Goal: Task Accomplishment & Management: Manage account settings

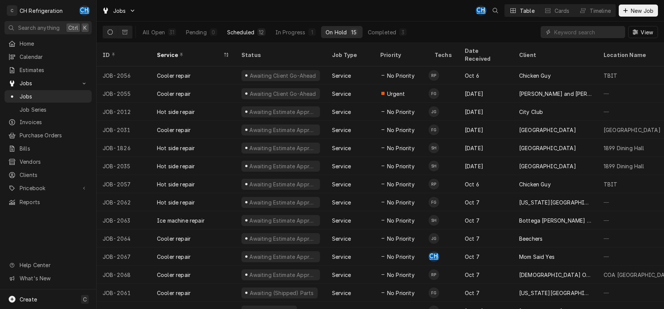
click at [249, 30] on div "Scheduled" at bounding box center [240, 32] width 27 height 8
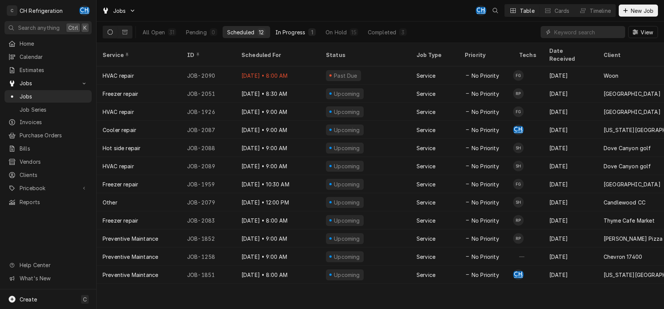
click at [296, 31] on div "In Progress" at bounding box center [291, 32] width 30 height 8
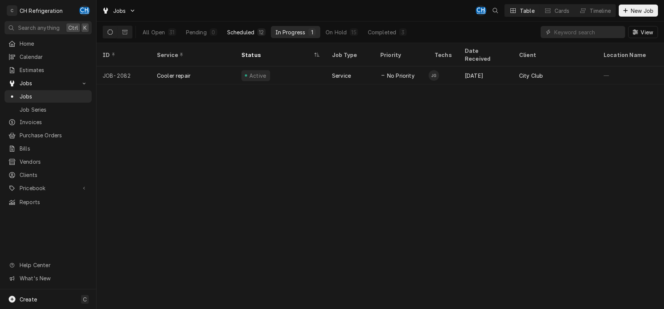
click at [242, 36] on button "Scheduled 12" at bounding box center [247, 32] width 48 height 12
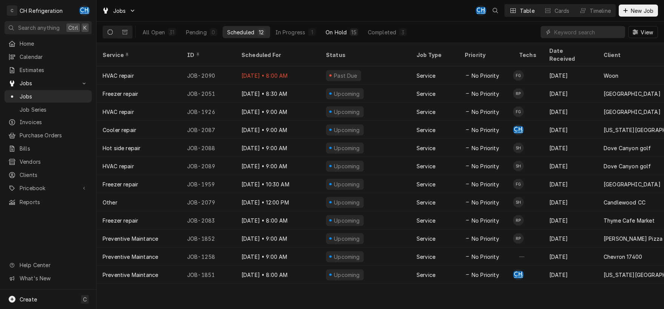
click at [346, 34] on div "On Hold" at bounding box center [336, 32] width 21 height 8
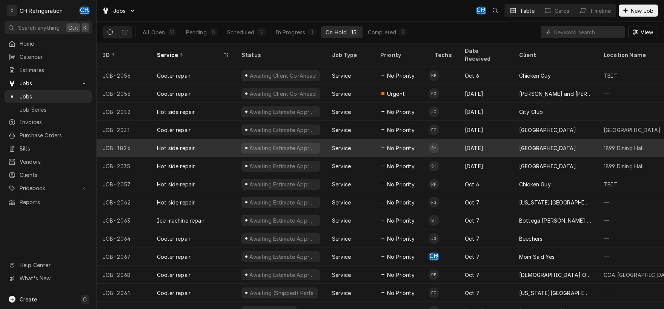
scroll to position [20, 0]
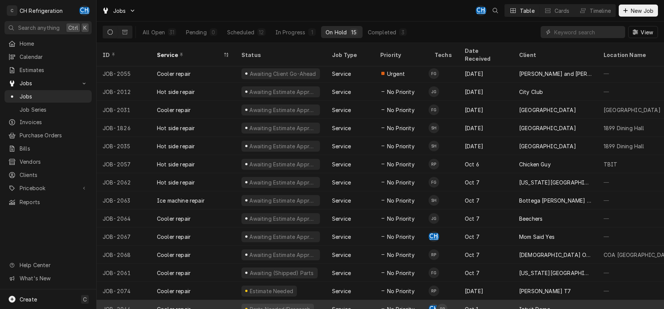
click at [429, 300] on div "CH RP" at bounding box center [438, 309] width 19 height 18
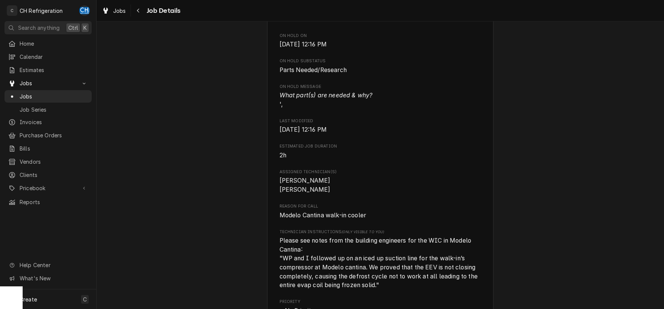
scroll to position [394, 0]
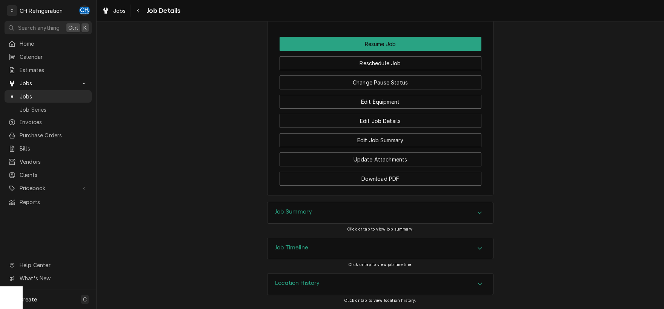
click at [315, 216] on div "Job Summary" at bounding box center [381, 212] width 226 height 21
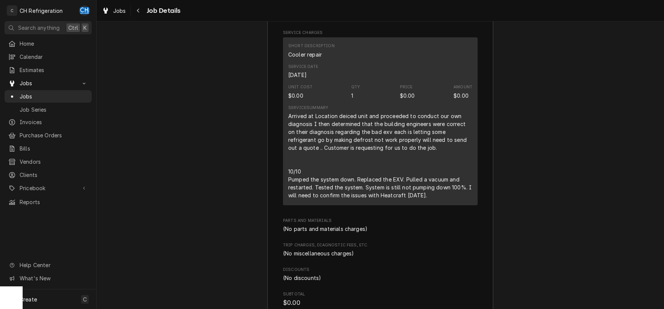
scroll to position [1178, 0]
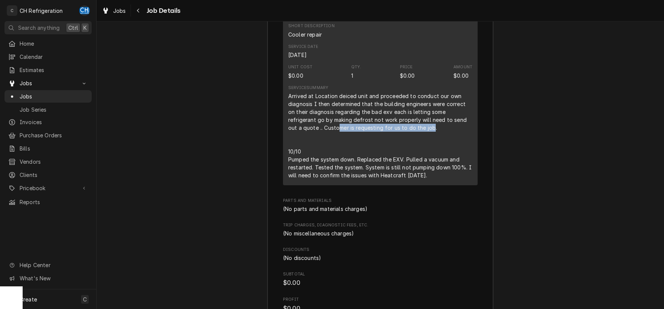
drag, startPoint x: 302, startPoint y: 139, endPoint x: 399, endPoint y: 139, distance: 97.0
click at [399, 139] on div "Arrived at Location deiced unit and proceeded to conduct our own diagnosis I th…" at bounding box center [380, 135] width 184 height 87
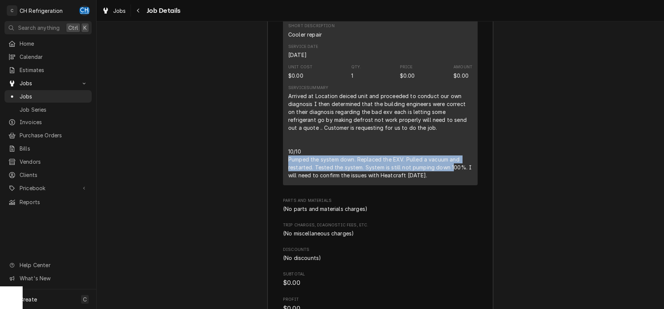
drag, startPoint x: 286, startPoint y: 167, endPoint x: 454, endPoint y: 176, distance: 168.2
click at [454, 176] on div "Short Description Cooler repair Service Date Oct 1, 2025 Unit Cost $0.00 Qty. 1…" at bounding box center [380, 101] width 195 height 168
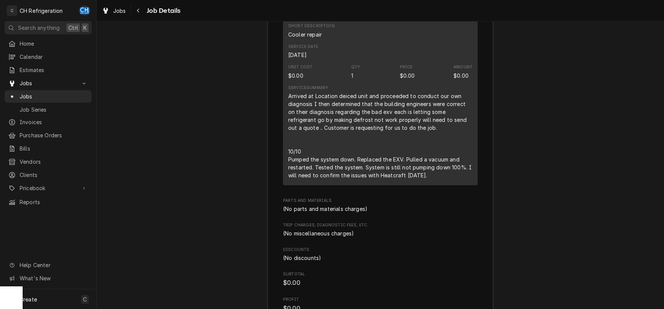
click at [449, 179] on div "Arrived at Location deiced unit and proceeded to conduct our own diagnosis I th…" at bounding box center [380, 135] width 184 height 87
click at [431, 179] on div "Arrived at Location deiced unit and proceeded to conduct our own diagnosis I th…" at bounding box center [380, 135] width 184 height 87
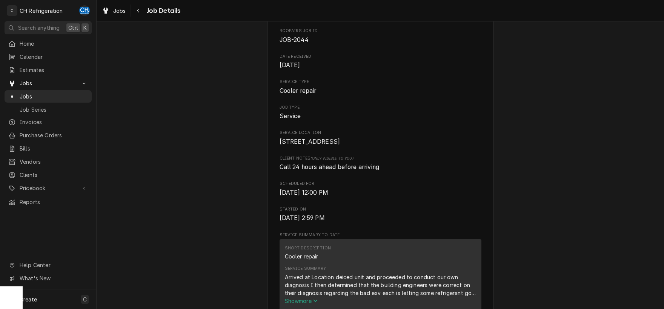
scroll to position [0, 0]
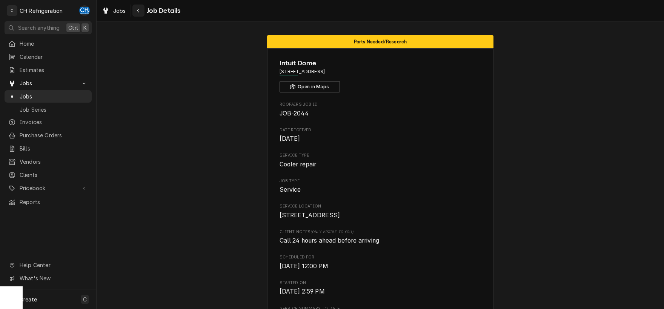
click at [137, 10] on icon "Navigate back" at bounding box center [138, 10] width 3 height 5
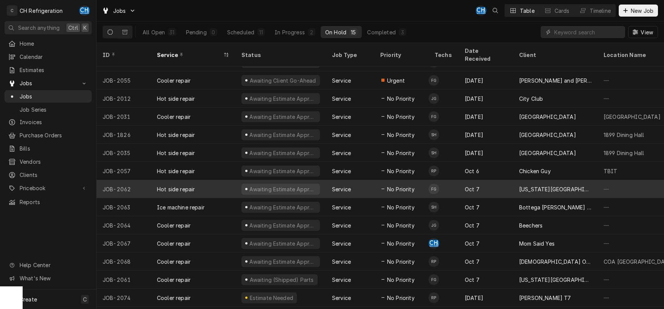
scroll to position [20, 0]
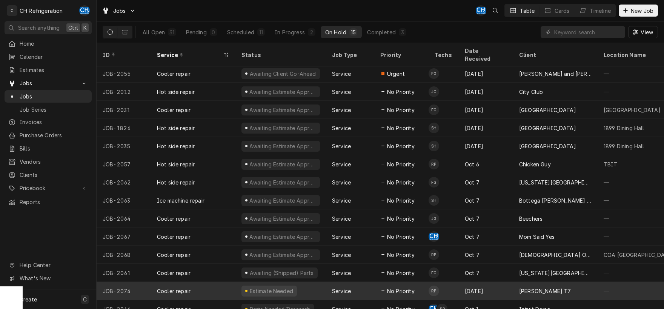
click at [489, 285] on div "Oct 8" at bounding box center [486, 291] width 54 height 18
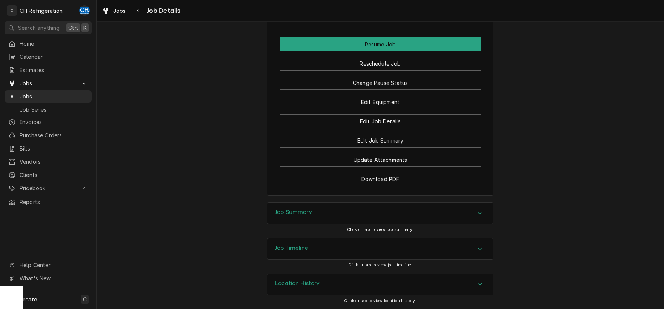
click at [322, 210] on div "Job Summary" at bounding box center [381, 213] width 226 height 21
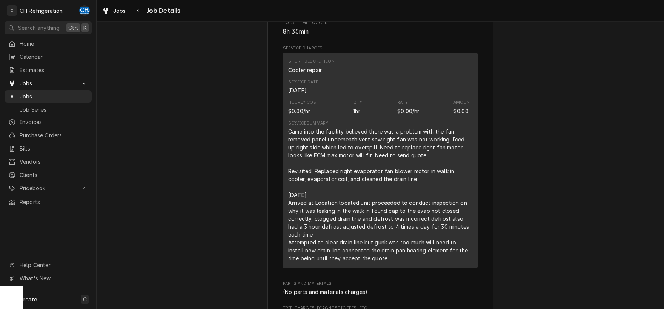
scroll to position [1040, 0]
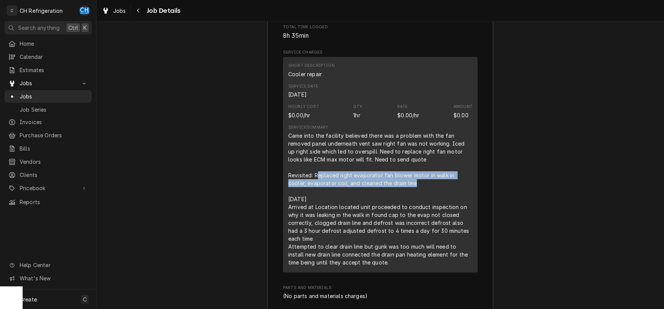
drag, startPoint x: 318, startPoint y: 182, endPoint x: 396, endPoint y: 192, distance: 78.0
click at [396, 192] on div "Came into the facility believed there was a problem with the fan removed panel …" at bounding box center [380, 199] width 184 height 135
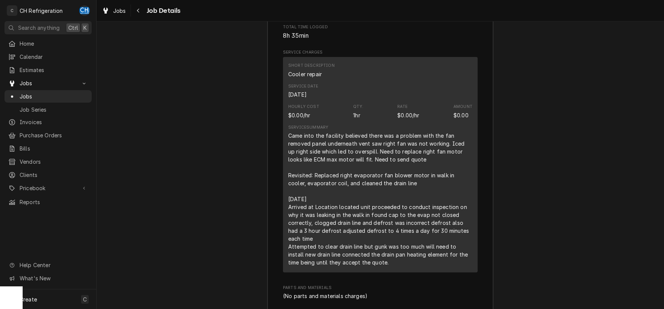
click at [397, 192] on div "Came into the facility believed there was a problem with the fan removed panel …" at bounding box center [380, 199] width 184 height 135
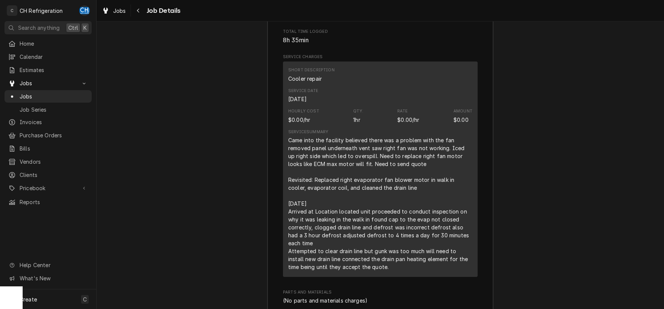
scroll to position [1119, 0]
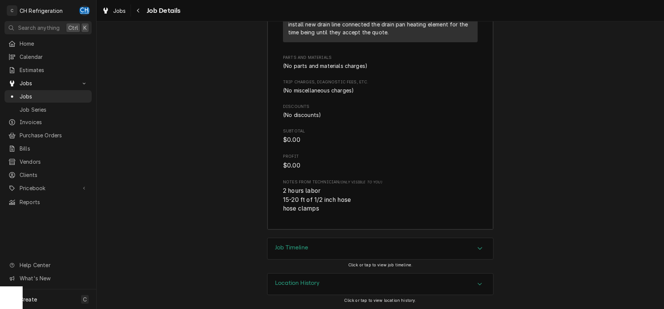
drag, startPoint x: 340, startPoint y: 245, endPoint x: 431, endPoint y: 228, distance: 93.4
click at [340, 245] on div "Job Timeline" at bounding box center [381, 248] width 226 height 21
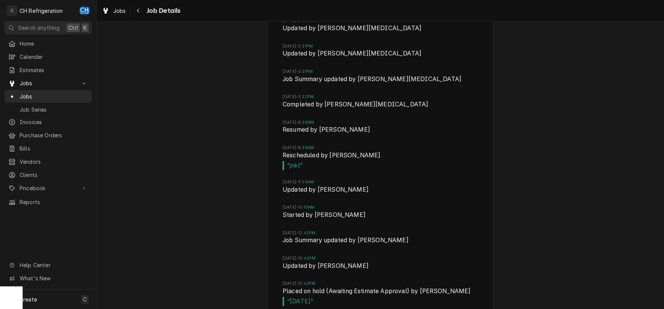
scroll to position [1885, 0]
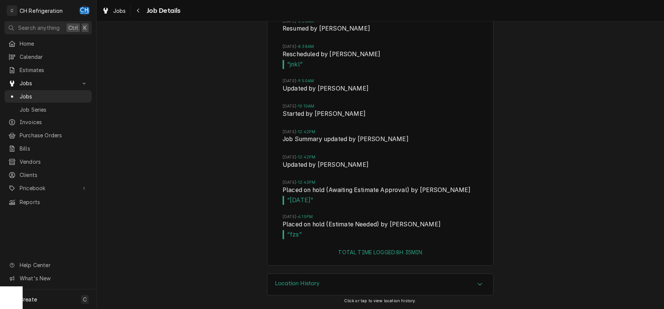
click at [319, 148] on li "Sat, Oct 11, 2025 - 12:42PM Job Summary updated by Ruben Perez" at bounding box center [381, 141] width 196 height 25
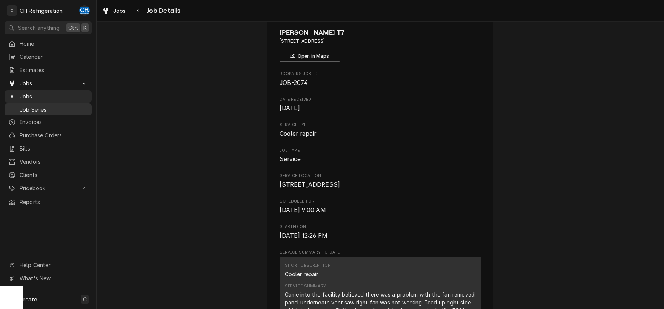
scroll to position [0, 0]
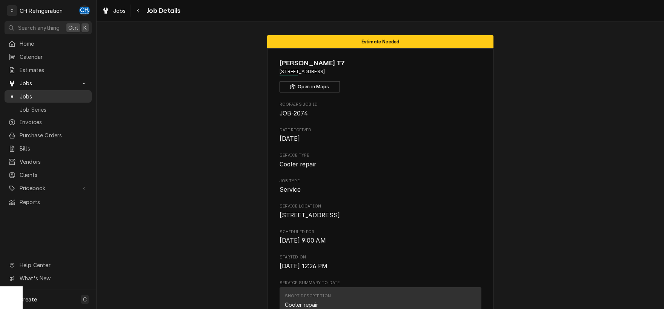
click at [32, 95] on span "Jobs" at bounding box center [54, 96] width 68 height 8
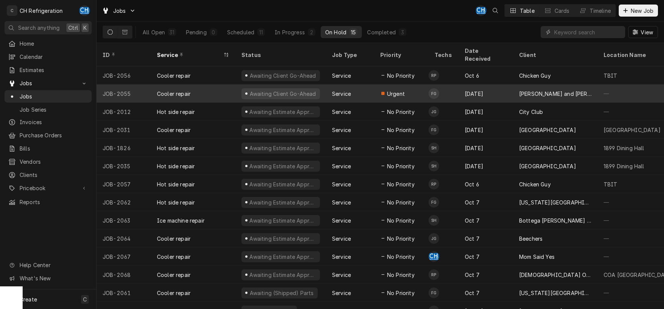
click at [493, 86] on div "Oct 5" at bounding box center [486, 94] width 54 height 18
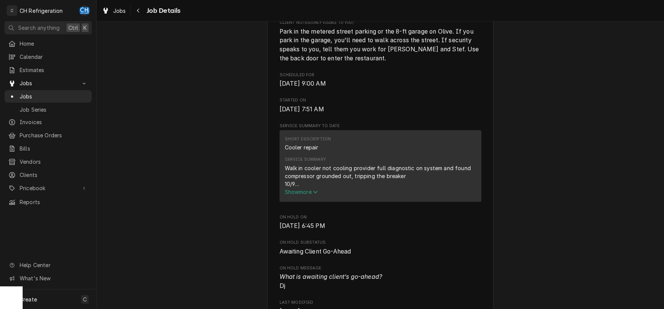
scroll to position [276, 0]
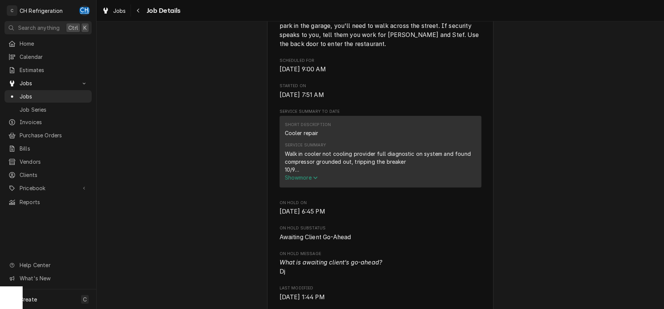
click at [301, 181] on span "Show more" at bounding box center [301, 177] width 33 height 6
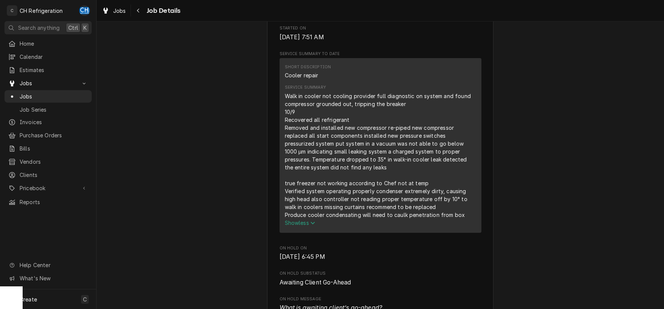
scroll to position [355, 0]
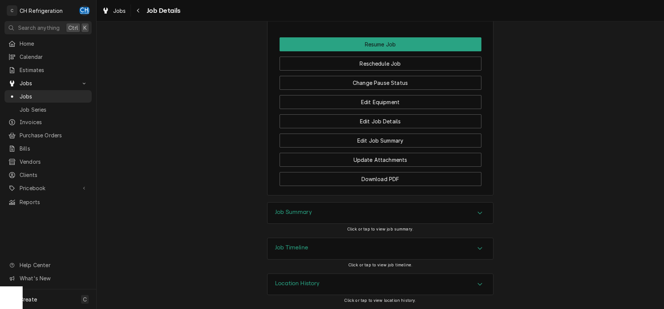
click at [298, 217] on div "Job Summary" at bounding box center [293, 213] width 37 height 9
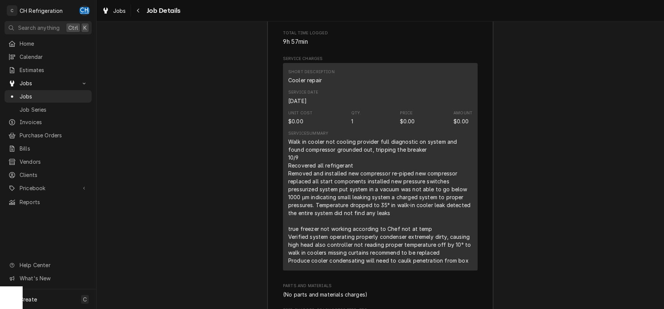
scroll to position [1093, 0]
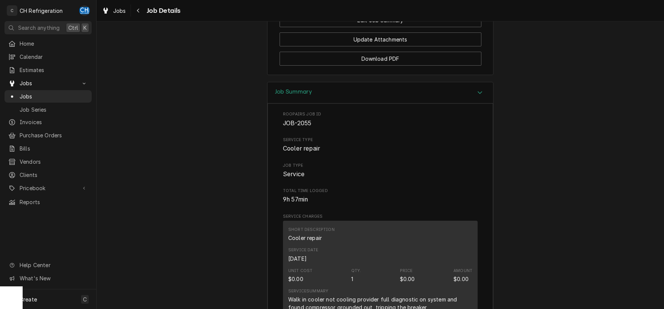
click at [145, 9] on span "Job Details" at bounding box center [163, 11] width 36 height 10
click at [139, 10] on icon "Navigate back" at bounding box center [138, 11] width 2 height 4
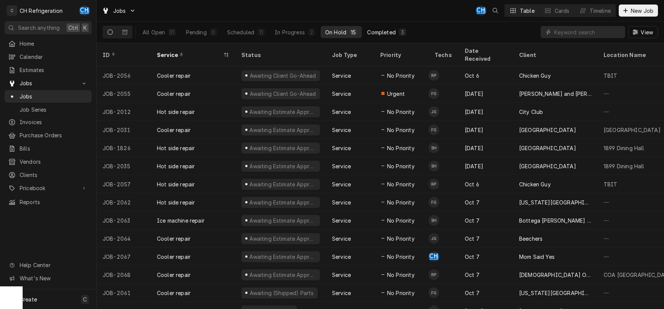
click at [405, 37] on button "Completed 3" at bounding box center [387, 32] width 48 height 12
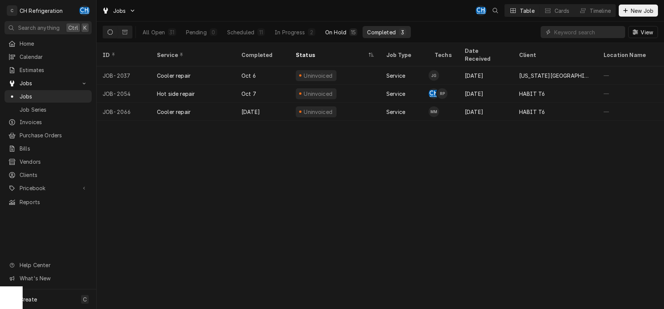
click at [337, 28] on button "On Hold 15" at bounding box center [341, 32] width 41 height 12
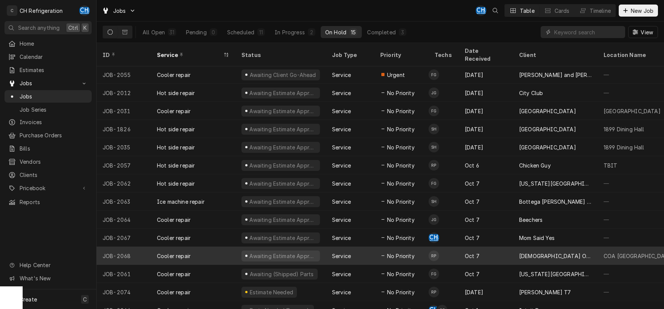
scroll to position [20, 0]
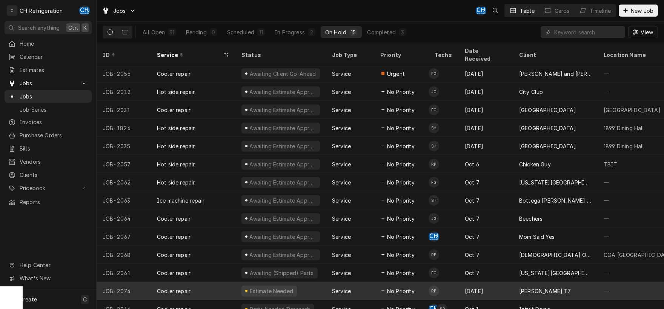
click at [521, 287] on div "Wolfgang Puck T7" at bounding box center [545, 291] width 52 height 8
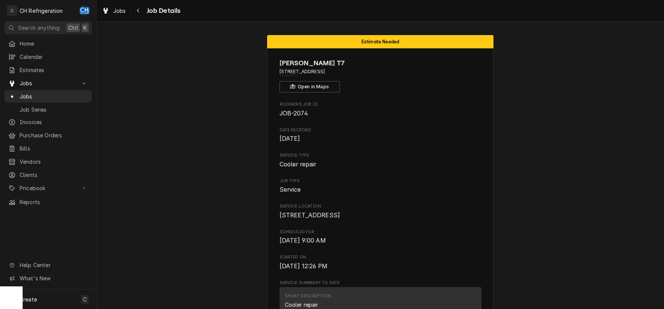
scroll to position [237, 0]
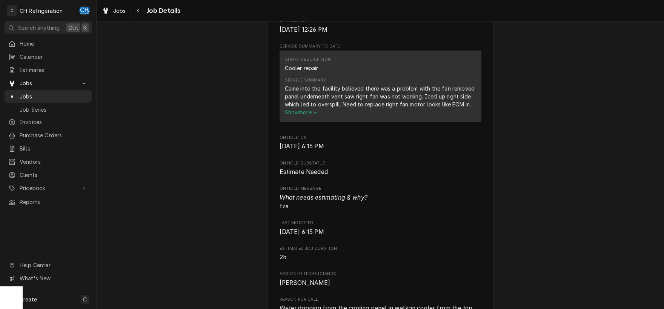
click at [308, 108] on div "Came into the facility believed there was a problem with the fan removed panel …" at bounding box center [380, 97] width 191 height 24
click at [308, 116] on button "Show more" at bounding box center [380, 112] width 191 height 8
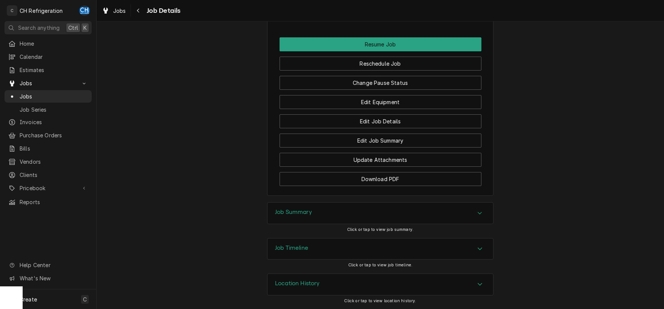
click at [355, 212] on div "Job Summary" at bounding box center [381, 213] width 226 height 21
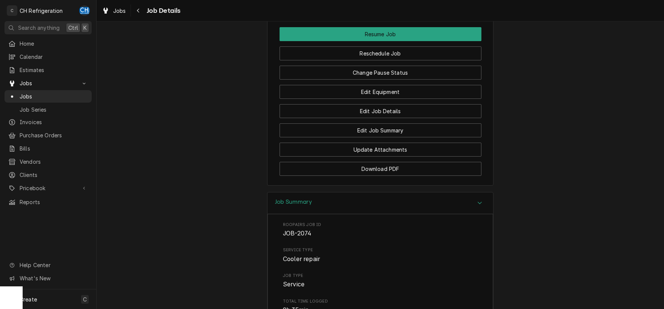
scroll to position [790, 0]
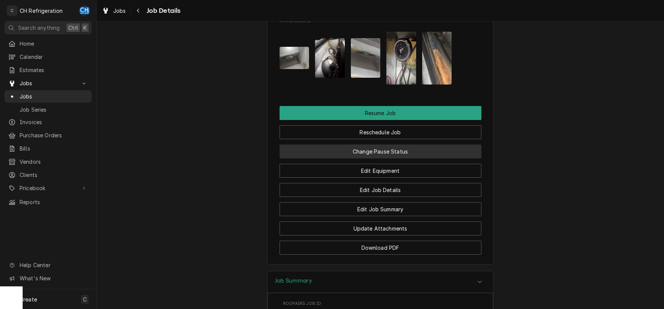
click at [381, 159] on button "Change Pause Status" at bounding box center [381, 152] width 202 height 14
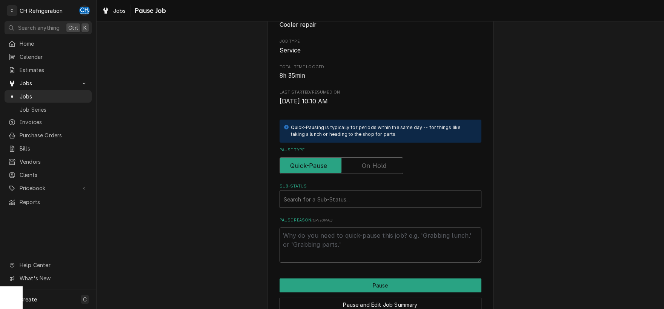
scroll to position [114, 0]
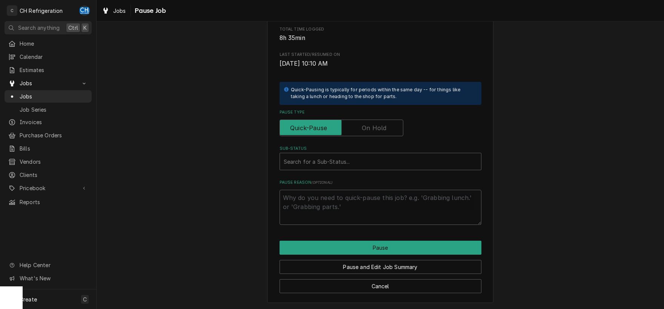
click at [378, 132] on label "Pause Type" at bounding box center [342, 128] width 124 height 17
click at [378, 132] on input "Pause Type" at bounding box center [341, 128] width 117 height 17
checkbox input "true"
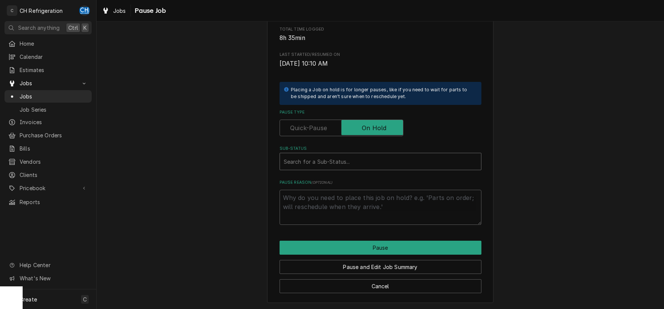
click at [419, 159] on div "Sub-Status" at bounding box center [381, 162] width 194 height 14
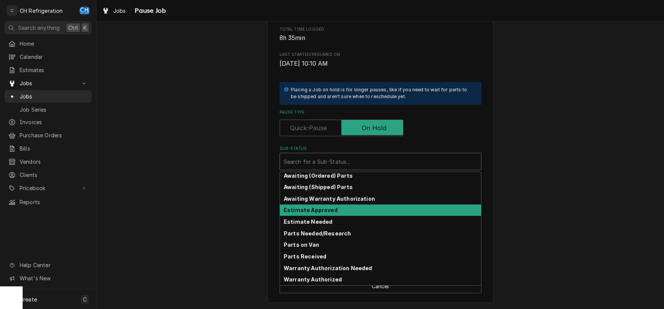
scroll to position [0, 0]
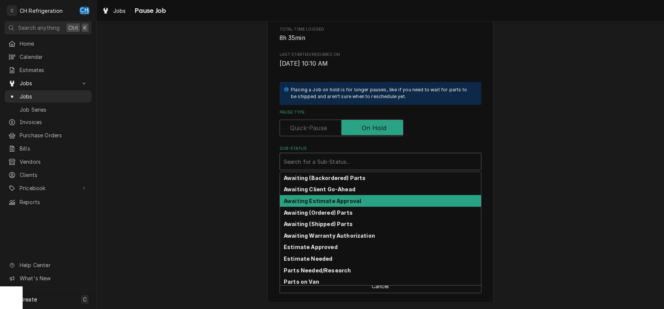
click at [323, 203] on strong "Awaiting Estimate Approval" at bounding box center [322, 201] width 77 height 6
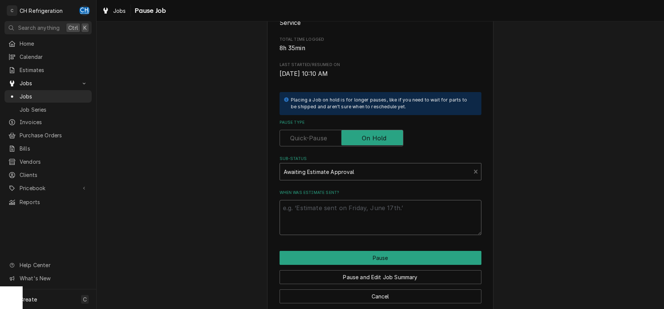
click at [335, 219] on textarea "When was estimate sent?" at bounding box center [381, 217] width 202 height 35
type textarea "x"
type textarea "1"
type textarea "x"
type textarea "10"
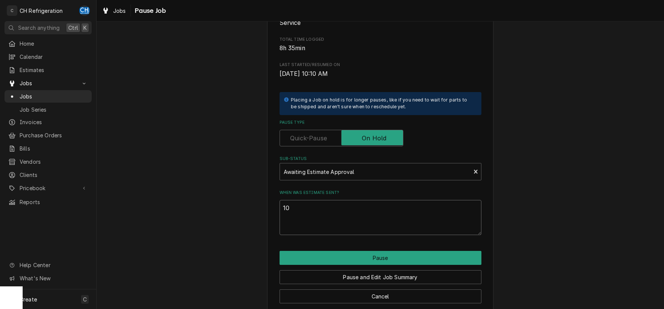
type textarea "x"
type textarea "10/"
type textarea "x"
type textarea "10/1"
type textarea "x"
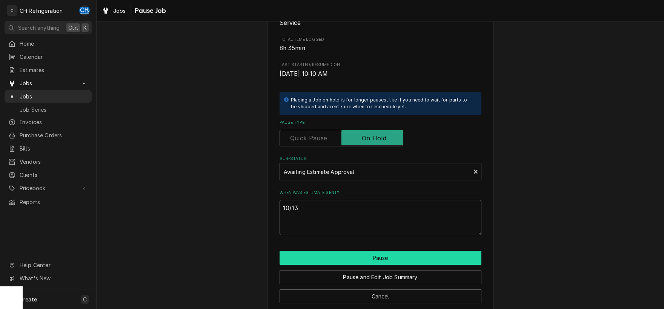
type textarea "10/13"
click at [369, 260] on button "Pause" at bounding box center [381, 258] width 202 height 14
type textarea "x"
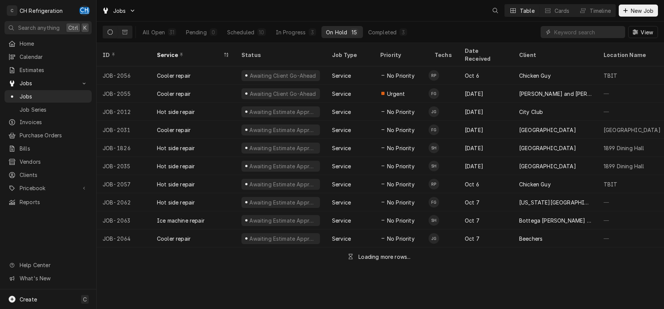
click at [293, 31] on div "In Progress" at bounding box center [291, 32] width 30 height 8
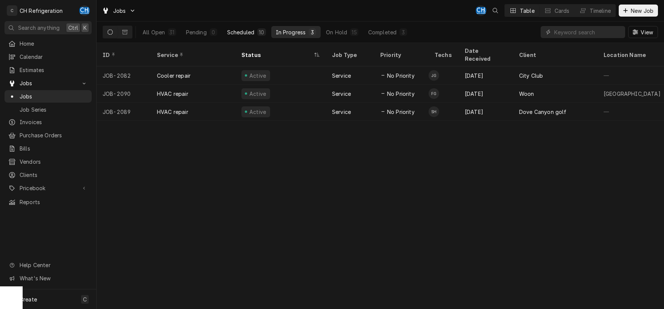
click at [243, 31] on div "Scheduled" at bounding box center [240, 32] width 27 height 8
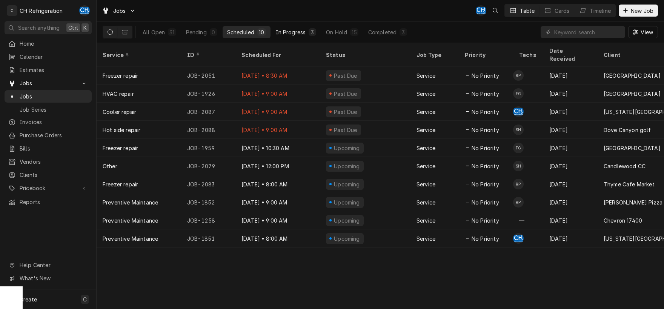
click at [283, 28] on div "In Progress" at bounding box center [291, 32] width 30 height 8
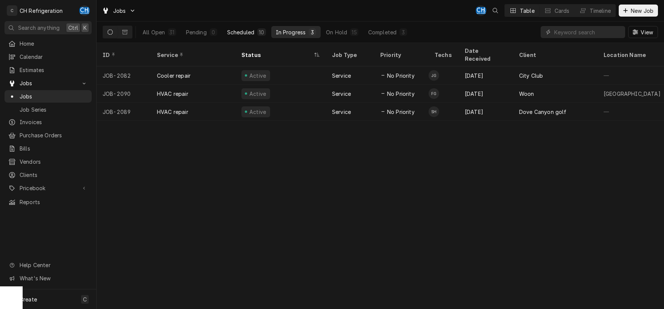
click at [248, 32] on div "Scheduled" at bounding box center [240, 32] width 27 height 8
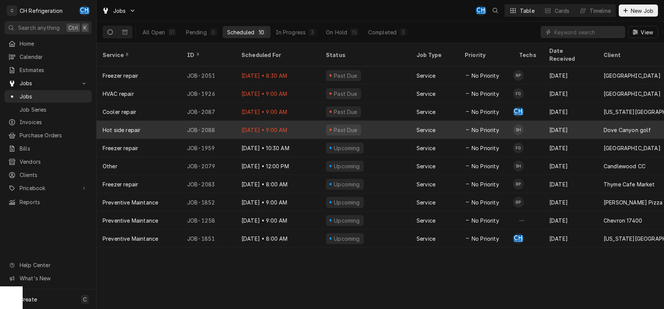
click at [378, 121] on div "Past Due" at bounding box center [365, 130] width 91 height 18
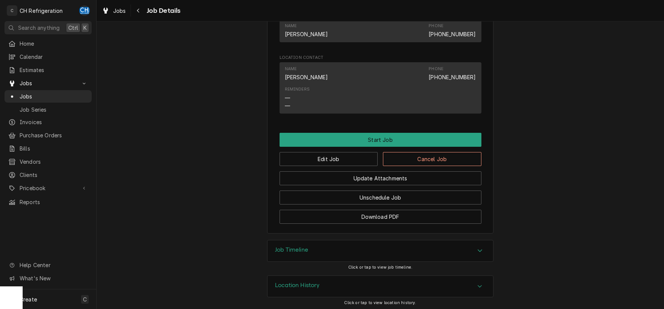
scroll to position [484, 0]
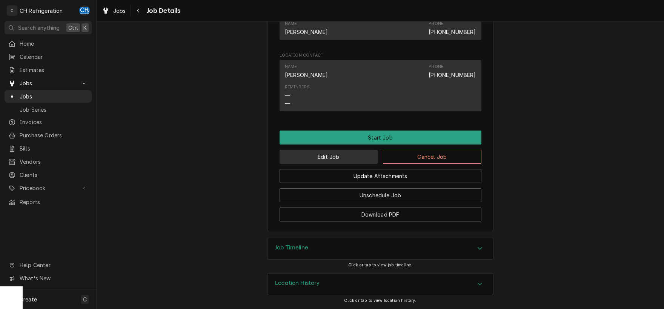
click at [317, 154] on button "Edit Job" at bounding box center [329, 157] width 99 height 14
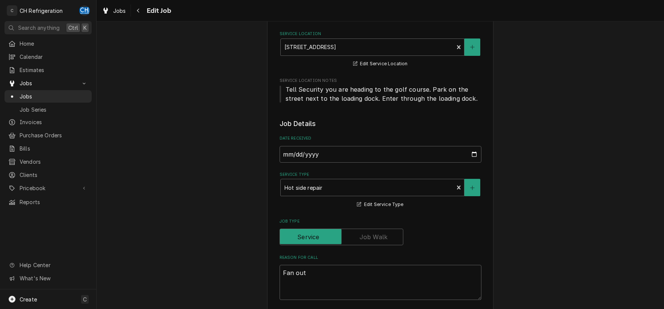
scroll to position [158, 0]
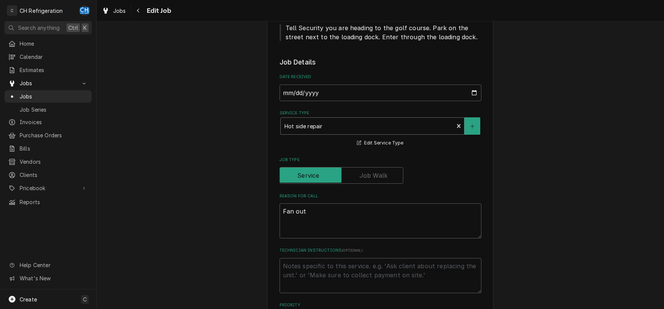
click at [305, 134] on div "Hot side repair" at bounding box center [367, 126] width 173 height 17
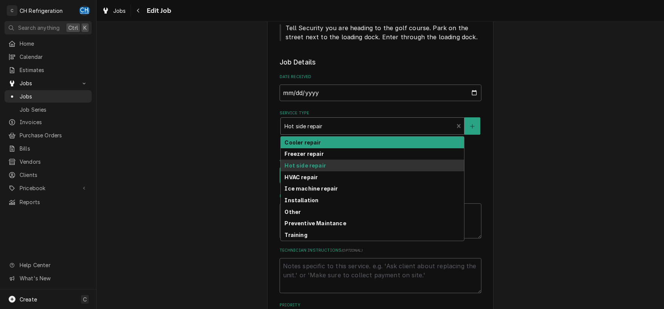
click at [308, 143] on strong "Cooler repair" at bounding box center [303, 142] width 36 height 6
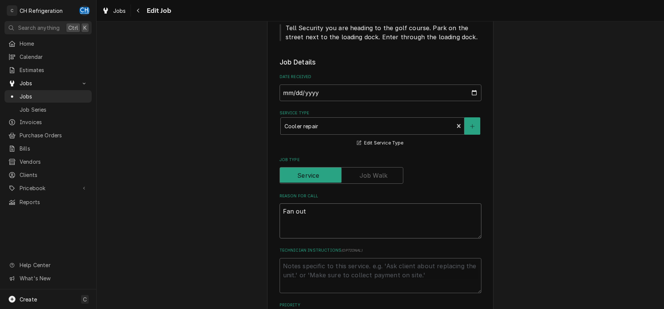
drag, startPoint x: 336, startPoint y: 211, endPoint x: 257, endPoint y: 211, distance: 78.1
click at [280, 211] on textarea "Fan out" at bounding box center [381, 220] width 202 height 35
type textarea "x"
type textarea "d"
type textarea "x"
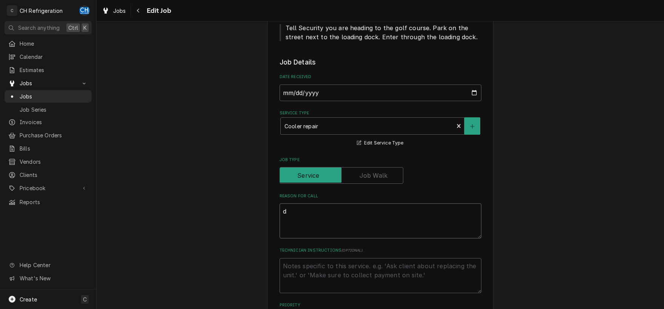
type textarea "do"
type textarea "x"
type textarea "dou"
type textarea "x"
type textarea "doub"
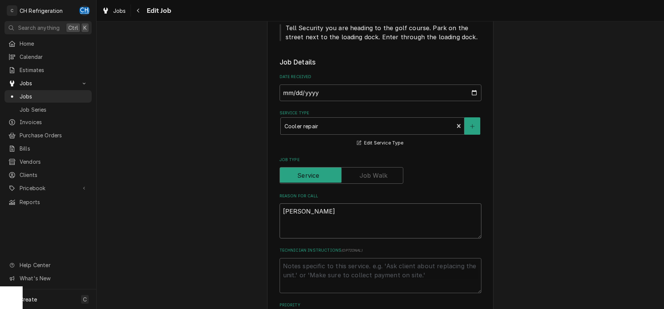
type textarea "x"
type textarea "doubl"
type textarea "x"
type textarea "double"
type textarea "x"
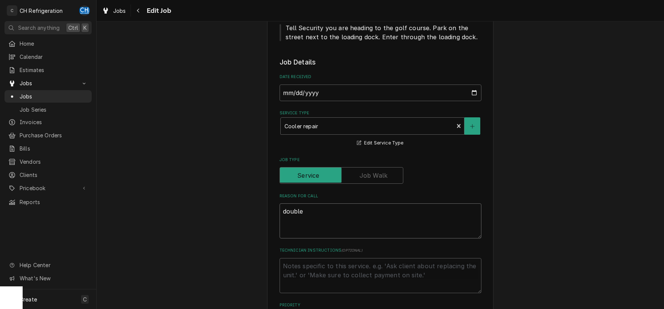
type textarea "double"
type textarea "x"
type textarea "double d"
type textarea "x"
type textarea "double do"
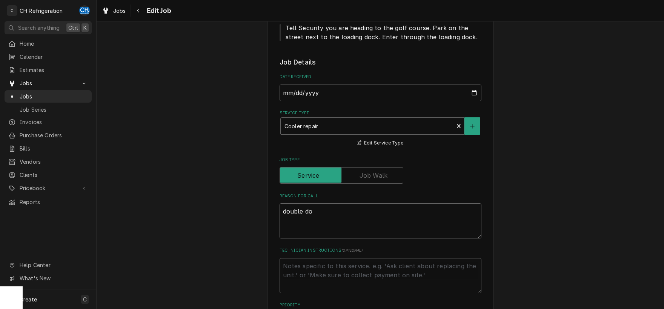
type textarea "x"
type textarea "double doo"
type textarea "x"
type textarea "double door"
type textarea "x"
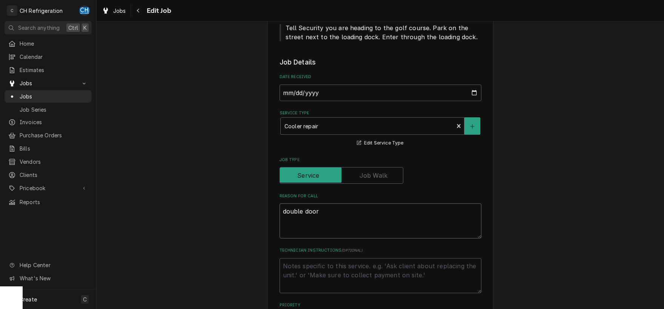
type textarea "double door"
type textarea "x"
type textarea "double door f"
type textarea "x"
type textarea "double door fr"
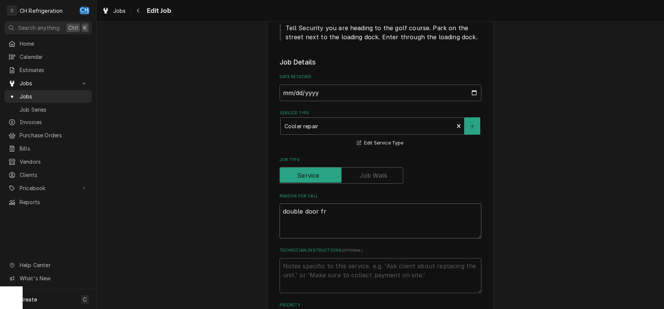
type textarea "x"
type textarea "double door fri"
type textarea "x"
type textarea "double door frie"
type textarea "x"
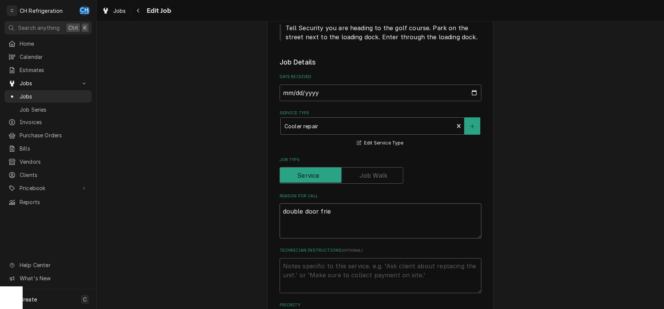
type textarea "double door frieg"
type textarea "x"
type textarea "double door friegd"
type textarea "x"
type textarea "double door friegde"
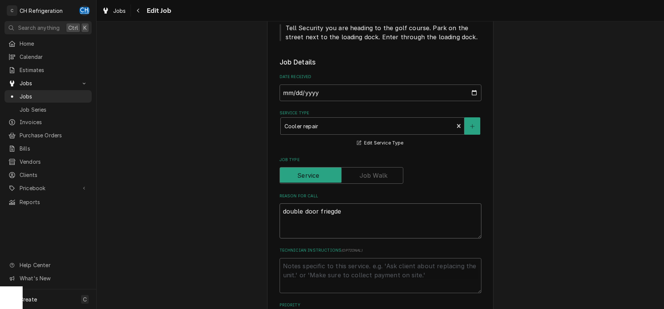
type textarea "x"
type textarea "double door friegde"
type textarea "x"
type textarea "double door friegde"
type textarea "x"
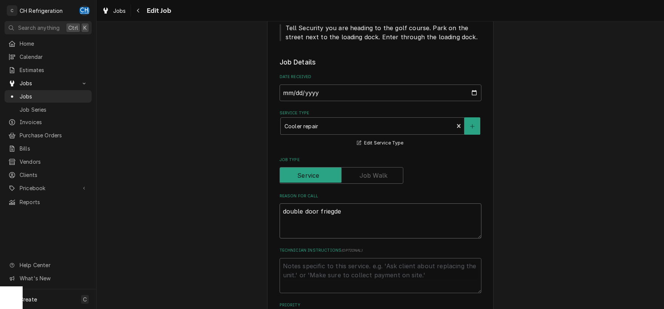
type textarea "double door friegd"
type textarea "x"
type textarea "double door frieg"
type textarea "x"
type textarea "double door frie"
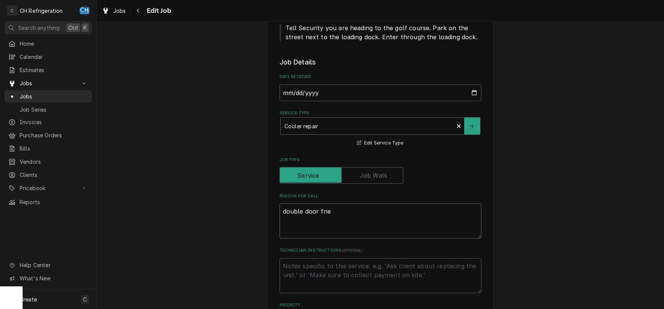
type textarea "x"
type textarea "double door fri"
type textarea "x"
type textarea "double door frid"
type textarea "x"
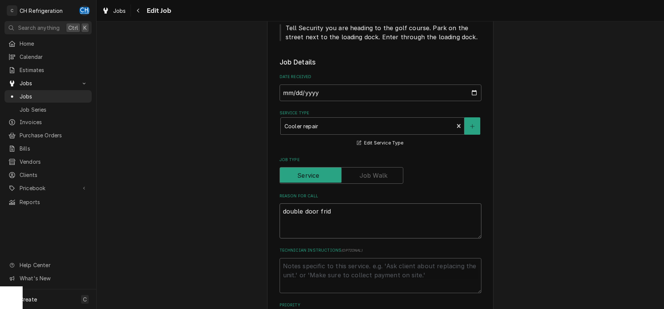
type textarea "double door fridg"
type textarea "x"
type textarea "double door fridge"
type textarea "x"
type textarea "double door fridge"
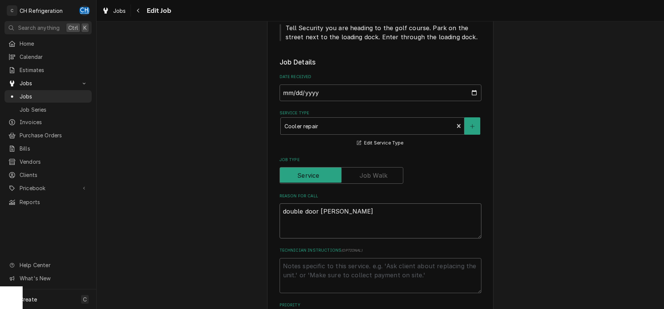
type textarea "x"
type textarea "double door fridge -"
type textarea "x"
type textarea "double door fridge -"
type textarea "x"
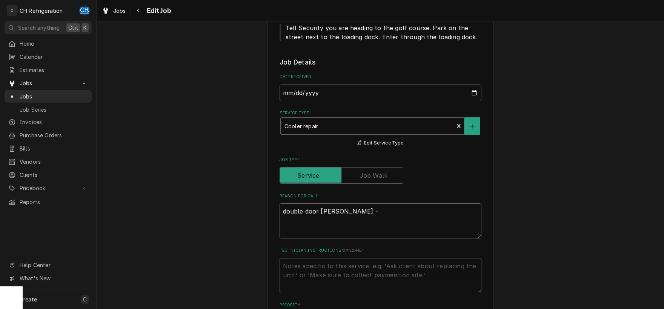
type textarea "double door fridge - c"
type textarea "x"
type textarea "double door fridge - co"
type textarea "x"
type textarea "double door fridge - coo"
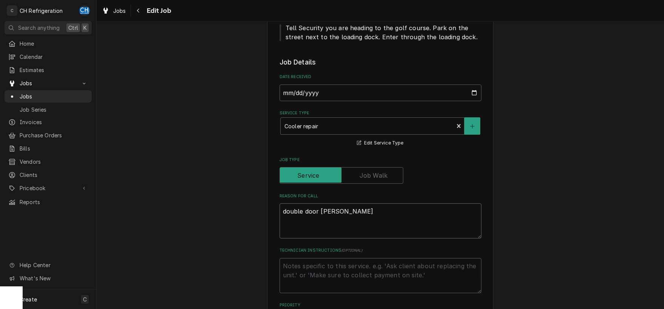
type textarea "x"
type textarea "double door fridge - cool"
type textarea "x"
type textarea "double door fridge - coole"
type textarea "x"
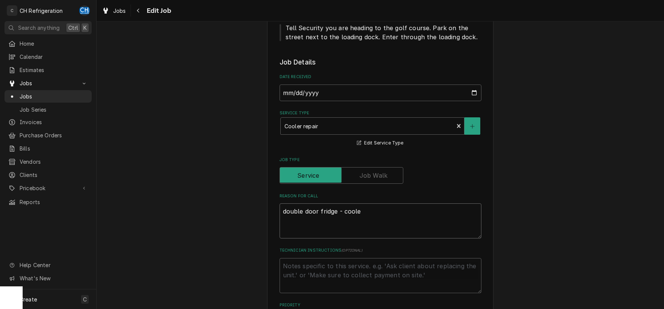
type textarea "double door fridge - cooler"
type textarea "x"
type textarea "double door fridge - cooler"
type textarea "x"
type textarea "double door fridge - cooler s"
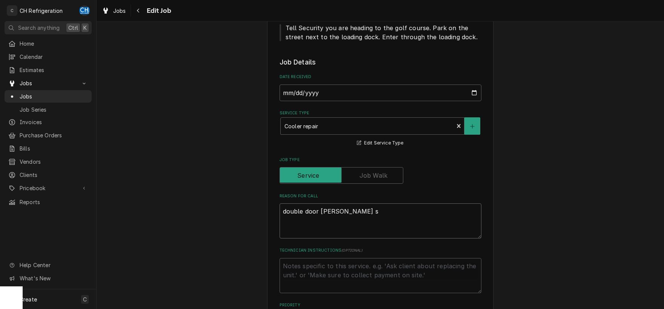
type textarea "x"
type textarea "double door fridge - cooler si"
type textarea "x"
type textarea "double door fridge - cooler sid"
type textarea "x"
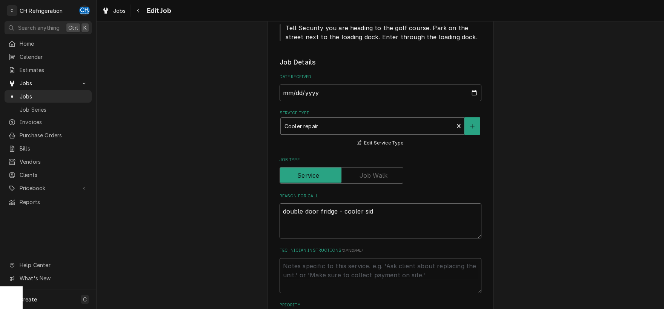
type textarea "double door fridge - cooler side"
type textarea "x"
type textarea "double door fridge - cooler side"
type textarea "x"
type textarea "double door fridge - cooler side i"
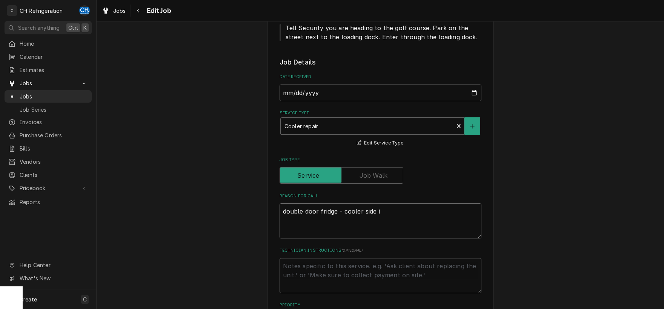
type textarea "x"
type textarea "double door fridge - cooler side is"
type textarea "x"
type textarea "double door fridge - cooler side is"
type textarea "x"
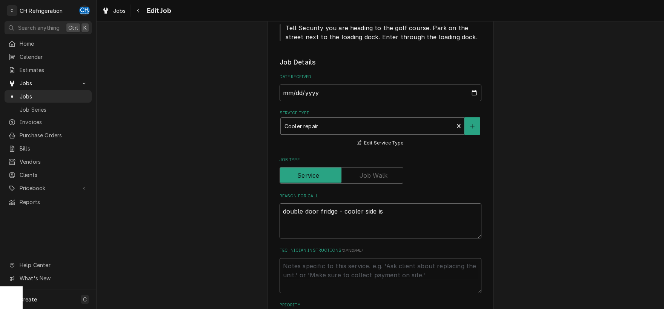
type textarea "double door fridge - cooler side is o"
type textarea "x"
type textarea "double door fridge - cooler side is ou"
type textarea "x"
type textarea "double door fridge - cooler side is out"
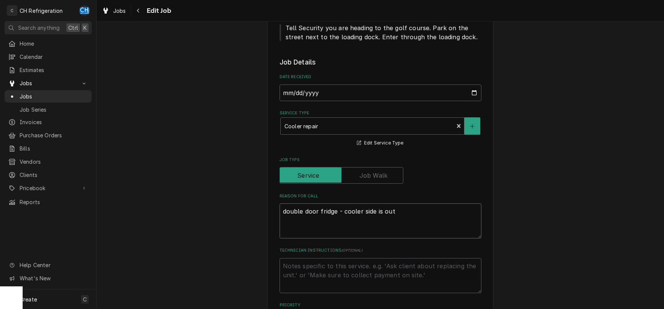
type textarea "x"
type textarea "double door fridge - cooler side is out"
type textarea "x"
type textarea "double door fridge - cooler side is out /"
type textarea "x"
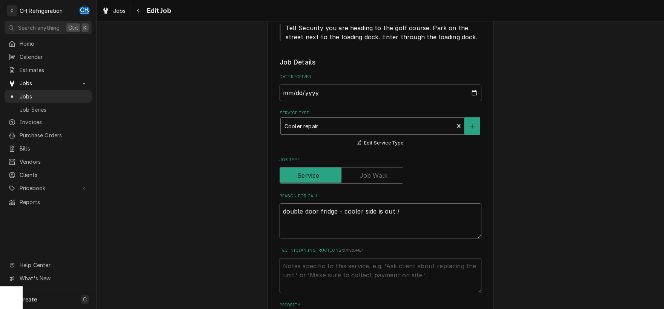
type textarea "double door fridge - cooler side is out /"
type textarea "x"
type textarea "double door fridge - cooler side is out / n"
type textarea "x"
type textarea "double door fridge - cooler side is out / no"
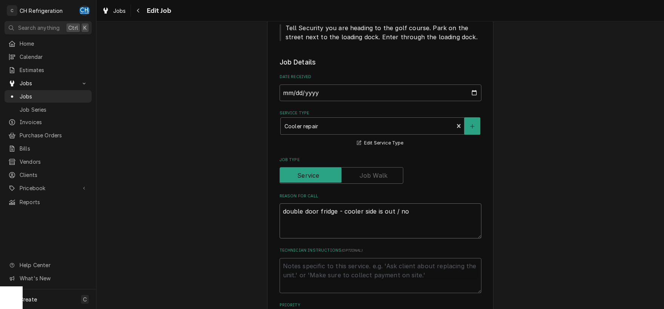
type textarea "x"
type textarea "double door fridge - cooler side is out / not"
type textarea "x"
type textarea "double door fridge - cooler side is out / not"
type textarea "x"
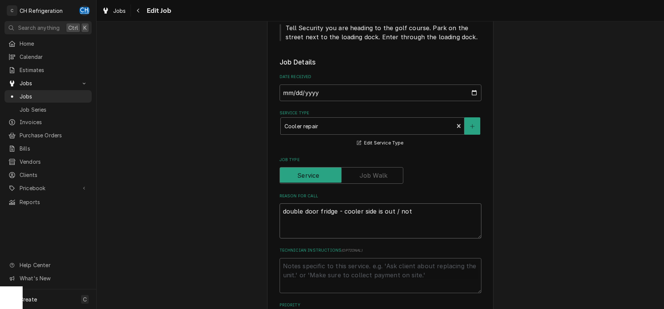
type textarea "double door fridge - cooler side is out / not t"
type textarea "x"
type textarea "double door fridge - cooler side is out / not te"
type textarea "x"
type textarea "double door fridge - cooler side is out / not tem"
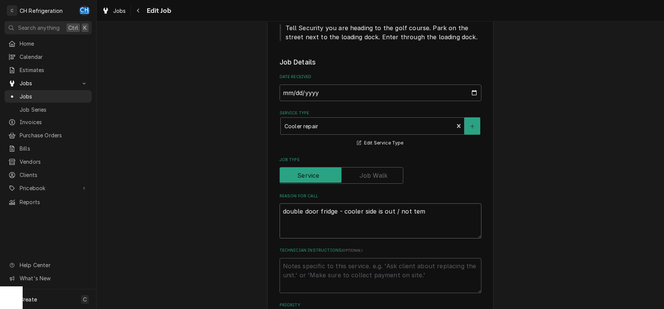
type textarea "x"
type textarea "double door fridge - cooler side is out / not temp"
type textarea "x"
type textarea "double door fridge - cooler side is out / not tempi"
type textarea "x"
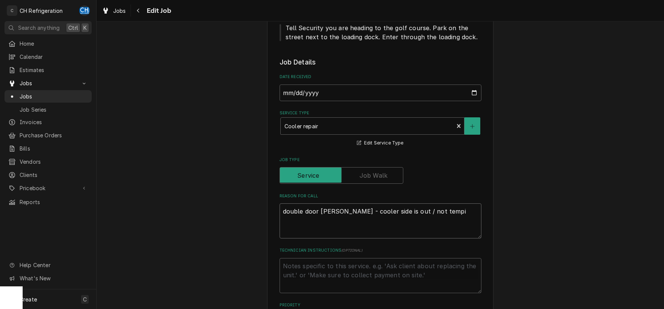
type textarea "double door fridge - cooler side is out / not tempin"
type textarea "x"
type textarea "double door fridge - cooler side is out / not temping"
type textarea "x"
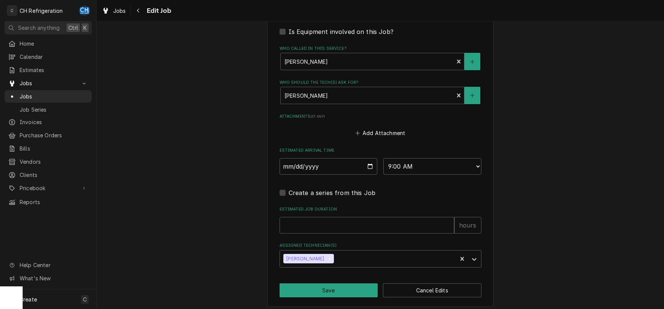
scroll to position [515, 0]
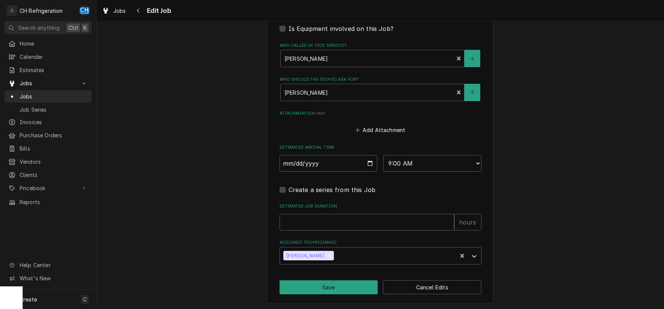
type textarea "double door fridge - cooler side is out / not temping"
click at [384, 155] on select "AM / PM 6:00 AM 6:15 AM 6:30 AM 6:45 AM 7:00 AM 7:15 AM 7:30 AM 7:45 AM 8:00 AM…" at bounding box center [433, 163] width 98 height 17
click option "9:00 AM" at bounding box center [0, 0] width 0 height 0
click at [354, 226] on input "Estimated Job Duration" at bounding box center [367, 222] width 175 height 17
type textarea "x"
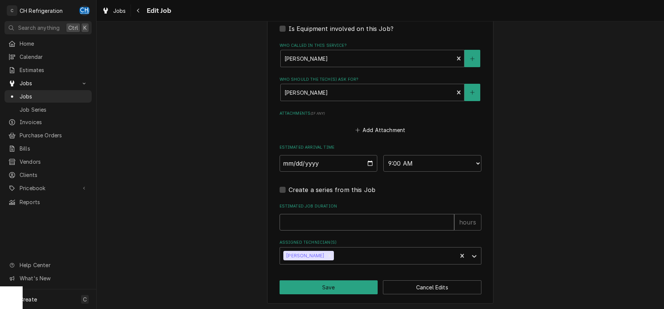
type input "2"
type textarea "x"
type input "2"
click at [325, 283] on button "Save" at bounding box center [329, 287] width 99 height 14
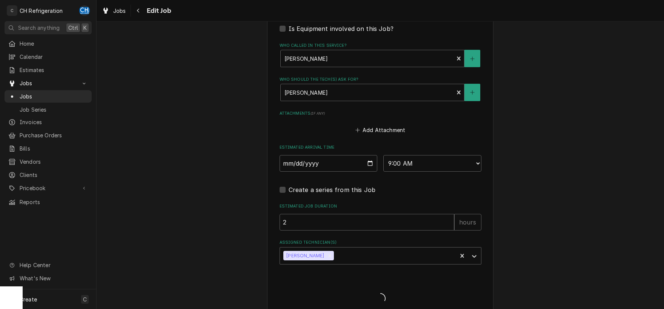
type textarea "x"
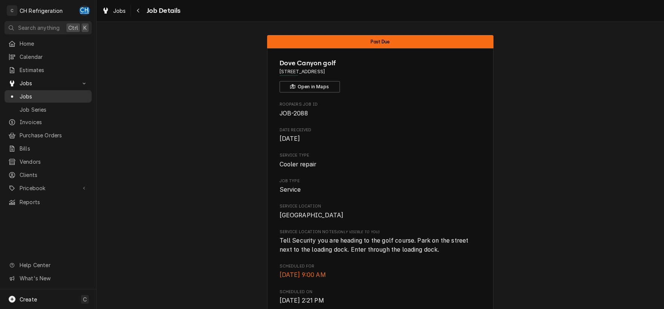
click at [31, 95] on span "Jobs" at bounding box center [54, 96] width 68 height 8
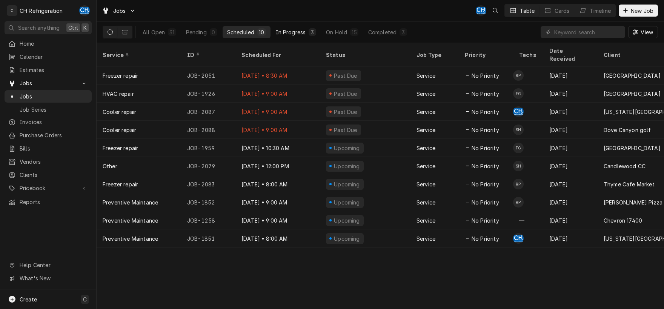
click at [295, 27] on button "In Progress 3" at bounding box center [296, 32] width 50 height 12
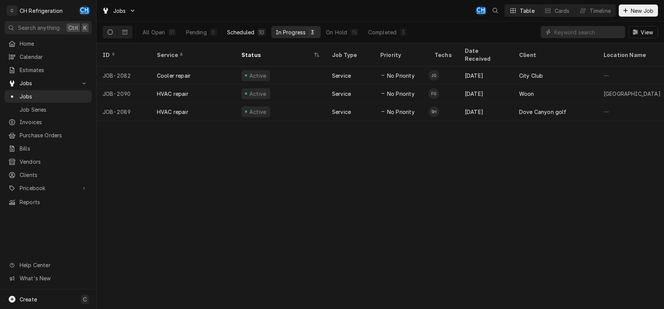
click at [240, 31] on div "Scheduled" at bounding box center [240, 32] width 27 height 8
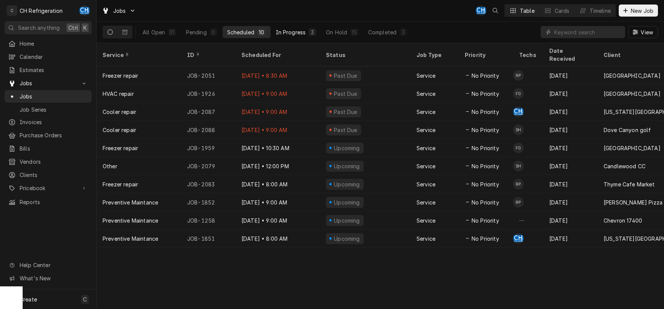
click at [296, 32] on div "In Progress" at bounding box center [291, 32] width 30 height 8
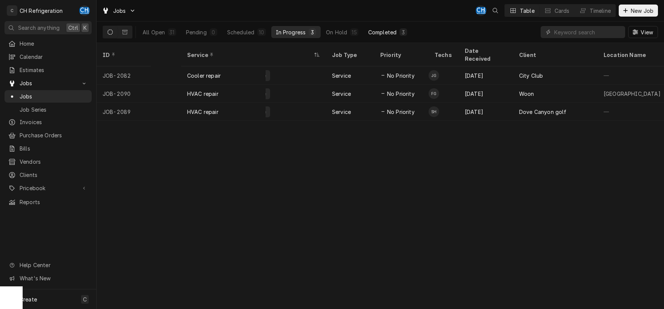
click at [383, 33] on div "Completed" at bounding box center [382, 32] width 28 height 8
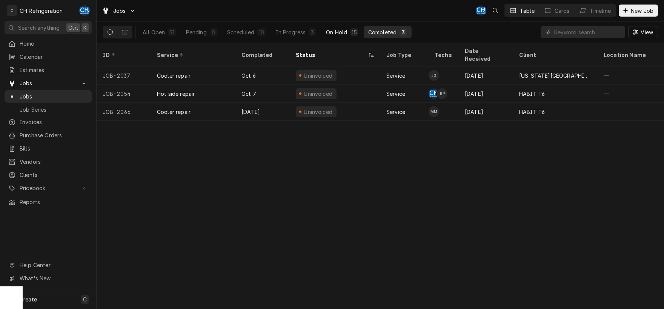
click at [331, 31] on div "On Hold" at bounding box center [336, 32] width 21 height 8
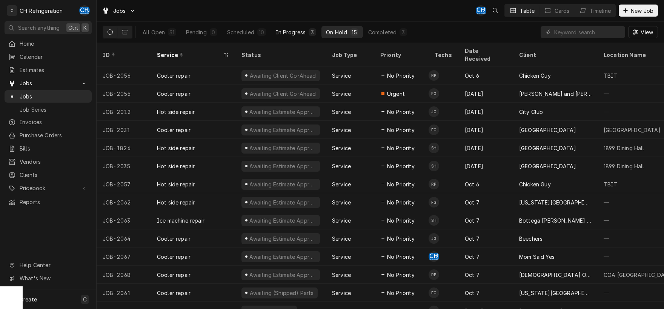
click at [297, 35] on div "In Progress" at bounding box center [291, 32] width 30 height 8
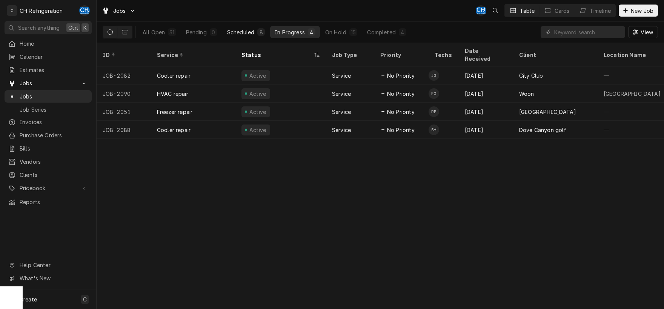
click at [239, 31] on div "Scheduled" at bounding box center [240, 32] width 27 height 8
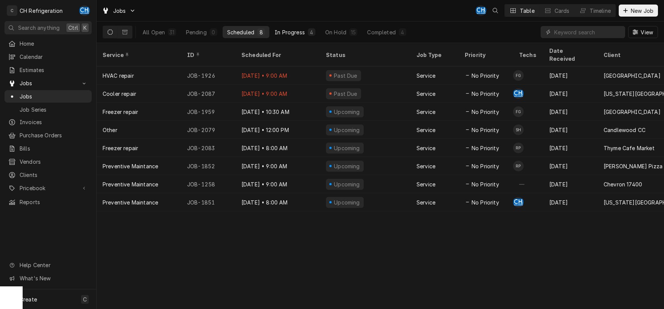
click at [305, 33] on div "In Progress" at bounding box center [290, 32] width 30 height 8
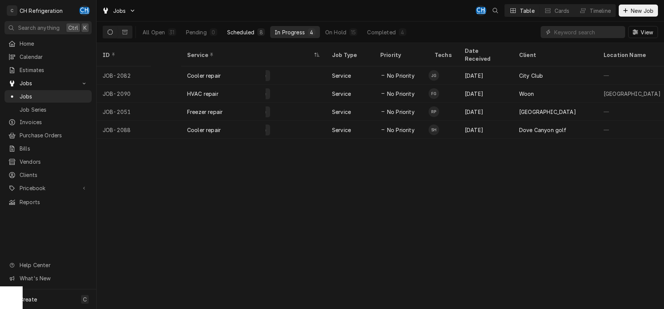
click at [257, 31] on button "Scheduled 8" at bounding box center [246, 32] width 47 height 12
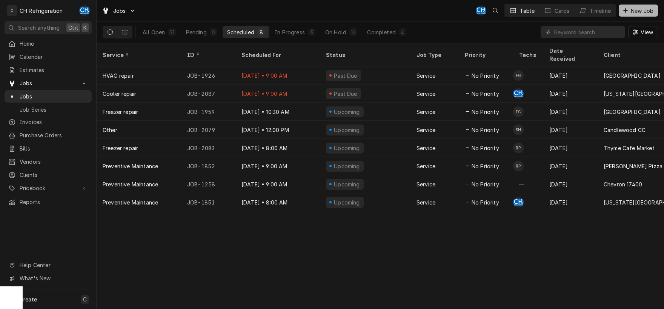
click at [634, 11] on span "New Job" at bounding box center [643, 11] width 26 height 8
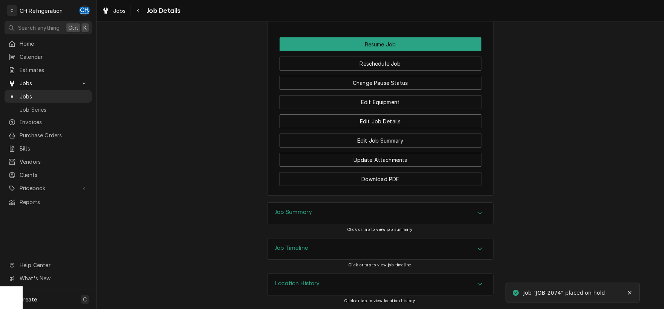
click at [294, 219] on div "Job Summary" at bounding box center [381, 213] width 226 height 21
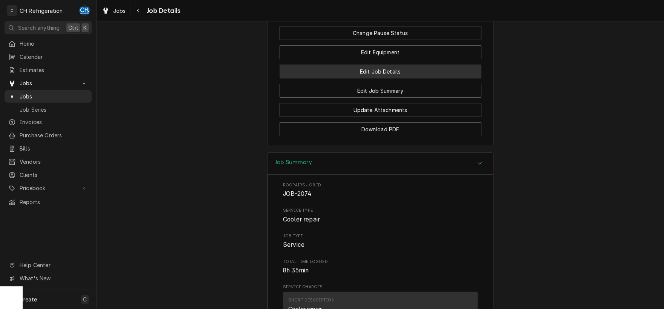
scroll to position [765, 0]
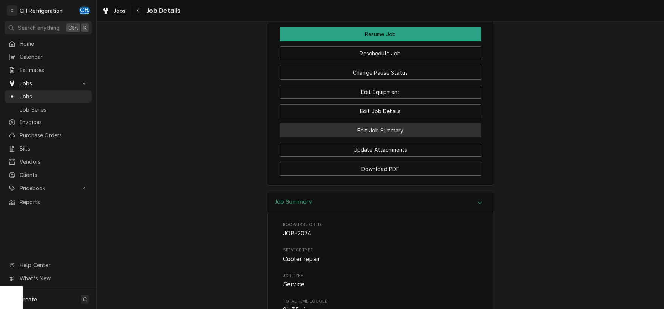
click at [401, 137] on button "Edit Job Summary" at bounding box center [381, 130] width 202 height 14
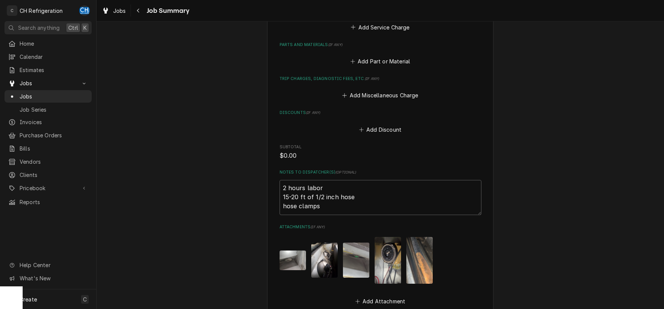
scroll to position [513, 0]
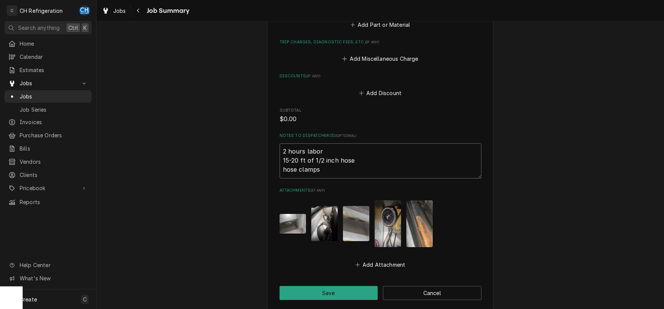
click at [363, 165] on textarea "2 hours labor 15-20 ft of 1/2 inch hose hose clamps" at bounding box center [381, 160] width 202 height 35
type textarea "x"
type textarea "2 hours labor 15-20 ft of 1/2 inch hose hose clamps"
type textarea "x"
type textarea "2 hours labor 15-20 ft of 1/2 inch hose hose clamps"
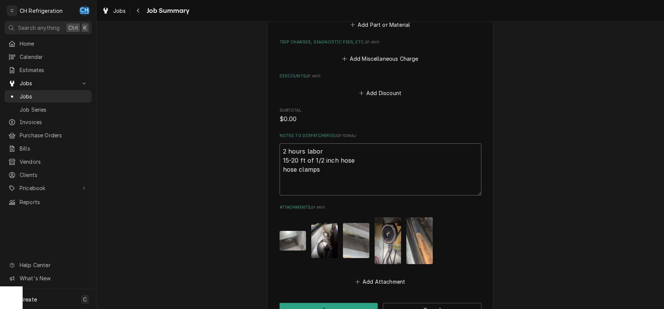
type textarea "x"
type textarea "2 hours labor 15-20 ft of 1/2 inch hose hose clamps p"
type textarea "x"
type textarea "2 hours labor 15-20 ft of 1/2 inch hose hose clamps p1"
type textarea "x"
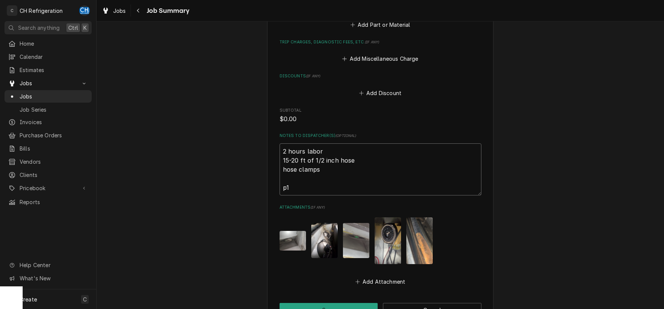
type textarea "2 hours labor 15-20 ft of 1/2 inch hose hose clamps p16"
type textarea "x"
type textarea "2 hours labor 15-20 ft of 1/2 inch hose hose clamps p161"
type textarea "x"
type textarea "2 hours labor 15-20 ft of 1/2 inch hose hose clamps p1618"
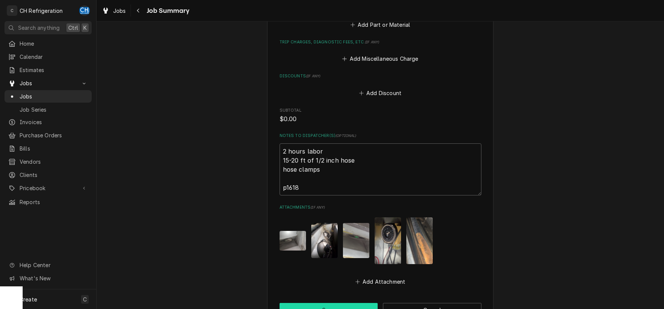
click at [345, 303] on button "Save" at bounding box center [329, 310] width 99 height 14
type textarea "x"
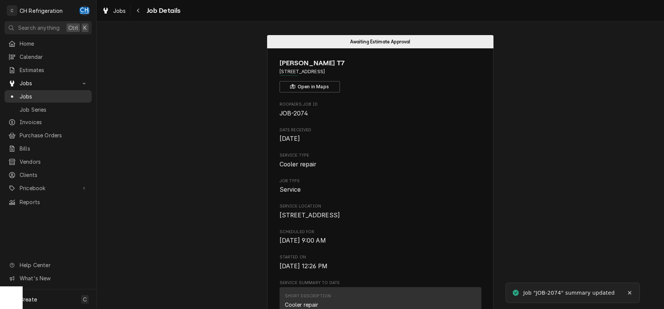
click at [51, 95] on span "Jobs" at bounding box center [54, 96] width 68 height 8
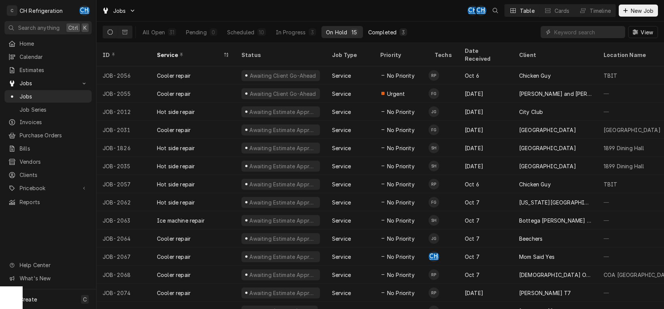
click at [388, 37] on button "Completed 3" at bounding box center [388, 32] width 48 height 12
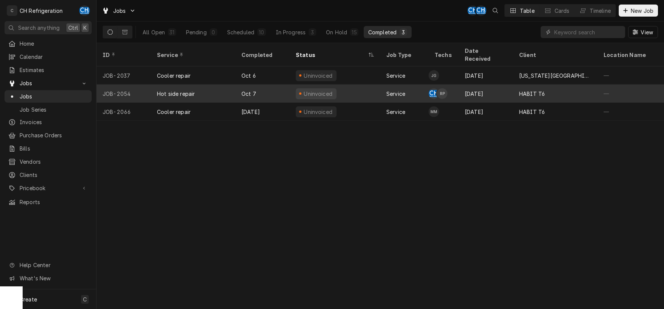
click at [483, 85] on div "[DATE]" at bounding box center [486, 94] width 54 height 18
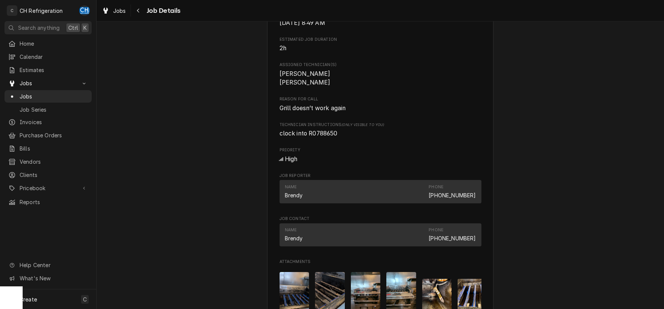
scroll to position [355, 0]
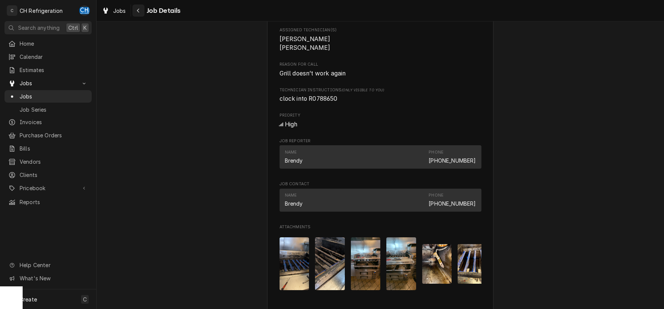
click at [137, 16] on button "Navigate back" at bounding box center [138, 11] width 12 height 12
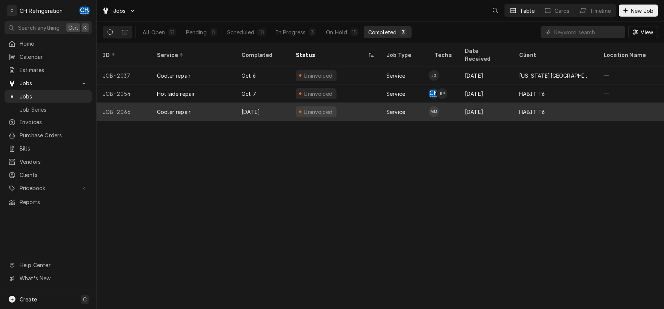
click at [506, 103] on div "Oct 8" at bounding box center [486, 112] width 54 height 18
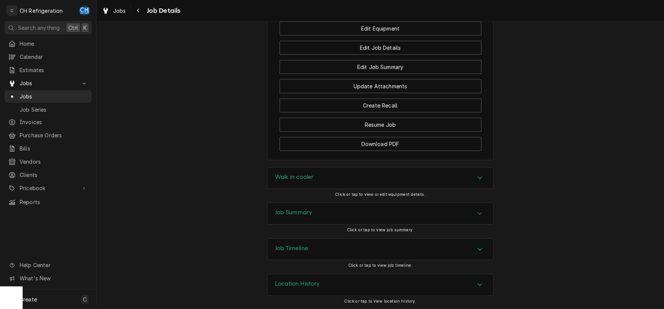
click at [344, 216] on div "Job Summary" at bounding box center [381, 213] width 226 height 21
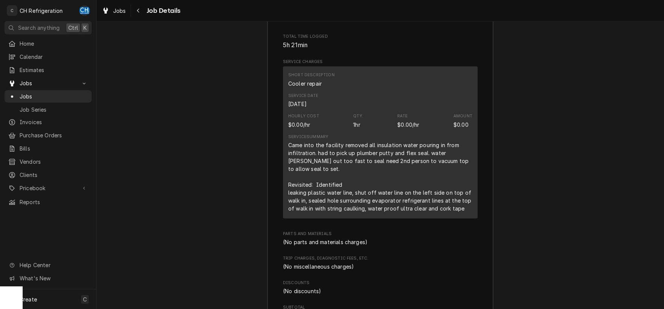
scroll to position [973, 0]
click at [138, 11] on icon "Navigate back" at bounding box center [138, 11] width 2 height 4
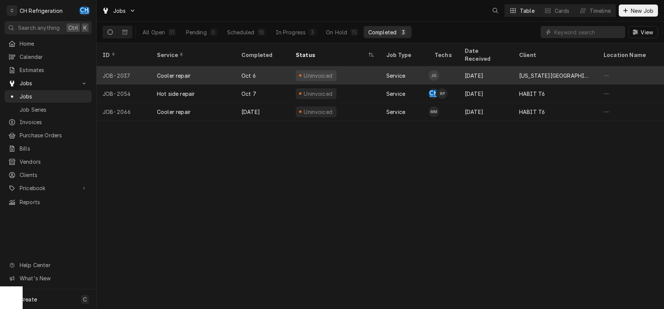
click at [450, 66] on td "JG" at bounding box center [444, 75] width 30 height 18
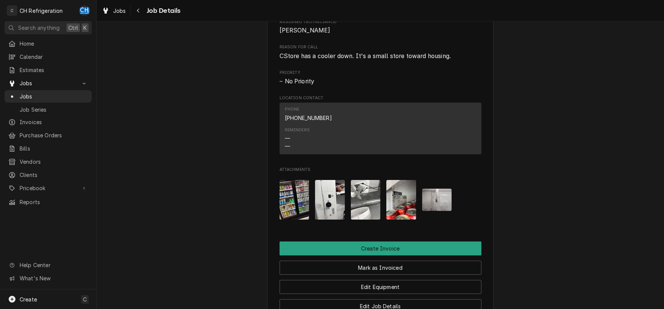
scroll to position [355, 0]
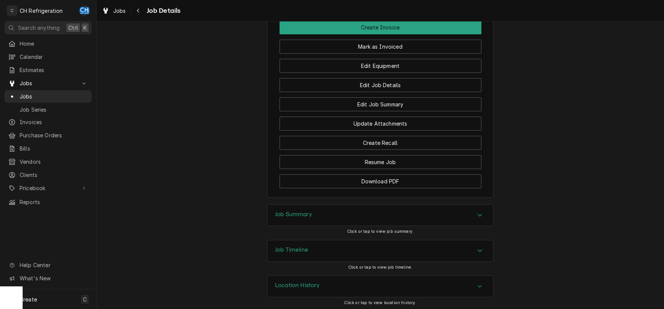
drag, startPoint x: 372, startPoint y: 206, endPoint x: 403, endPoint y: 211, distance: 31.3
click at [372, 207] on div "Job Summary" at bounding box center [381, 215] width 226 height 21
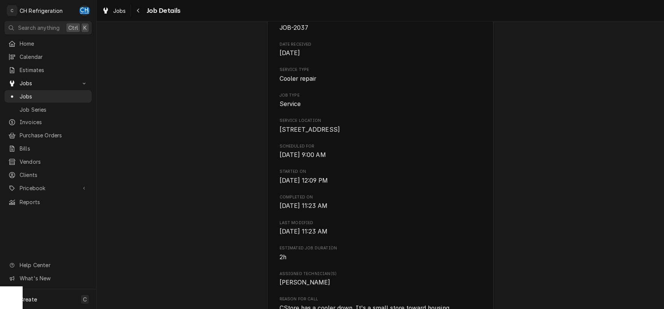
scroll to position [0, 0]
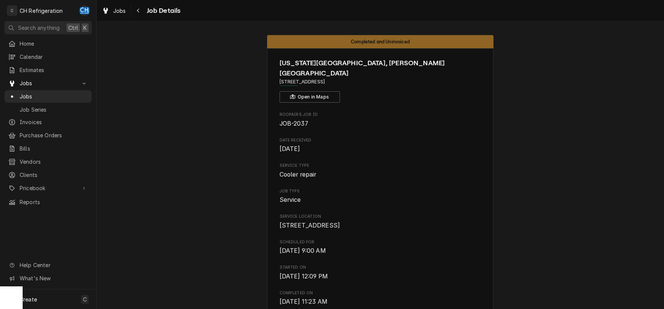
drag, startPoint x: 368, startPoint y: 73, endPoint x: 290, endPoint y: 72, distance: 78.1
copy span "[STREET_ADDRESS]"
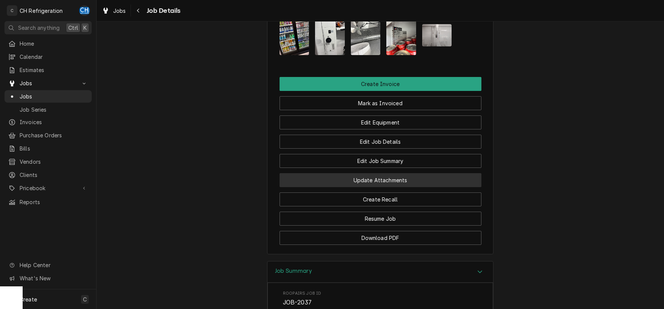
scroll to position [434, 0]
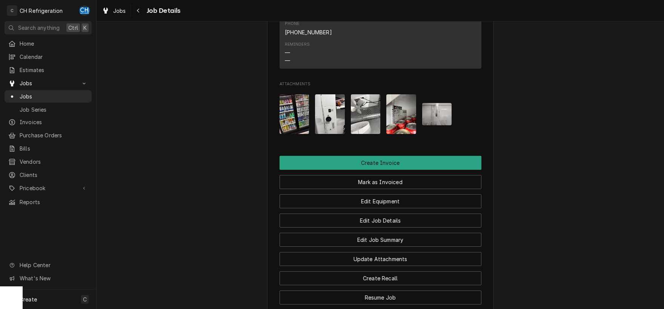
click at [436, 111] on img "Attachments" at bounding box center [437, 114] width 30 height 22
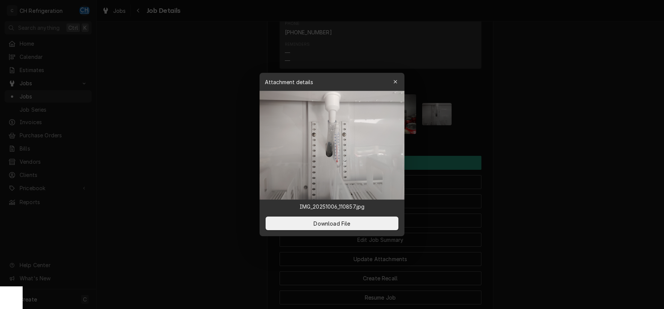
click at [545, 126] on div at bounding box center [332, 154] width 664 height 309
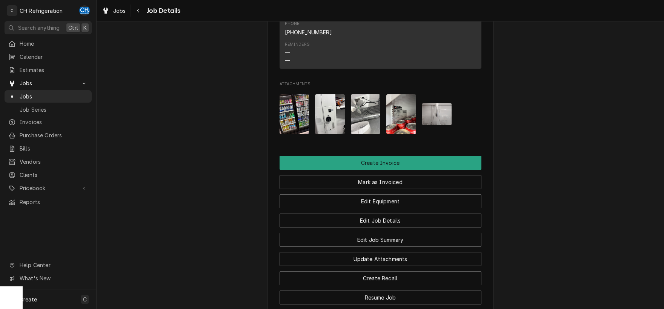
click at [399, 115] on img "Attachments" at bounding box center [402, 114] width 30 height 40
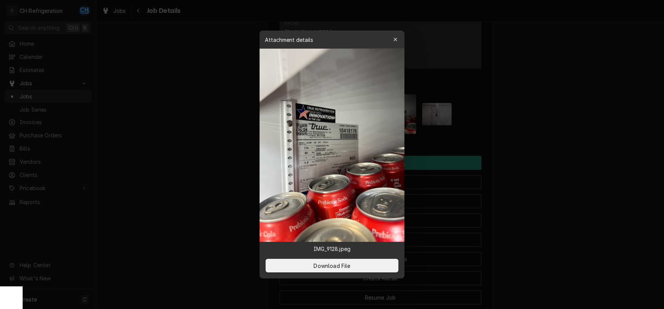
click at [556, 154] on div at bounding box center [332, 154] width 664 height 309
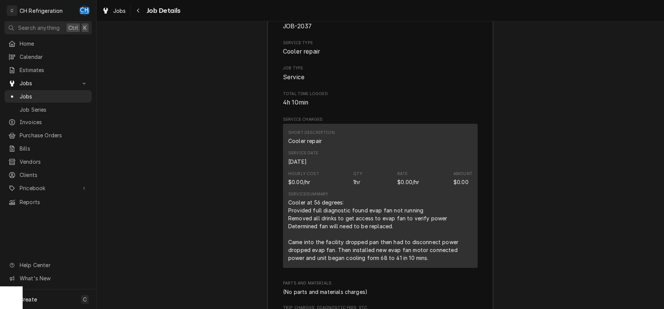
scroll to position [749, 0]
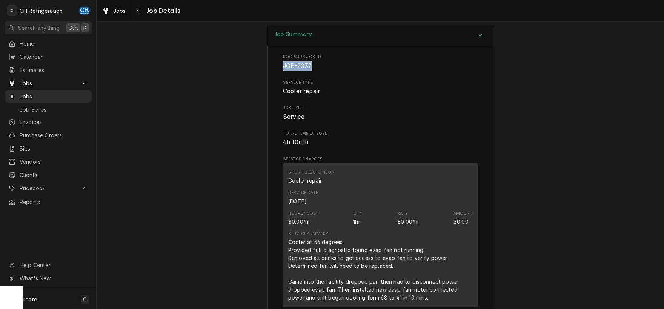
drag, startPoint x: 314, startPoint y: 63, endPoint x: 284, endPoint y: 63, distance: 29.8
click at [281, 62] on div "Roopairs Job ID JOB-2037 Service Type Cooler repair Job Type Service Total Time…" at bounding box center [381, 261] width 226 height 431
copy span "JOB-2037"
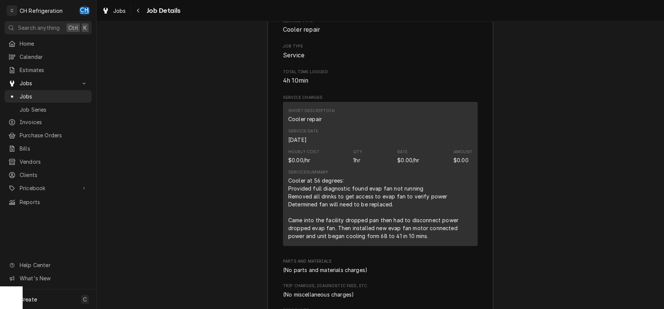
scroll to position [868, 0]
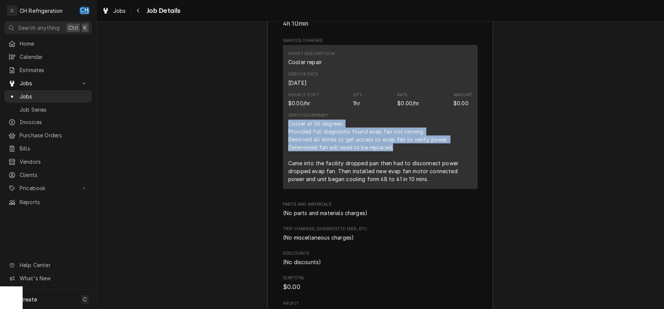
drag, startPoint x: 286, startPoint y: 123, endPoint x: 391, endPoint y: 149, distance: 107.9
click at [401, 149] on div "Short Description Cooler repair Service Date Sep 30, 2025 Hourly Cost $0.00/hr …" at bounding box center [380, 117] width 195 height 144
copy div "Cooler at 56 degrees: Provided full diagnostic found evap fan not running Remov…"
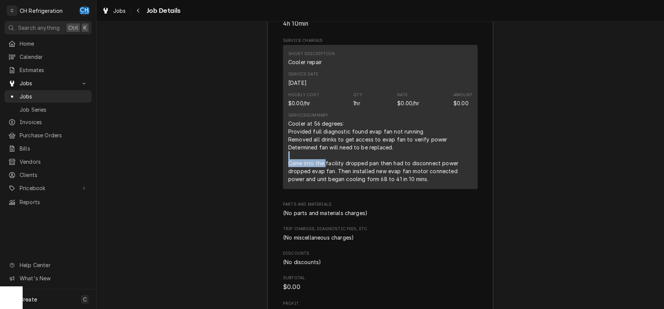
drag, startPoint x: 326, startPoint y: 158, endPoint x: 321, endPoint y: 156, distance: 5.6
click at [325, 157] on div "Cooler at 56 degrees: Provided full diagnostic found evap fan not running Remov…" at bounding box center [380, 151] width 184 height 63
click at [347, 173] on div "Cooler at 56 degrees: Provided full diagnostic found evap fan not running Remov…" at bounding box center [380, 151] width 184 height 63
drag, startPoint x: 294, startPoint y: 161, endPoint x: 414, endPoint y: 162, distance: 120.4
click at [414, 162] on div "Cooler at 56 degrees: Provided full diagnostic found evap fan not running Remov…" at bounding box center [380, 151] width 184 height 63
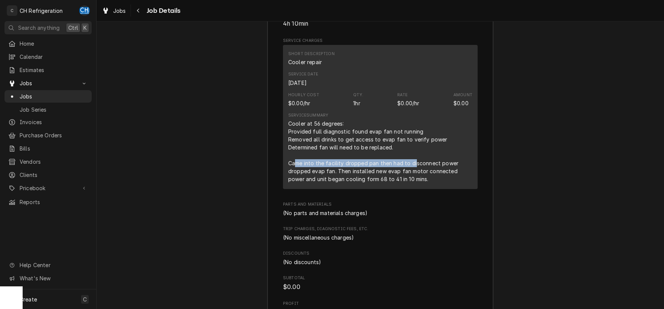
click at [414, 162] on div "Cooler at 56 degrees: Provided full diagnostic found evap fan not running Remov…" at bounding box center [380, 151] width 184 height 63
click at [285, 161] on div "Short Description Cooler repair Service Date Sep 30, 2025 Hourly Cost $0.00/hr …" at bounding box center [380, 117] width 195 height 144
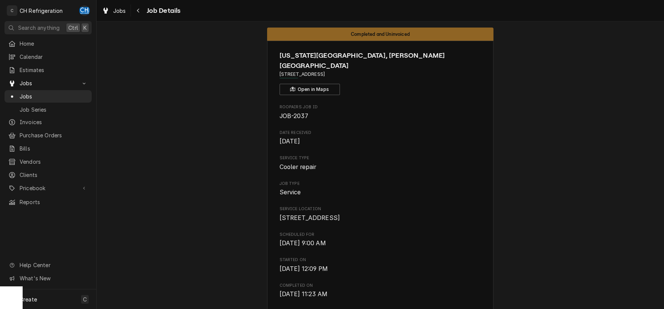
scroll to position [0, 0]
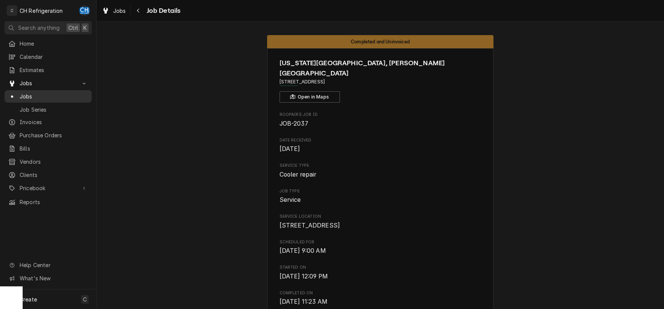
click at [69, 95] on span "Jobs" at bounding box center [54, 96] width 68 height 8
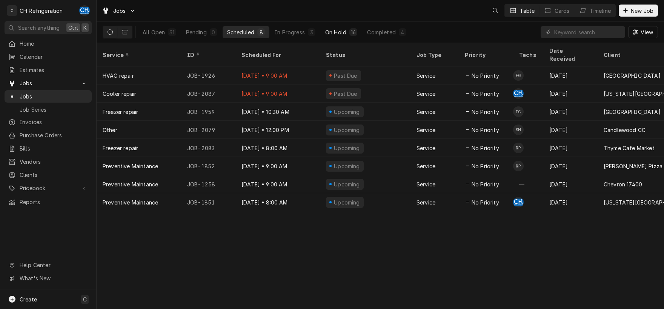
click at [347, 29] on button "On Hold 16" at bounding box center [341, 32] width 41 height 12
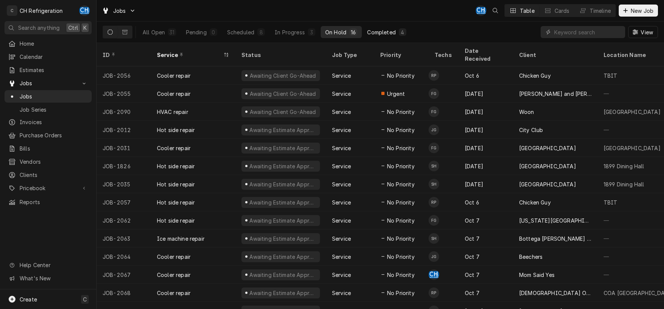
click at [377, 29] on div "Completed" at bounding box center [381, 32] width 28 height 8
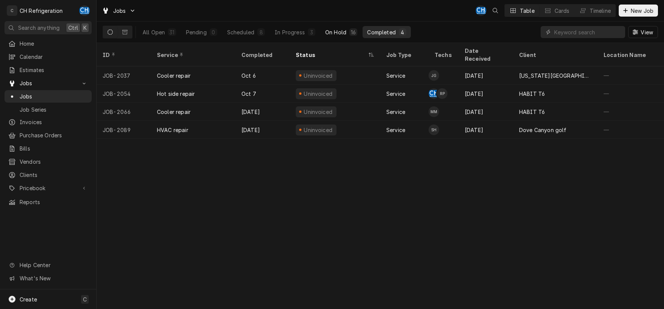
click at [333, 30] on div "On Hold" at bounding box center [335, 32] width 21 height 8
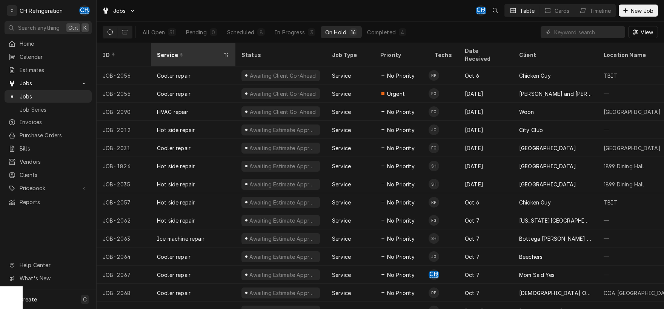
click at [194, 51] on div "Service" at bounding box center [189, 55] width 65 height 8
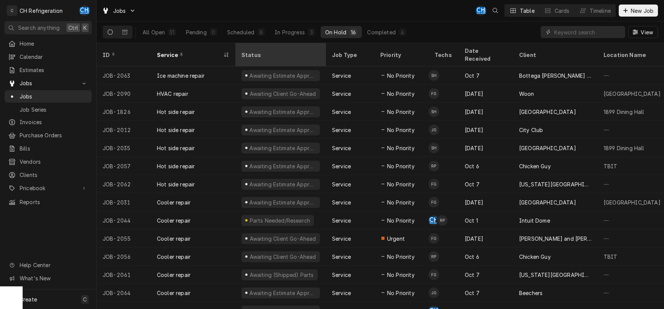
click at [275, 51] on div "Status" at bounding box center [280, 55] width 77 height 8
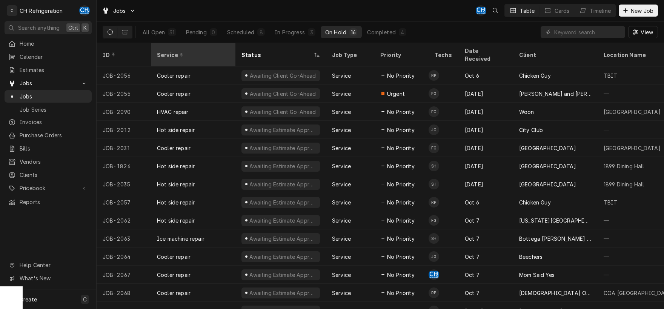
click at [196, 51] on div "Service" at bounding box center [192, 55] width 71 height 8
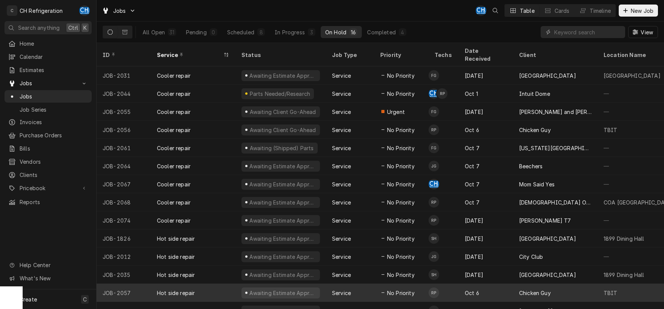
scroll to position [38, 0]
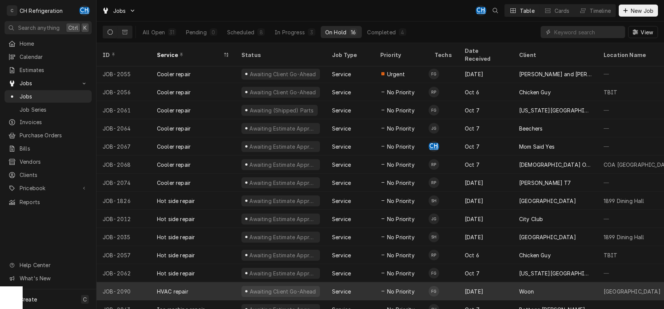
click at [452, 285] on td "FG" at bounding box center [444, 291] width 30 height 18
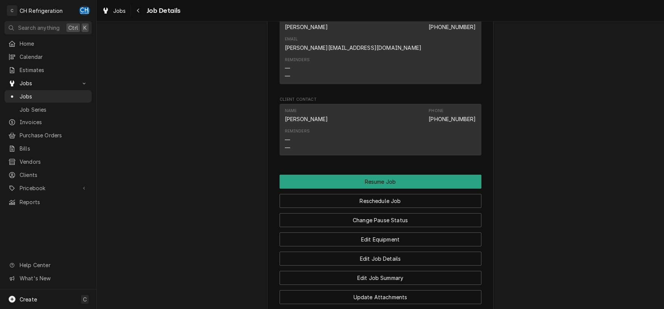
scroll to position [710, 0]
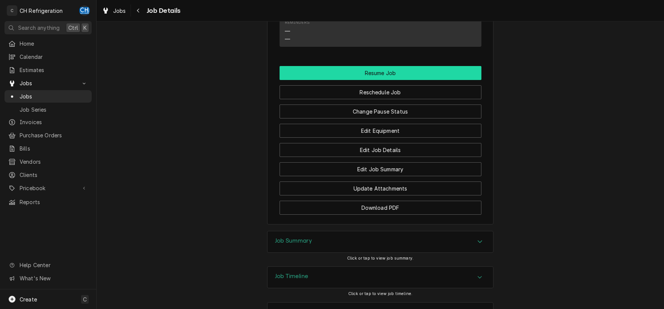
click at [359, 66] on button "Resume Job" at bounding box center [381, 73] width 202 height 14
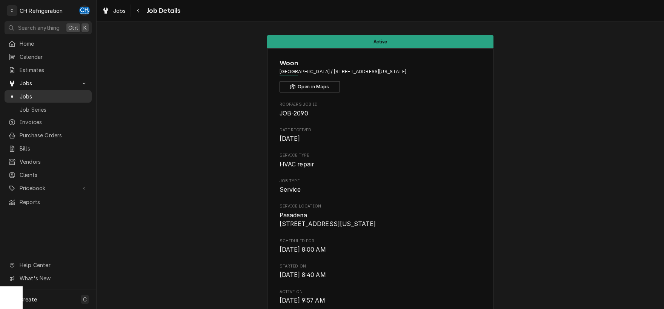
click at [67, 94] on span "Jobs" at bounding box center [54, 96] width 68 height 8
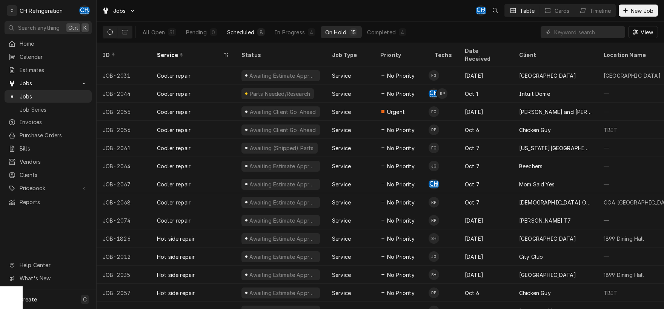
click at [249, 31] on div "Scheduled" at bounding box center [240, 32] width 27 height 8
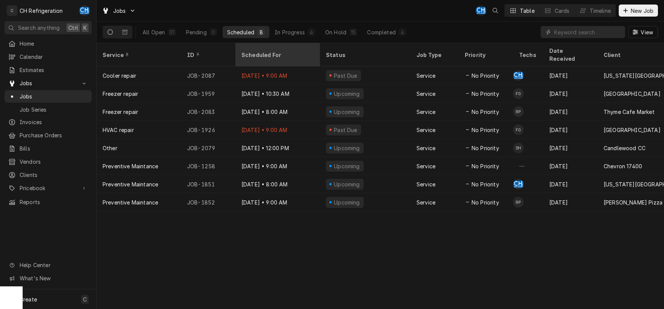
click at [259, 51] on div "Scheduled For" at bounding box center [277, 55] width 71 height 8
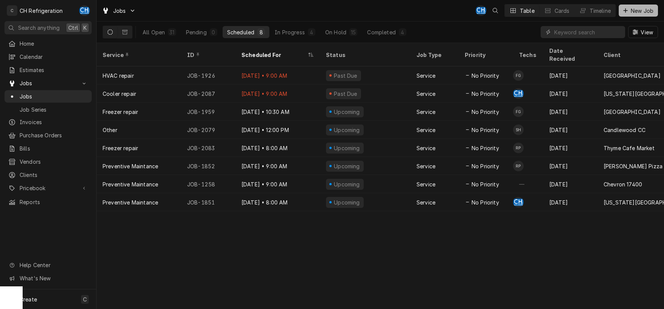
click at [652, 13] on span "New Job" at bounding box center [643, 11] width 26 height 8
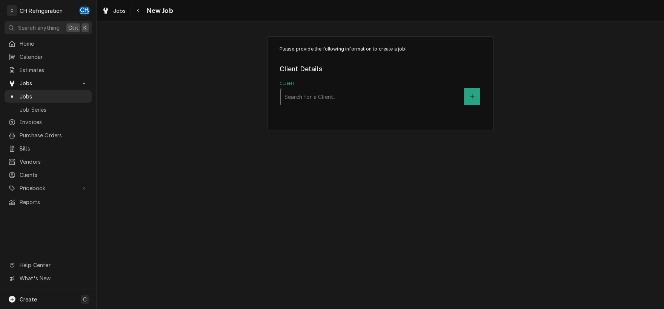
click at [345, 99] on div "Client" at bounding box center [373, 97] width 176 height 14
type input "marm"
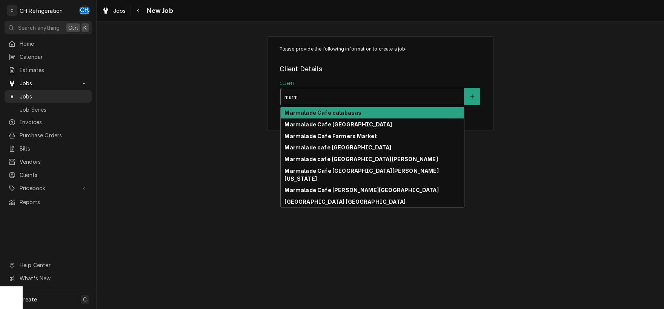
click at [359, 117] on div "Marmalade Cafe calabasas" at bounding box center [372, 113] width 183 height 12
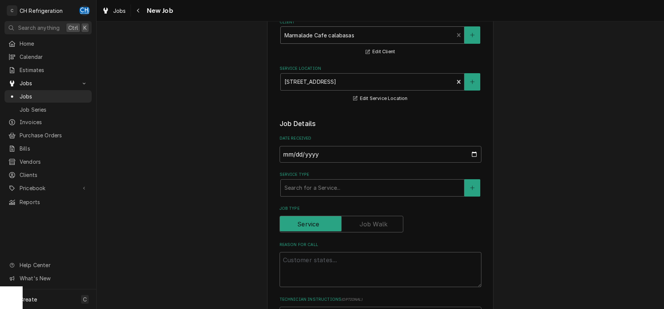
scroll to position [79, 0]
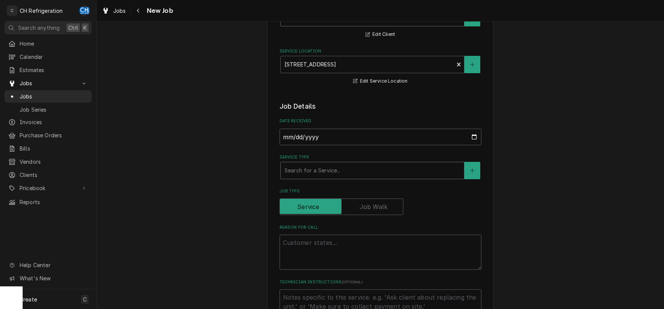
click at [323, 166] on div "Service Type" at bounding box center [373, 171] width 176 height 14
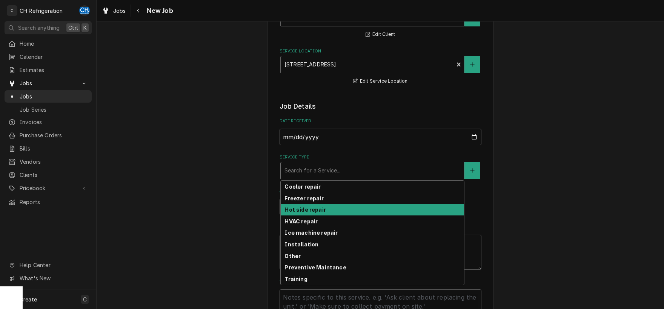
click at [316, 213] on div "Hot side repair" at bounding box center [372, 210] width 183 height 12
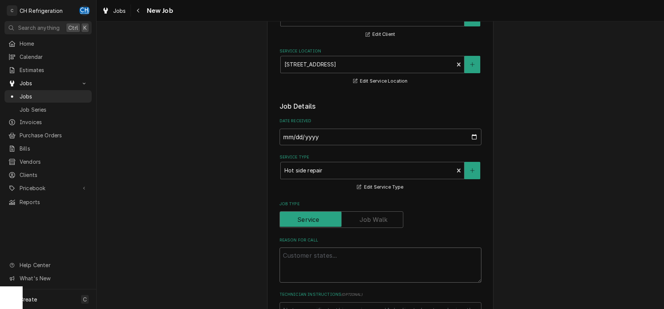
drag, startPoint x: 325, startPoint y: 253, endPoint x: 326, endPoint y: 257, distance: 4.2
click at [325, 253] on textarea "Reason For Call" at bounding box center [381, 265] width 202 height 35
type textarea "x"
type textarea "f"
type textarea "x"
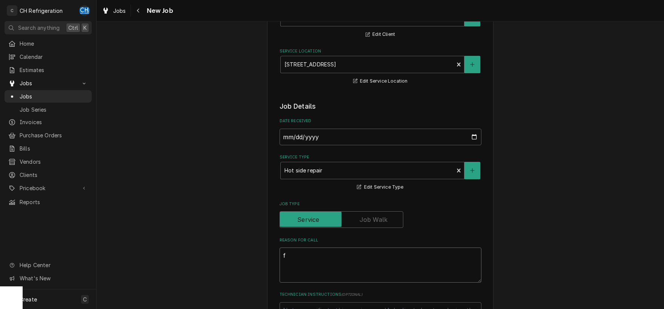
type textarea "fr"
type textarea "x"
type textarea "fry"
type textarea "x"
type textarea "frye"
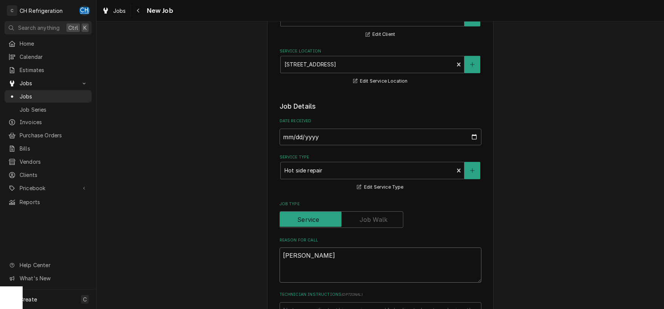
type textarea "x"
type textarea "fryer"
type textarea "x"
type textarea "fryer"
type textarea "x"
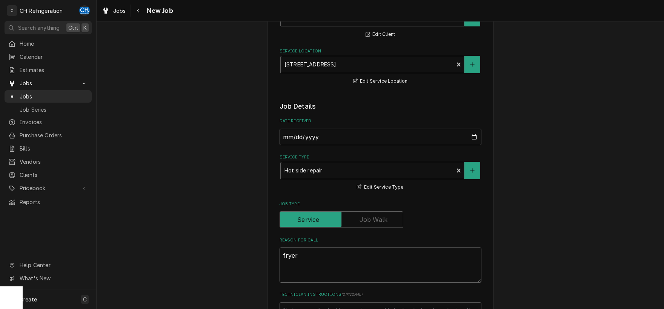
type textarea "fryer n"
type textarea "x"
type textarea "fryer ne"
type textarea "x"
type textarea "fryer nee"
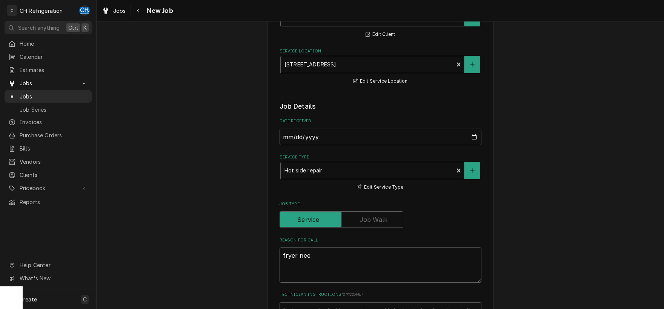
type textarea "x"
type textarea "fryer need"
type textarea "x"
type textarea "fryer nee"
type textarea "x"
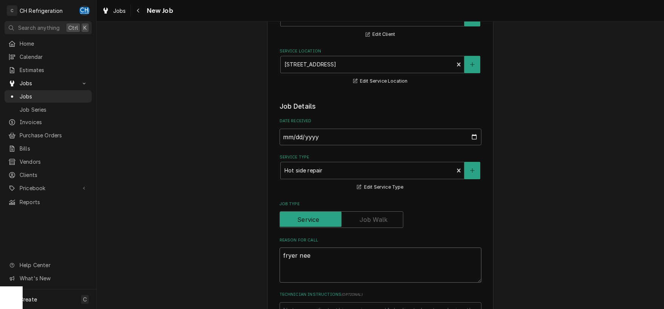
type textarea "fryer ne"
type textarea "x"
type textarea "fryer n"
type textarea "x"
type textarea "fryer"
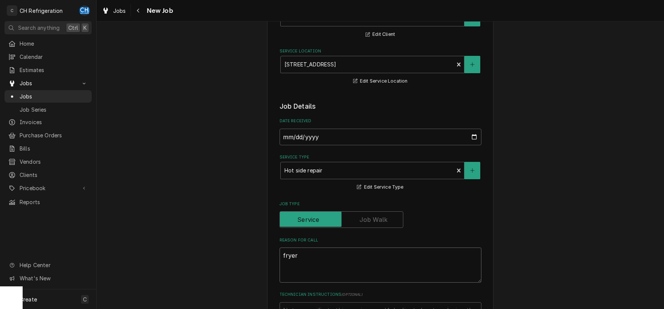
type textarea "x"
type textarea "fryer n"
type textarea "x"
type textarea "fryer ne"
type textarea "x"
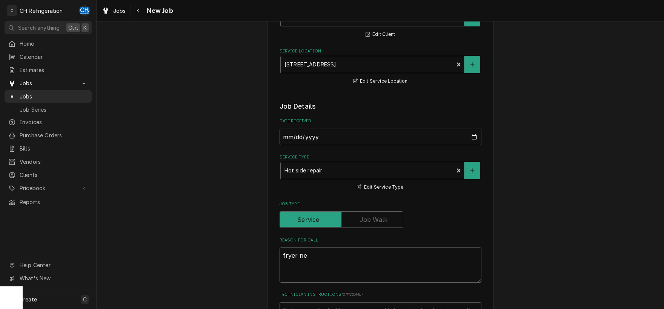
type textarea "fryer nee"
type textarea "x"
type textarea "fryer need"
type textarea "x"
type textarea "fryer needs"
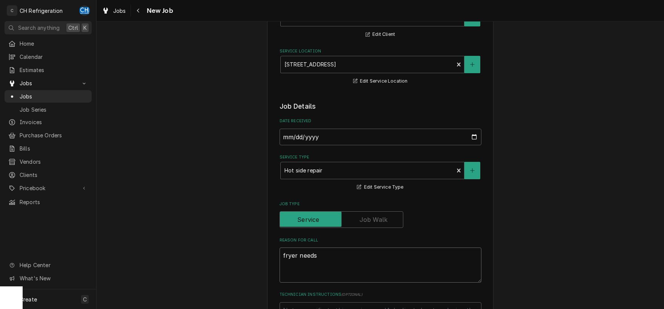
type textarea "x"
type textarea "fryer needs"
type textarea "x"
type textarea "fryer needs w"
type textarea "x"
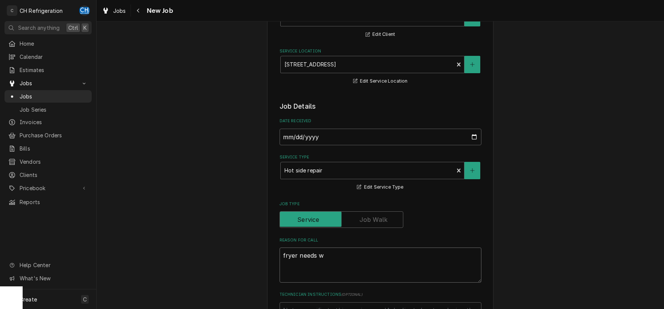
type textarea "fryer needs wo"
type textarea "x"
type textarea "fryer needs wor"
type textarea "x"
type textarea "fryer needs work"
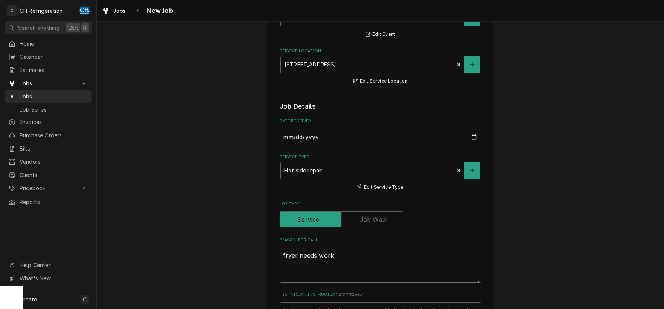
type textarea "x"
type textarea "fryer needs work"
type textarea "x"
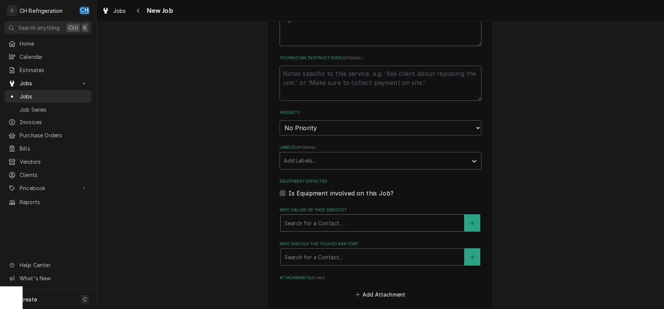
scroll to position [394, 0]
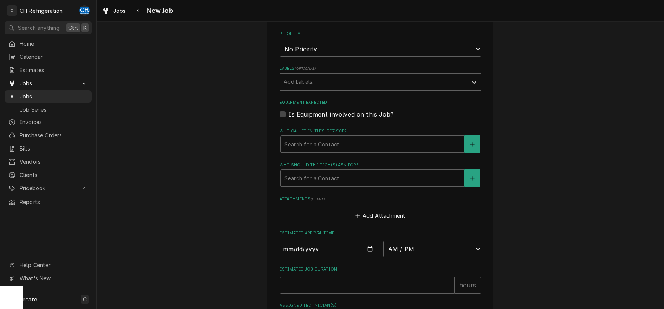
type textarea "fryer needs work"
click at [319, 187] on fieldset "Job Details Date Received 2025-10-13 Service Type Hot side repair Edit Service …" at bounding box center [381, 56] width 202 height 541
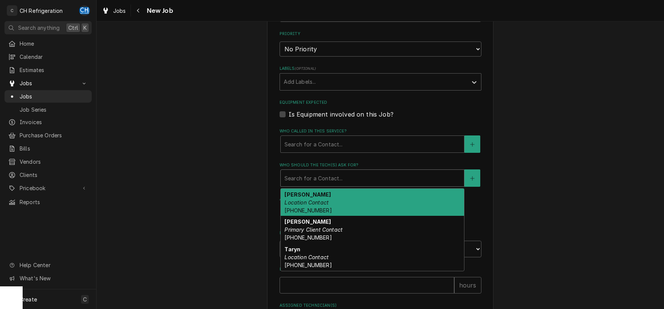
click at [320, 180] on div "Who should the tech(s) ask for?" at bounding box center [373, 178] width 176 height 14
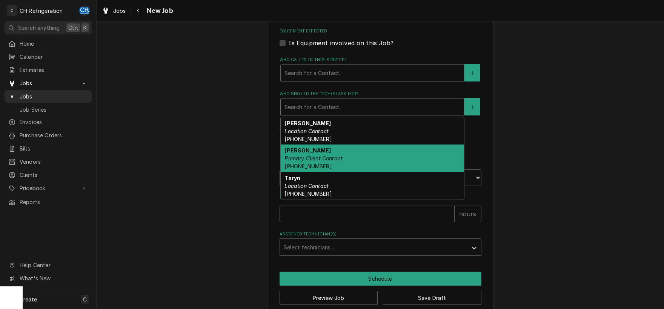
scroll to position [473, 0]
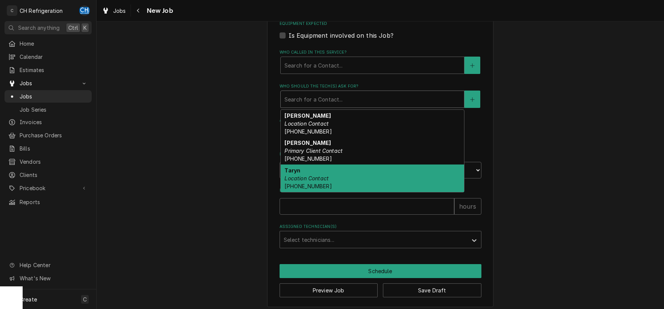
click at [355, 175] on div "Taryn Location Contact (818) 535-8235" at bounding box center [372, 179] width 183 height 28
type textarea "x"
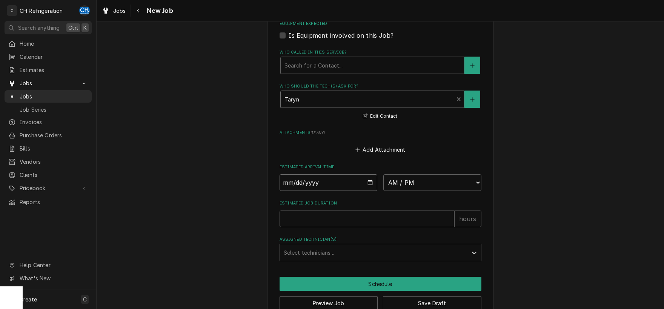
click at [372, 181] on input "Date" at bounding box center [329, 182] width 98 height 17
type input "2025-10-13"
click at [384, 174] on select "AM / PM 6:00 AM 6:15 AM 6:30 AM 6:45 AM 7:00 AM 7:15 AM 7:30 AM 7:45 AM 8:00 AM…" at bounding box center [433, 182] width 98 height 17
type textarea "x"
select select "11:00:00"
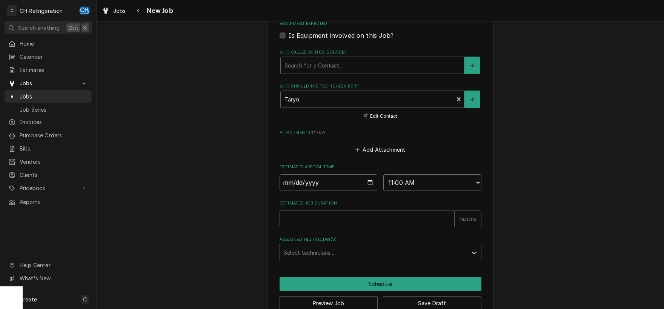
click option "11:00 AM" at bounding box center [0, 0] width 0 height 0
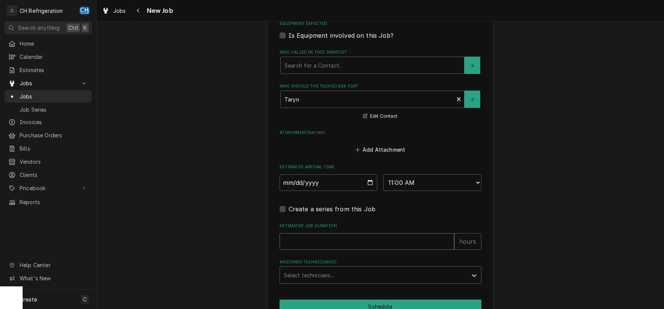
click at [375, 243] on input "Estimated Job Duration" at bounding box center [367, 241] width 175 height 17
type textarea "x"
type input "2"
type textarea "x"
type input "2"
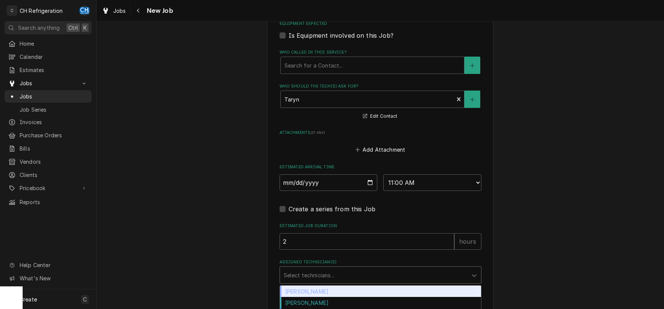
click at [369, 273] on div "Assigned Technician(s)" at bounding box center [374, 275] width 180 height 14
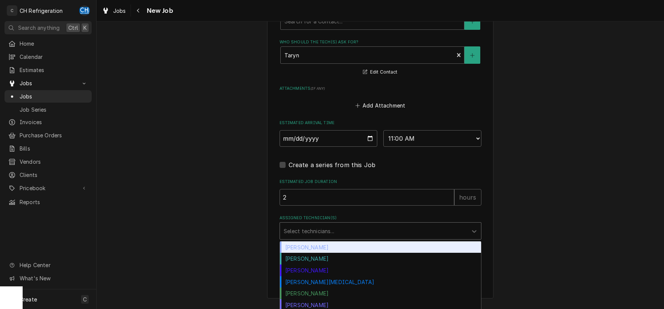
scroll to position [518, 0]
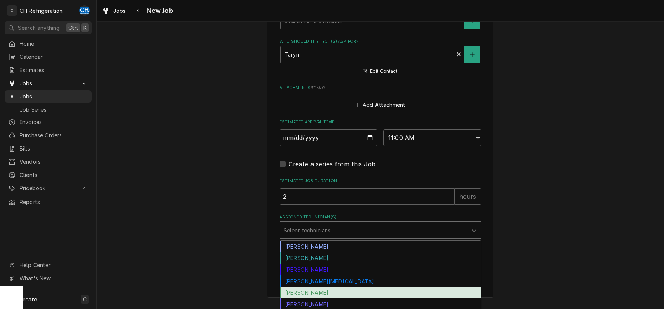
click at [319, 291] on div "Ruben Perez" at bounding box center [380, 293] width 201 height 12
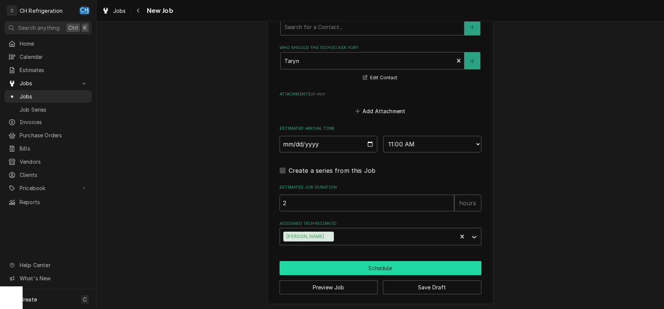
click at [339, 265] on button "Schedule" at bounding box center [381, 268] width 202 height 14
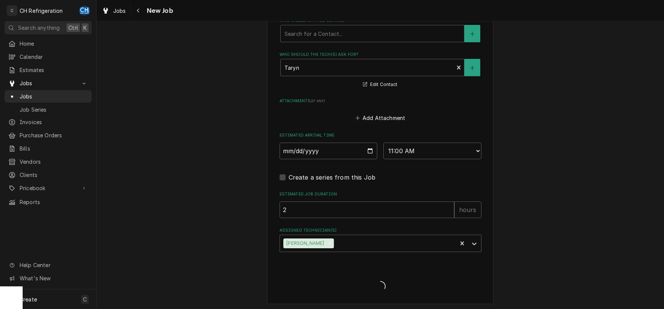
type textarea "x"
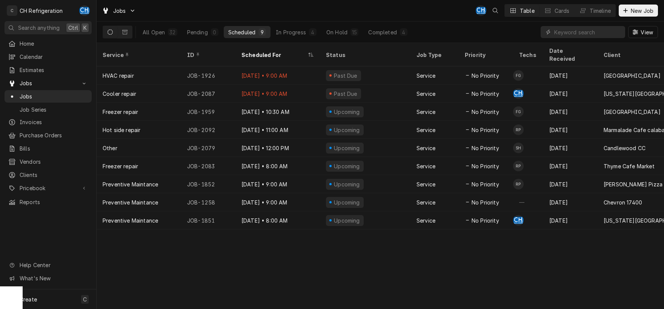
click at [297, 26] on div "All Open 32 Pending 0 Scheduled 9 In Progress 4 On Hold 15 Completed 4" at bounding box center [275, 32] width 274 height 21
click at [297, 35] on div "In Progress" at bounding box center [291, 32] width 30 height 8
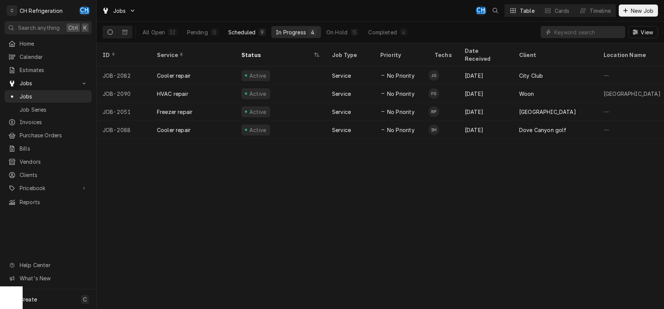
click at [246, 32] on div "Scheduled" at bounding box center [241, 32] width 27 height 8
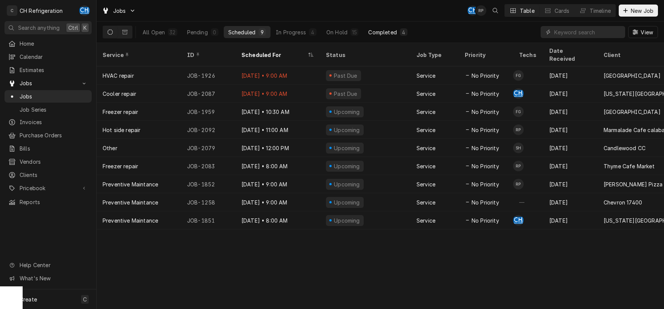
click at [393, 31] on div "Completed" at bounding box center [382, 32] width 28 height 8
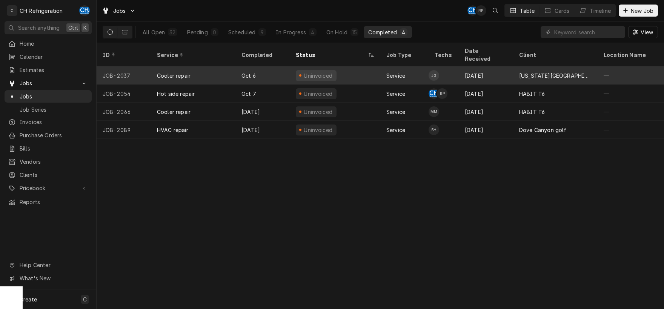
click at [516, 68] on div "California State University, Dominguez Hills" at bounding box center [555, 75] width 85 height 18
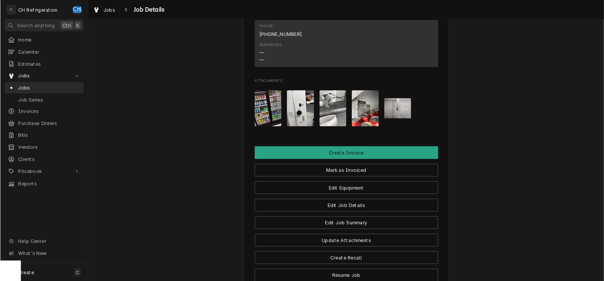
scroll to position [473, 0]
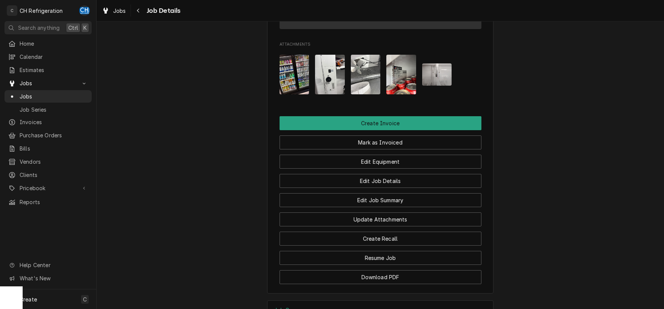
click at [440, 76] on img "Attachments" at bounding box center [437, 74] width 30 height 22
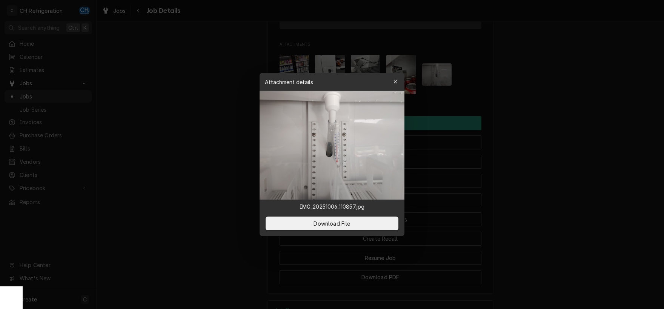
click at [556, 108] on div at bounding box center [332, 154] width 664 height 309
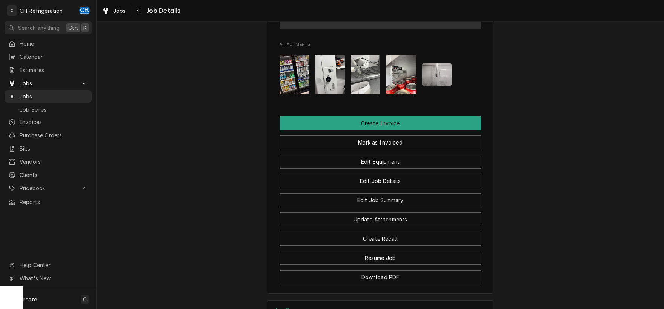
click at [398, 81] on img "Attachments" at bounding box center [402, 75] width 30 height 40
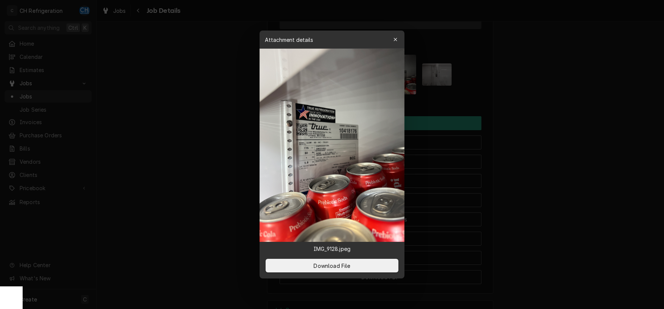
click at [321, 136] on img at bounding box center [332, 145] width 145 height 193
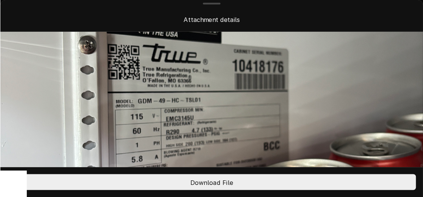
scroll to position [193, 0]
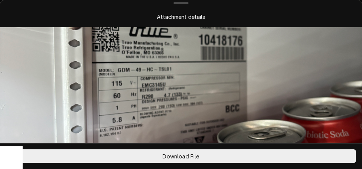
click at [297, 48] on img at bounding box center [181, 76] width 362 height 483
click at [284, 49] on img at bounding box center [181, 76] width 362 height 483
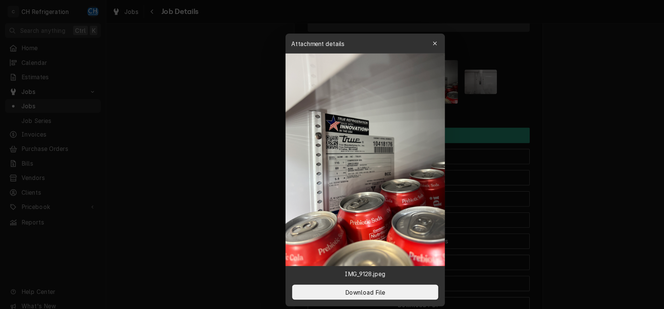
scroll to position [473, 0]
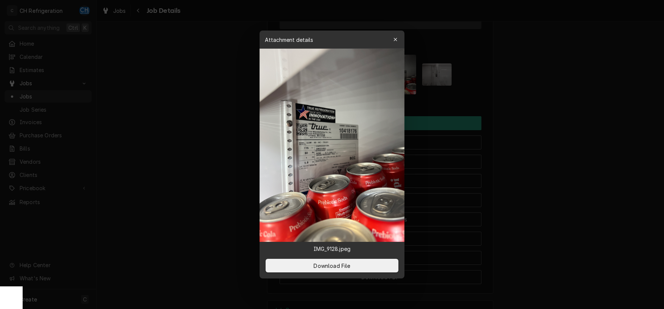
click at [529, 87] on div at bounding box center [332, 154] width 664 height 309
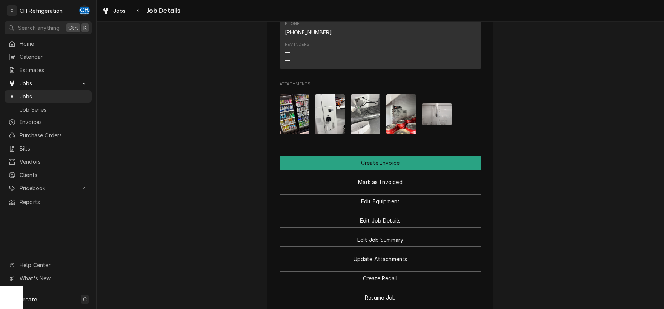
scroll to position [569, 0]
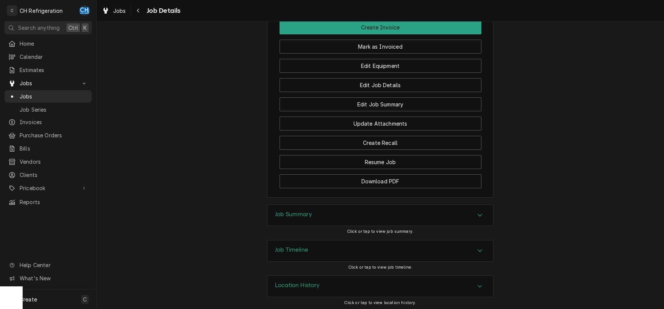
click at [311, 255] on div "Job Timeline" at bounding box center [381, 250] width 226 height 21
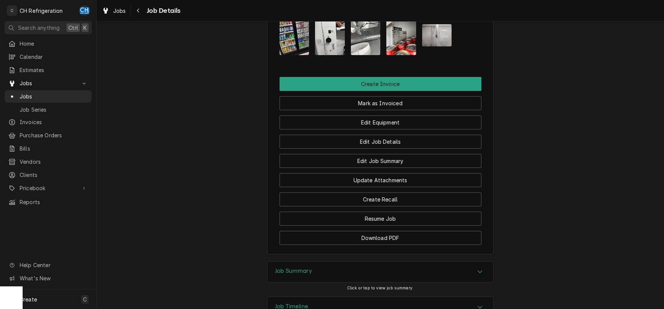
scroll to position [710, 0]
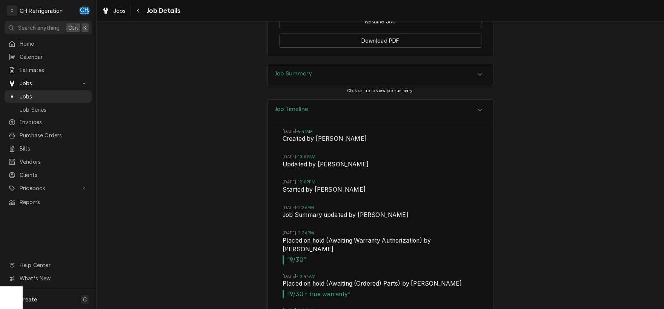
click at [333, 76] on div "Job Summary" at bounding box center [381, 74] width 226 height 21
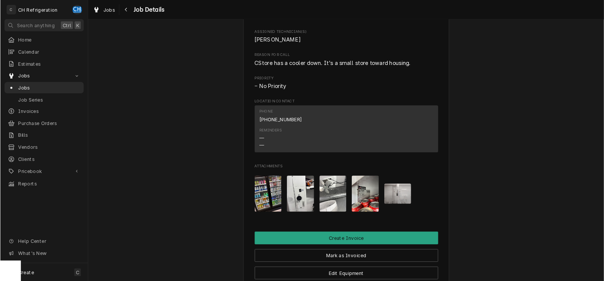
scroll to position [316, 0]
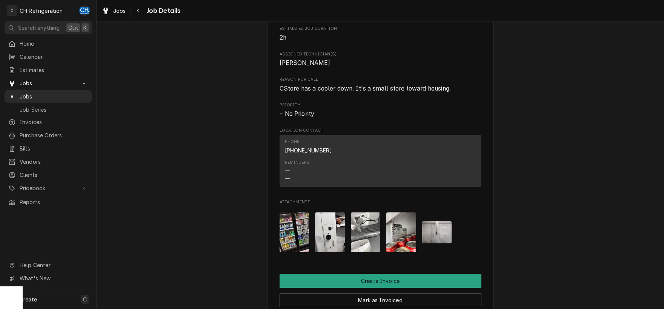
click at [398, 226] on img "Attachments" at bounding box center [402, 233] width 30 height 40
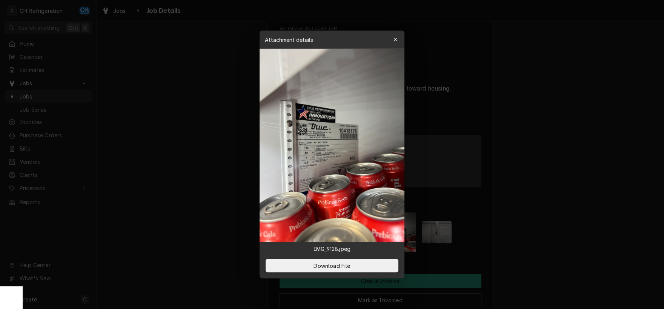
click at [303, 142] on img at bounding box center [332, 145] width 145 height 193
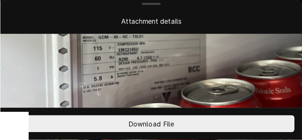
scroll to position [116, 0]
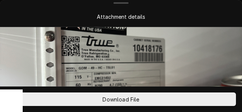
click at [191, 33] on img at bounding box center [121, 73] width 242 height 322
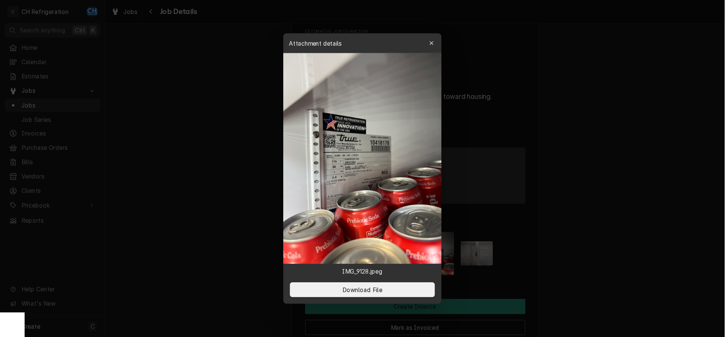
scroll to position [316, 0]
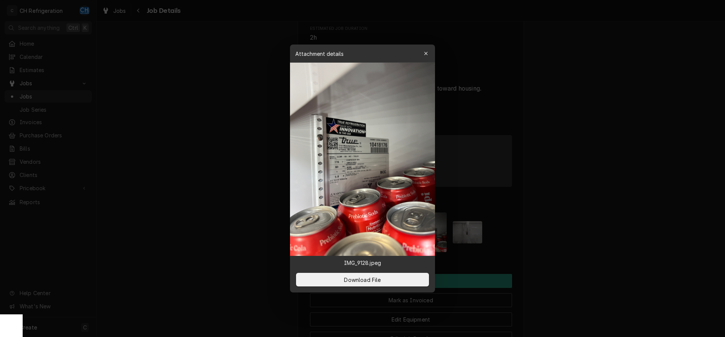
click at [627, 148] on div at bounding box center [362, 168] width 725 height 337
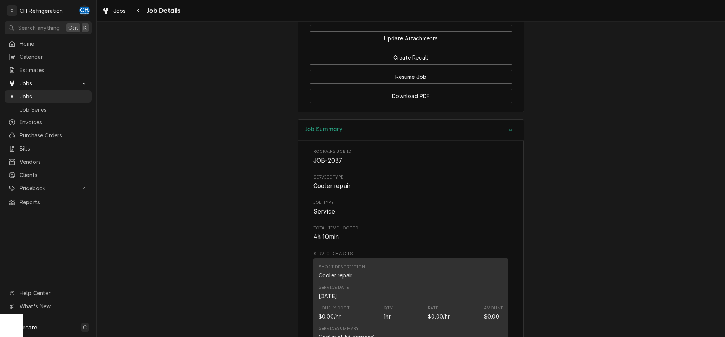
scroll to position [809, 0]
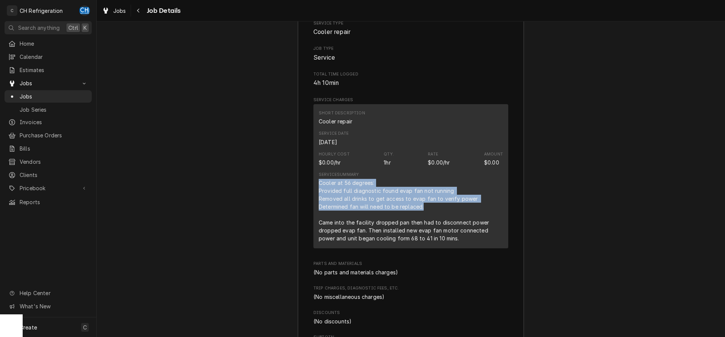
drag, startPoint x: 317, startPoint y: 183, endPoint x: 463, endPoint y: 206, distance: 147.3
click at [463, 206] on div "Short Description Cooler repair Service Date Sep 30, 2025 Hourly Cost $0.00/hr …" at bounding box center [410, 176] width 195 height 144
copy div "Cooler at 56 degrees: Provided full diagnostic found evap fan not running Remov…"
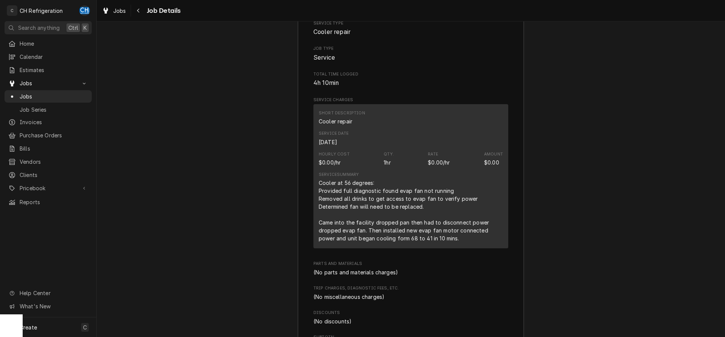
click at [368, 230] on div "Cooler at 56 degrees: Provided full diagnostic found evap fan not running Remov…" at bounding box center [411, 210] width 184 height 63
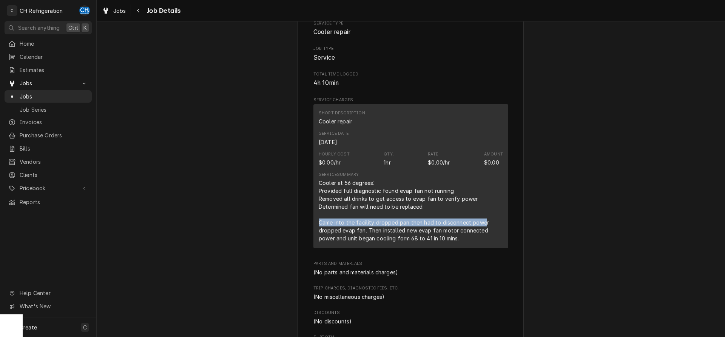
drag, startPoint x: 318, startPoint y: 222, endPoint x: 484, endPoint y: 222, distance: 165.7
click at [484, 222] on div "Short Description Cooler repair Service Date Sep 30, 2025 Hourly Cost $0.00/hr …" at bounding box center [410, 176] width 195 height 144
copy div "Came into the facility dropped pan then had to disconnect powe"
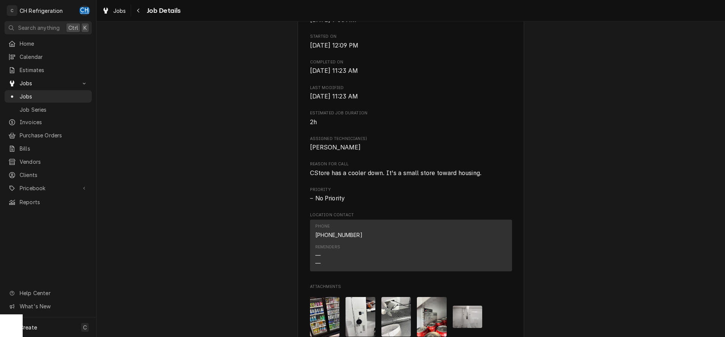
scroll to position [0, 0]
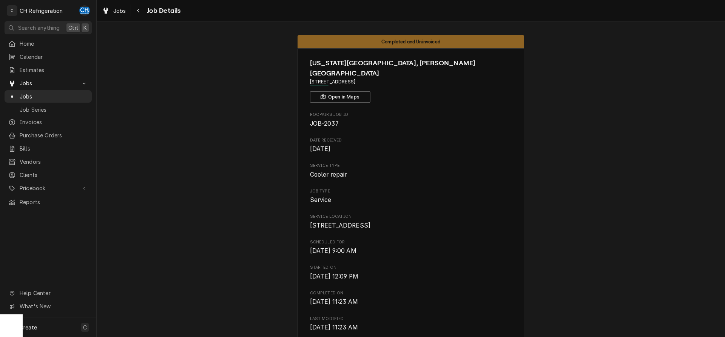
drag, startPoint x: 394, startPoint y: 73, endPoint x: 306, endPoint y: 72, distance: 88.7
copy span "[STREET_ADDRESS]"
click at [32, 90] on link "Jobs" at bounding box center [48, 96] width 87 height 12
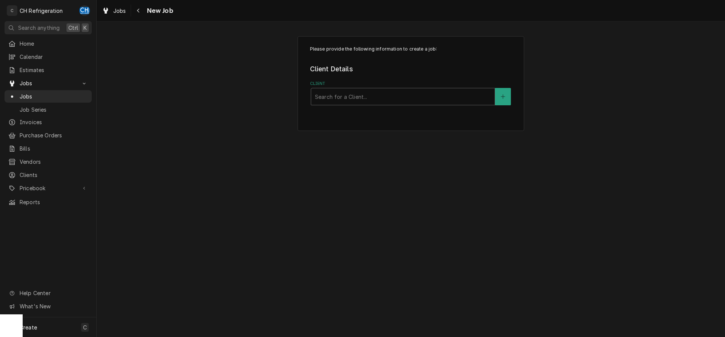
click at [520, 94] on div "Please provide the following information to create a job: Client Details Client…" at bounding box center [410, 83] width 226 height 95
click at [507, 96] on button "Client" at bounding box center [503, 96] width 16 height 17
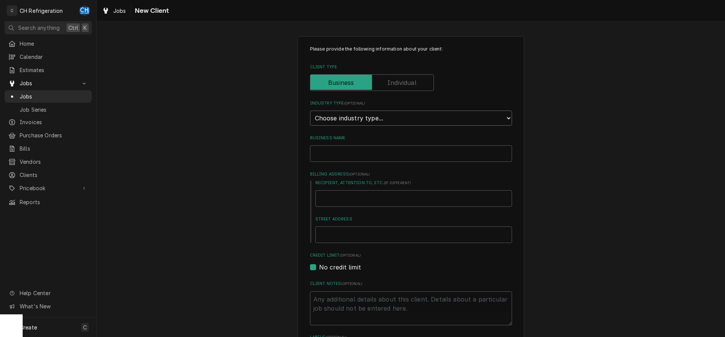
click at [310, 111] on select "Choose industry type... Residential Commercial Industrial Government" at bounding box center [411, 118] width 202 height 15
select select "3"
click option "Industrial" at bounding box center [0, 0] width 0 height 0
click at [353, 157] on input "Business Name" at bounding box center [411, 153] width 202 height 17
click at [395, 148] on input "Business Name" at bounding box center [411, 153] width 202 height 17
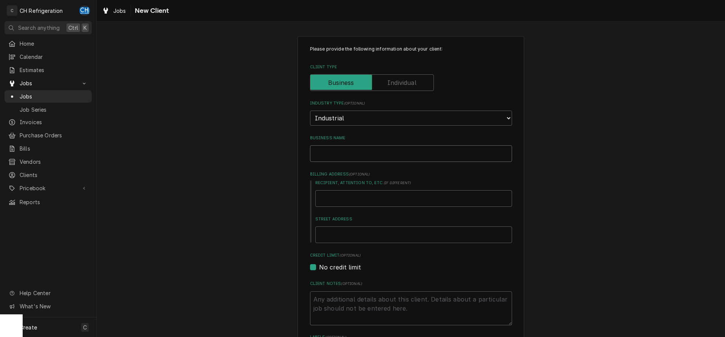
type textarea "x"
type input "W"
type textarea "x"
type input "WP"
type textarea "x"
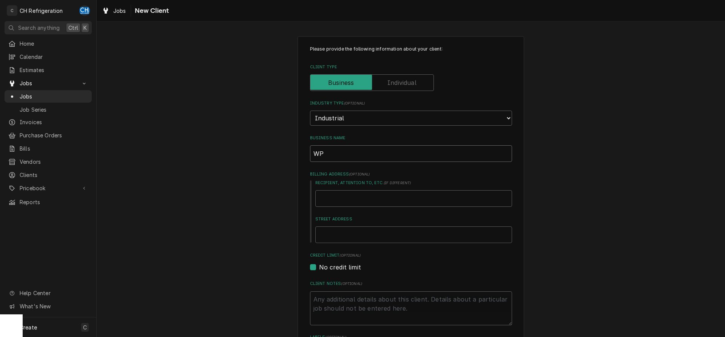
type input "WPP"
type textarea "x"
type input "WPP"
type textarea "x"
type input "WPP I"
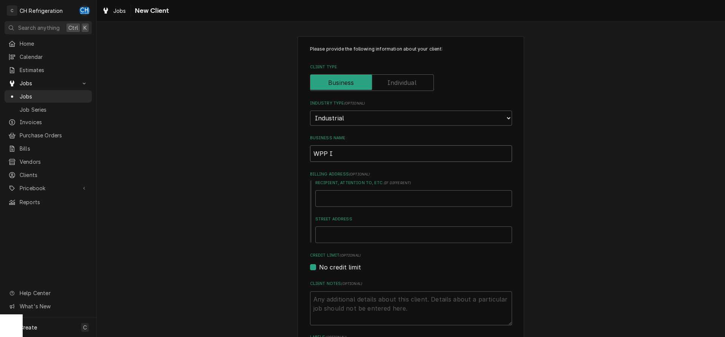
type textarea "x"
type input "WPP IN"
type textarea "x"
type input "WPP INV"
type textarea "x"
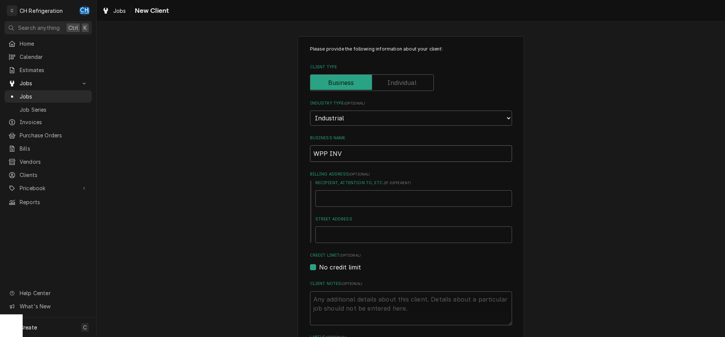
type input "WPP IN"
type textarea "x"
type input "WPP I"
type textarea "x"
type input "WPP"
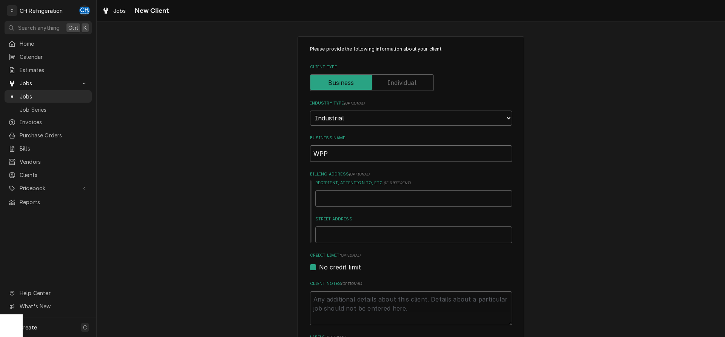
type textarea "x"
type input "WPP I"
type textarea "x"
type input "WPP In"
type textarea "x"
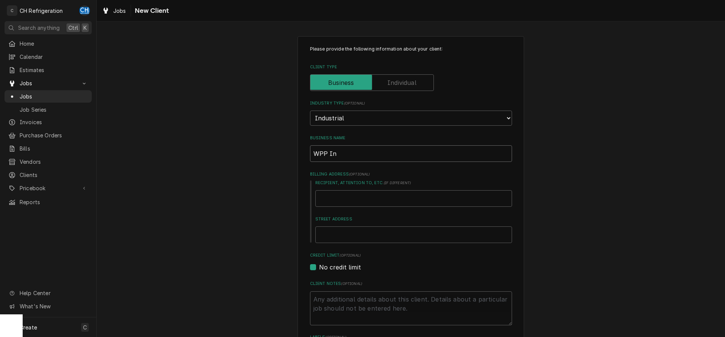
type input "WPP Inc"
type textarea "x"
type input "WPP Inc"
type textarea "x"
type input "WPP Inc"
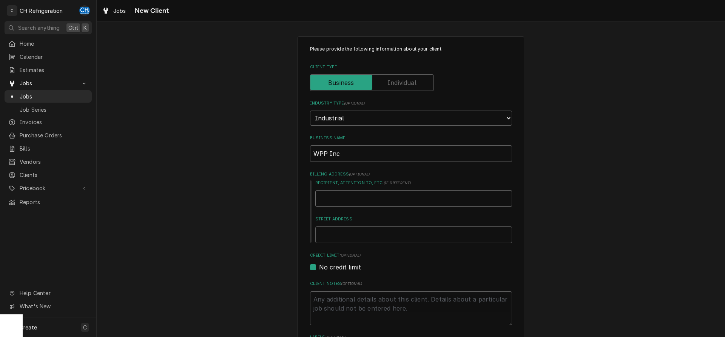
click at [403, 198] on input "Recipient, Attention To, etc. ( if different )" at bounding box center [413, 198] width 197 height 17
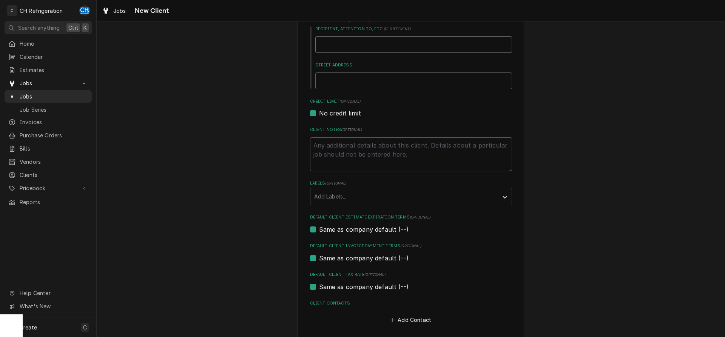
scroll to position [188, 0]
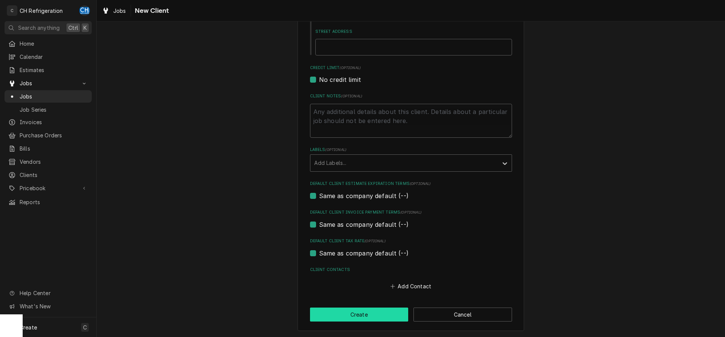
click at [380, 316] on button "Create" at bounding box center [359, 315] width 99 height 14
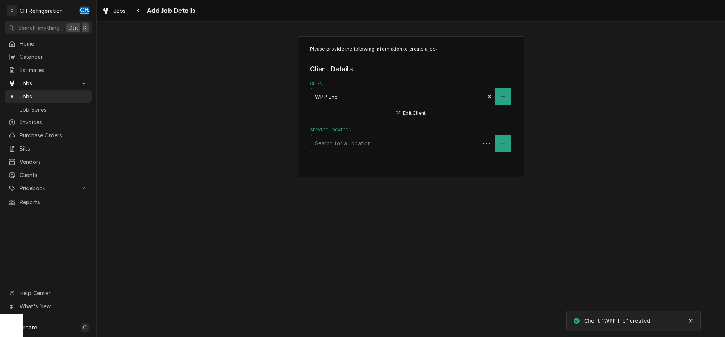
click at [352, 149] on div "Service Location" at bounding box center [395, 144] width 161 height 14
click at [510, 139] on button "Service Location" at bounding box center [503, 143] width 16 height 17
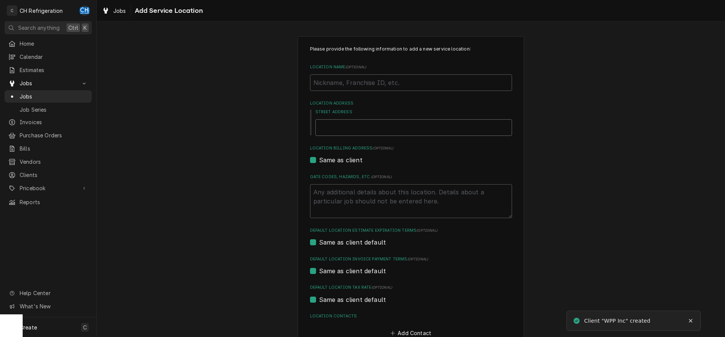
click at [337, 131] on input "Street Address" at bounding box center [413, 127] width 197 height 17
type textarea "x"
type input "2"
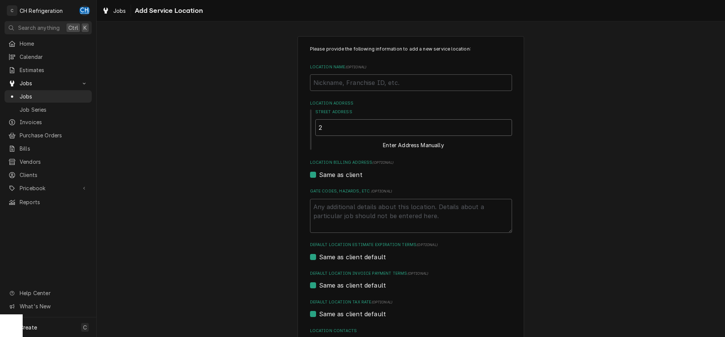
type textarea "x"
type input "26"
type textarea "x"
type input "261"
type textarea "x"
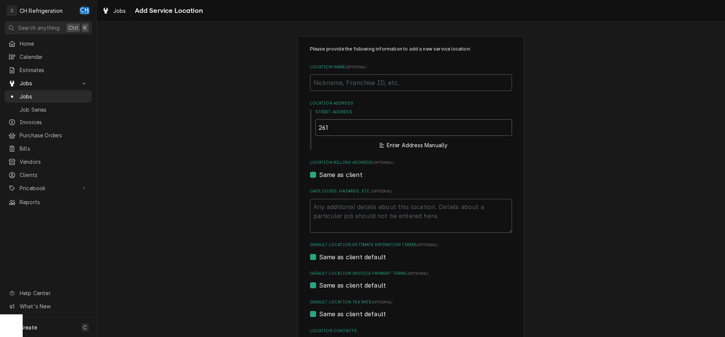
type input "2610"
type textarea "x"
type input "2610"
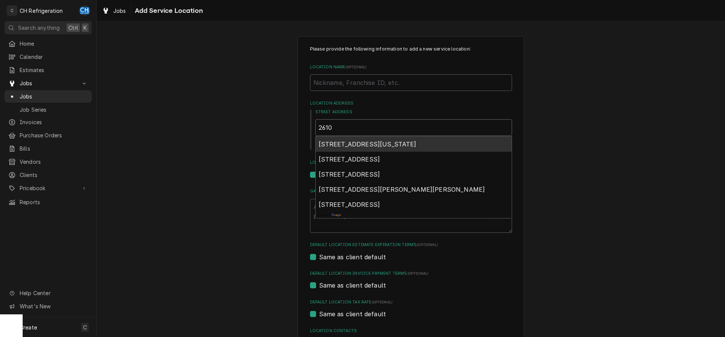
type textarea "x"
type input "2610 N"
type textarea "x"
type input "2610 N"
type textarea "x"
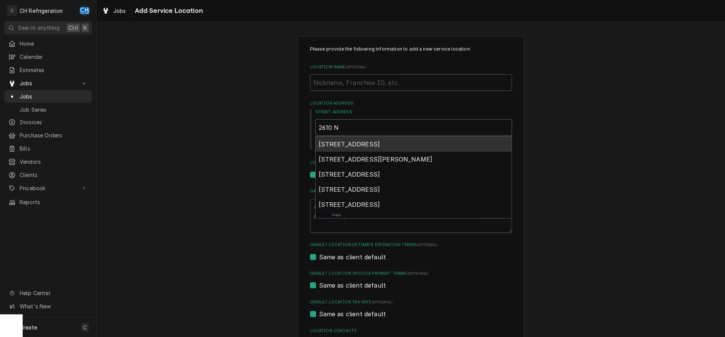
type input "2610 N L"
type textarea "x"
type input "2610 N La"
type textarea "x"
type input "2610 N Lak"
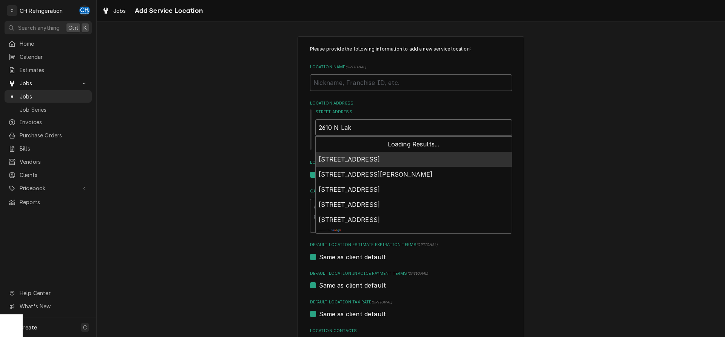
type textarea "x"
type input "2610 N Lakw"
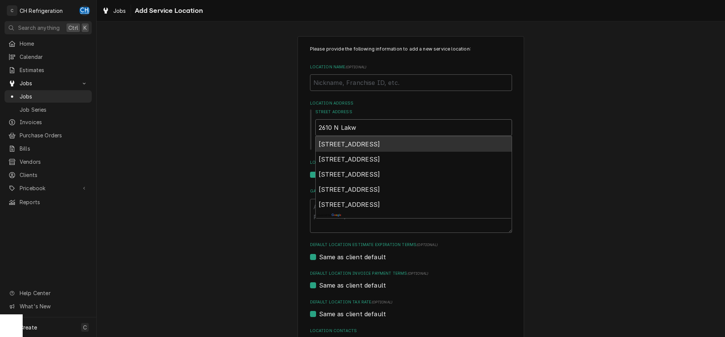
type textarea "x"
type input "2610 N Lak"
type textarea "x"
type input "2610 N Lakw"
type textarea "x"
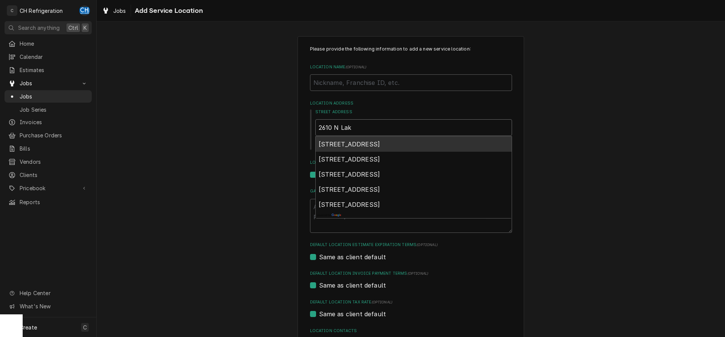
type input "2610 N Lake"
click at [373, 142] on span "2610 North Lakewood Boulevard, Long Beach, CA, USA" at bounding box center [350, 144] width 62 height 8
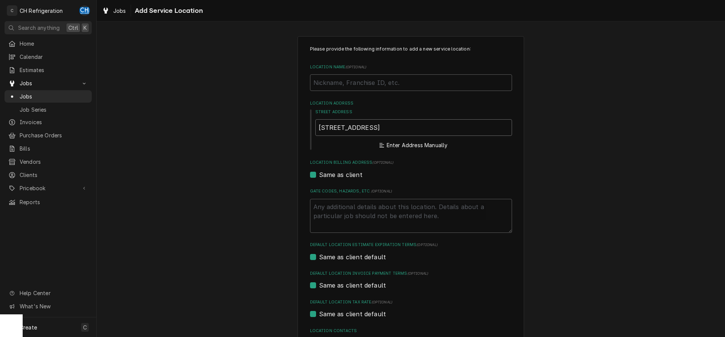
type textarea "x"
type input "2610 N Lakewood Blvd"
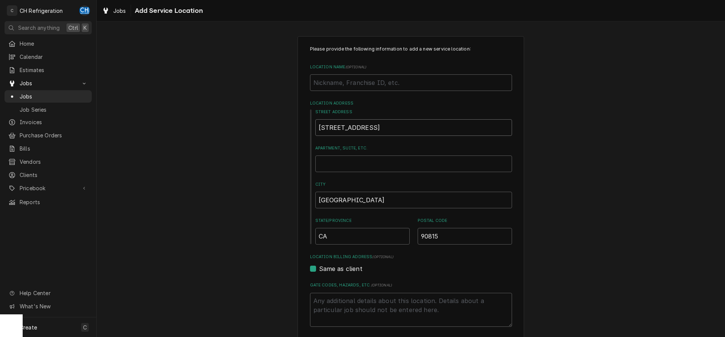
type textarea "x"
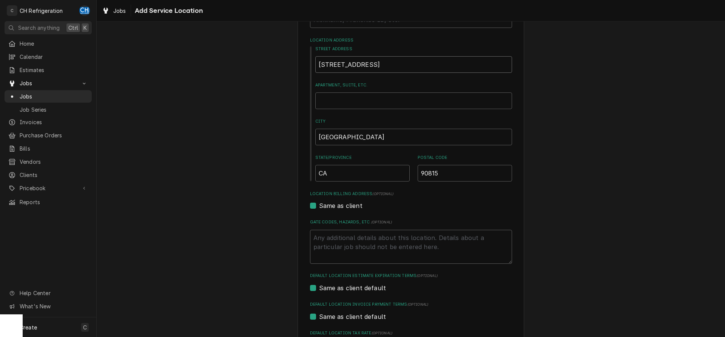
scroll to position [77, 0]
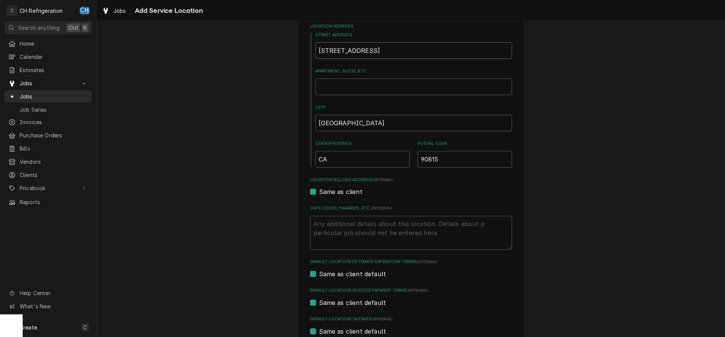
type input "2610 N Lakewood Blvd"
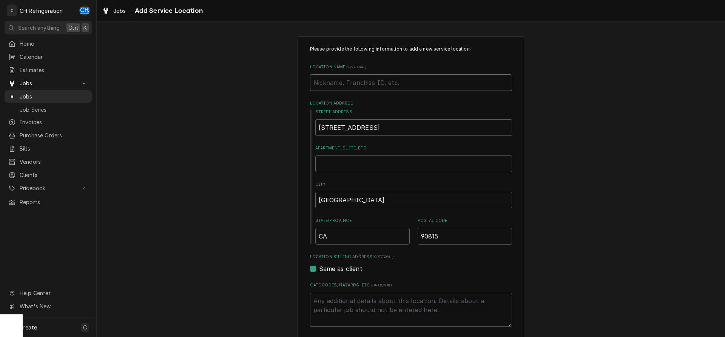
click at [357, 83] on input "Location Name ( optional )" at bounding box center [411, 82] width 202 height 17
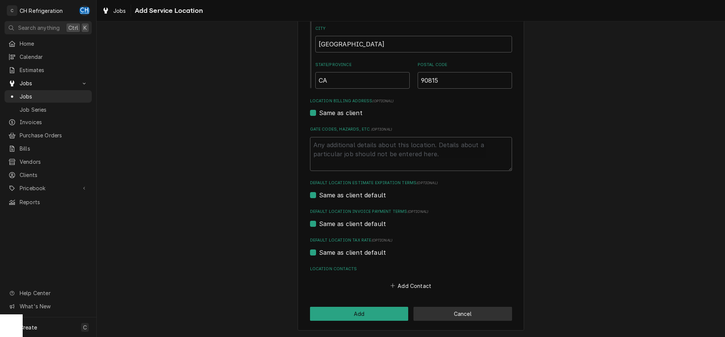
click at [442, 310] on button "Cancel" at bounding box center [462, 314] width 99 height 14
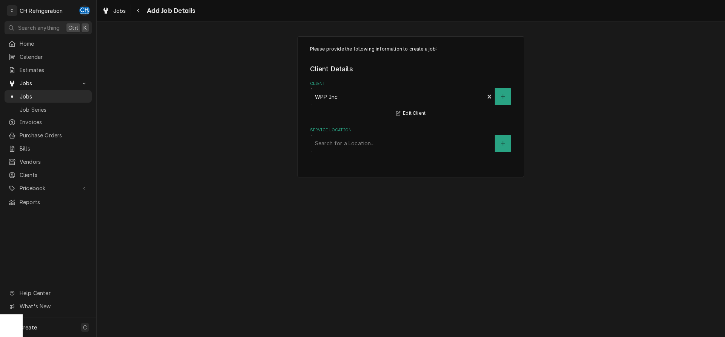
click at [356, 97] on div "Client" at bounding box center [398, 97] width 166 height 14
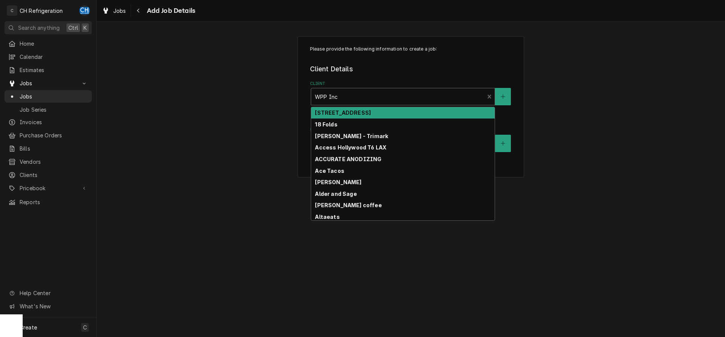
click at [476, 71] on legend "Client Details" at bounding box center [411, 69] width 202 height 10
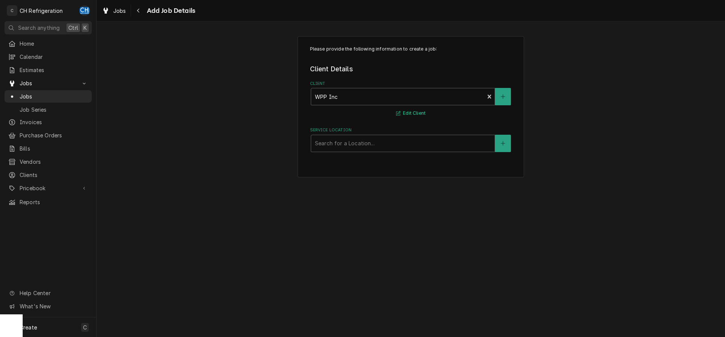
click at [413, 112] on button "Edit Client" at bounding box center [411, 113] width 32 height 9
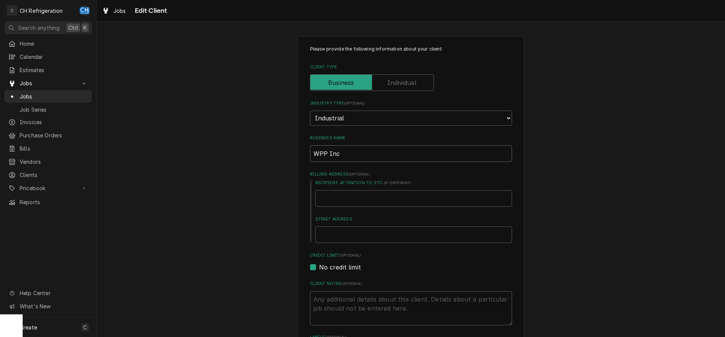
click at [312, 154] on input "WPP Inc" at bounding box center [411, 153] width 202 height 17
type textarea "x"
type input "CWPP Inc"
type textarea "x"
type input "ChWPP Inc"
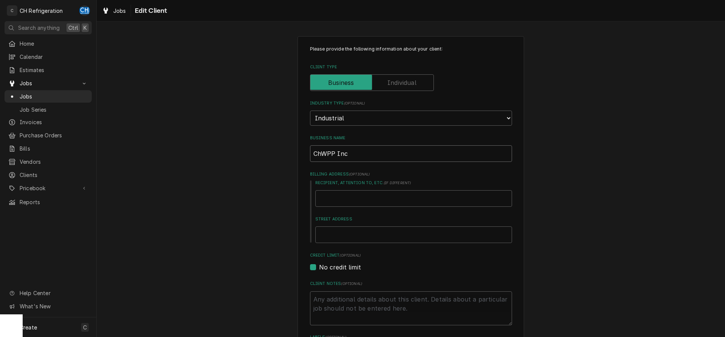
type textarea "x"
type input "CheWPP Inc"
type textarea "x"
type input "ChevWPP Inc"
type textarea "x"
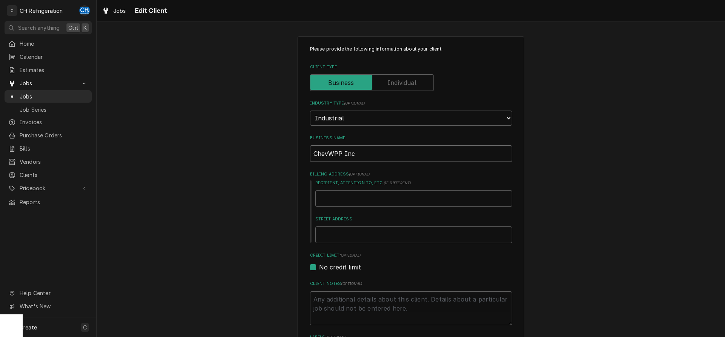
type input "ChevrWPP Inc"
type textarea "x"
type input "ChevroWPP Inc"
type textarea "x"
type input "ChevronWPP Inc"
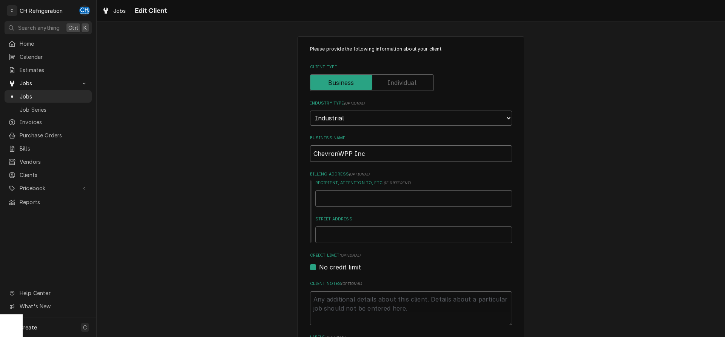
type textarea "x"
type input "Chevron WPP Inc"
type textarea "x"
type input "Chevron / WPP Inc"
type textarea "x"
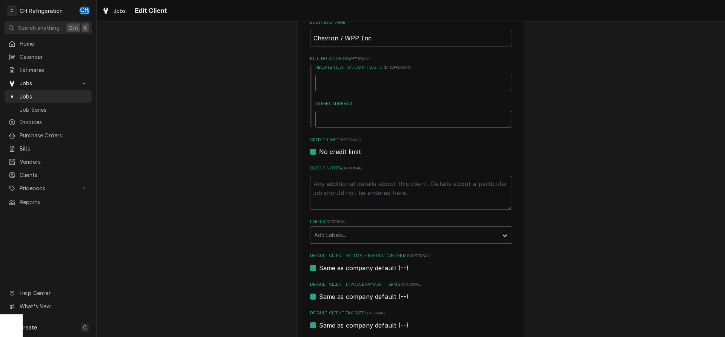
scroll to position [188, 0]
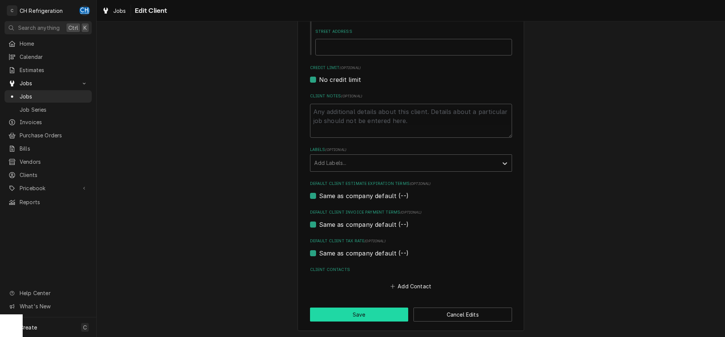
type input "Chevron / WPP Inc"
click at [364, 313] on button "Save" at bounding box center [359, 315] width 99 height 14
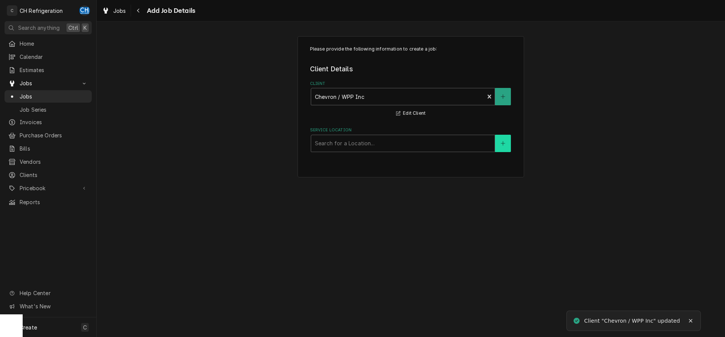
click at [502, 141] on icon "Create New Location" at bounding box center [503, 143] width 5 height 5
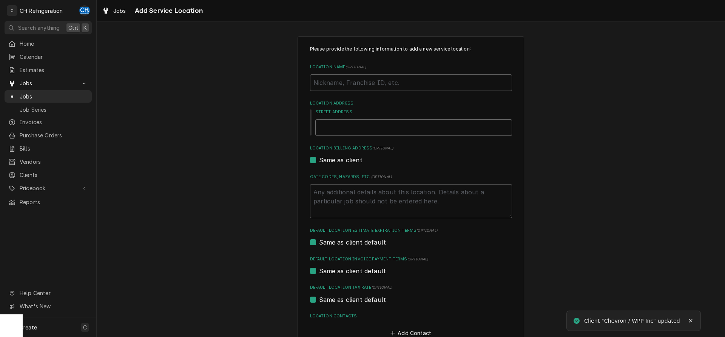
click at [364, 121] on input "Street Address" at bounding box center [413, 127] width 197 height 17
type textarea "x"
type input "2"
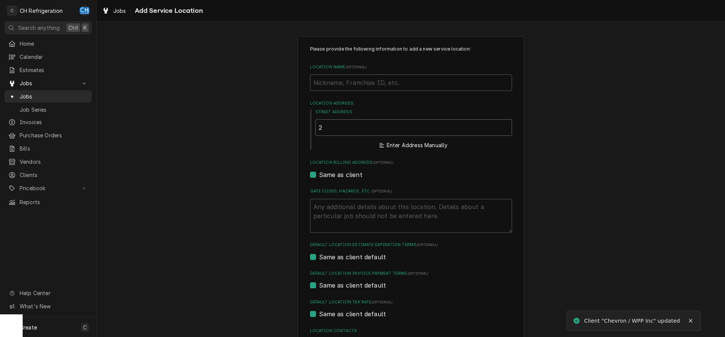
type textarea "x"
type input "26"
type textarea "x"
type input "261"
type textarea "x"
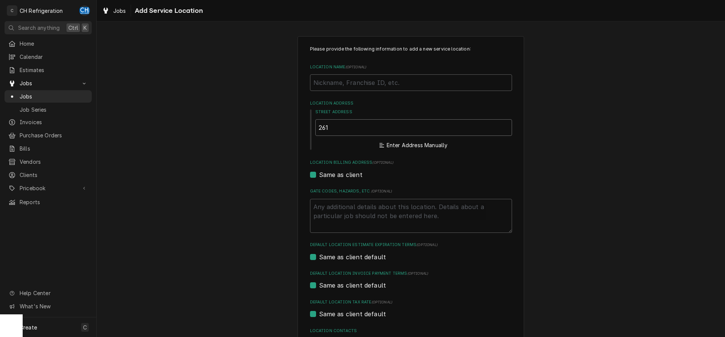
type input "2610"
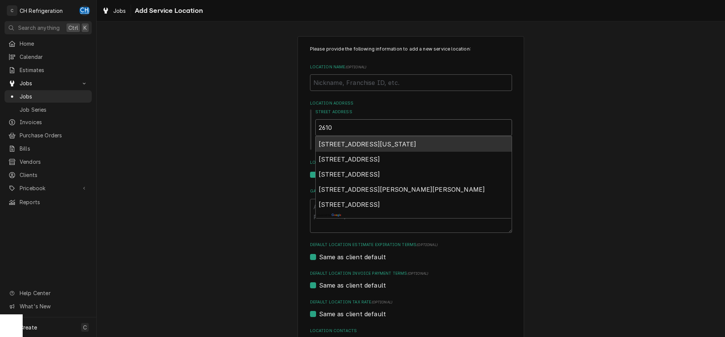
type textarea "x"
type input "2610"
type textarea "x"
type input "2610 n"
type textarea "x"
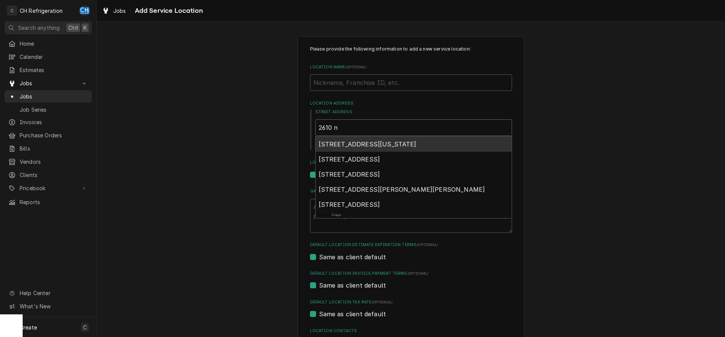
type input "2610 n"
type textarea "x"
type input "2610 n l"
type textarea "x"
type input "2610 n la"
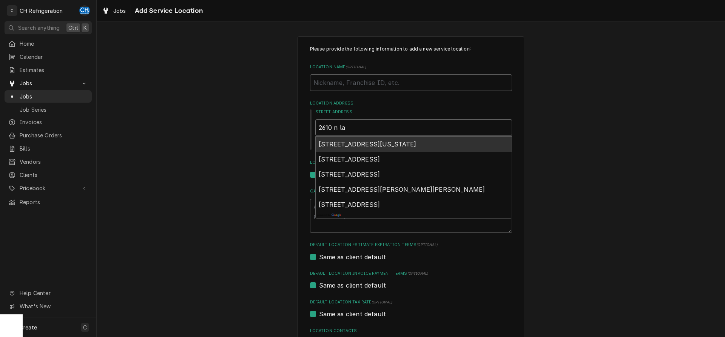
type textarea "x"
type input "2610 n lak"
type textarea "x"
type input "2610 n lake"
type textarea "x"
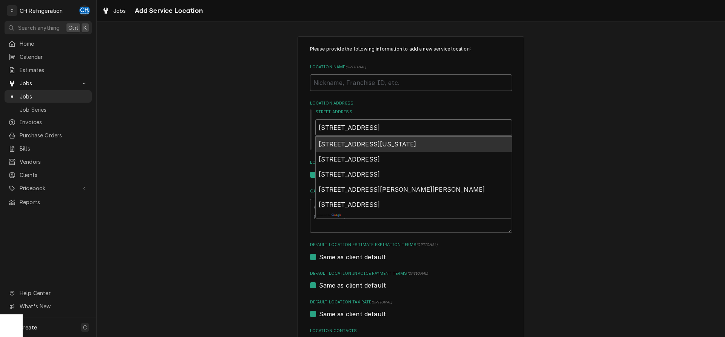
type input "2610 n lakew"
type textarea "x"
type input "2610 n lakewo"
type textarea "x"
type input "2610 n lakewoo"
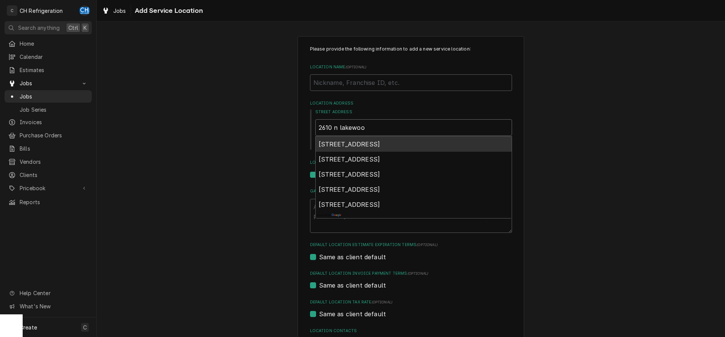
click at [380, 146] on span "2610 North Lakewood Boulevard, Long Beach, CA, USA" at bounding box center [350, 144] width 62 height 8
type textarea "x"
type input "2610 N Lakewood Blvd"
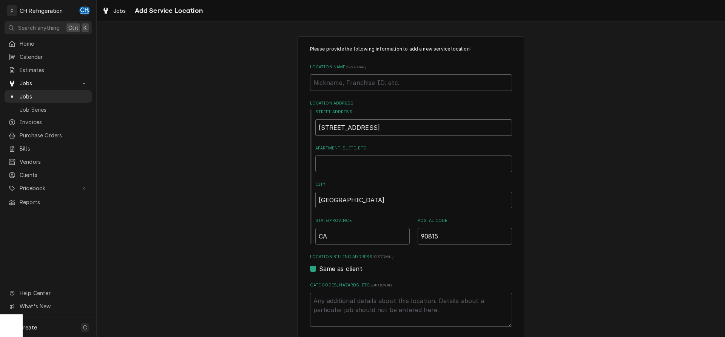
type textarea "x"
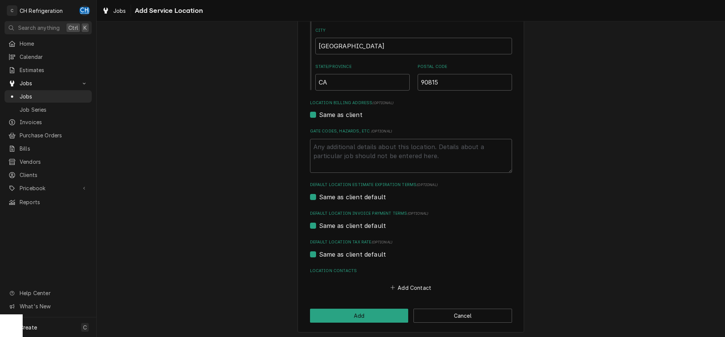
scroll to position [156, 0]
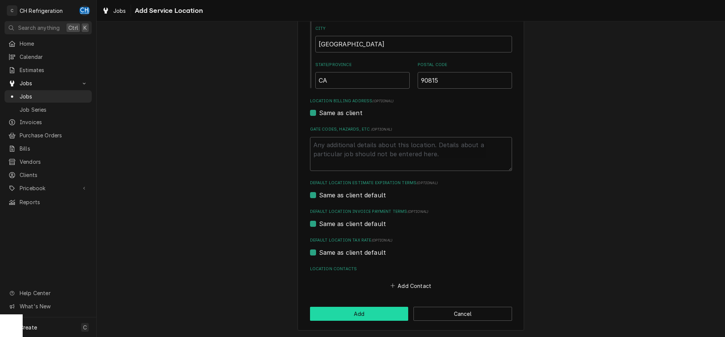
type input "2610 N Lakewood Blvd"
click at [368, 318] on button "Add" at bounding box center [359, 314] width 99 height 14
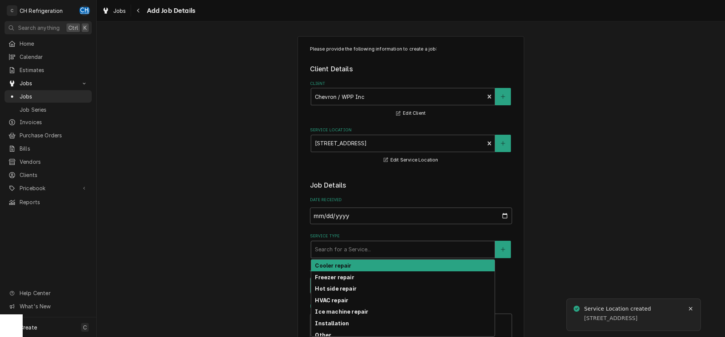
click at [384, 254] on div "Service Type" at bounding box center [403, 250] width 176 height 14
click at [372, 268] on div "Cooler repair" at bounding box center [402, 266] width 183 height 12
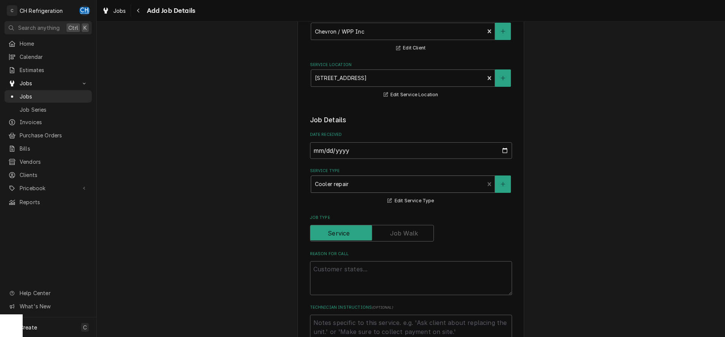
scroll to position [154, 0]
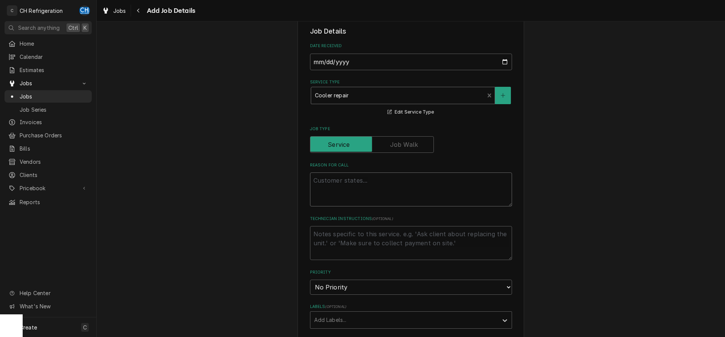
click at [345, 196] on textarea "Reason For Call" at bounding box center [411, 190] width 202 height 34
click at [344, 173] on textarea "Reason For Call" at bounding box center [411, 190] width 202 height 34
type textarea "x"
type textarea "o"
type textarea "x"
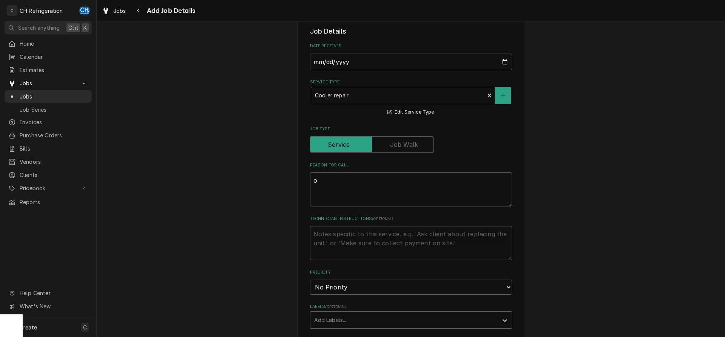
type textarea "op"
type textarea "x"
type textarea "ope"
type textarea "x"
type textarea "open"
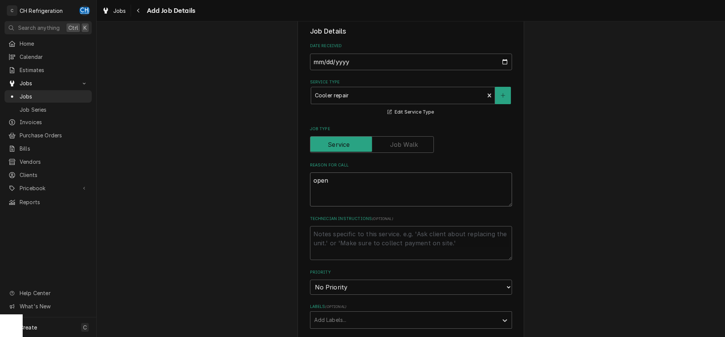
type textarea "x"
type textarea "open"
type textarea "x"
type textarea "open a"
type textarea "x"
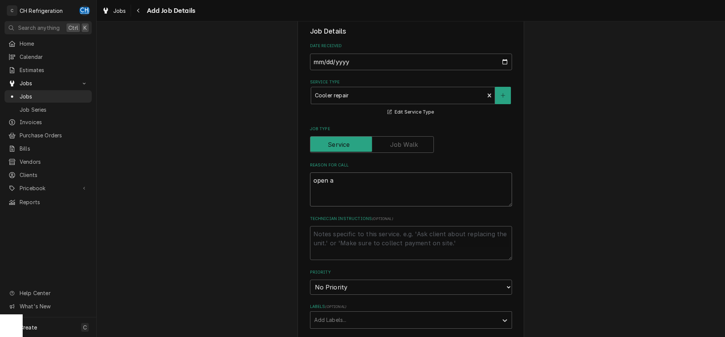
type textarea "open ai"
type textarea "x"
type textarea "open air"
type textarea "x"
type textarea "open air"
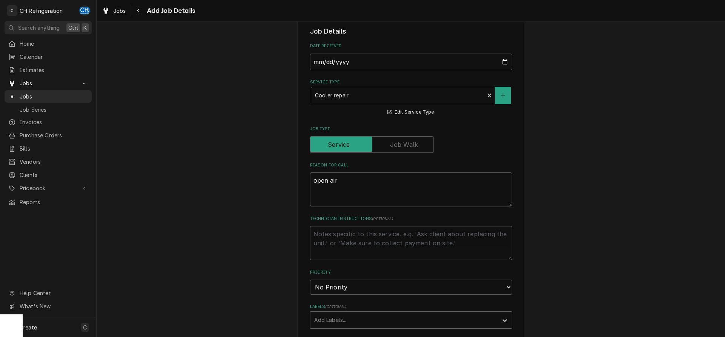
type textarea "x"
type textarea "open air c"
type textarea "x"
type textarea "open air co"
type textarea "x"
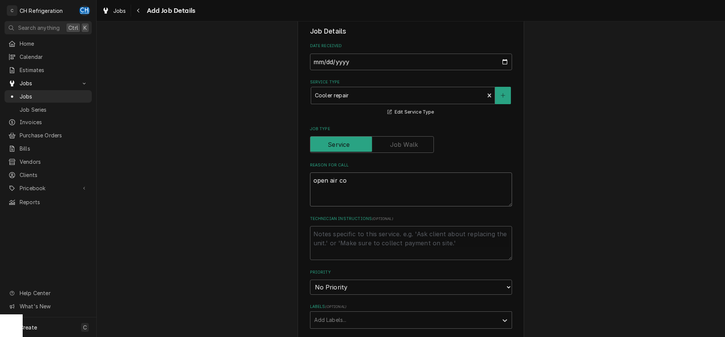
type textarea "open air coo"
type textarea "x"
type textarea "open air cool"
type textarea "x"
type textarea "open air coole"
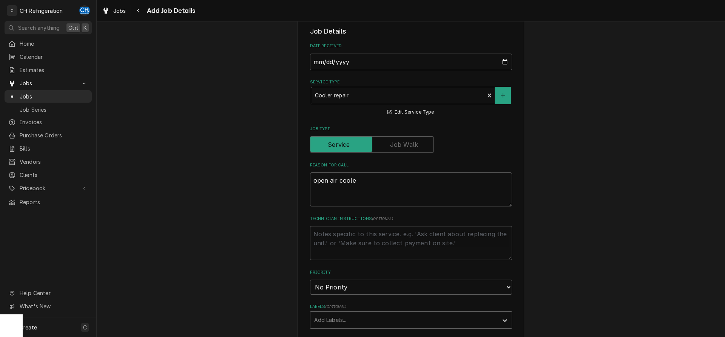
type textarea "x"
type textarea "open air cooler"
type textarea "x"
type textarea "open air cooler"
type textarea "x"
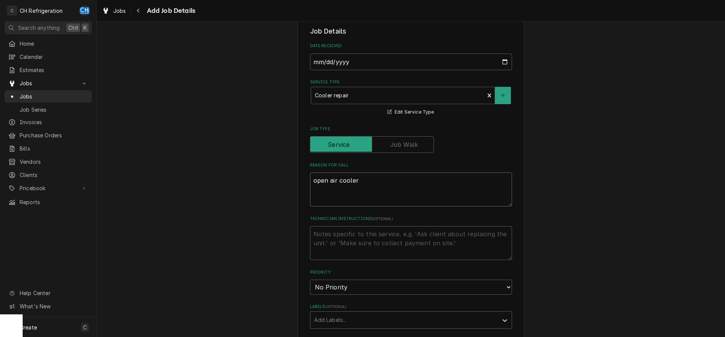
type textarea "open air cooler i"
type textarea "x"
type textarea "open air cooler is"
type textarea "x"
type textarea "open air cooler is"
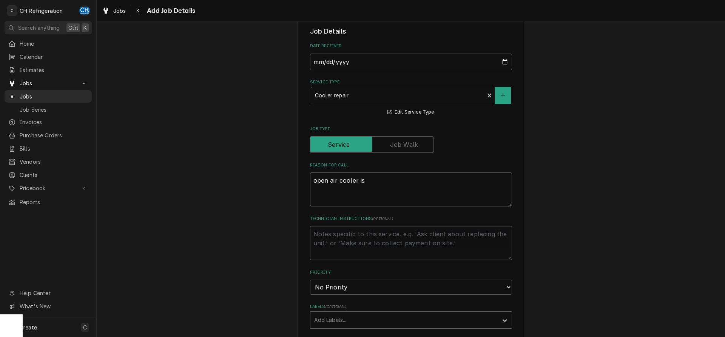
type textarea "x"
type textarea "open air cooler is n"
type textarea "x"
type textarea "open air cooler is not"
type textarea "x"
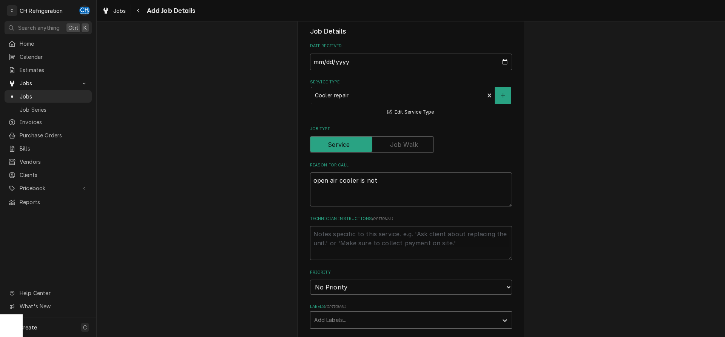
type textarea "open air cooler is not"
type textarea "x"
type textarea "open air cooler is not c"
type textarea "x"
type textarea "open air cooler is not co"
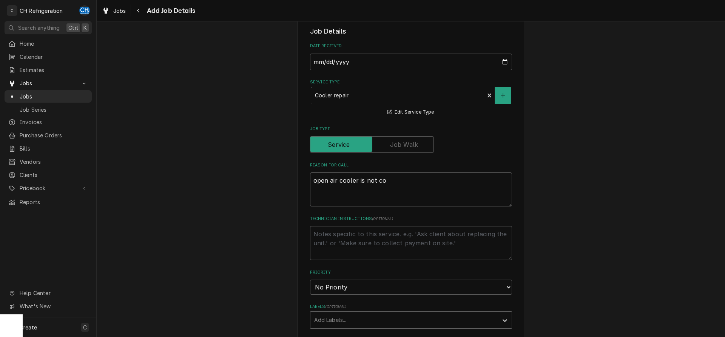
type textarea "x"
type textarea "open air cooler is not coo"
type textarea "x"
type textarea "open air cooler is not cool"
type textarea "x"
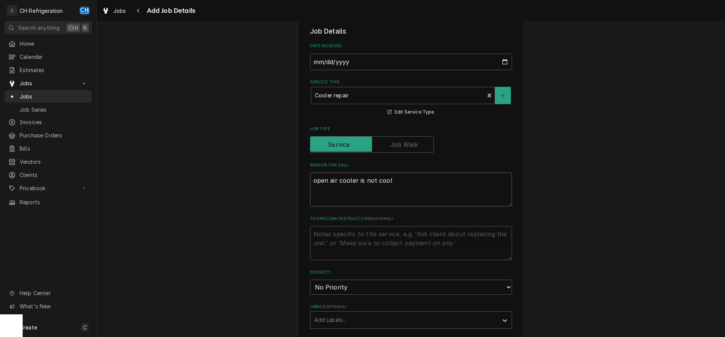
type textarea "open air cooler is not cooli"
type textarea "x"
type textarea "open air cooler is not coolin"
type textarea "x"
type textarea "open air cooler is not cooling"
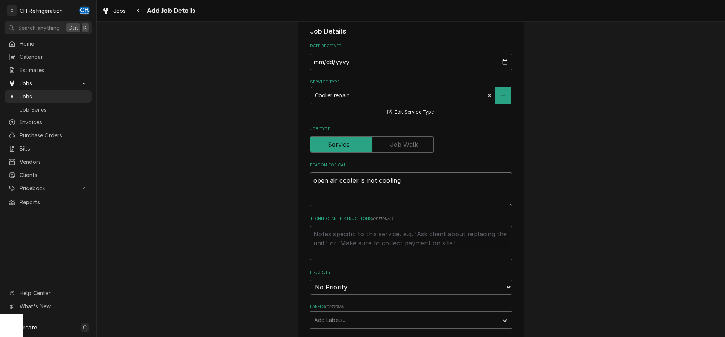
type textarea "x"
type textarea "open air cooler is not cooling,"
type textarea "x"
type textarea "open air cooler is not cooling,"
type textarea "x"
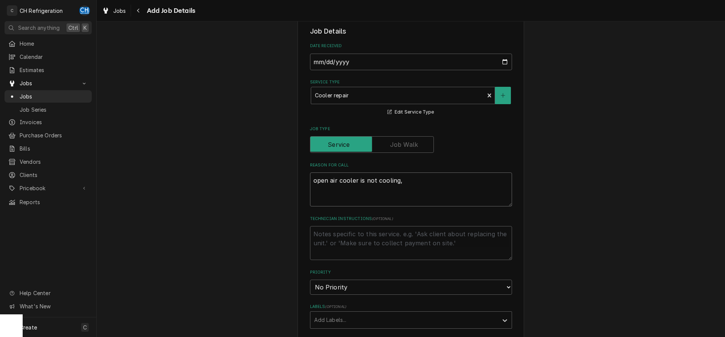
type textarea "open air cooler is not cooling, b"
type textarea "x"
type textarea "open air cooler is not cooling, bl"
type textarea "x"
type textarea "open air cooler is not cooling, blo"
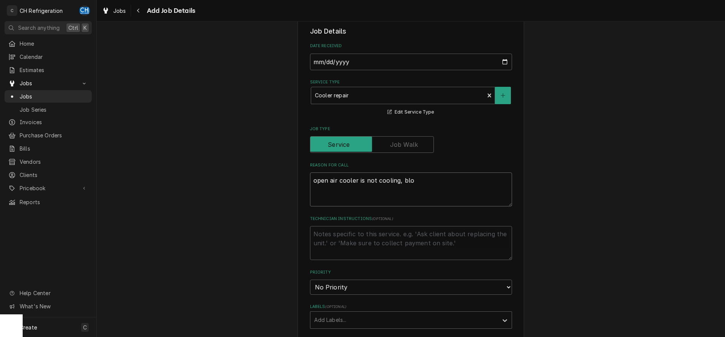
type textarea "x"
type textarea "open air cooler is not cooling, blow"
type textarea "x"
type textarea "open air cooler is not cooling, blowi"
type textarea "x"
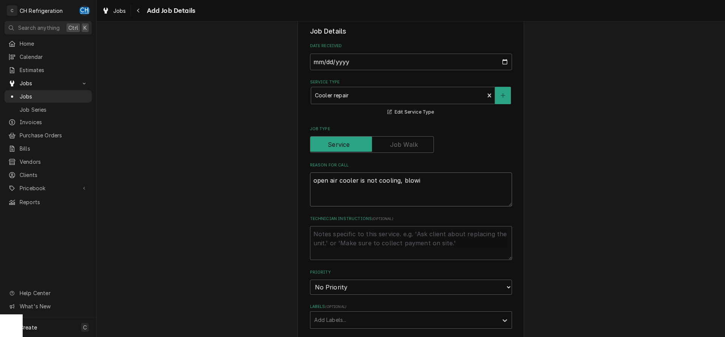
type textarea "open air cooler is not cooling, blowin"
type textarea "x"
type textarea "open air cooler is not cooling, blowing"
type textarea "x"
type textarea "open air cooler is not cooling, blowing h"
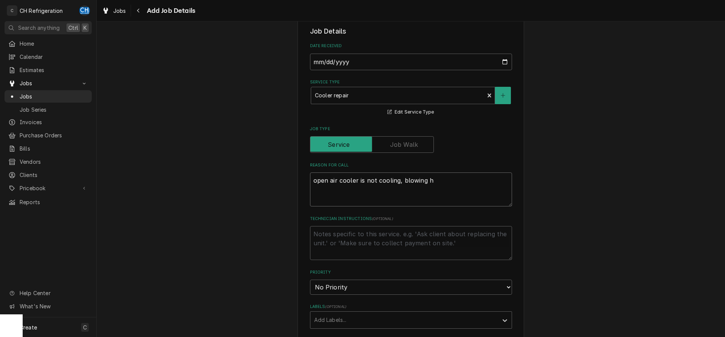
type textarea "x"
type textarea "open air cooler is not cooling, blowing ho"
type textarea "x"
type textarea "open air cooler is not cooling, blowing hot"
type textarea "x"
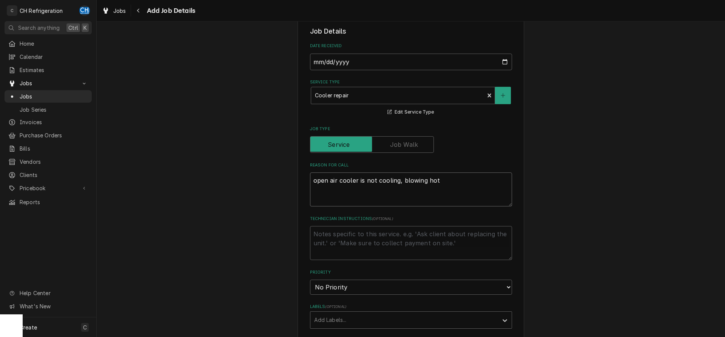
type textarea "open air cooler is not cooling, blowing hot"
type textarea "x"
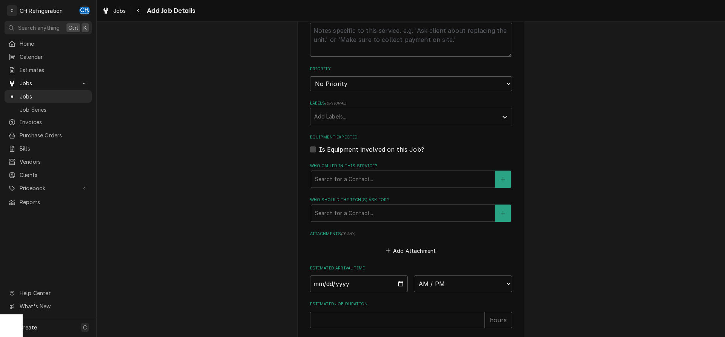
scroll to position [255, 0]
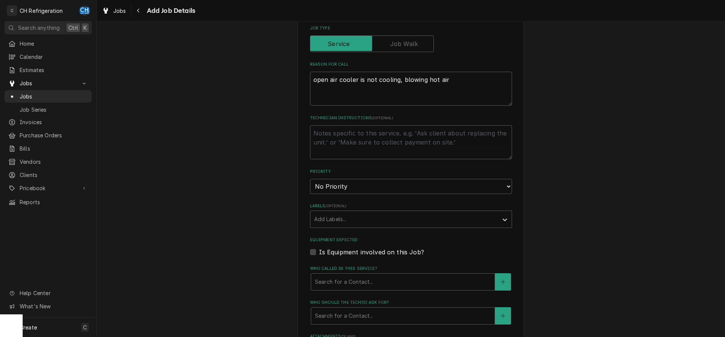
click at [319, 250] on label "Is Equipment involved on this Job?" at bounding box center [371, 252] width 105 height 9
click at [319, 250] on input "Equipment Expected" at bounding box center [420, 256] width 202 height 17
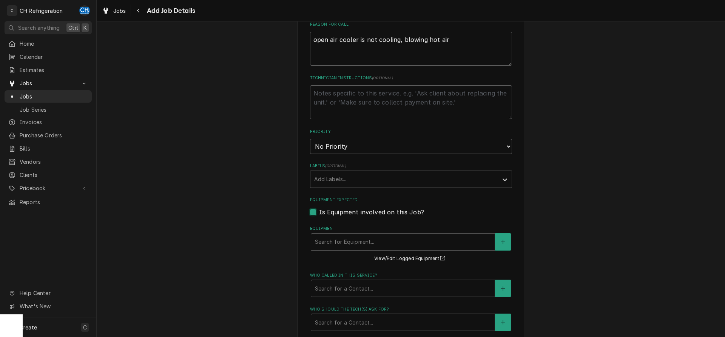
scroll to position [332, 0]
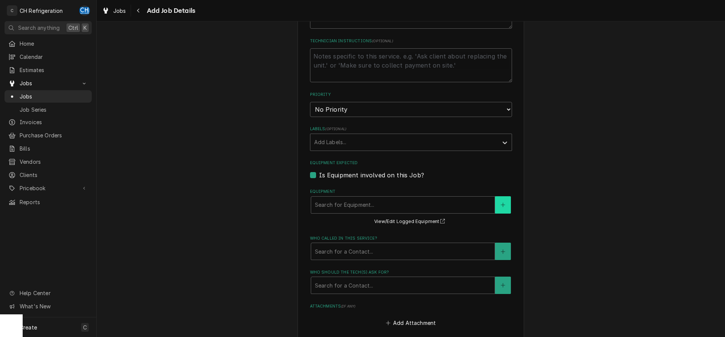
click at [502, 203] on icon "Create New Equipment" at bounding box center [503, 204] width 5 height 5
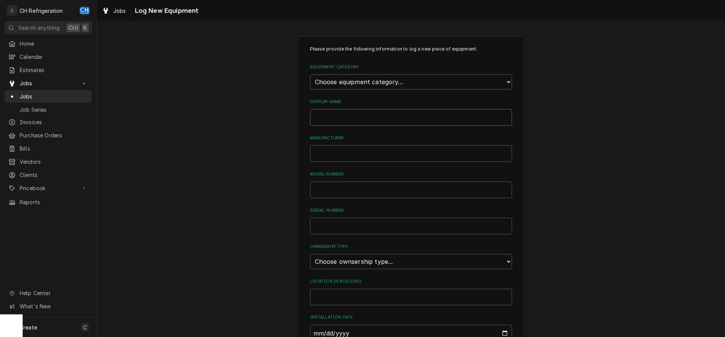
click at [371, 119] on input "Display Name" at bounding box center [411, 117] width 202 height 17
click at [364, 152] on input "Manufacturer" at bounding box center [411, 153] width 202 height 17
click at [341, 189] on input "Model Number" at bounding box center [411, 190] width 202 height 17
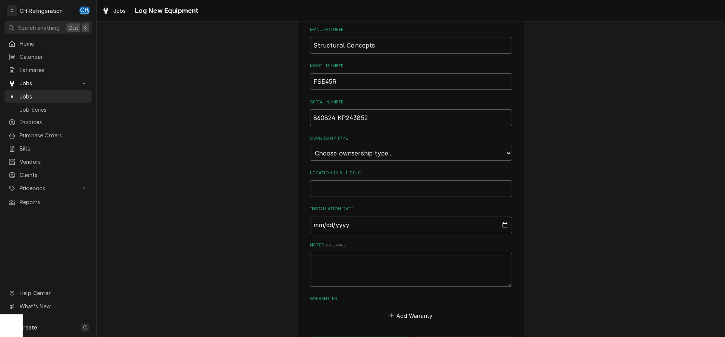
scroll to position [116, 0]
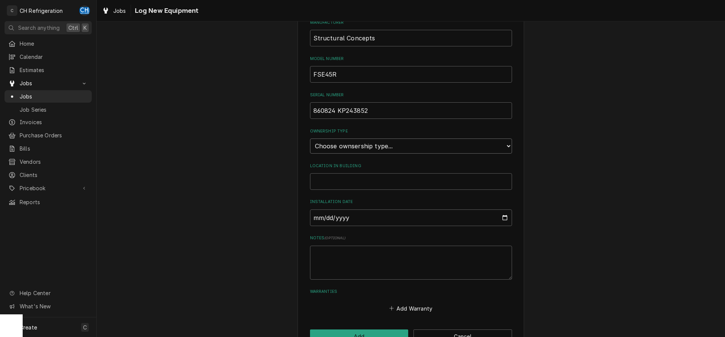
click at [310, 139] on select "Choose ownsership type... Unknown Owned Leased Rented" at bounding box center [411, 146] width 202 height 15
click option "Unknown" at bounding box center [0, 0] width 0 height 0
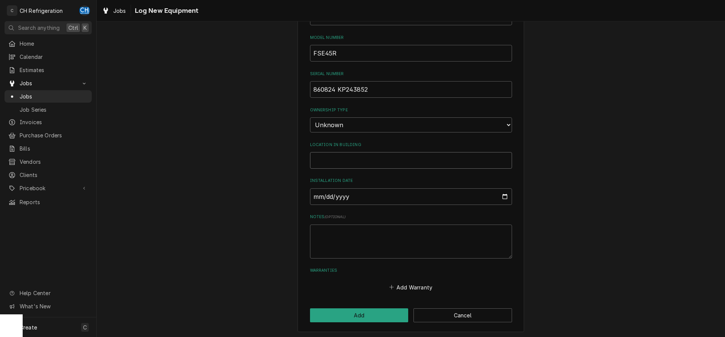
click at [373, 163] on input "Location in Building" at bounding box center [411, 160] width 202 height 17
click at [356, 234] on textarea "Notes ( optional )" at bounding box center [411, 242] width 202 height 34
click at [362, 311] on button "Add" at bounding box center [359, 315] width 99 height 14
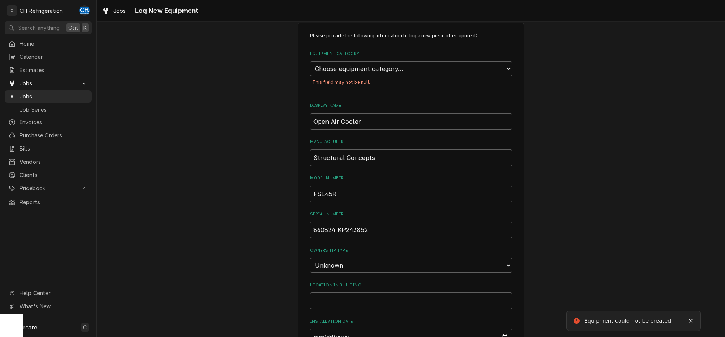
scroll to position [4, 0]
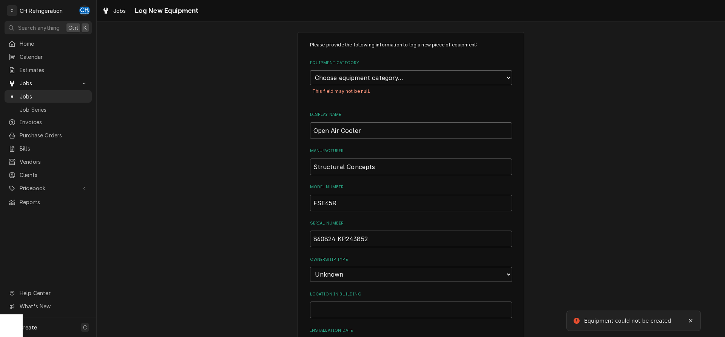
click at [310, 70] on select "Choose equipment category... Cooking Equipment Fryers Ice Machines Ovens and Ra…" at bounding box center [411, 77] width 202 height 15
click option "Refrigeration" at bounding box center [0, 0] width 0 height 0
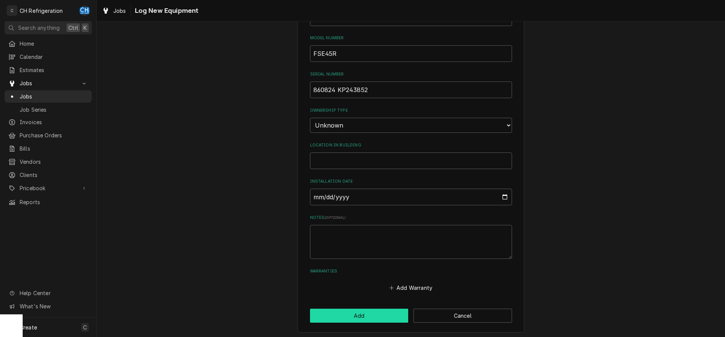
click at [365, 313] on button "Add" at bounding box center [359, 316] width 99 height 14
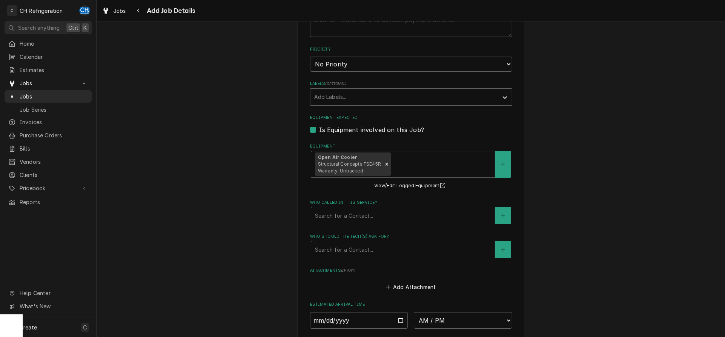
scroll to position [408, 0]
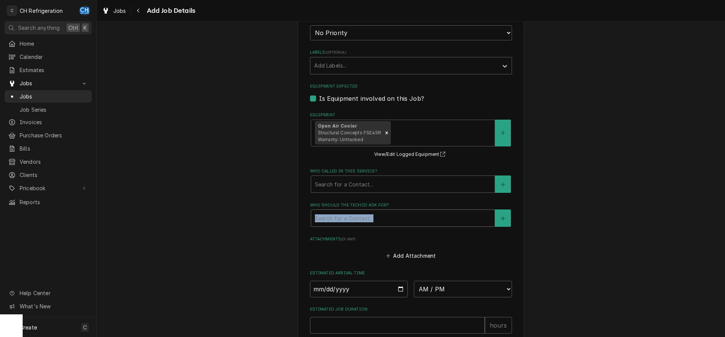
drag, startPoint x: 395, startPoint y: 231, endPoint x: 393, endPoint y: 222, distance: 9.6
click at [394, 231] on fieldset "Job Details Date Received 2025-10-13 Service Type Cooler repair Edit Service Ty…" at bounding box center [411, 69] width 202 height 595
click at [393, 221] on div "Who should the tech(s) ask for?" at bounding box center [403, 218] width 176 height 14
click at [503, 217] on icon "Create New Contact" at bounding box center [503, 218] width 5 height 5
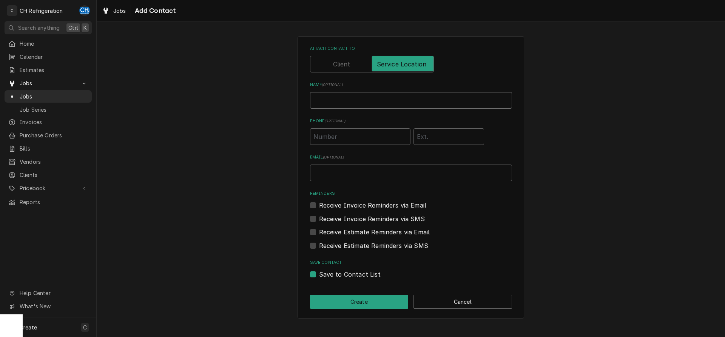
click at [347, 98] on input "Name ( optional )" at bounding box center [411, 100] width 202 height 17
click at [368, 109] on input "Albert Wei" at bounding box center [411, 100] width 202 height 17
click at [565, 241] on div "Attach contact to Name ( optional ) Albert Wei Phone ( optional ) (626) 500-856…" at bounding box center [411, 177] width 628 height 296
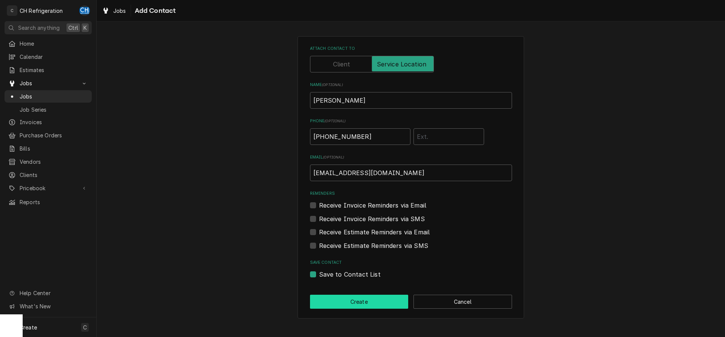
click at [351, 305] on button "Create" at bounding box center [359, 302] width 99 height 14
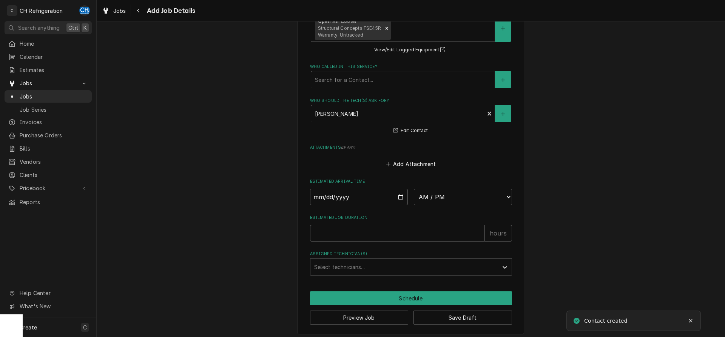
scroll to position [516, 0]
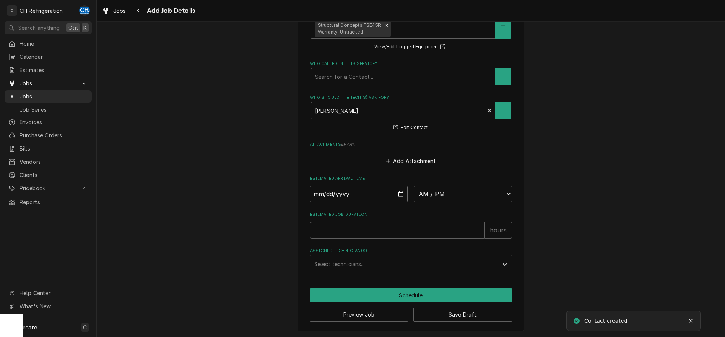
click at [399, 194] on input "Date" at bounding box center [359, 194] width 98 height 17
click at [414, 186] on select "AM / PM 6:00 AM 6:15 AM 6:30 AM 6:45 AM 7:00 AM 7:15 AM 7:30 AM 7:45 AM 8:00 AM…" at bounding box center [463, 194] width 98 height 17
click option "12:00 PM" at bounding box center [0, 0] width 0 height 0
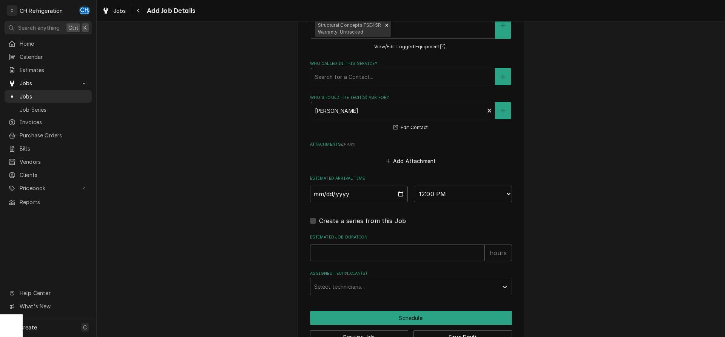
click at [401, 245] on input "Estimated Job Duration" at bounding box center [397, 253] width 175 height 17
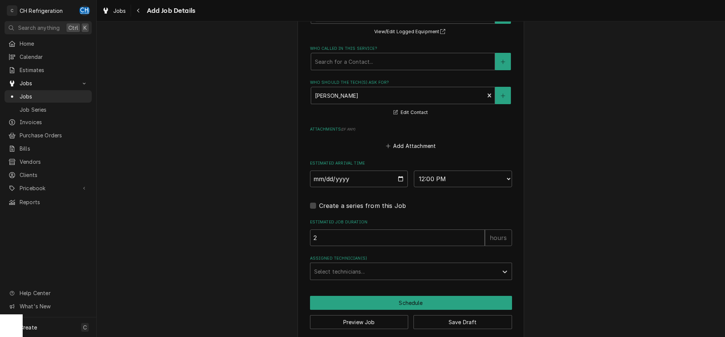
scroll to position [539, 0]
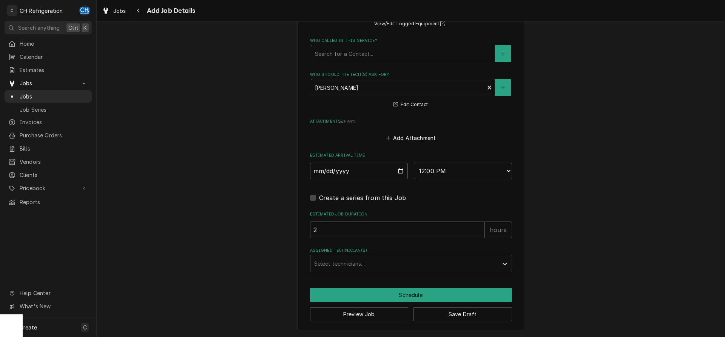
click at [348, 269] on div "Assigned Technician(s)" at bounding box center [404, 264] width 180 height 14
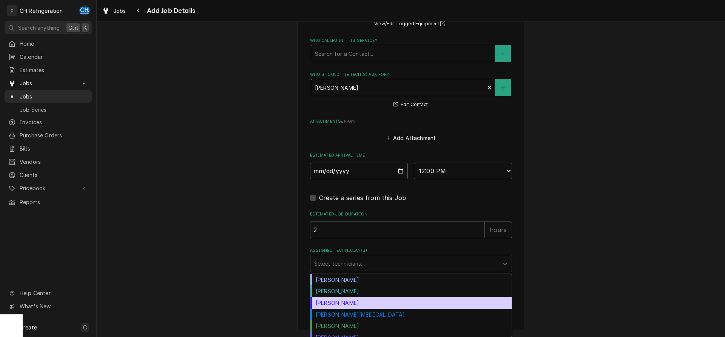
scroll to position [6, 0]
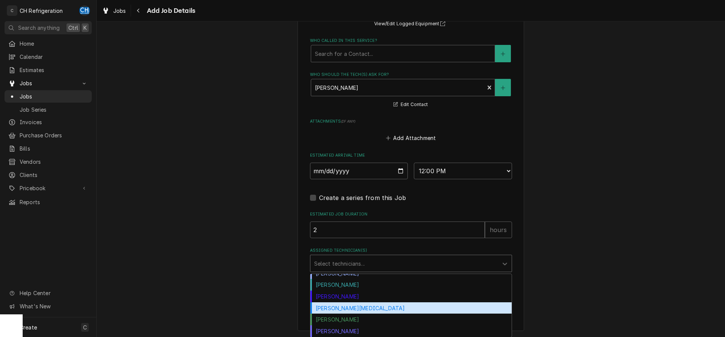
click at [349, 315] on div "[PERSON_NAME]" at bounding box center [410, 320] width 201 height 12
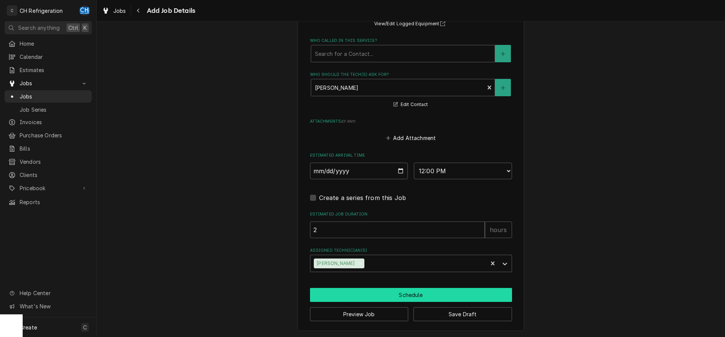
click at [375, 293] on button "Schedule" at bounding box center [411, 295] width 202 height 14
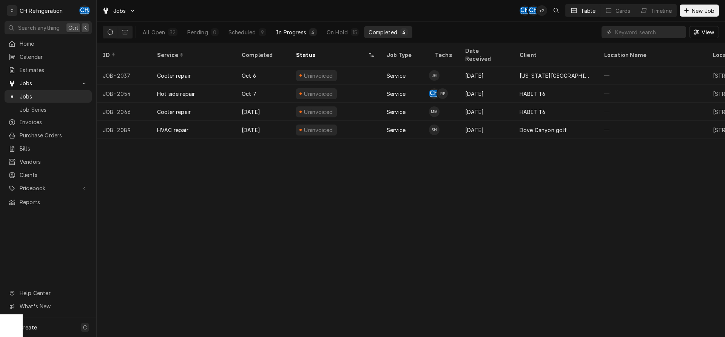
click at [299, 26] on button "In Progress 4" at bounding box center [296, 32] width 50 height 12
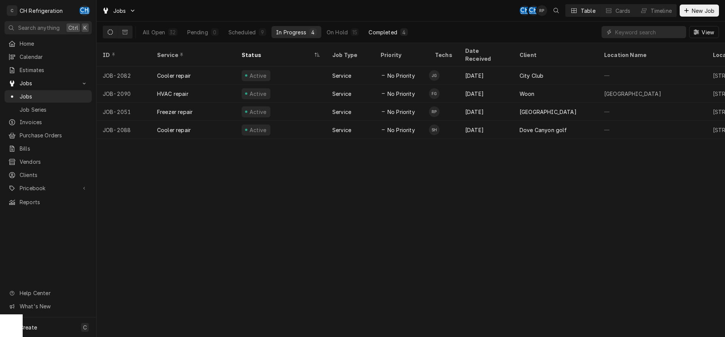
click at [386, 32] on div "Completed" at bounding box center [382, 32] width 28 height 8
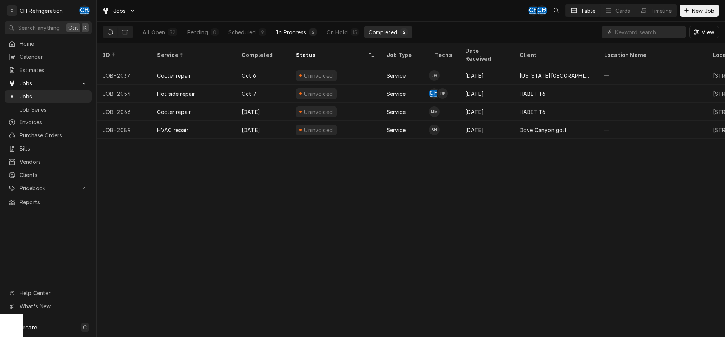
click at [289, 38] on button "In Progress 4" at bounding box center [296, 32] width 50 height 12
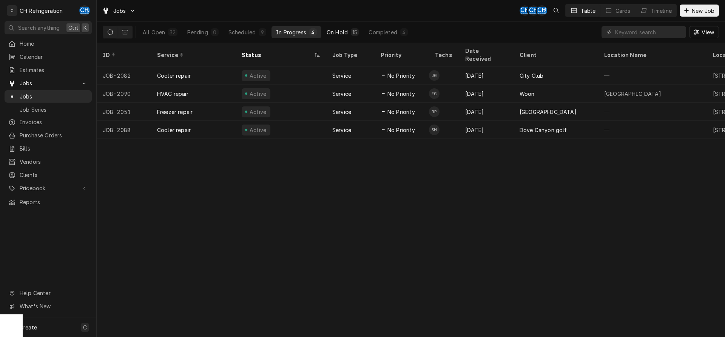
click at [360, 32] on button "On Hold 15" at bounding box center [342, 32] width 41 height 12
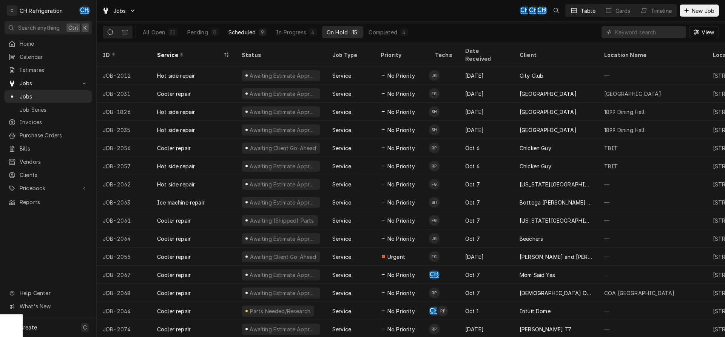
click at [253, 28] on div "Scheduled" at bounding box center [241, 32] width 27 height 8
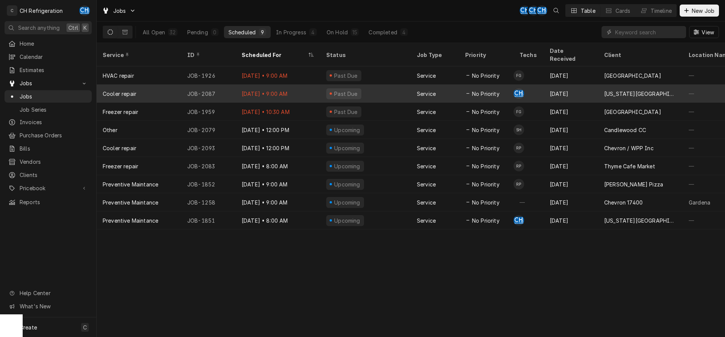
click at [539, 89] on td "CH" at bounding box center [528, 94] width 30 height 18
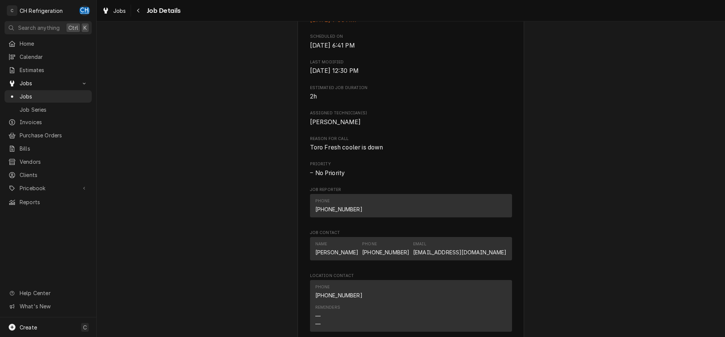
scroll to position [422, 0]
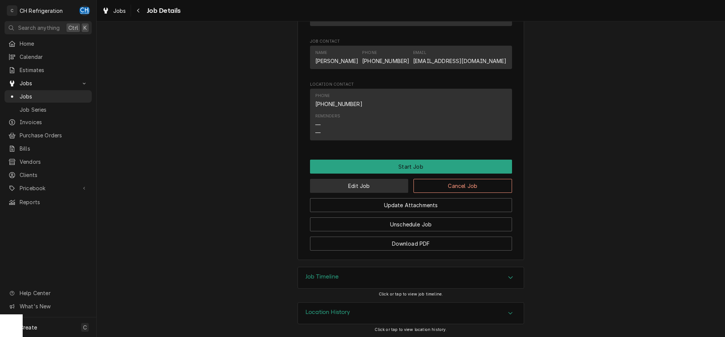
click at [333, 184] on button "Edit Job" at bounding box center [359, 186] width 99 height 14
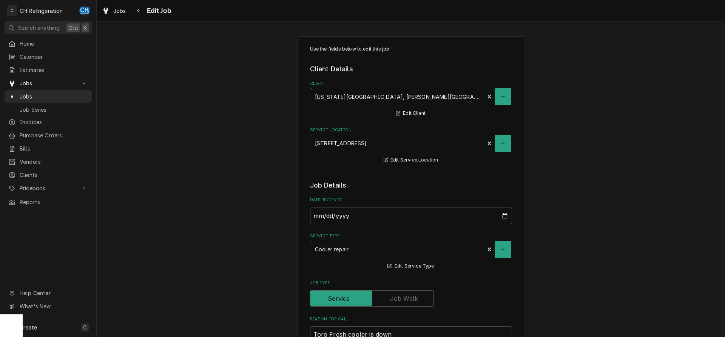
scroll to position [424, 0]
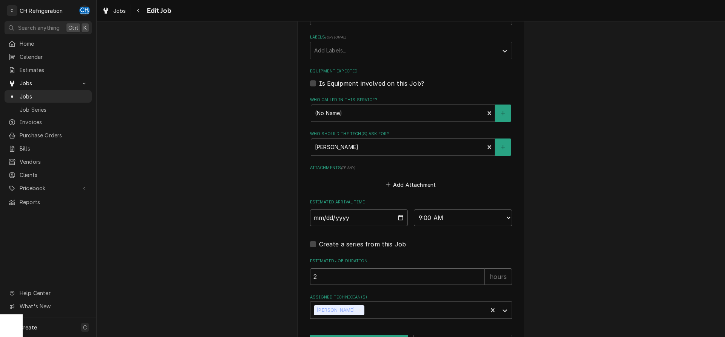
click at [355, 308] on div "[PERSON_NAME]" at bounding box center [398, 310] width 177 height 17
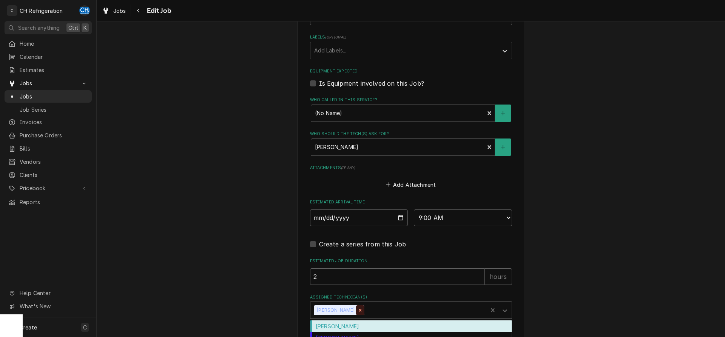
click at [356, 311] on div "Remove Chris Hiraga" at bounding box center [360, 310] width 8 height 10
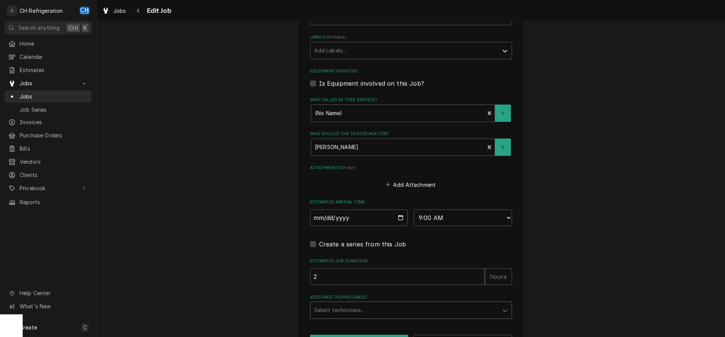
drag, startPoint x: 379, startPoint y: 312, endPoint x: 391, endPoint y: 309, distance: 13.2
click at [379, 312] on div "Assigned Technician(s)" at bounding box center [404, 310] width 180 height 14
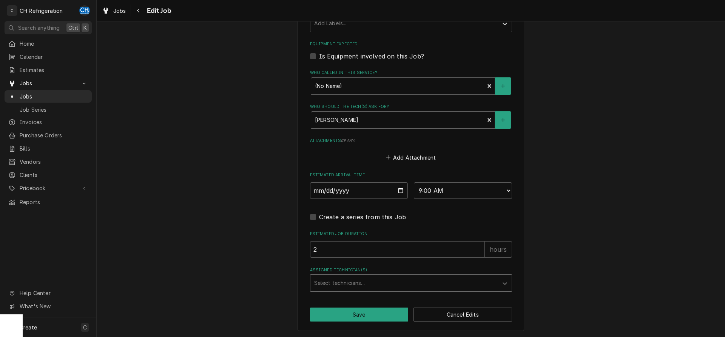
click at [368, 280] on div "Assigned Technician(s)" at bounding box center [404, 283] width 180 height 14
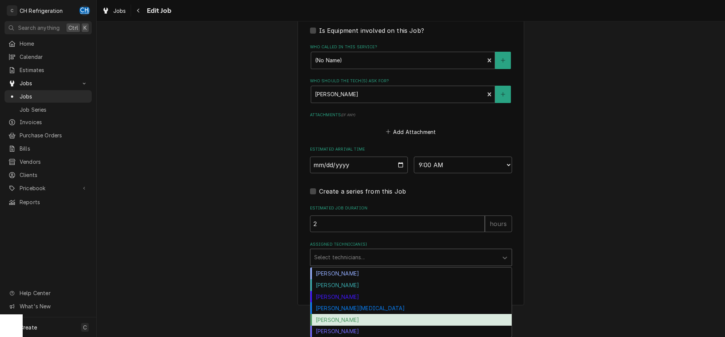
click at [344, 317] on div "[PERSON_NAME]" at bounding box center [410, 320] width 201 height 12
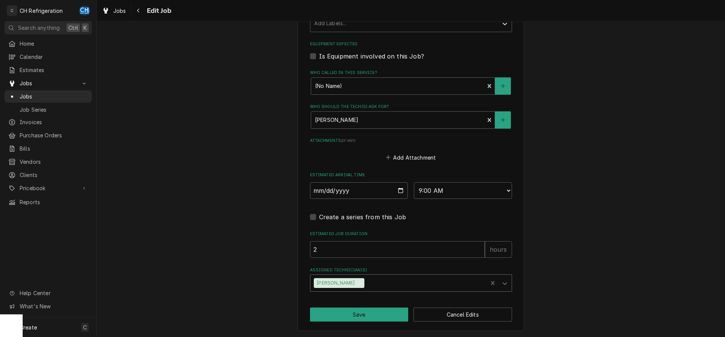
type textarea "x"
click at [414, 182] on select "AM / PM 6:00 AM 6:15 AM 6:30 AM 6:45 AM 7:00 AM 7:15 AM 7:30 AM 7:45 AM 8:00 AM…" at bounding box center [463, 190] width 98 height 17
select select "13:00:00"
click option "1:00 PM" at bounding box center [0, 0] width 0 height 0
click at [350, 315] on button "Save" at bounding box center [359, 315] width 99 height 14
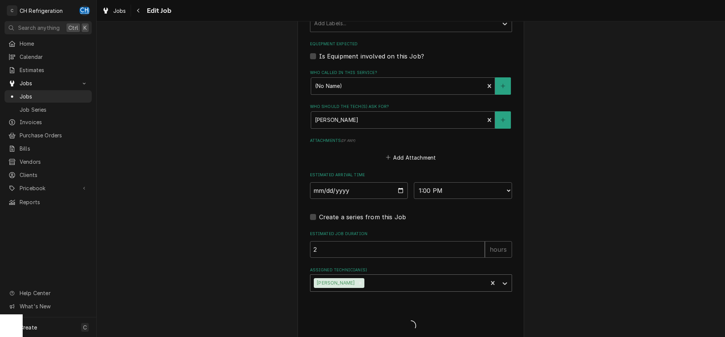
type textarea "x"
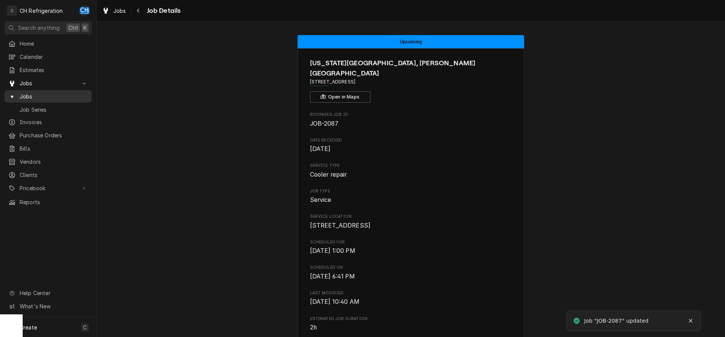
click at [25, 92] on span "Jobs" at bounding box center [54, 96] width 68 height 8
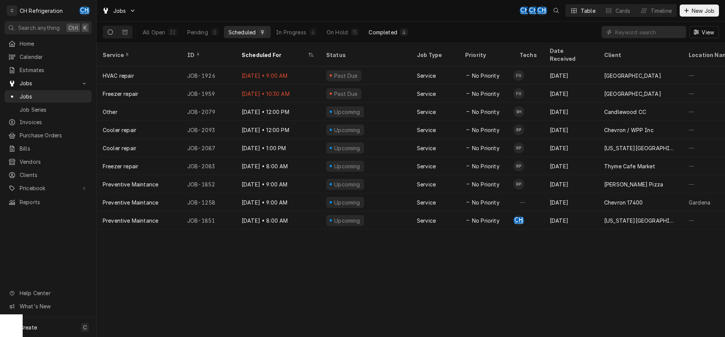
click at [386, 38] on button "Completed 4" at bounding box center [388, 32] width 48 height 12
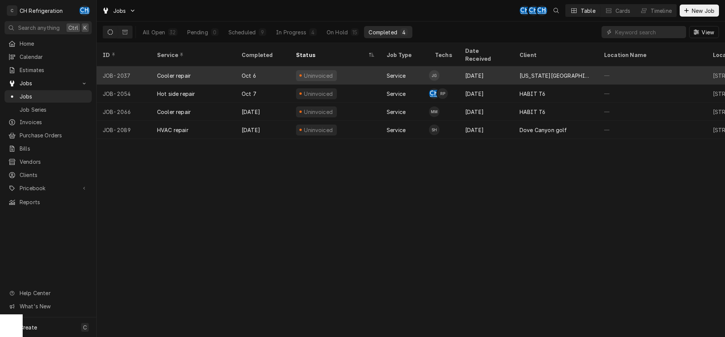
click at [524, 70] on div "[US_STATE][GEOGRAPHIC_DATA], [PERSON_NAME][GEOGRAPHIC_DATA]" at bounding box center [555, 75] width 85 height 18
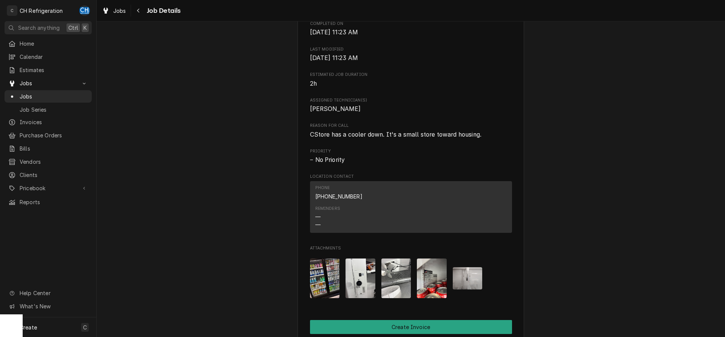
scroll to position [501, 0]
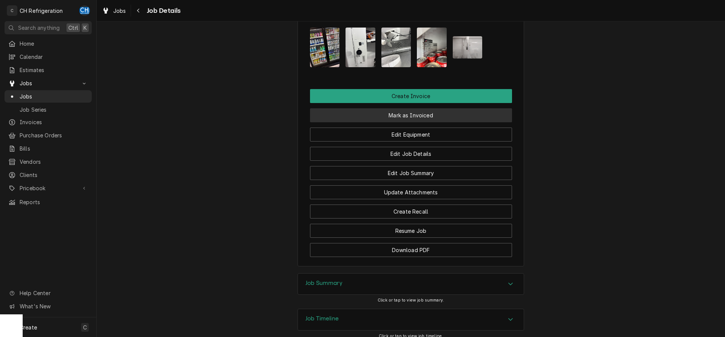
click at [396, 112] on button "Mark as Invoiced" at bounding box center [411, 115] width 202 height 14
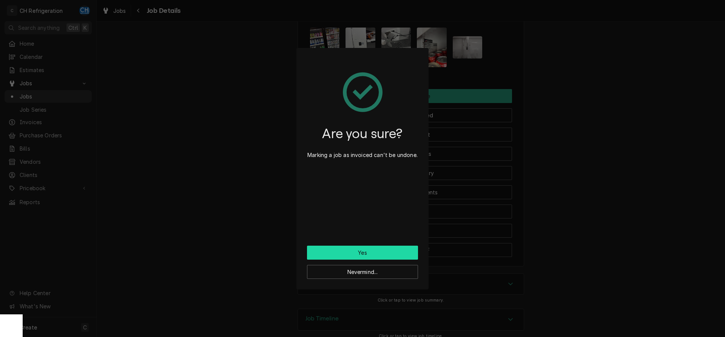
click at [354, 250] on button "Yes" at bounding box center [362, 253] width 111 height 14
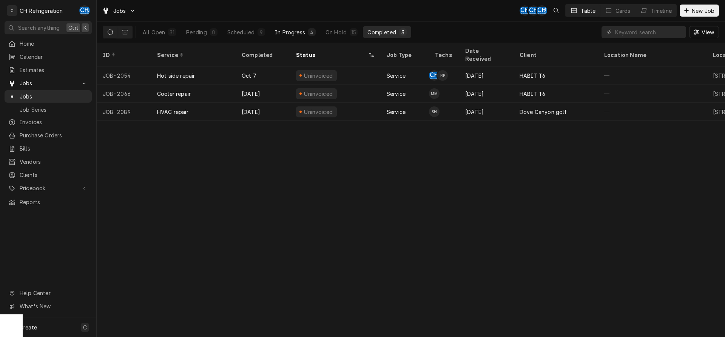
click at [291, 31] on div "In Progress" at bounding box center [290, 32] width 30 height 8
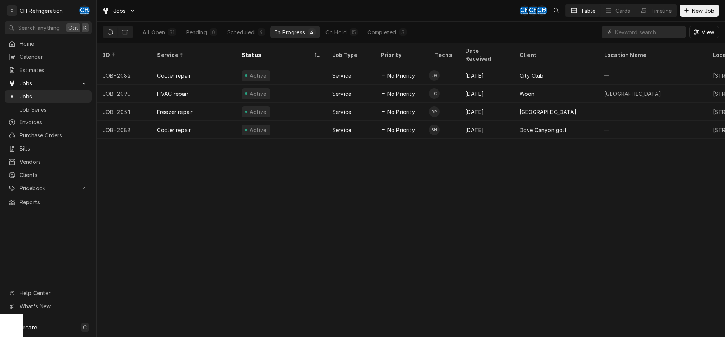
click at [335, 25] on div "All Open 31 Pending 0 Scheduled 9 In Progress 4 On Hold 15 Completed 3" at bounding box center [274, 32] width 273 height 21
click at [342, 31] on div "On Hold" at bounding box center [335, 32] width 21 height 8
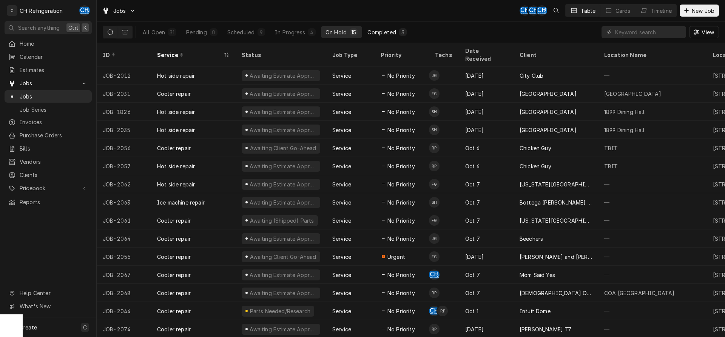
click at [390, 32] on div "Completed" at bounding box center [381, 32] width 28 height 8
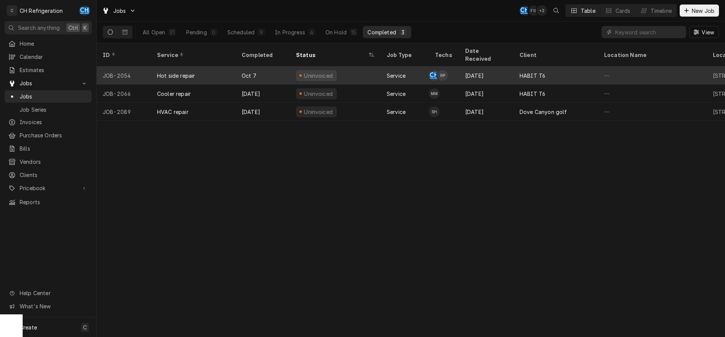
click at [527, 72] on div "HABIT T6" at bounding box center [532, 76] width 26 height 8
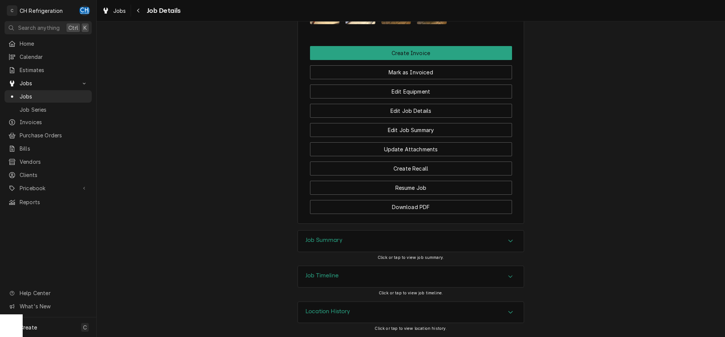
click at [353, 239] on div "Job Summary" at bounding box center [411, 241] width 226 height 21
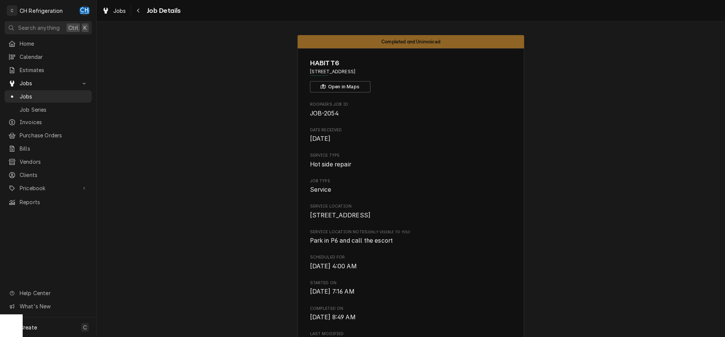
drag, startPoint x: 405, startPoint y: 72, endPoint x: 303, endPoint y: 72, distance: 101.5
copy span "[STREET_ADDRESS]"
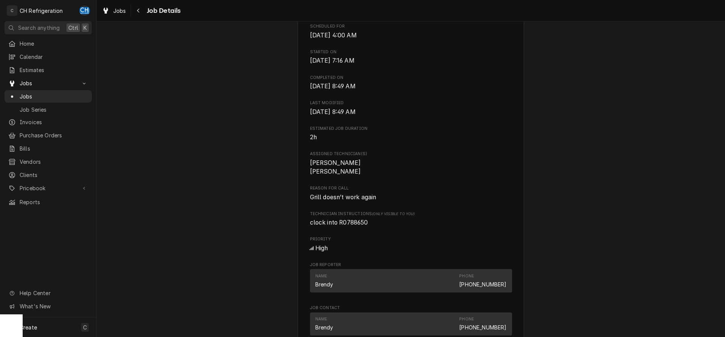
scroll to position [270, 0]
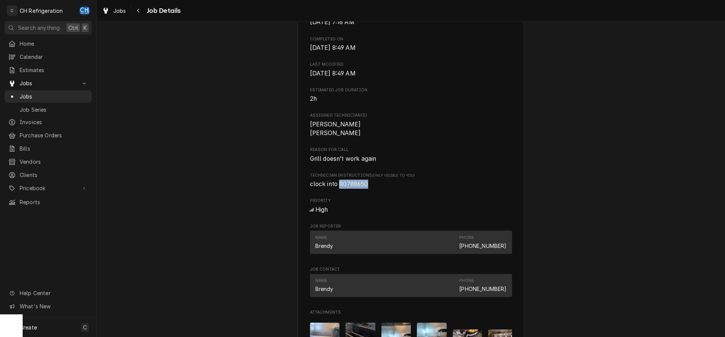
drag, startPoint x: 371, startPoint y: 194, endPoint x: 341, endPoint y: 193, distance: 29.8
click at [339, 189] on span "clock into R0788650" at bounding box center [411, 184] width 202 height 9
copy span "R0788650"
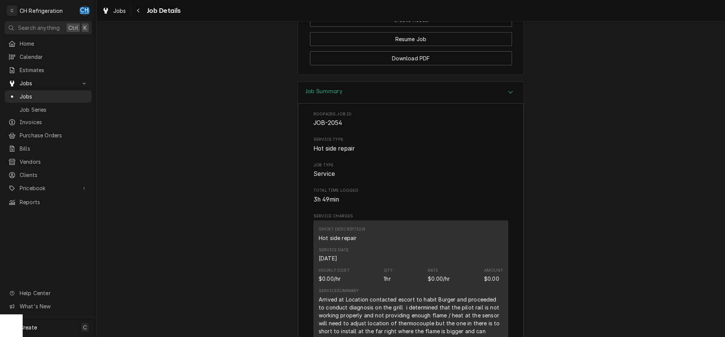
scroll to position [732, 0]
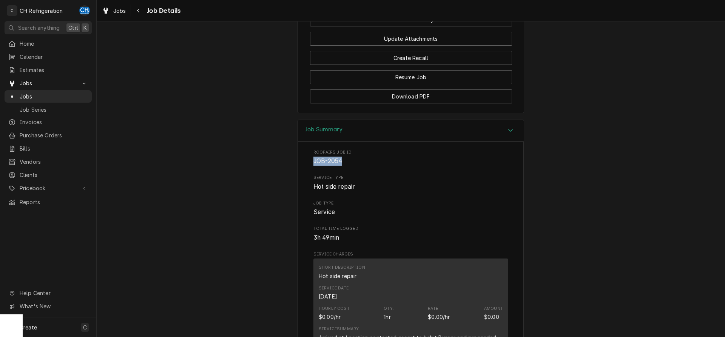
drag, startPoint x: 348, startPoint y: 173, endPoint x: 312, endPoint y: 171, distance: 36.3
copy span "JOB-2054"
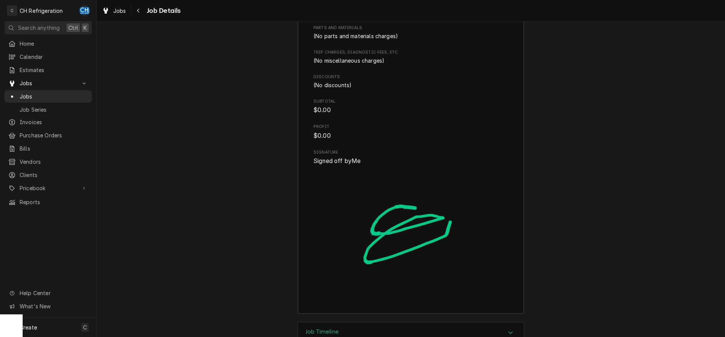
scroll to position [1259, 0]
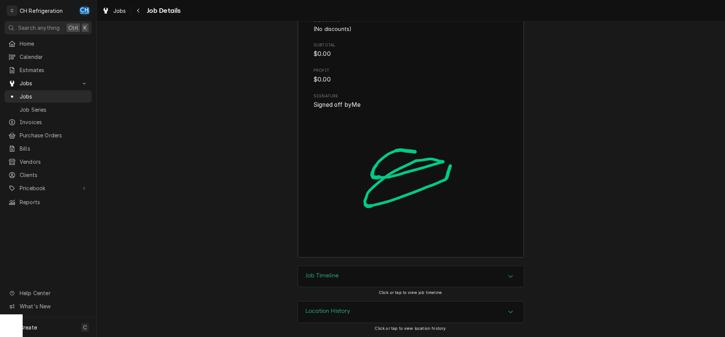
drag, startPoint x: 322, startPoint y: 273, endPoint x: 312, endPoint y: 272, distance: 10.2
click at [322, 273] on h3 "Job Timeline" at bounding box center [321, 275] width 33 height 7
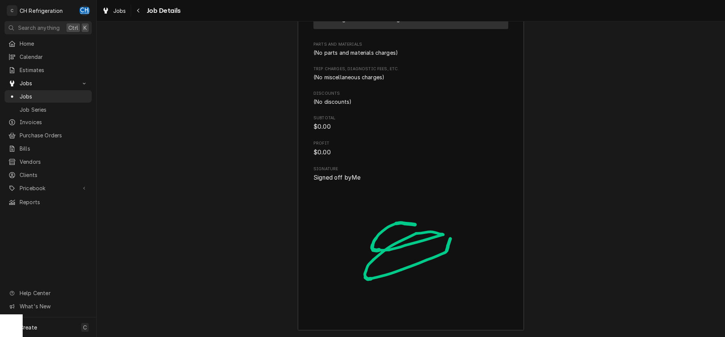
scroll to position [1061, 0]
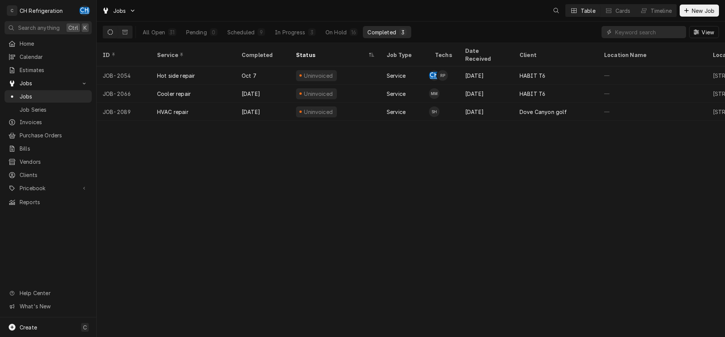
click at [362, 27] on div "All Open 31 Pending 0 Scheduled 9 In Progress 3 On Hold 16 Completed 3" at bounding box center [274, 32] width 273 height 12
click at [354, 29] on div "16" at bounding box center [353, 32] width 5 height 8
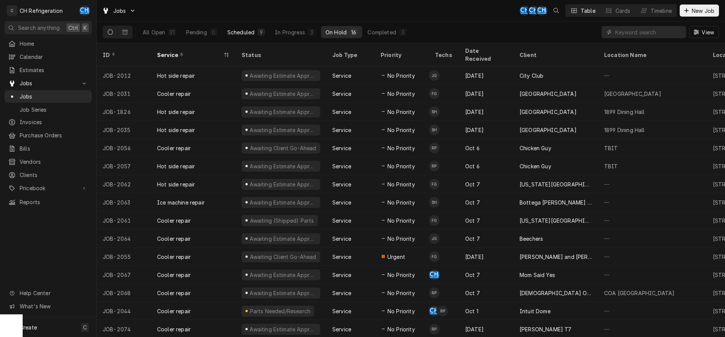
click at [248, 32] on div "Scheduled" at bounding box center [240, 32] width 27 height 8
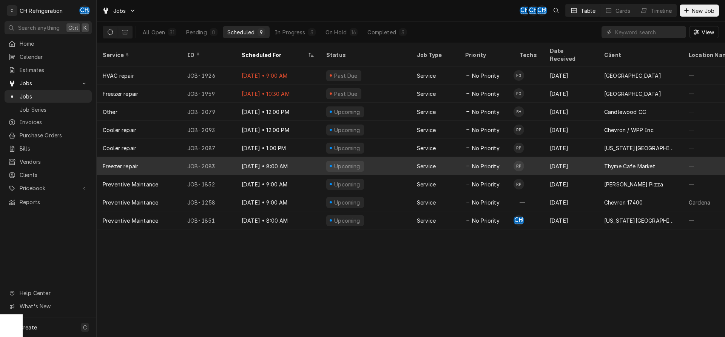
click at [388, 157] on div "Upcoming" at bounding box center [365, 166] width 91 height 18
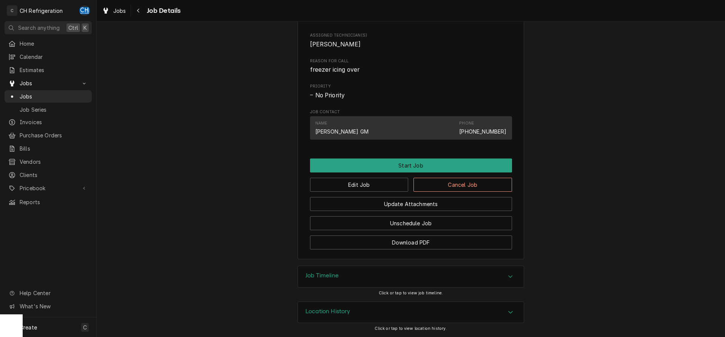
scroll to position [308, 0]
click at [335, 186] on button "Edit Job" at bounding box center [359, 185] width 99 height 14
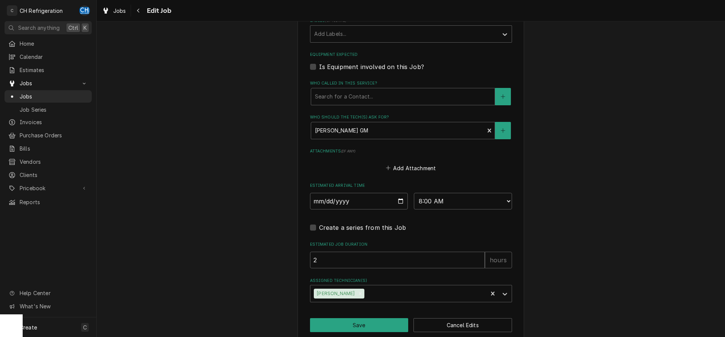
scroll to position [451, 0]
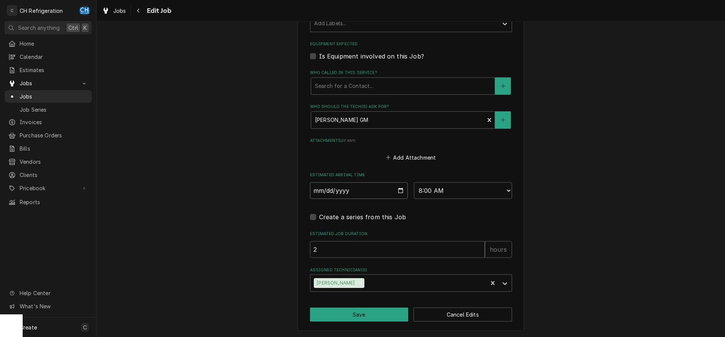
click at [404, 189] on input "[DATE]" at bounding box center [359, 190] width 98 height 17
click at [401, 190] on input "[DATE]" at bounding box center [359, 190] width 98 height 17
click at [399, 191] on input "[DATE]" at bounding box center [359, 190] width 98 height 17
type input "[DATE]"
type textarea "x"
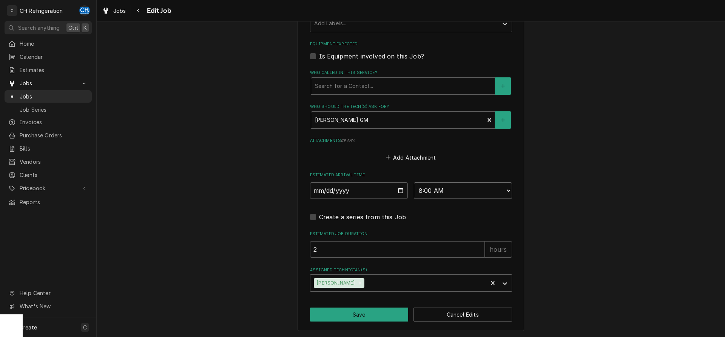
click at [414, 182] on select "AM / PM 6:00 AM 6:15 AM 6:30 AM 6:45 AM 7:00 AM 7:15 AM 7:30 AM 7:45 AM 8:00 AM…" at bounding box center [463, 190] width 98 height 17
select select "12:00:00"
click option "12:00 PM" at bounding box center [0, 0] width 0 height 0
click at [378, 311] on button "Save" at bounding box center [359, 315] width 99 height 14
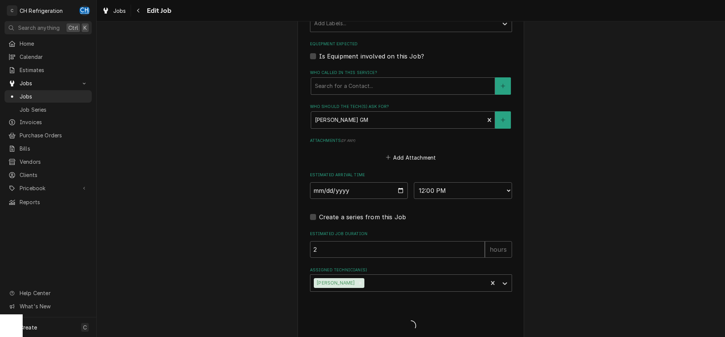
type textarea "x"
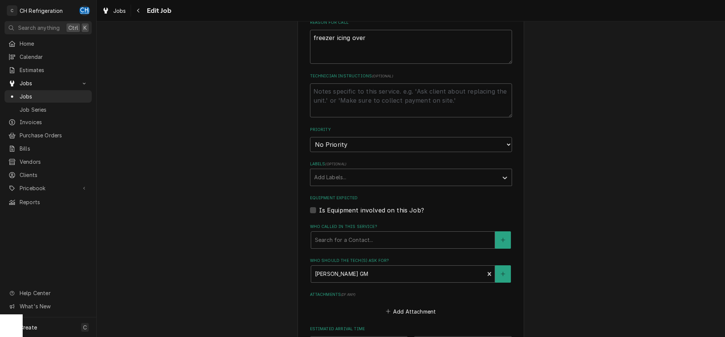
scroll to position [92, 0]
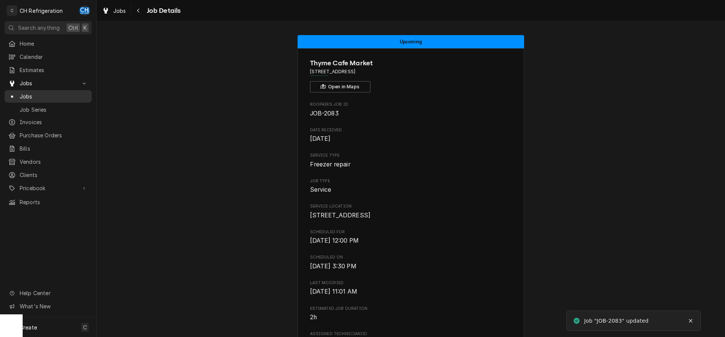
click at [17, 92] on div "Jobs" at bounding box center [48, 96] width 80 height 8
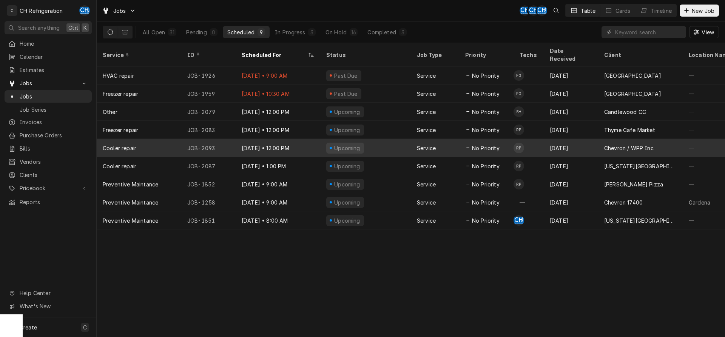
click at [402, 139] on div "Upcoming" at bounding box center [365, 148] width 91 height 18
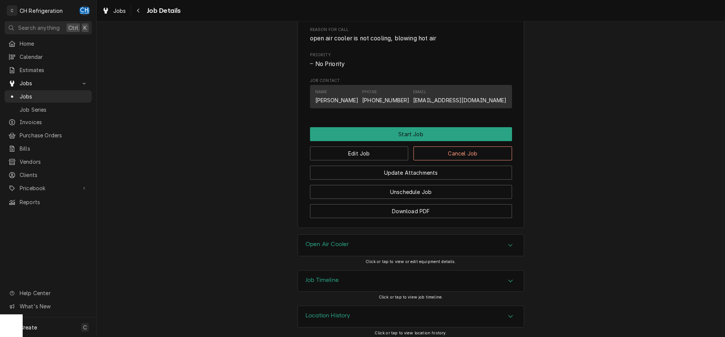
scroll to position [343, 0]
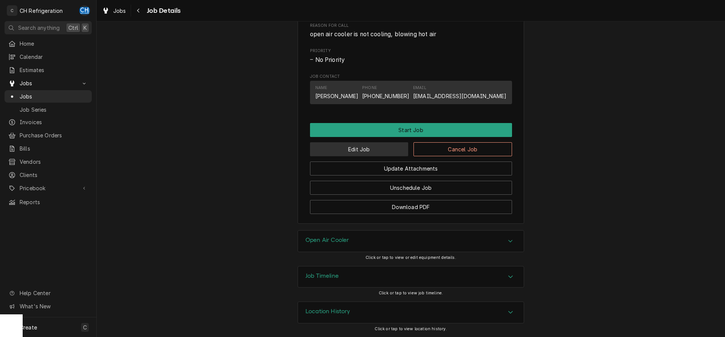
click at [357, 151] on button "Edit Job" at bounding box center [359, 149] width 99 height 14
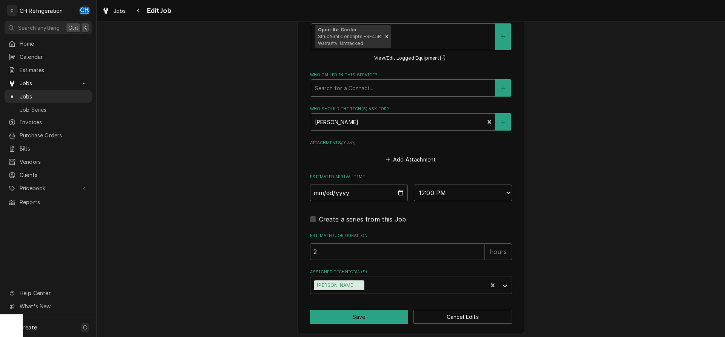
scroll to position [507, 0]
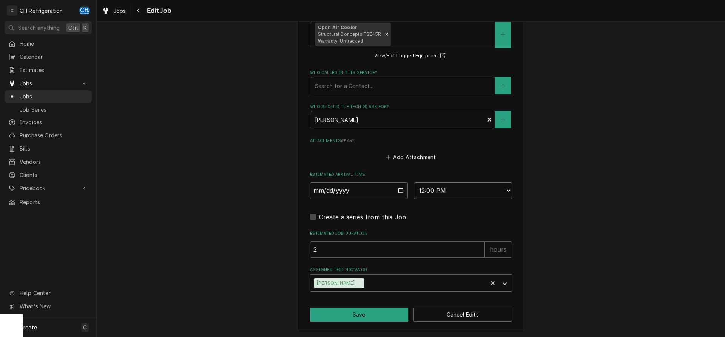
click at [414, 182] on select "AM / PM 6:00 AM 6:15 AM 6:30 AM 6:45 AM 7:00 AM 7:15 AM 7:30 AM 7:45 AM 8:00 AM…" at bounding box center [463, 190] width 98 height 17
select select "14:00:00"
click option "2:00 PM" at bounding box center [0, 0] width 0 height 0
click at [351, 312] on button "Save" at bounding box center [359, 315] width 99 height 14
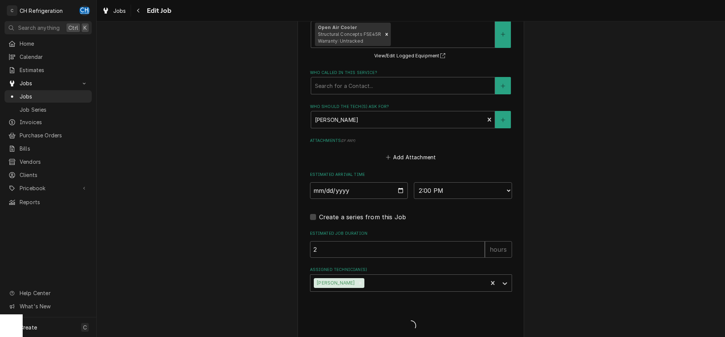
type textarea "x"
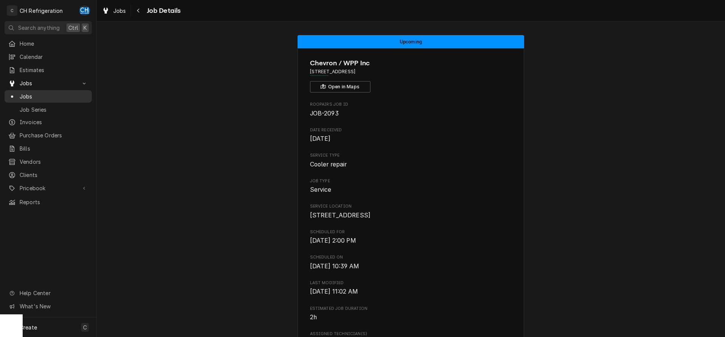
click at [40, 90] on link "Jobs" at bounding box center [48, 96] width 87 height 12
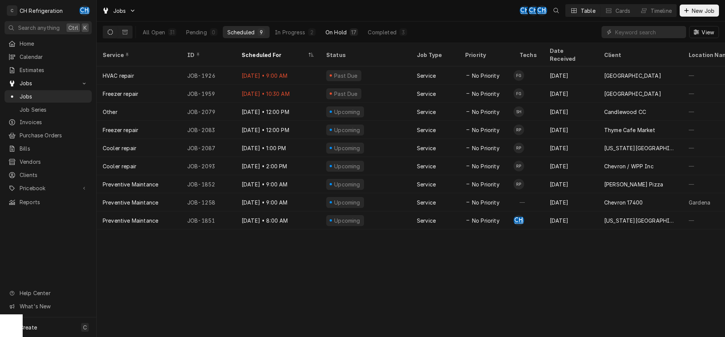
click at [355, 35] on div "17" at bounding box center [354, 32] width 8 height 8
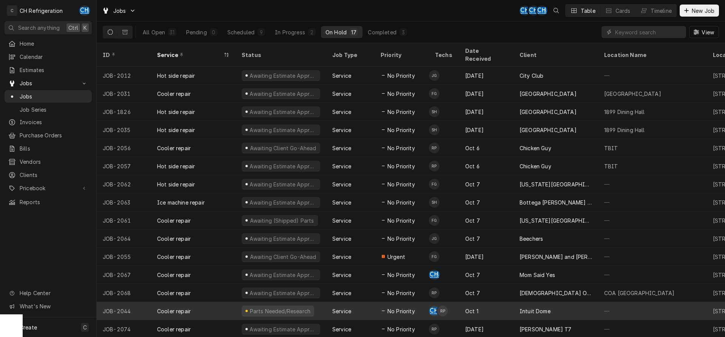
scroll to position [28, 0]
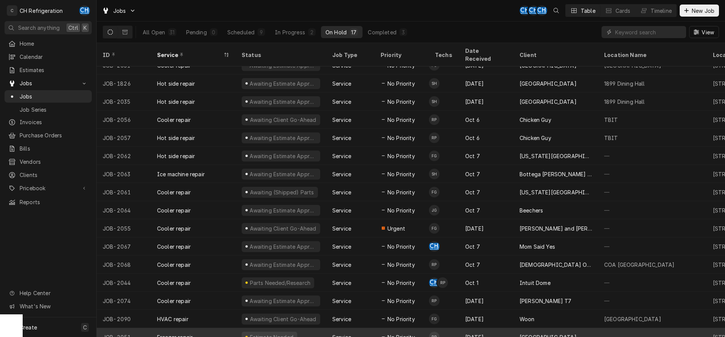
click at [545, 333] on div "[GEOGRAPHIC_DATA]" at bounding box center [547, 337] width 57 height 8
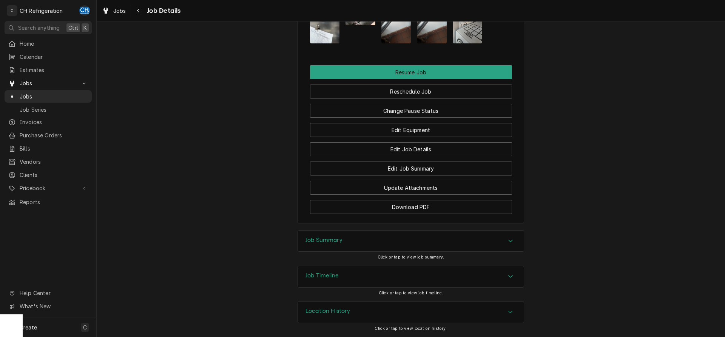
click at [361, 237] on div "Job Summary" at bounding box center [411, 241] width 226 height 21
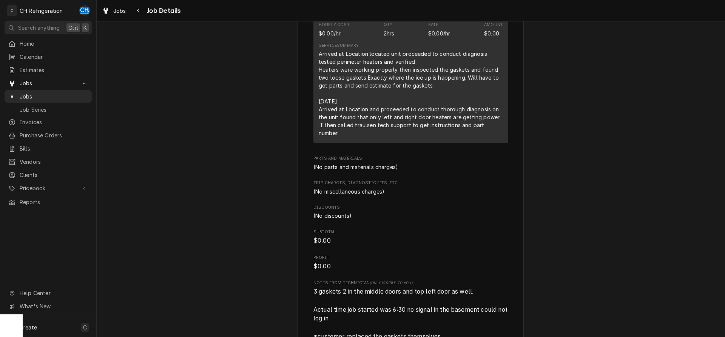
scroll to position [1231, 0]
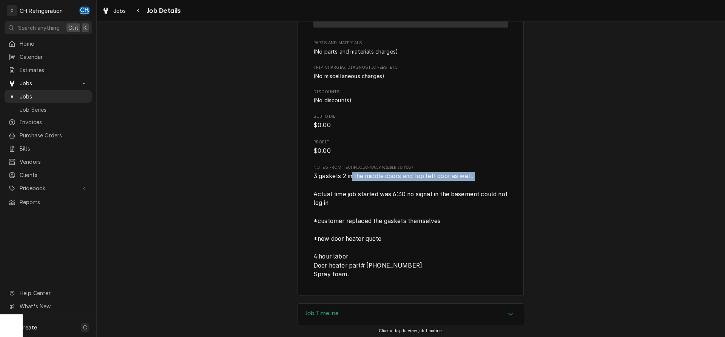
drag, startPoint x: 352, startPoint y: 178, endPoint x: 485, endPoint y: 177, distance: 132.5
click at [485, 177] on span "3 gaskets 2 in the middle doors and top left door as well. Actual time job star…" at bounding box center [410, 225] width 195 height 107
click at [438, 183] on span "3 gaskets 2 in the middle doors and top left door as well. Actual time job star…" at bounding box center [410, 225] width 195 height 107
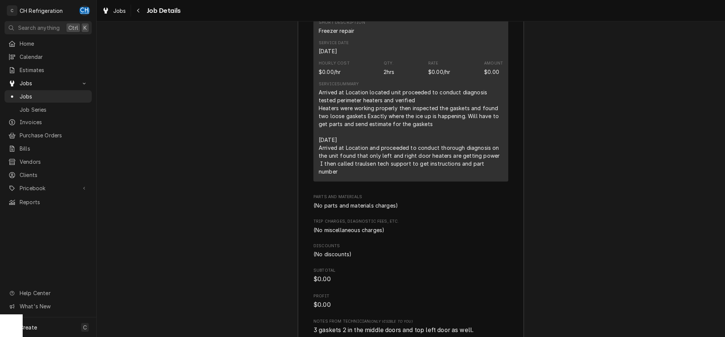
scroll to position [1000, 0]
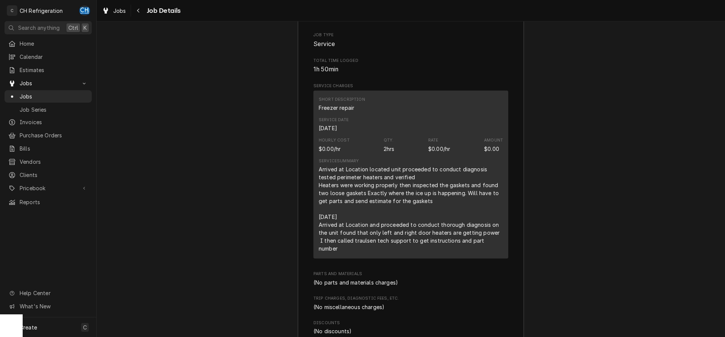
drag, startPoint x: 320, startPoint y: 234, endPoint x: 503, endPoint y: 252, distance: 184.0
click at [503, 252] on div "Short Description Freezer repair Service Date Oct 3, 2025 Hourly Cost $0.00/hr …" at bounding box center [410, 175] width 195 height 168
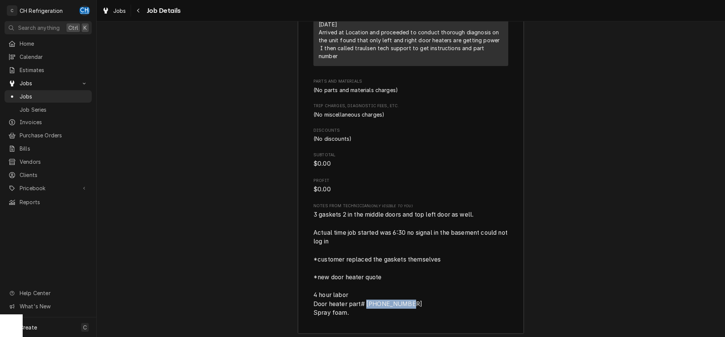
drag, startPoint x: 415, startPoint y: 304, endPoint x: 367, endPoint y: 304, distance: 47.9
click at [367, 304] on span "3 gaskets 2 in the middle doors and top left door as well. Actual time job star…" at bounding box center [410, 263] width 195 height 107
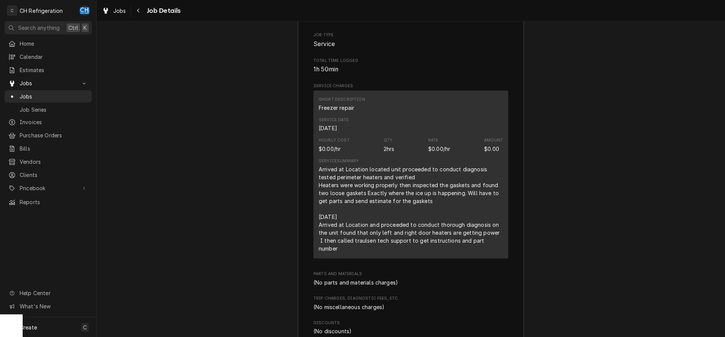
scroll to position [1116, 0]
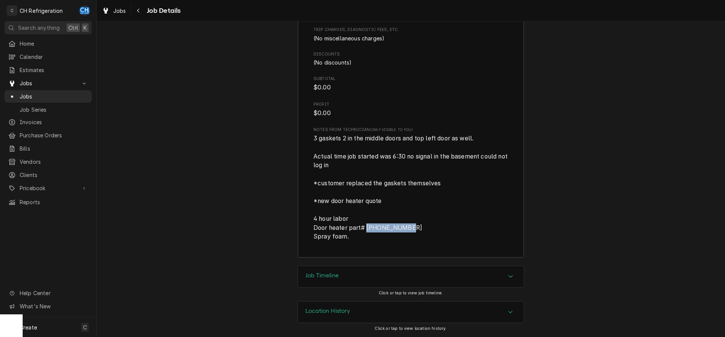
click at [314, 280] on div "Job Timeline" at bounding box center [321, 276] width 33 height 9
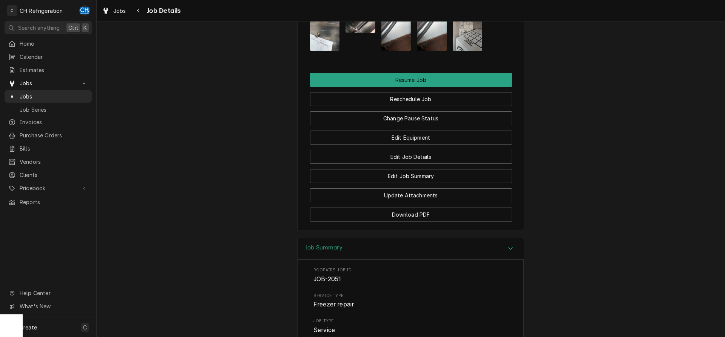
scroll to position [732, 0]
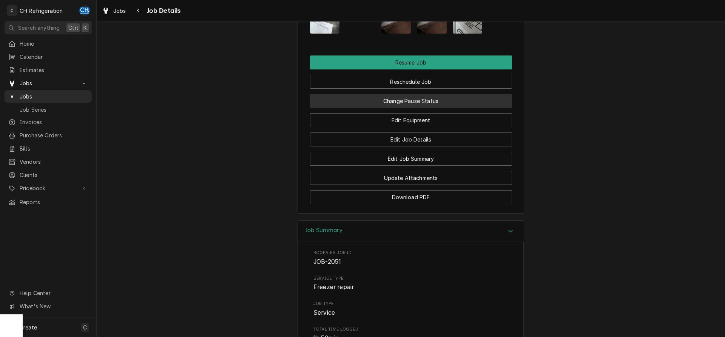
click at [439, 108] on button "Change Pause Status" at bounding box center [411, 101] width 202 height 14
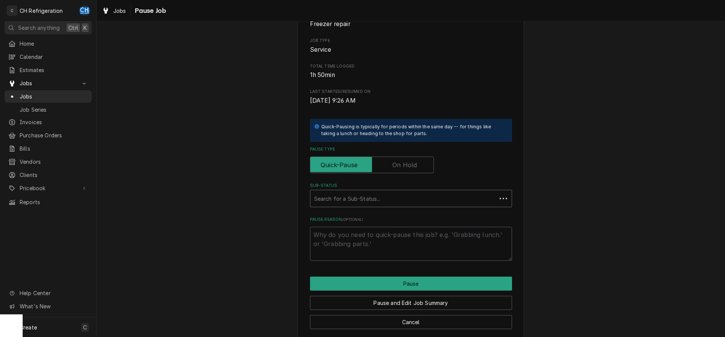
scroll to position [86, 0]
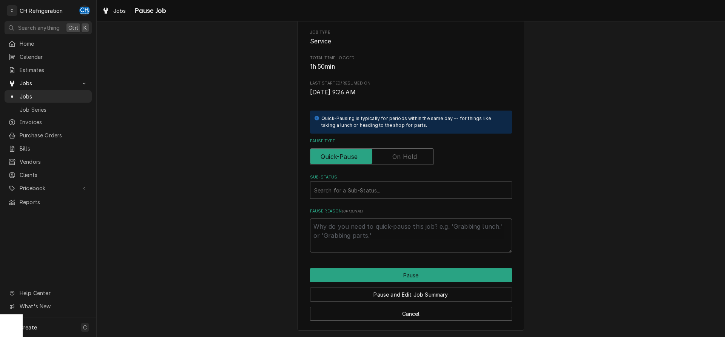
click at [422, 147] on div "Pause Type" at bounding box center [411, 151] width 202 height 27
click at [423, 159] on input "Pause Type" at bounding box center [371, 156] width 117 height 17
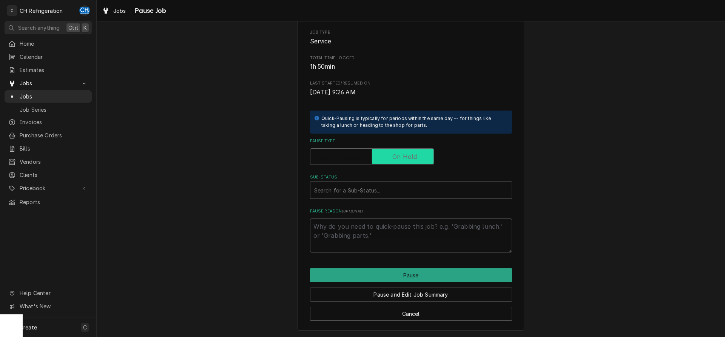
checkbox input "true"
click at [428, 188] on div "Sub-Status" at bounding box center [403, 190] width 179 height 14
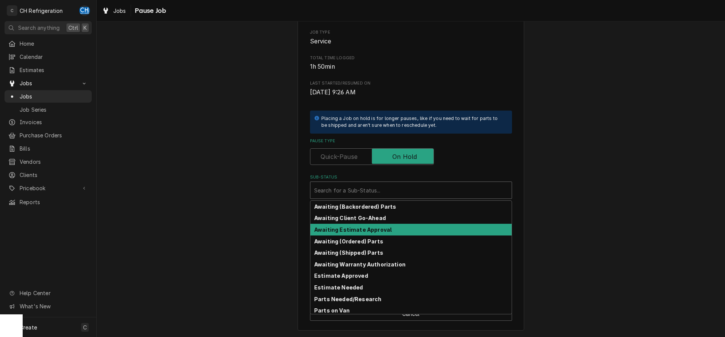
click at [391, 231] on div "Awaiting Estimate Approval" at bounding box center [410, 230] width 201 height 12
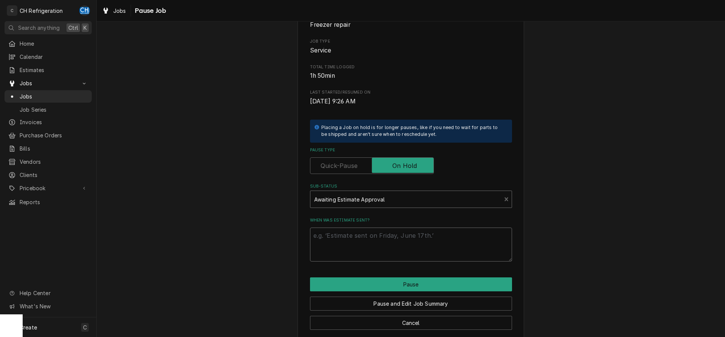
click at [406, 243] on textarea "When was estimate sent?" at bounding box center [411, 245] width 202 height 34
type textarea "x"
type textarea "1"
type textarea "x"
type textarea "10"
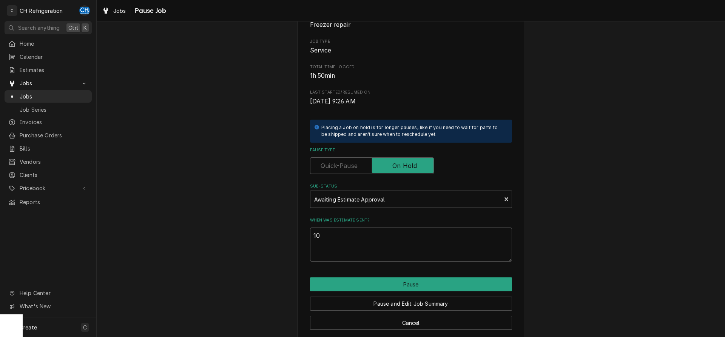
type textarea "x"
type textarea "10/"
type textarea "x"
type textarea "10/1"
type textarea "x"
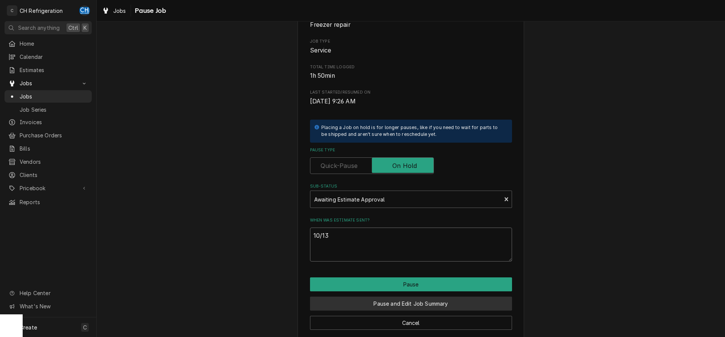
type textarea "10/13"
click at [388, 305] on button "Pause and Edit Job Summary" at bounding box center [411, 304] width 202 height 14
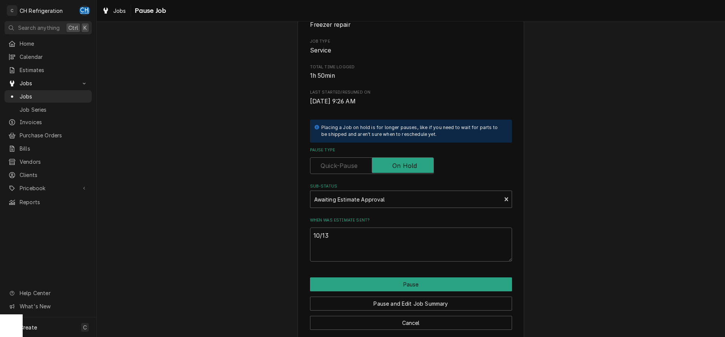
type textarea "x"
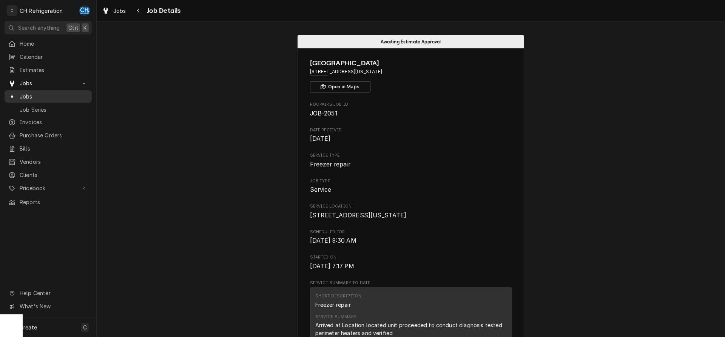
click at [34, 96] on span "Jobs" at bounding box center [54, 96] width 68 height 8
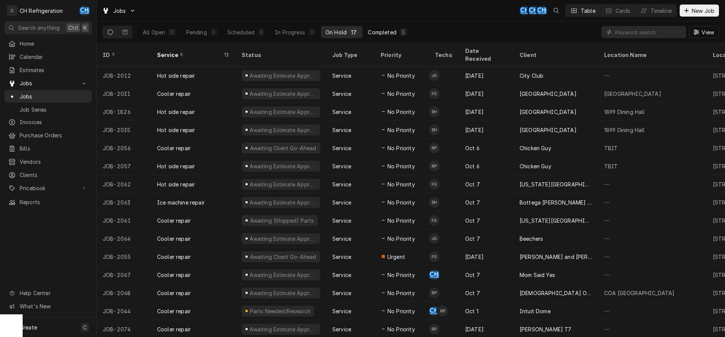
click at [384, 35] on div "Completed" at bounding box center [382, 32] width 28 height 8
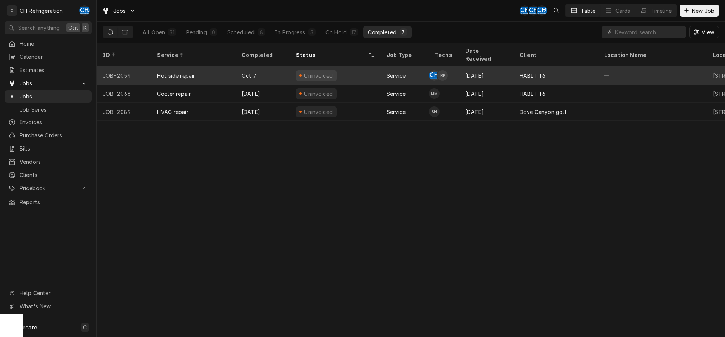
click at [448, 66] on td "CH RP" at bounding box center [444, 75] width 30 height 18
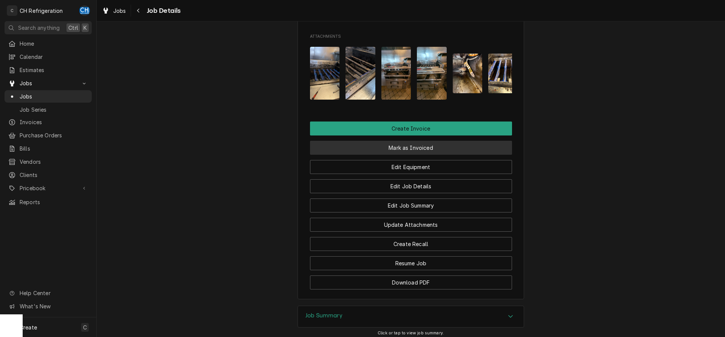
scroll to position [437, 0]
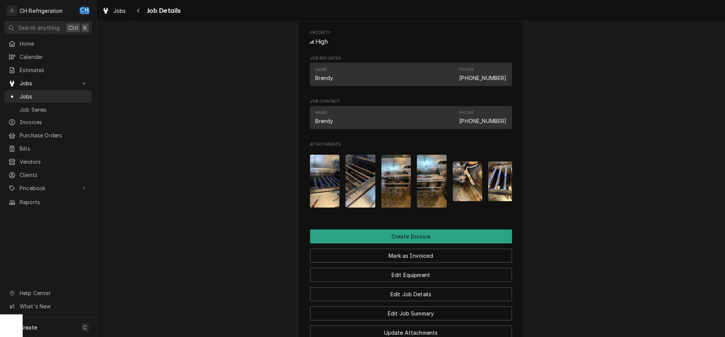
click at [319, 191] on img "Attachments" at bounding box center [325, 181] width 30 height 53
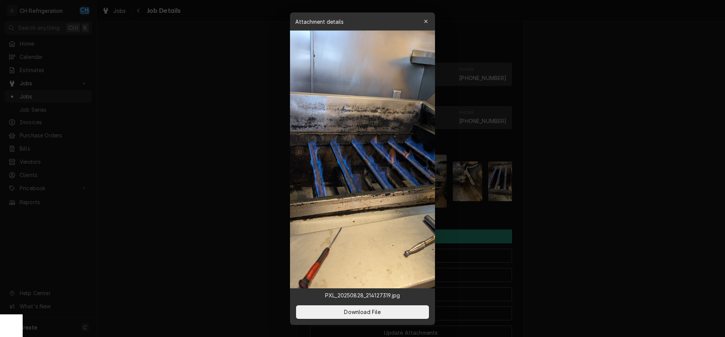
click at [216, 178] on div at bounding box center [362, 168] width 725 height 337
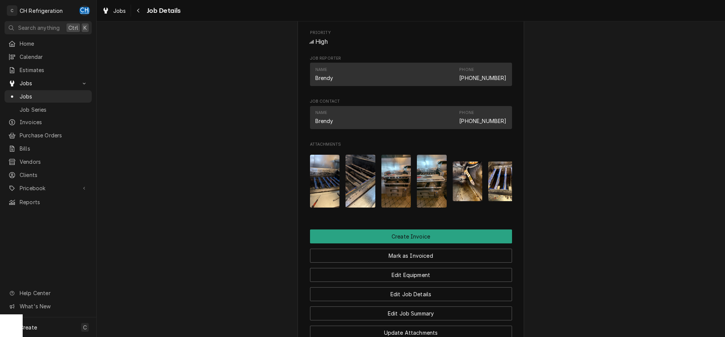
click at [325, 183] on img "Attachments" at bounding box center [325, 181] width 30 height 53
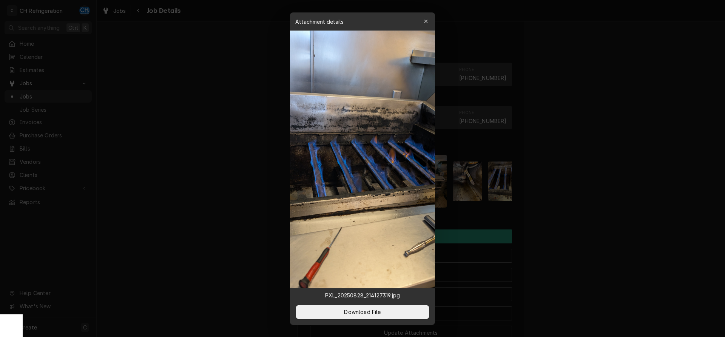
click at [541, 165] on div at bounding box center [362, 168] width 725 height 337
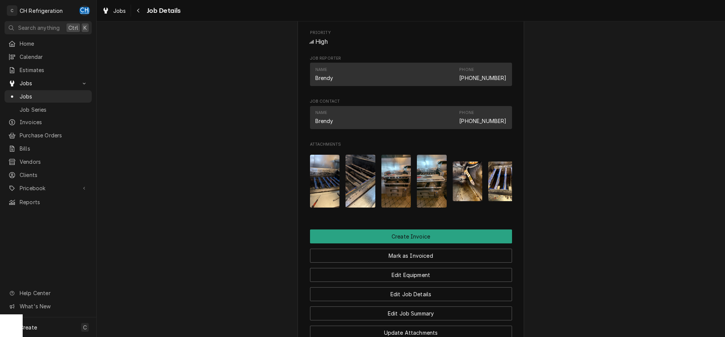
click at [360, 177] on img "Attachments" at bounding box center [360, 181] width 30 height 53
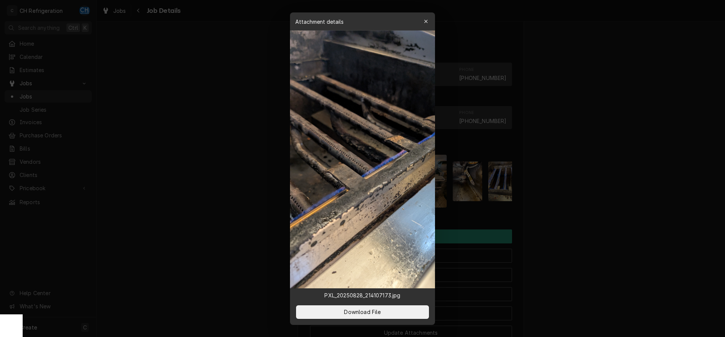
drag, startPoint x: 628, startPoint y: 158, endPoint x: 592, endPoint y: 159, distance: 35.9
click at [626, 158] on div at bounding box center [362, 168] width 725 height 337
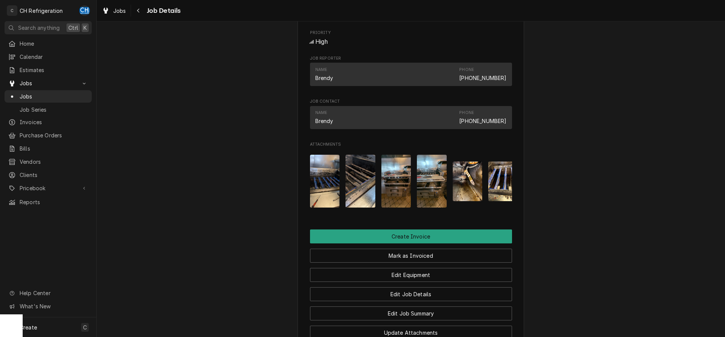
click at [386, 183] on img "Attachments" at bounding box center [396, 181] width 30 height 53
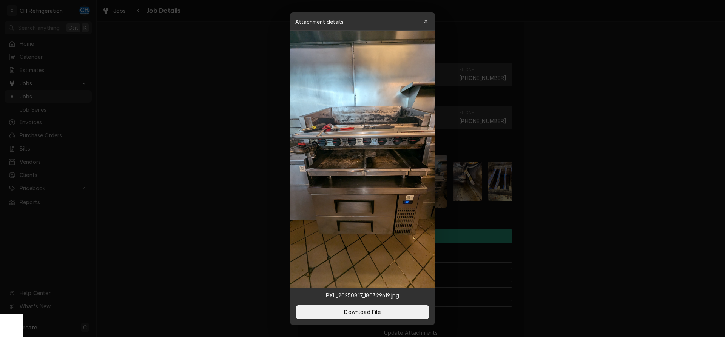
click at [537, 156] on div at bounding box center [362, 168] width 725 height 337
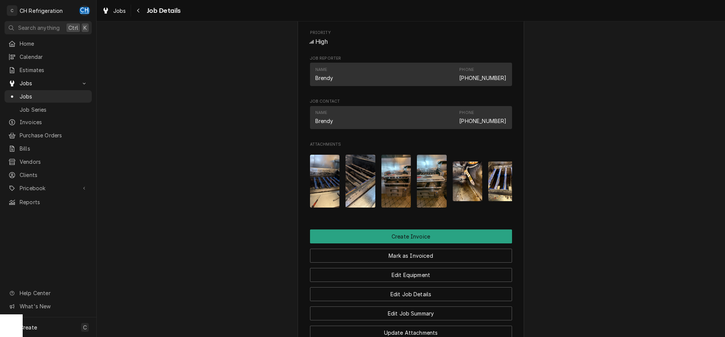
click at [430, 191] on img "Attachments" at bounding box center [432, 181] width 30 height 53
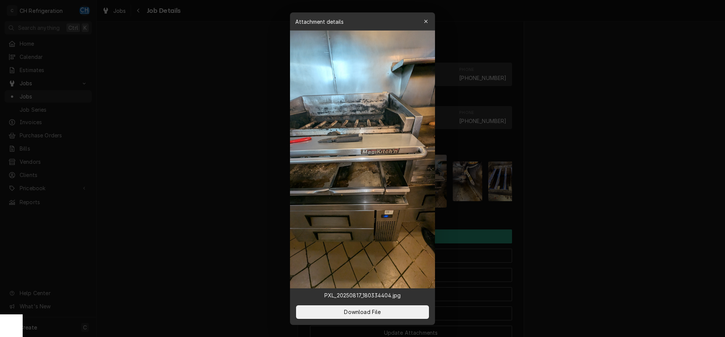
click at [616, 188] on div at bounding box center [362, 168] width 725 height 337
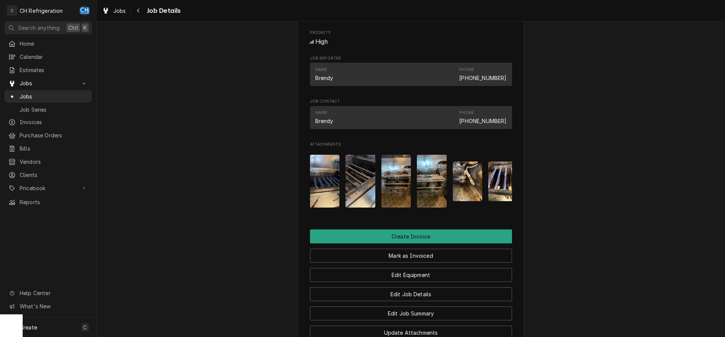
click at [459, 188] on img "Attachments" at bounding box center [468, 182] width 30 height 40
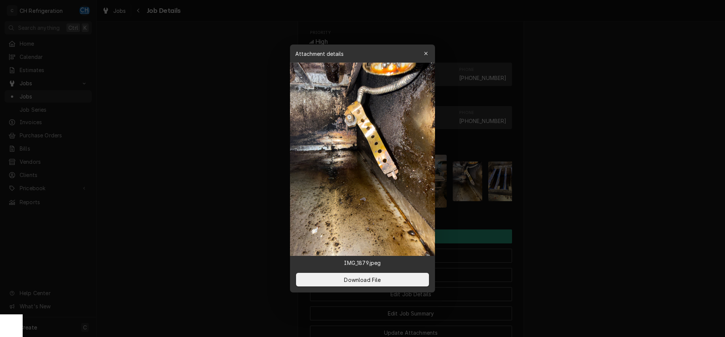
click at [583, 159] on div at bounding box center [362, 168] width 725 height 337
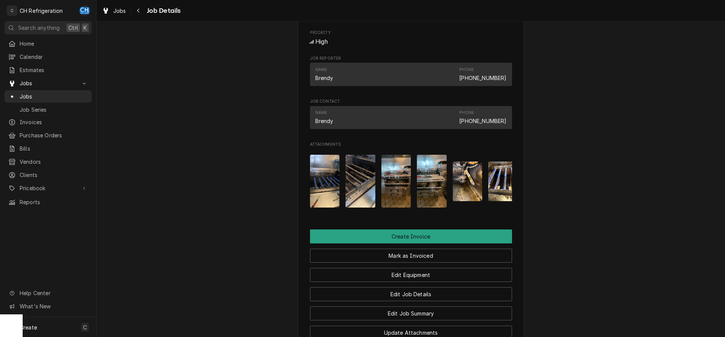
click at [501, 186] on img "Attachments" at bounding box center [503, 182] width 30 height 40
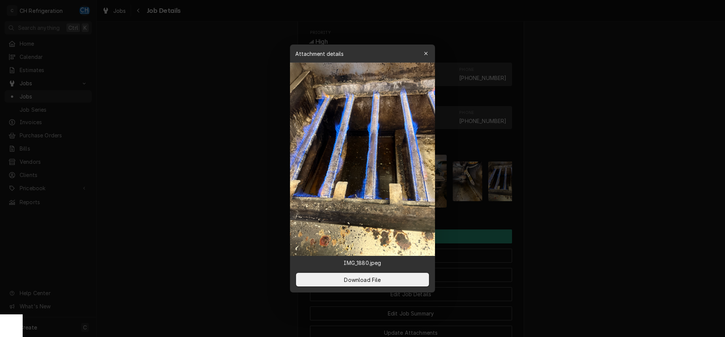
click at [565, 186] on div at bounding box center [362, 168] width 725 height 337
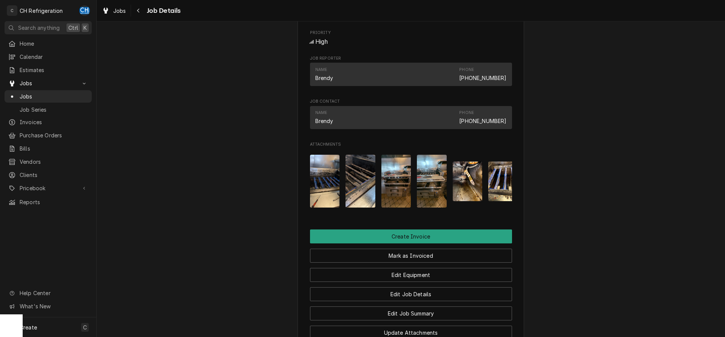
scroll to position [0, 48]
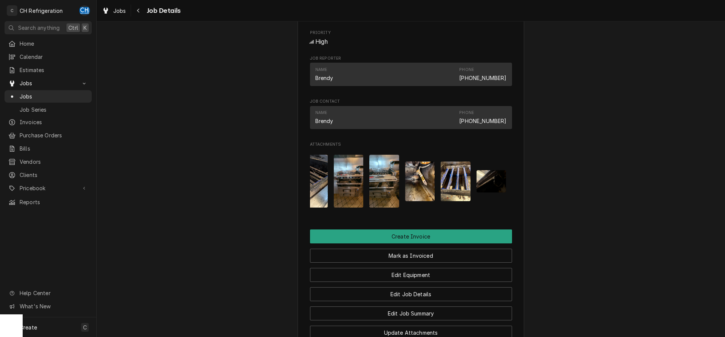
click at [459, 199] on img "Attachments" at bounding box center [455, 182] width 30 height 40
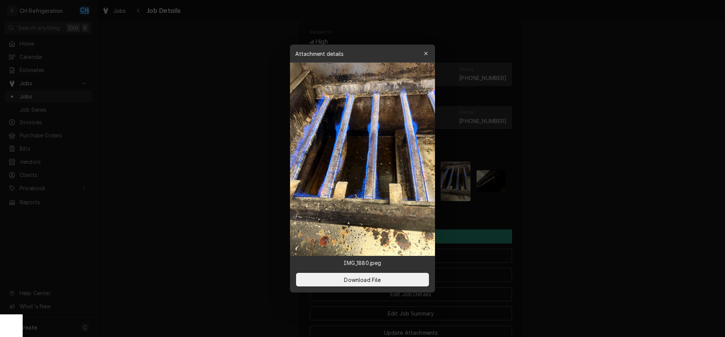
click at [576, 149] on div at bounding box center [362, 168] width 725 height 337
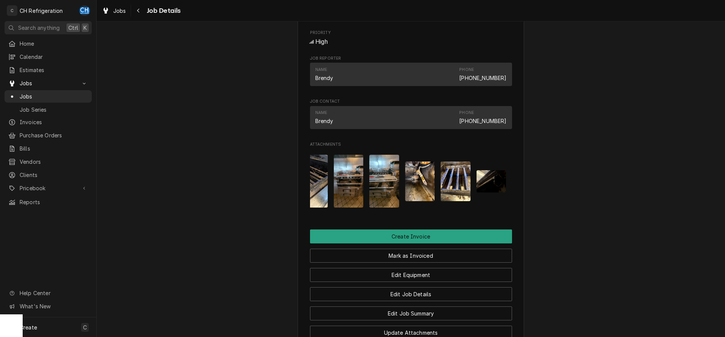
click at [482, 186] on img "Attachments" at bounding box center [491, 181] width 30 height 22
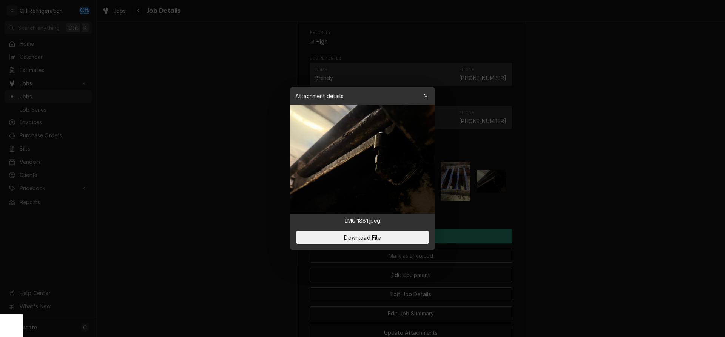
click at [595, 177] on div at bounding box center [362, 168] width 725 height 337
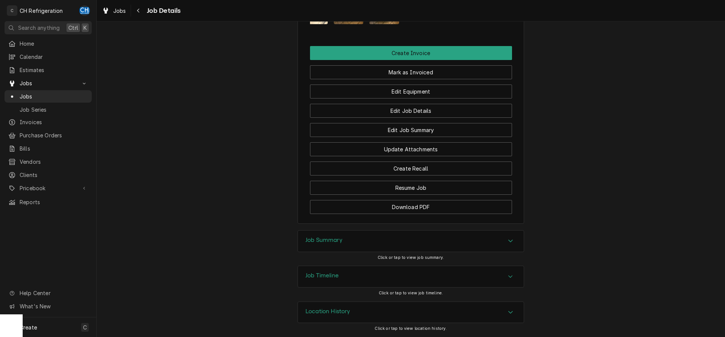
click at [395, 238] on div "Job Summary" at bounding box center [411, 241] width 226 height 21
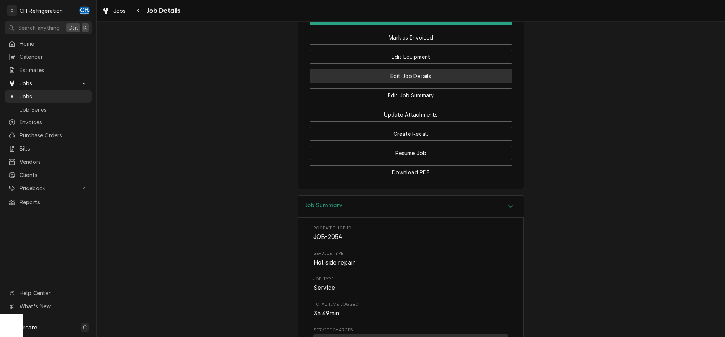
scroll to position [643, 0]
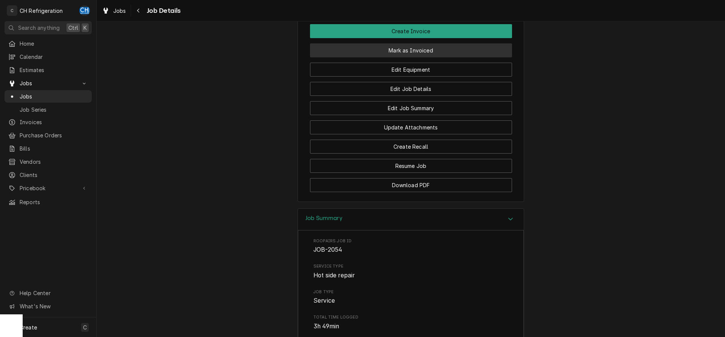
click at [422, 57] on button "Mark as Invoiced" at bounding box center [411, 50] width 202 height 14
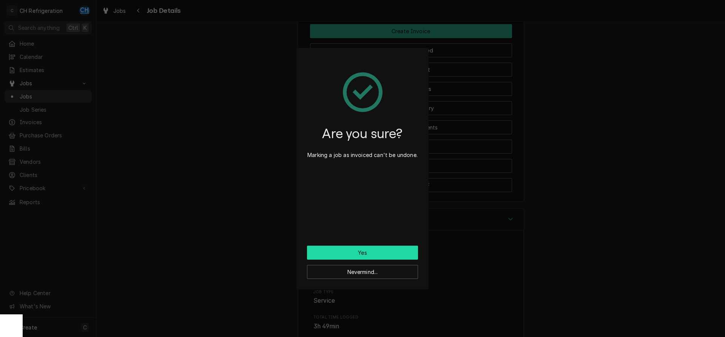
drag, startPoint x: 355, startPoint y: 247, endPoint x: 410, endPoint y: 222, distance: 60.1
click at [354, 247] on button "Yes" at bounding box center [362, 253] width 111 height 14
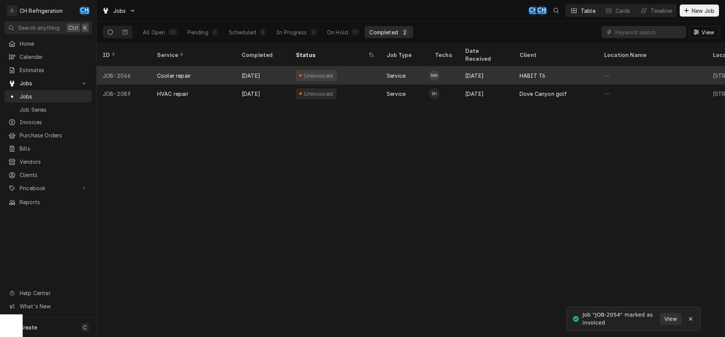
click at [504, 68] on div "[DATE]" at bounding box center [486, 75] width 54 height 18
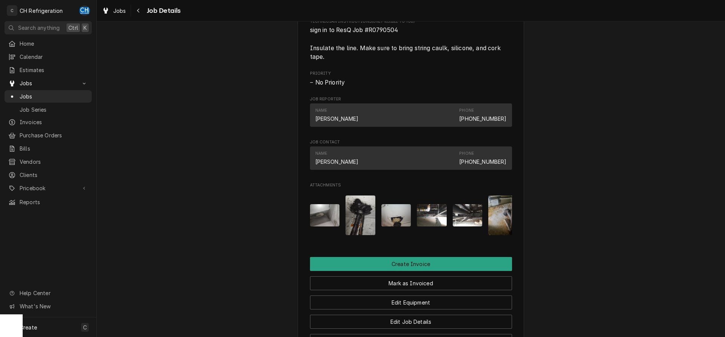
scroll to position [670, 0]
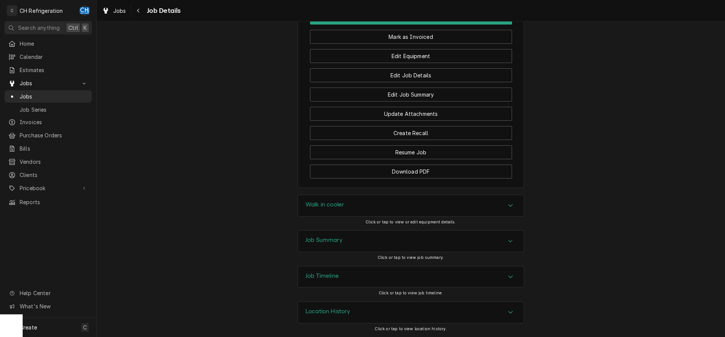
click at [354, 203] on div "Walk in cooler" at bounding box center [411, 205] width 226 height 21
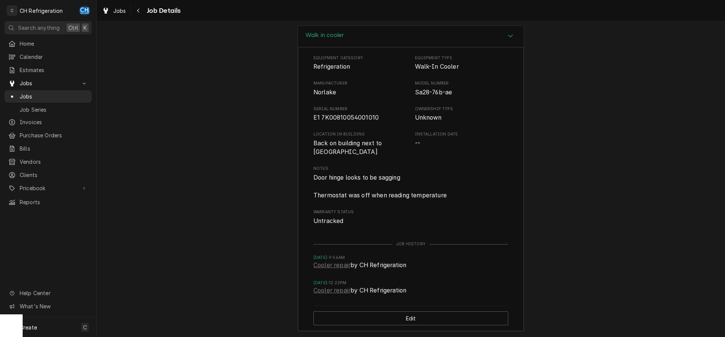
scroll to position [863, 0]
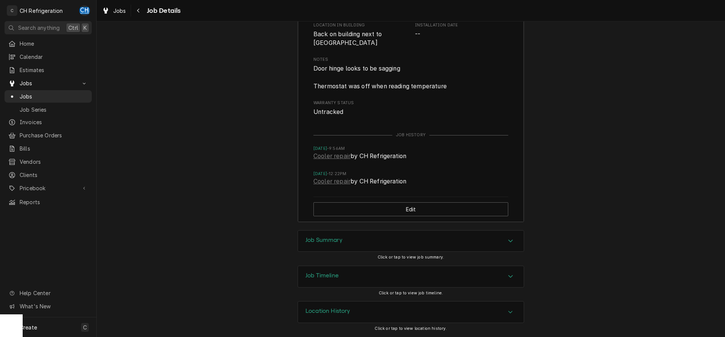
drag, startPoint x: 348, startPoint y: 240, endPoint x: 404, endPoint y: 228, distance: 57.4
click at [347, 239] on div "Job Summary" at bounding box center [411, 241] width 226 height 21
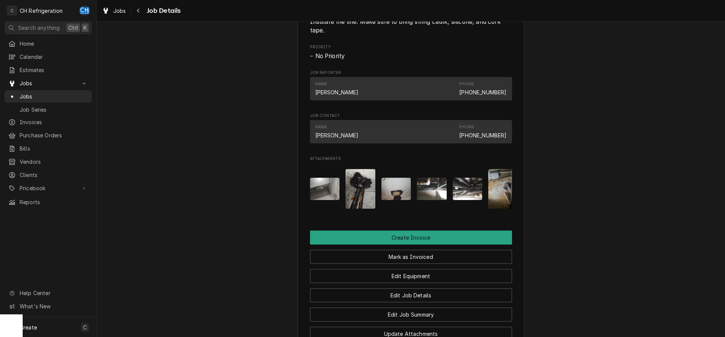
scroll to position [439, 0]
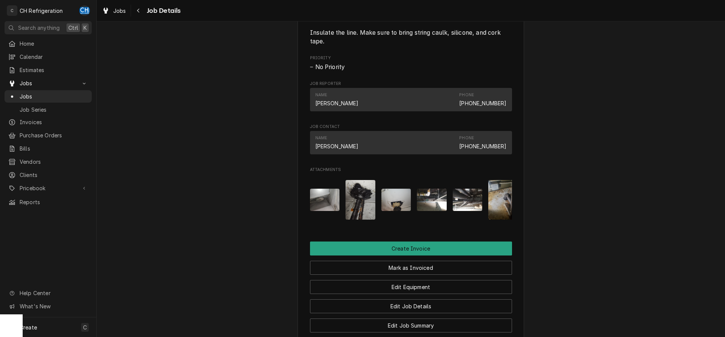
click at [335, 202] on img "Attachments" at bounding box center [325, 200] width 30 height 22
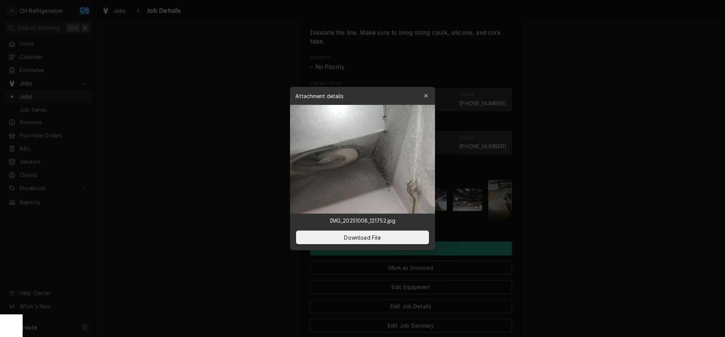
click at [607, 188] on div at bounding box center [362, 168] width 725 height 337
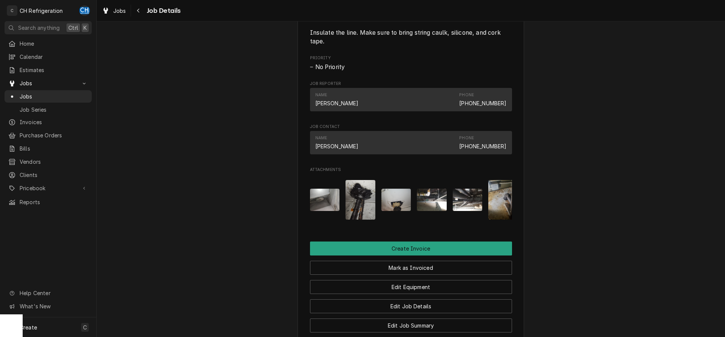
click at [353, 201] on img "Attachments" at bounding box center [360, 200] width 30 height 40
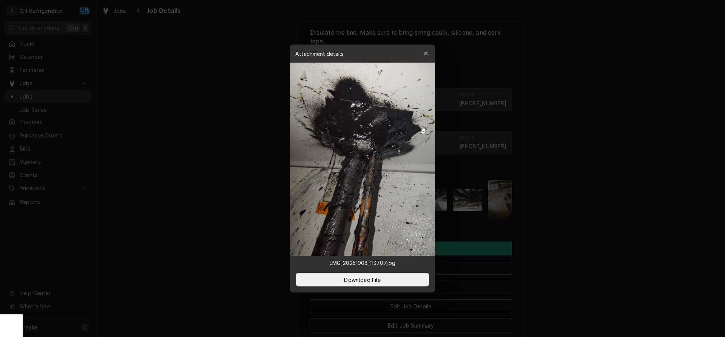
click at [622, 211] on div at bounding box center [362, 168] width 725 height 337
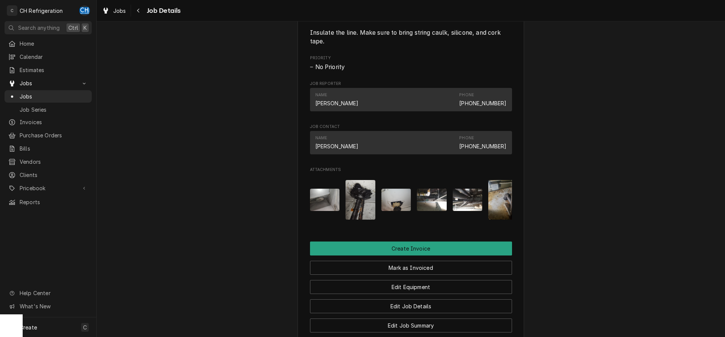
click at [396, 203] on img "Attachments" at bounding box center [396, 200] width 30 height 22
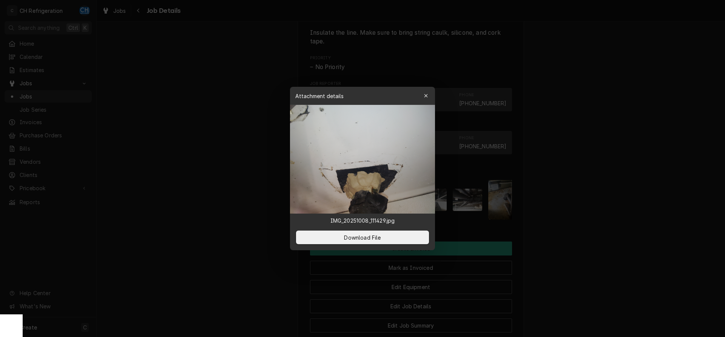
click at [573, 204] on div at bounding box center [362, 168] width 725 height 337
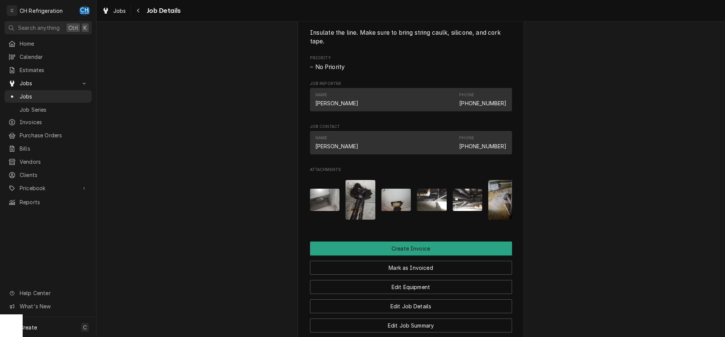
click at [362, 203] on img "Attachments" at bounding box center [360, 200] width 30 height 40
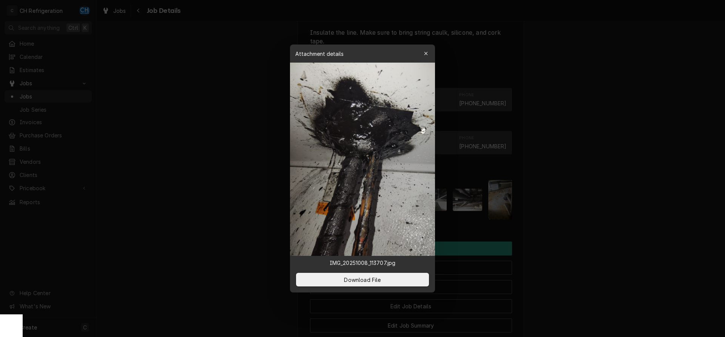
click at [603, 194] on div at bounding box center [362, 168] width 725 height 337
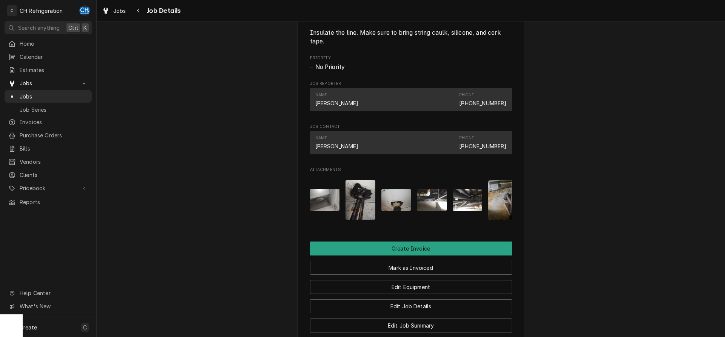
click at [411, 206] on div "Attachments" at bounding box center [411, 200] width 202 height 52
click at [390, 202] on img "Attachments" at bounding box center [396, 200] width 30 height 22
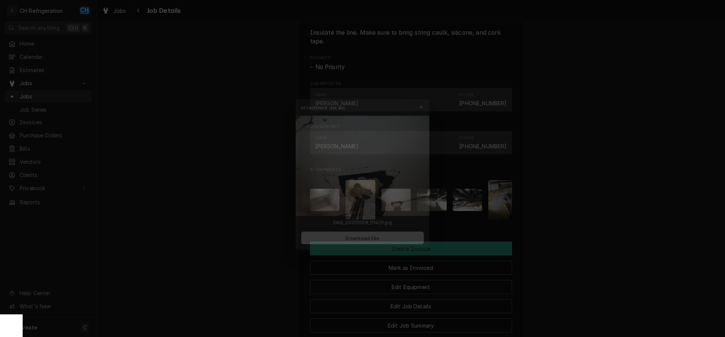
click at [579, 199] on div at bounding box center [362, 168] width 725 height 337
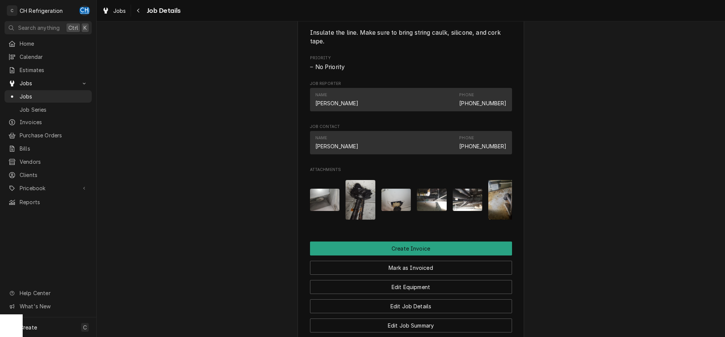
click at [425, 196] on img "Attachments" at bounding box center [432, 200] width 30 height 22
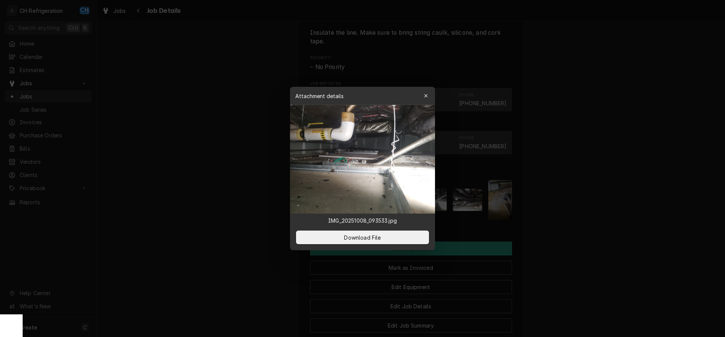
click at [568, 182] on div at bounding box center [362, 168] width 725 height 337
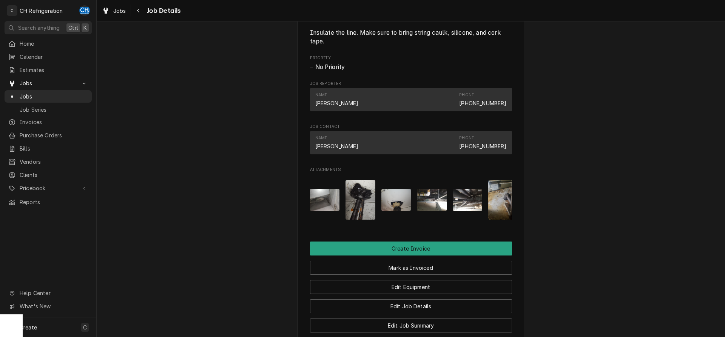
drag, startPoint x: 475, startPoint y: 194, endPoint x: 479, endPoint y: 194, distance: 4.5
click at [479, 194] on img "Attachments" at bounding box center [468, 200] width 30 height 22
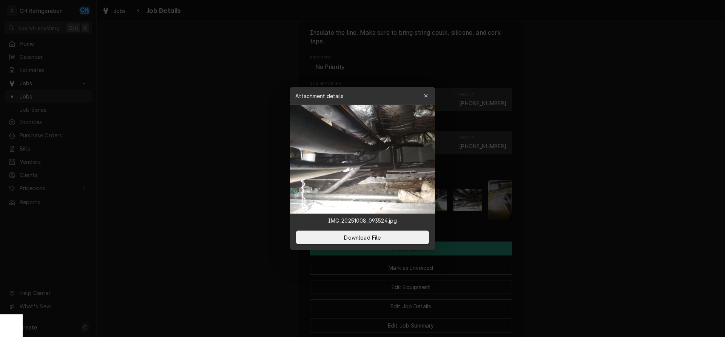
click at [567, 193] on div at bounding box center [362, 168] width 725 height 337
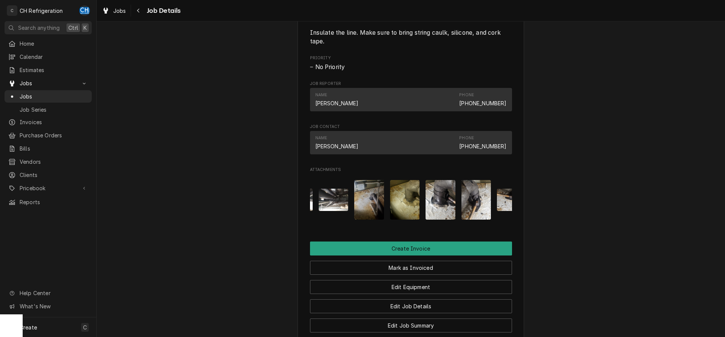
scroll to position [0, 136]
click at [374, 208] on img "Attachments" at bounding box center [368, 200] width 30 height 40
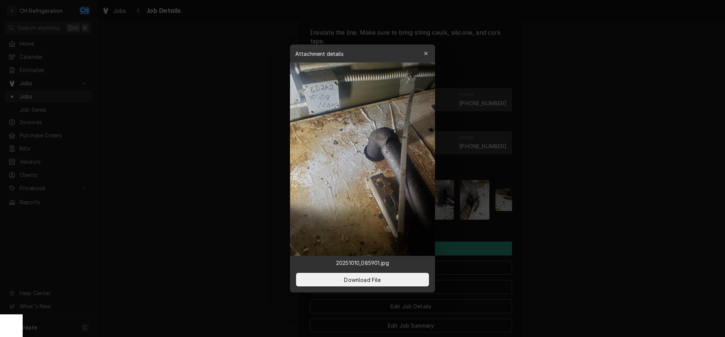
click at [555, 216] on div at bounding box center [362, 168] width 725 height 337
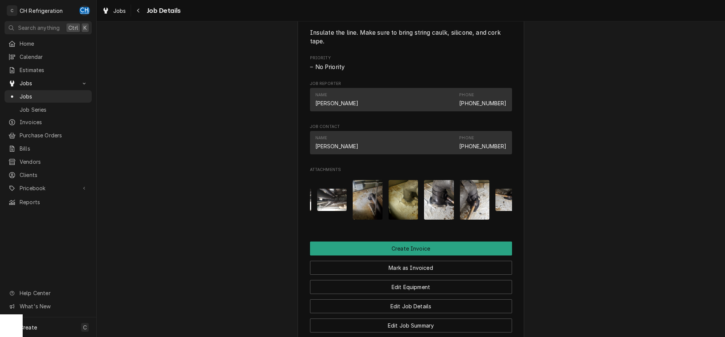
click at [402, 194] on img "Attachments" at bounding box center [403, 200] width 30 height 40
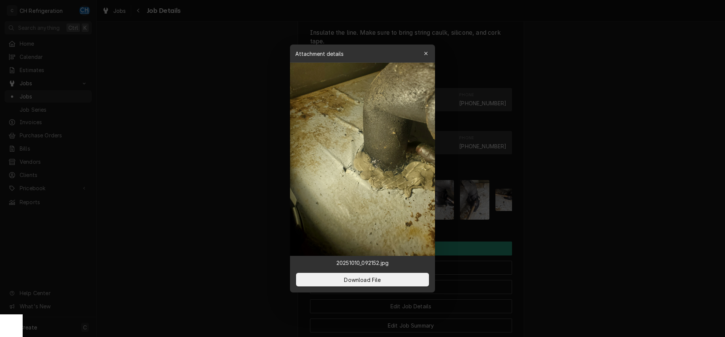
click at [596, 211] on div at bounding box center [362, 168] width 725 height 337
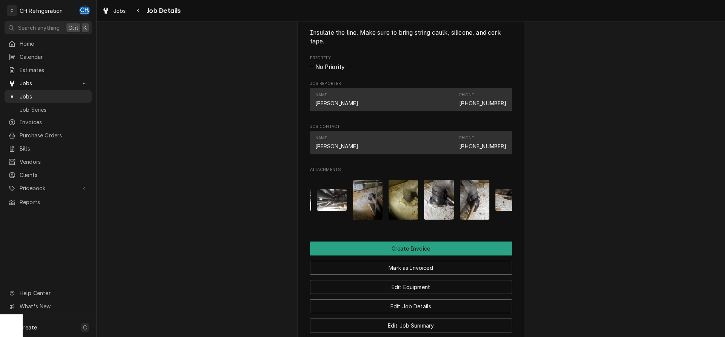
drag, startPoint x: 368, startPoint y: 210, endPoint x: 377, endPoint y: 211, distance: 9.6
click at [372, 210] on img "Attachments" at bounding box center [368, 200] width 30 height 40
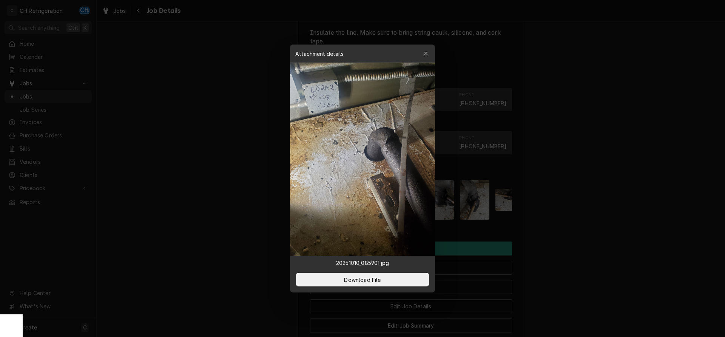
click at [585, 217] on div at bounding box center [362, 168] width 725 height 337
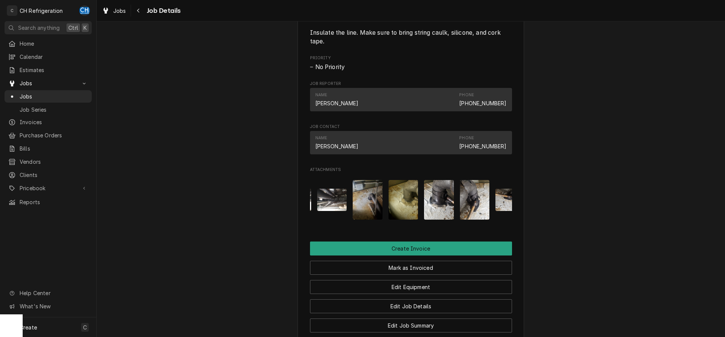
click at [395, 197] on div "Attachments" at bounding box center [411, 200] width 202 height 52
click at [401, 197] on img "Attachments" at bounding box center [403, 200] width 30 height 40
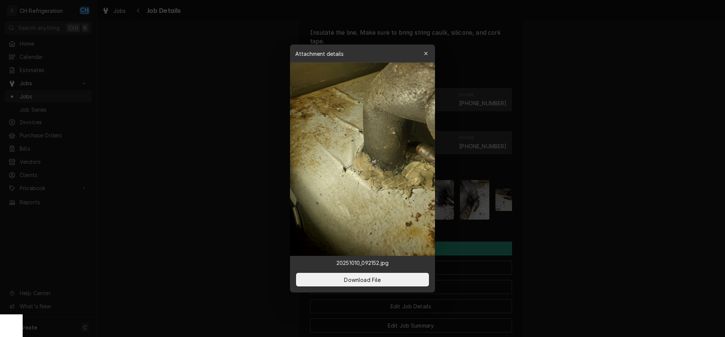
drag, startPoint x: 595, startPoint y: 213, endPoint x: 524, endPoint y: 211, distance: 71.0
click at [593, 213] on div at bounding box center [362, 168] width 725 height 337
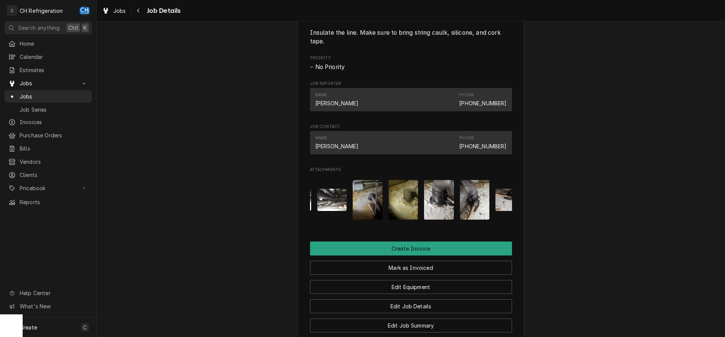
click at [448, 202] on img "Attachments" at bounding box center [439, 200] width 30 height 40
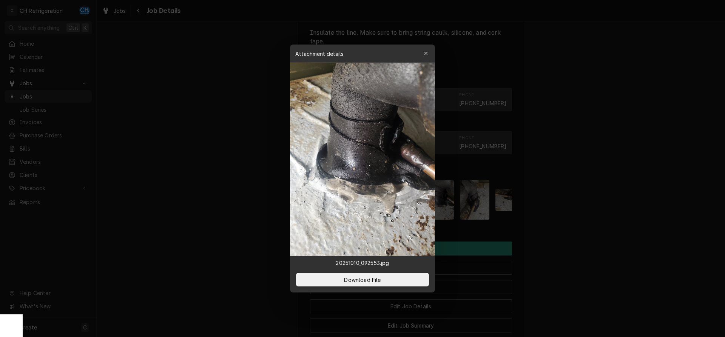
click at [578, 208] on div at bounding box center [362, 168] width 725 height 337
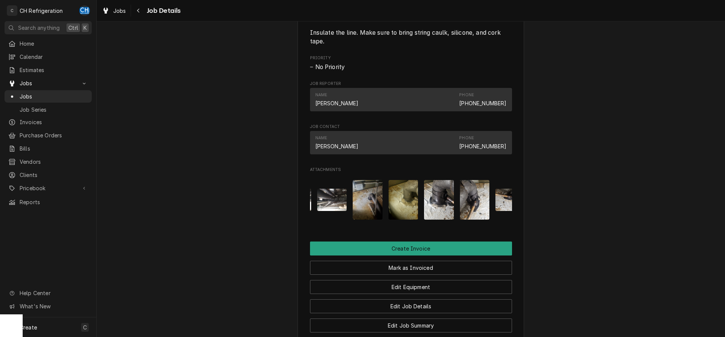
click at [473, 208] on img "Attachments" at bounding box center [475, 200] width 30 height 40
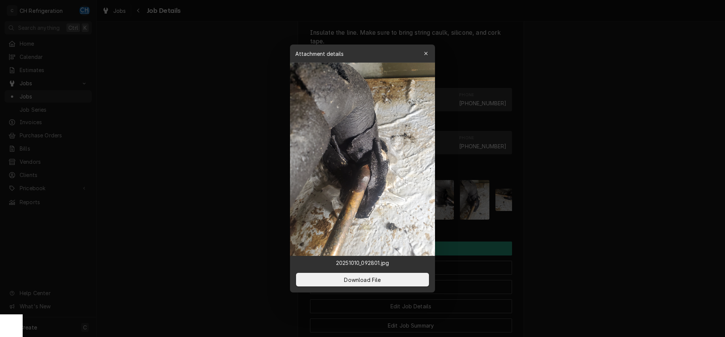
click at [562, 213] on div at bounding box center [362, 168] width 725 height 337
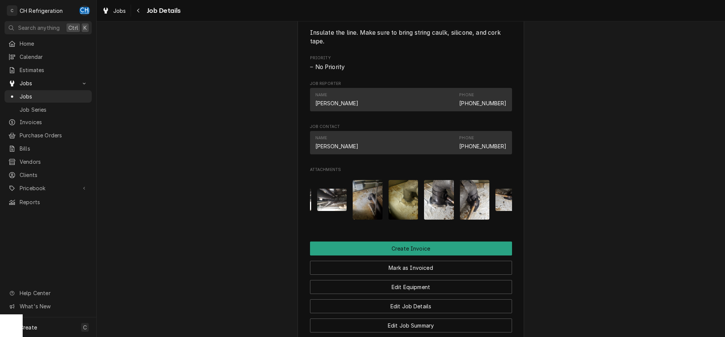
drag, startPoint x: 393, startPoint y: 220, endPoint x: 407, endPoint y: 223, distance: 13.4
click at [407, 223] on div "Attachments" at bounding box center [411, 200] width 202 height 52
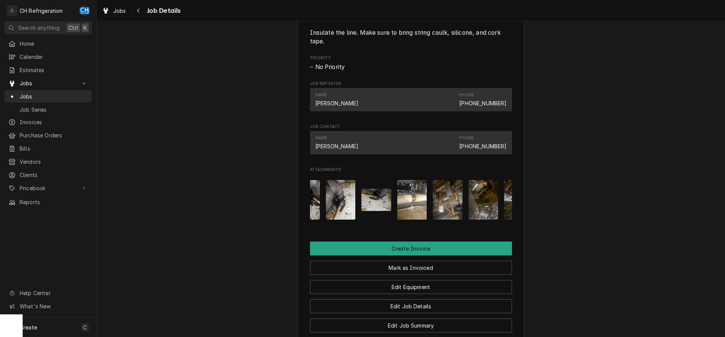
scroll to position [0, 288]
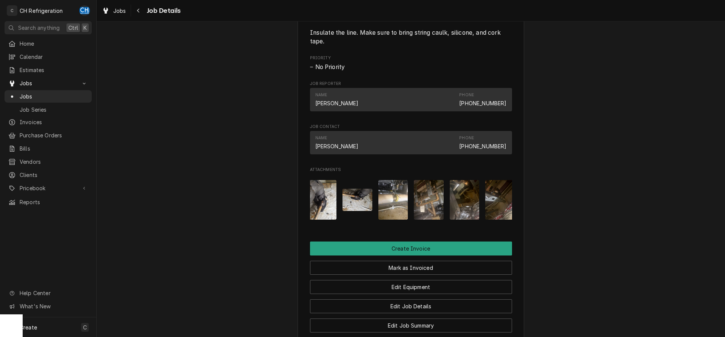
click at [357, 200] on img "Attachments" at bounding box center [357, 200] width 30 height 22
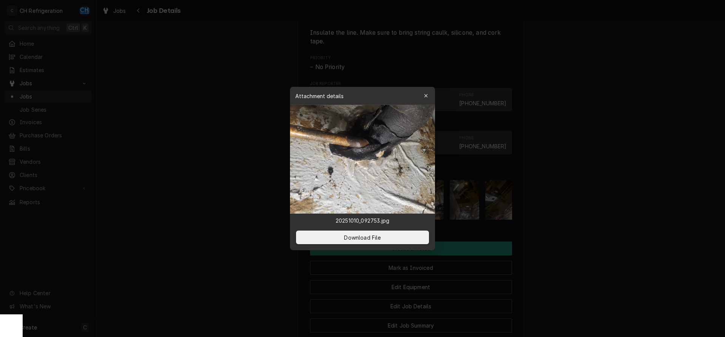
drag, startPoint x: 572, startPoint y: 218, endPoint x: 542, endPoint y: 216, distance: 30.3
click at [571, 218] on div at bounding box center [362, 168] width 725 height 337
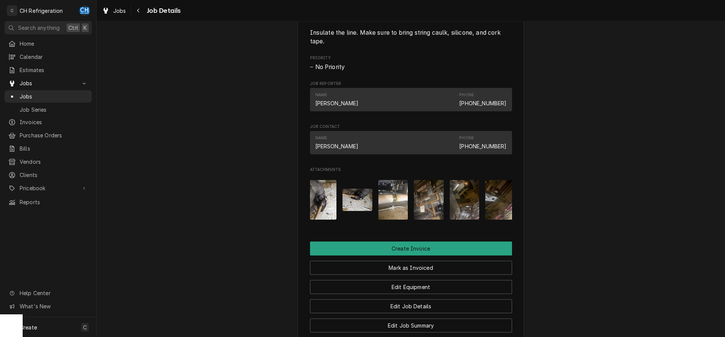
click at [395, 208] on img "Attachments" at bounding box center [393, 200] width 30 height 40
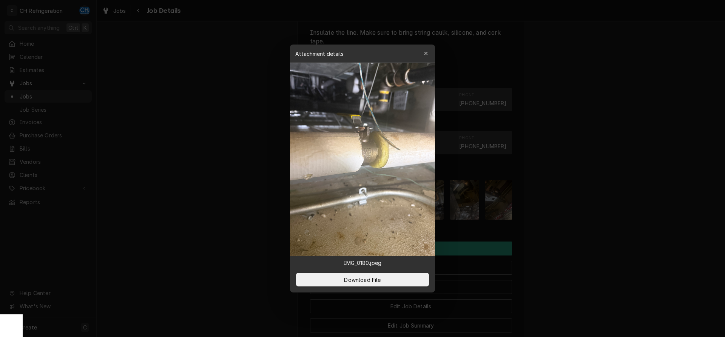
click at [570, 225] on div at bounding box center [362, 168] width 725 height 337
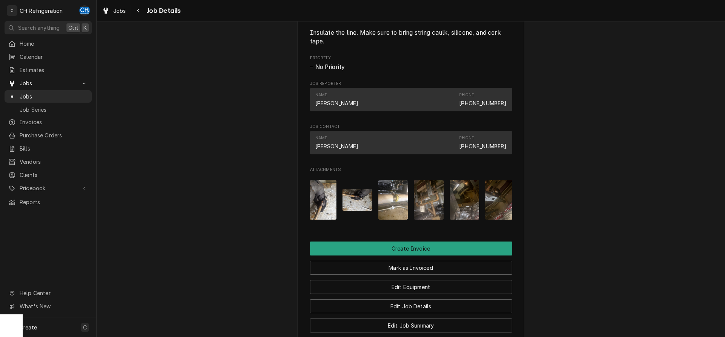
click at [430, 206] on img "Attachments" at bounding box center [429, 200] width 30 height 40
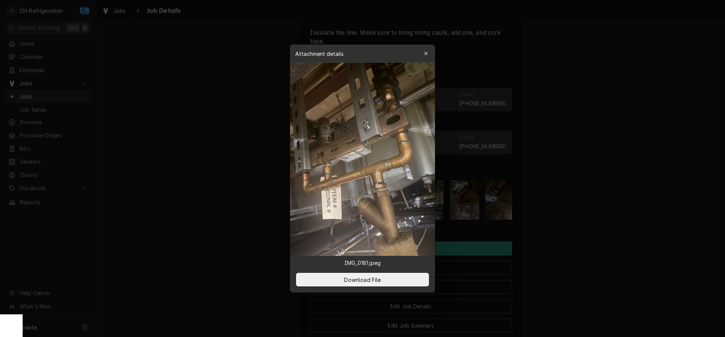
click at [558, 217] on div at bounding box center [362, 168] width 725 height 337
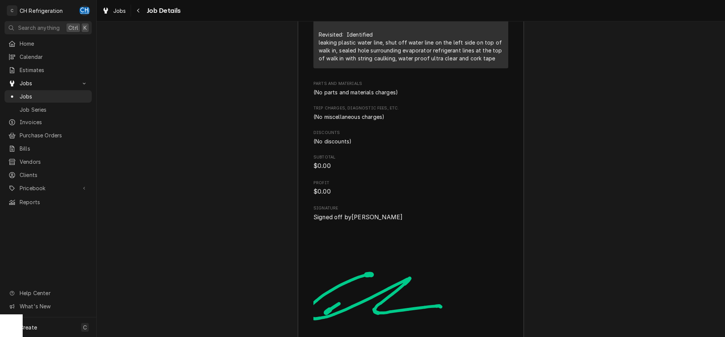
scroll to position [1517, 0]
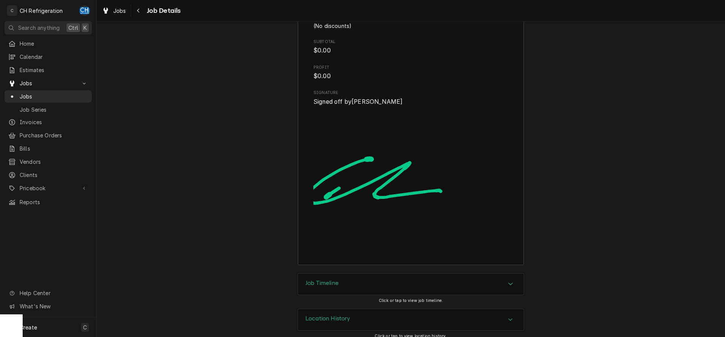
drag, startPoint x: 376, startPoint y: 274, endPoint x: 387, endPoint y: 271, distance: 11.6
click at [379, 274] on div "Job Timeline" at bounding box center [411, 284] width 226 height 21
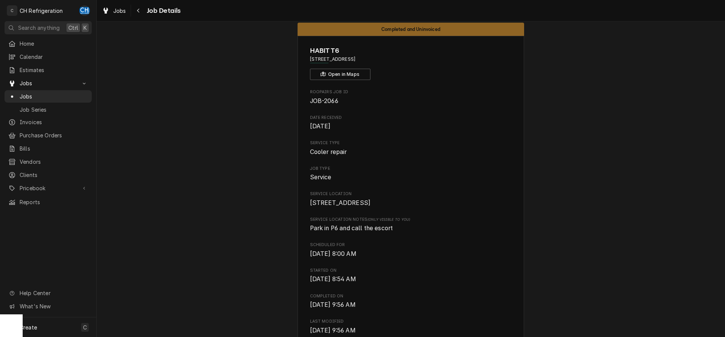
scroll to position [0, 0]
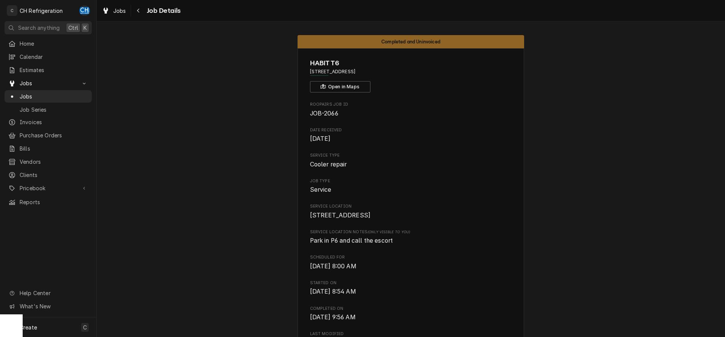
drag, startPoint x: 400, startPoint y: 75, endPoint x: 305, endPoint y: 69, distance: 94.5
copy span "[STREET_ADDRESS]"
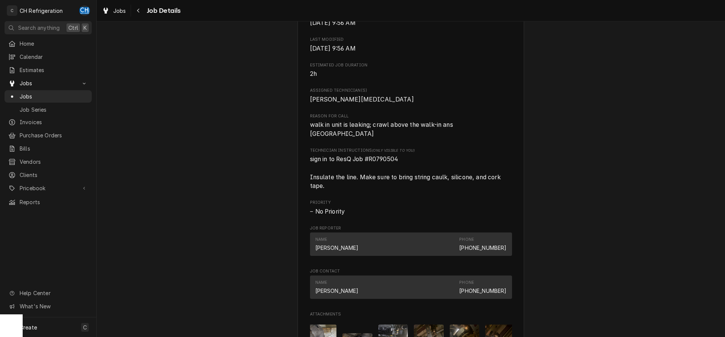
scroll to position [308, 0]
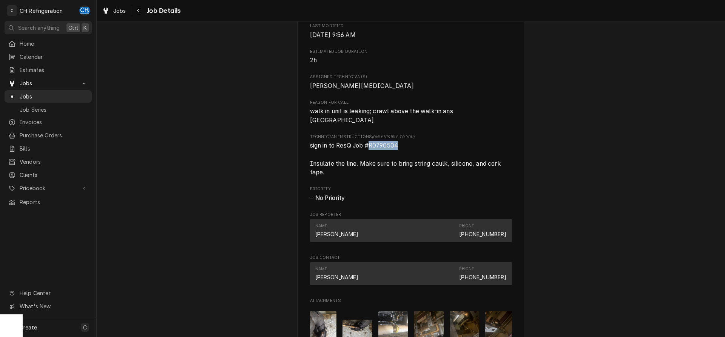
drag, startPoint x: 408, startPoint y: 146, endPoint x: 372, endPoint y: 146, distance: 35.9
click at [372, 146] on span "sign in to ResQ Job #R0790504 Insulate the line. Make sure to bring string caul…" at bounding box center [411, 159] width 202 height 36
copy span "R0790504"
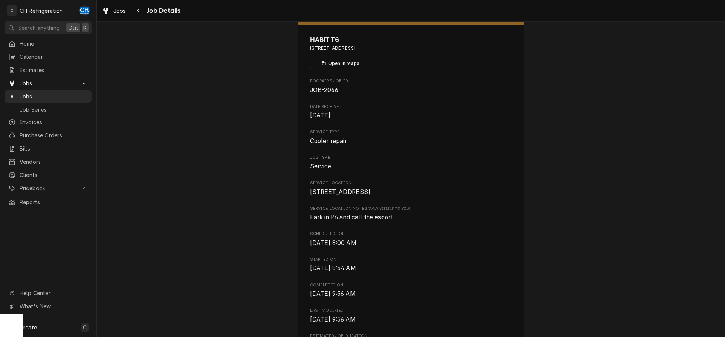
scroll to position [0, 0]
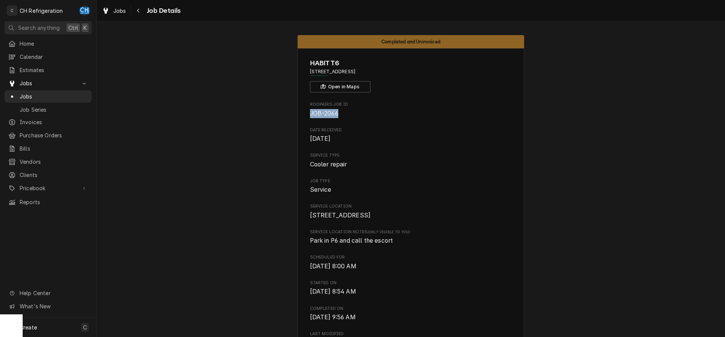
drag, startPoint x: 350, startPoint y: 113, endPoint x: 311, endPoint y: 111, distance: 38.2
copy span "JOB-2066"
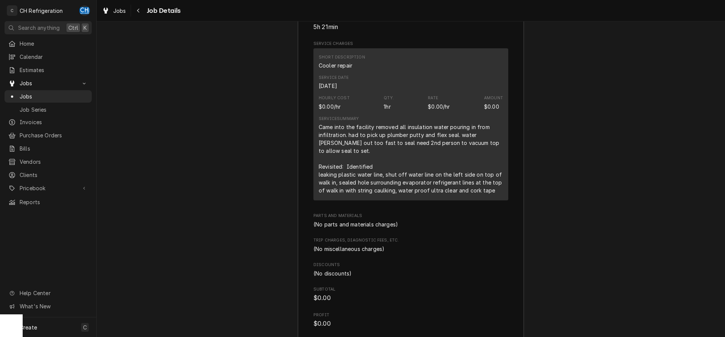
scroll to position [1232, 0]
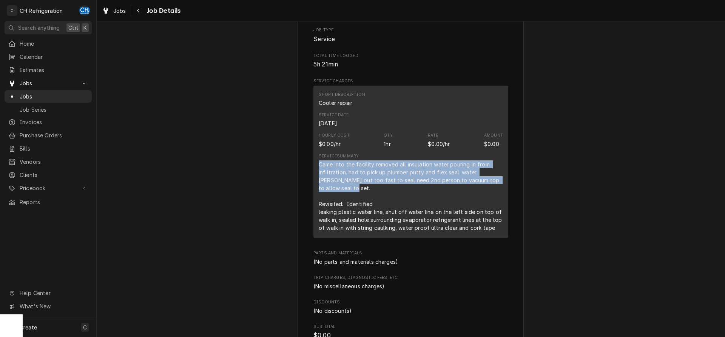
drag, startPoint x: 317, startPoint y: 165, endPoint x: 502, endPoint y: 186, distance: 186.5
click at [502, 186] on div "Short Description Cooler repair Service Date Oct 8, 2025 Hourly Cost $0.00/hr Q…" at bounding box center [410, 162] width 195 height 152
copy div "Came into the facility removed all insulation water pouring in from infiltratio…"
click at [425, 176] on div "Came into the facility removed all insulation water pouring in from infiltratio…" at bounding box center [411, 195] width 184 height 71
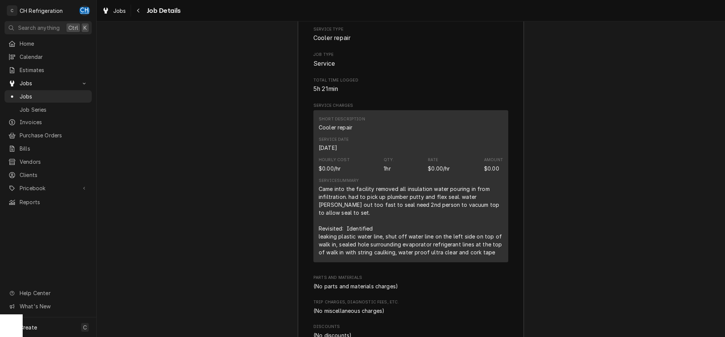
scroll to position [1155, 0]
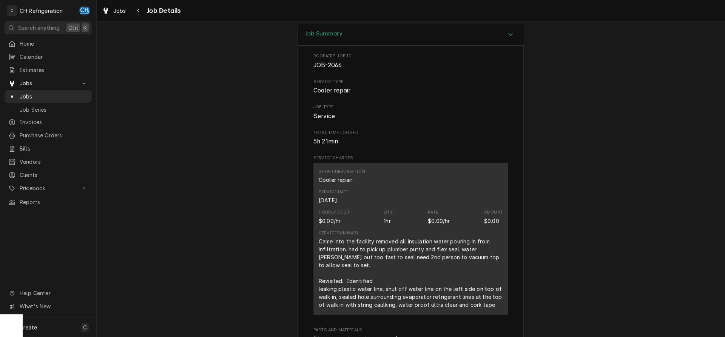
click at [415, 208] on div "Hourly Cost $0.00/hr Qty. 1hr Rate $0.00/hr Amount $0.00" at bounding box center [411, 217] width 184 height 20
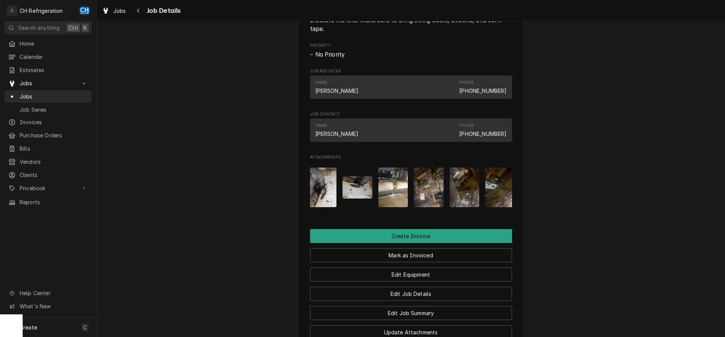
scroll to position [397, 0]
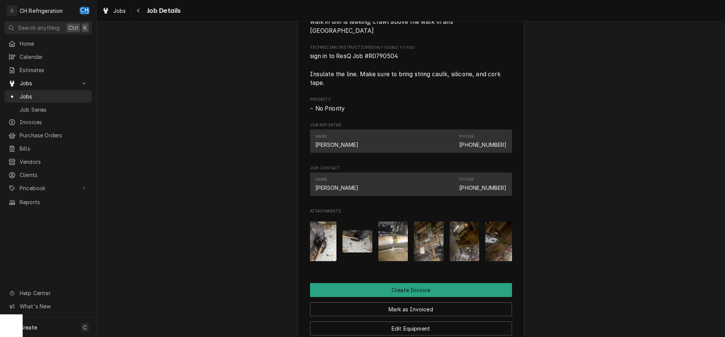
click at [324, 240] on img "Attachments" at bounding box center [322, 242] width 30 height 40
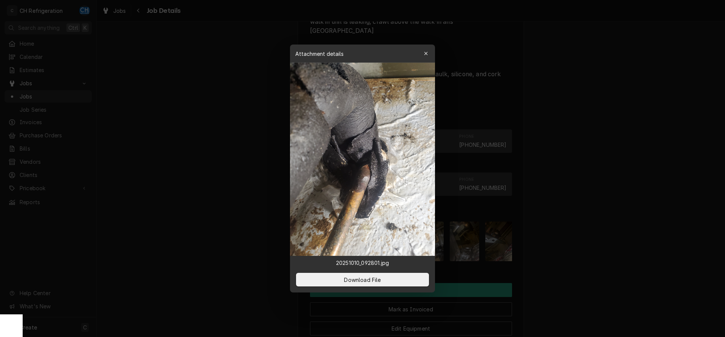
click at [579, 247] on div at bounding box center [362, 168] width 725 height 337
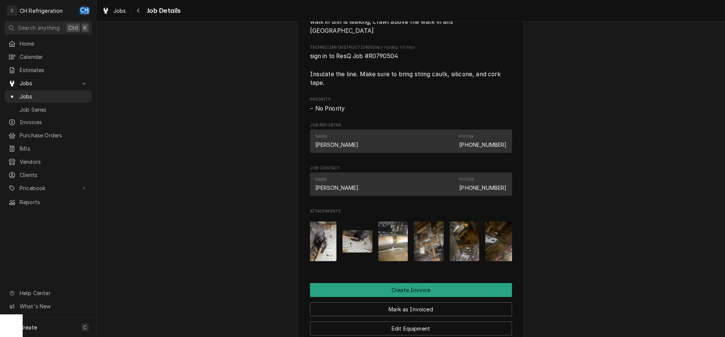
click at [358, 247] on img "Attachments" at bounding box center [357, 241] width 30 height 22
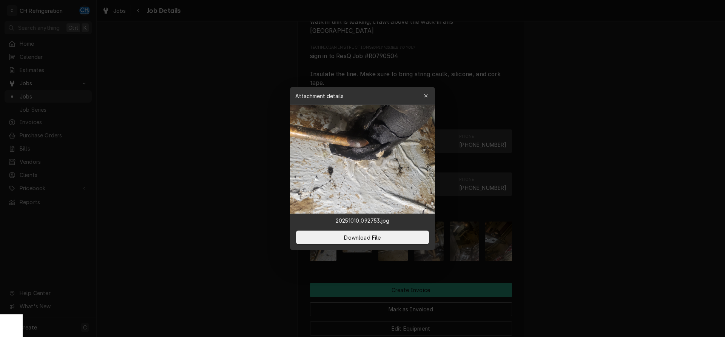
click at [545, 204] on div at bounding box center [362, 168] width 725 height 337
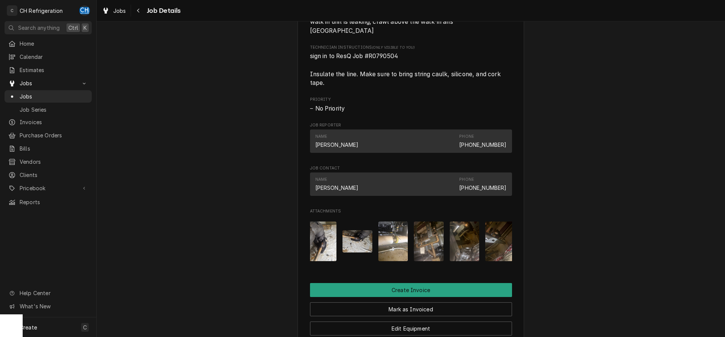
click at [385, 240] on img "Attachments" at bounding box center [393, 242] width 30 height 40
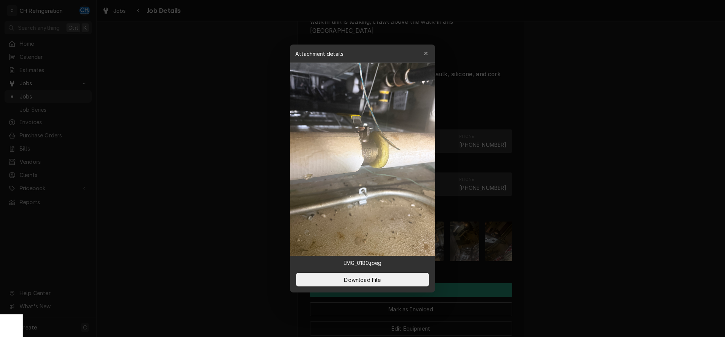
click at [570, 237] on div at bounding box center [362, 168] width 725 height 337
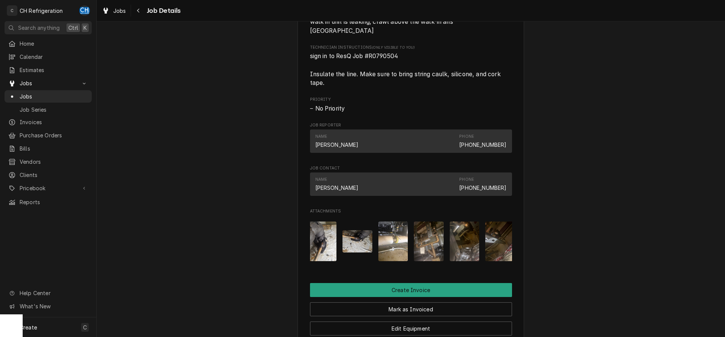
click at [425, 247] on img "Attachments" at bounding box center [429, 242] width 30 height 40
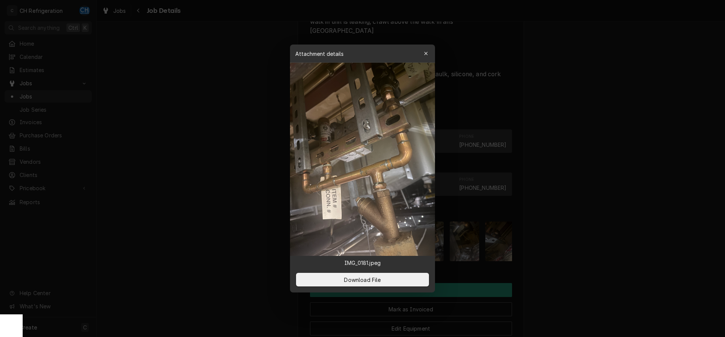
click at [568, 249] on div at bounding box center [362, 168] width 725 height 337
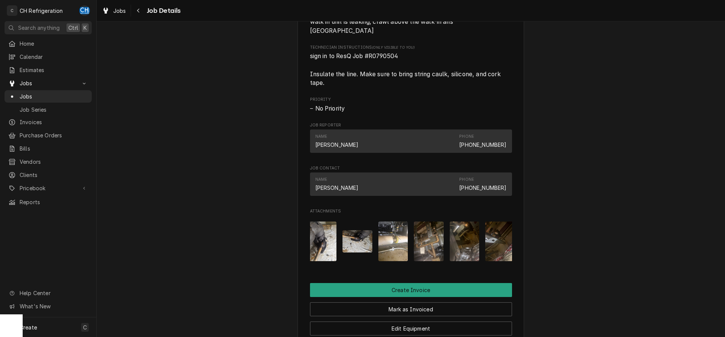
click at [446, 249] on div "Attachments" at bounding box center [411, 242] width 202 height 52
click at [457, 247] on img "Attachments" at bounding box center [465, 242] width 30 height 40
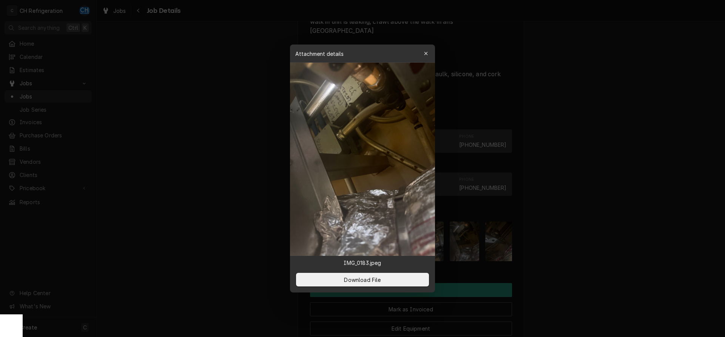
click at [602, 254] on div at bounding box center [362, 168] width 725 height 337
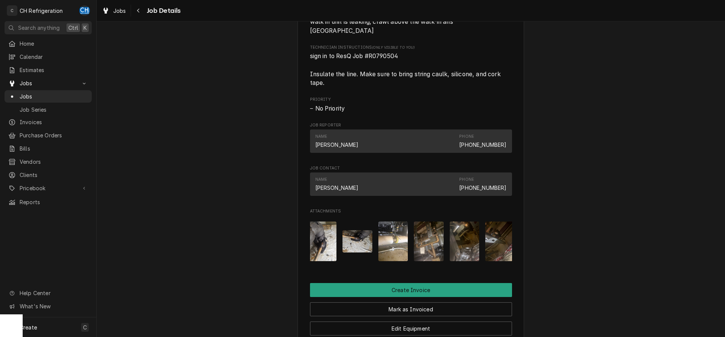
click at [501, 245] on img "Attachments" at bounding box center [500, 242] width 30 height 40
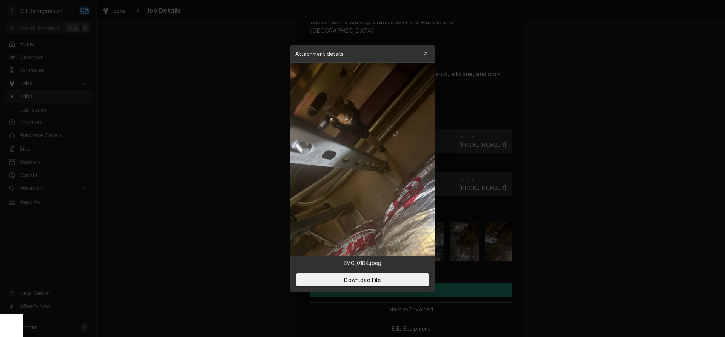
click at [522, 243] on div at bounding box center [362, 168] width 725 height 337
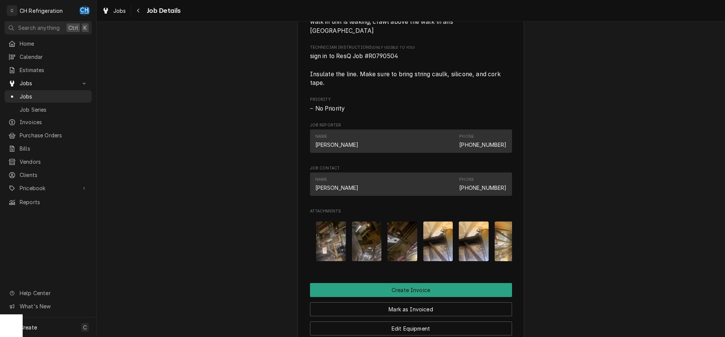
scroll to position [0, 440]
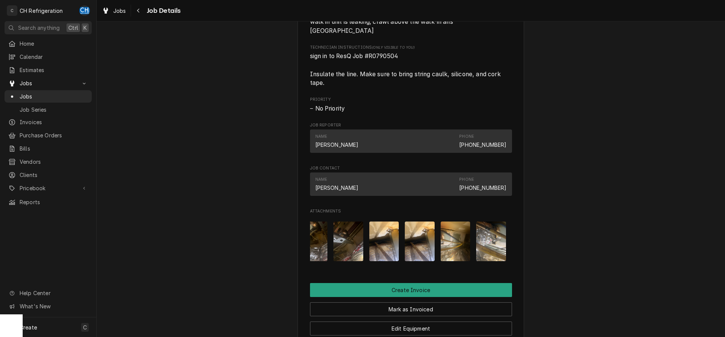
click at [404, 247] on div "Attachments" at bounding box center [411, 242] width 202 height 52
click at [378, 246] on img "Attachments" at bounding box center [384, 242] width 30 height 40
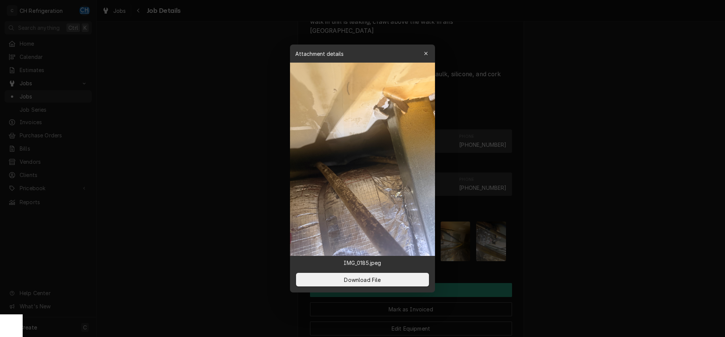
click at [553, 250] on div at bounding box center [362, 168] width 725 height 337
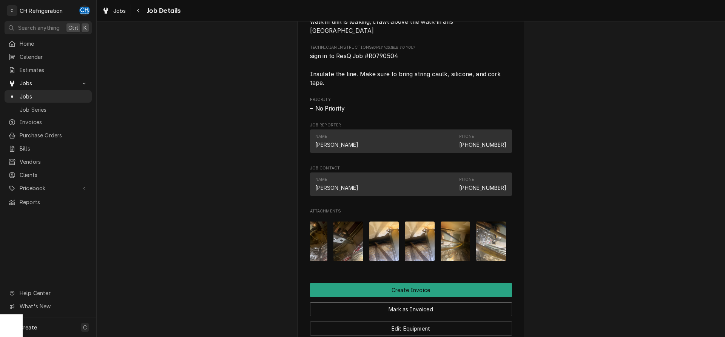
click at [501, 251] on img "Attachments" at bounding box center [491, 242] width 30 height 40
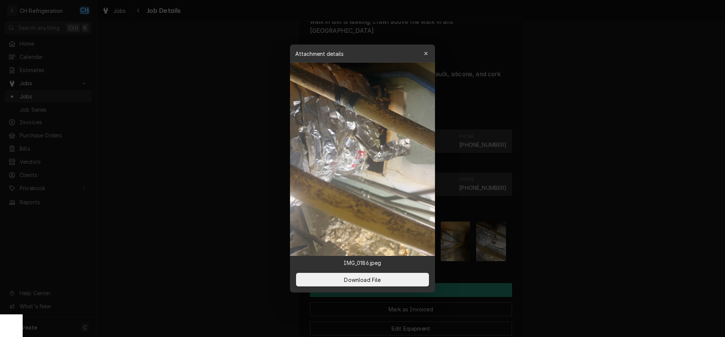
click at [543, 252] on div at bounding box center [362, 168] width 725 height 337
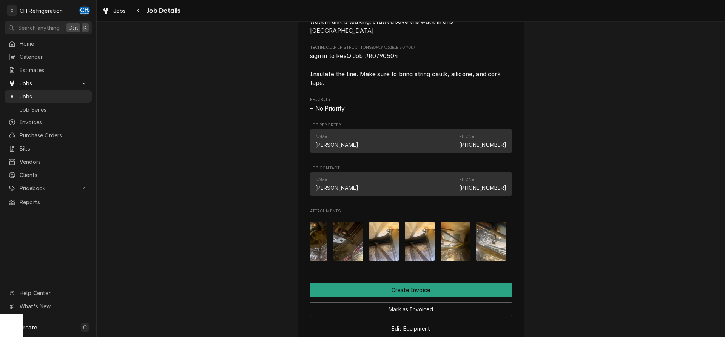
drag, startPoint x: 423, startPoint y: 238, endPoint x: 427, endPoint y: 238, distance: 3.8
click at [424, 238] on img "Attachments" at bounding box center [420, 242] width 30 height 40
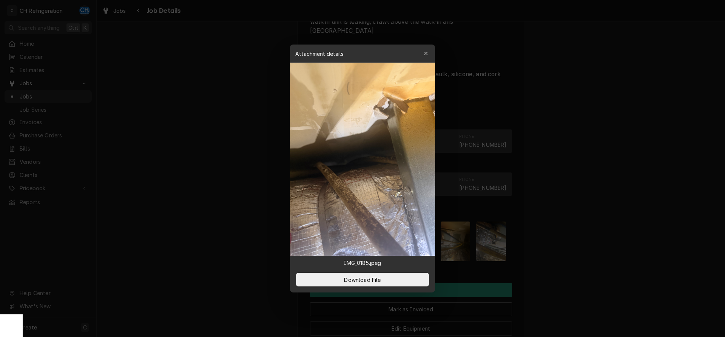
drag, startPoint x: 539, startPoint y: 248, endPoint x: 532, endPoint y: 248, distance: 6.8
click at [540, 248] on div at bounding box center [362, 168] width 725 height 337
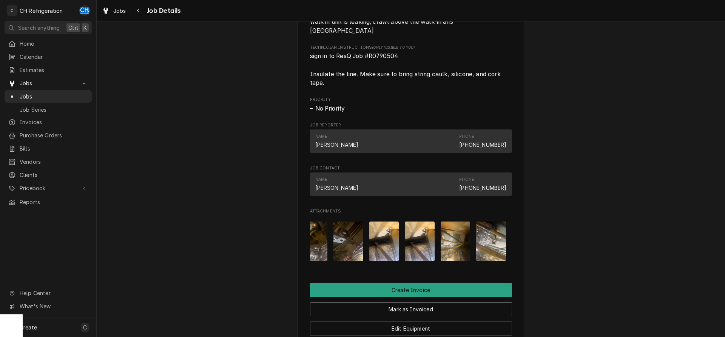
click at [453, 253] on img "Attachments" at bounding box center [455, 242] width 30 height 40
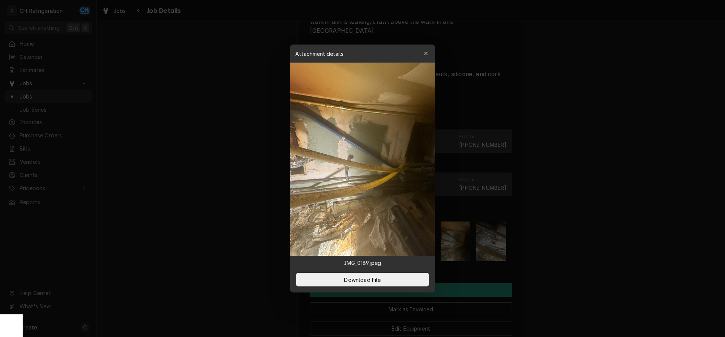
click at [556, 263] on div at bounding box center [362, 168] width 725 height 337
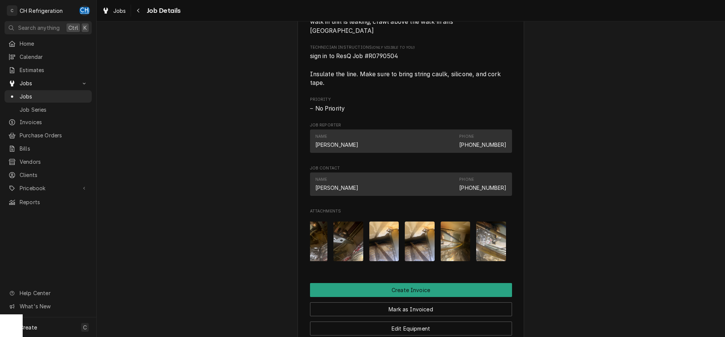
click at [388, 240] on img "Attachments" at bounding box center [384, 242] width 30 height 40
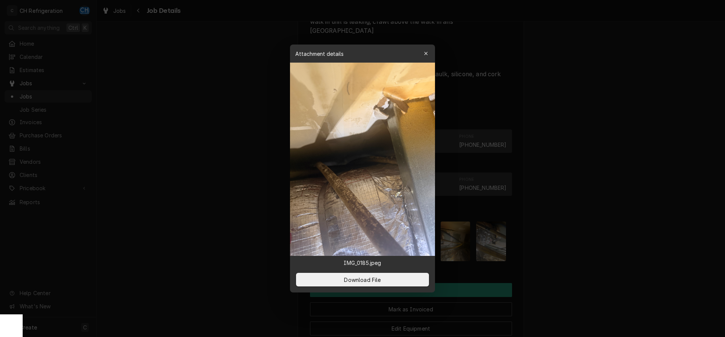
click at [589, 269] on div at bounding box center [362, 168] width 725 height 337
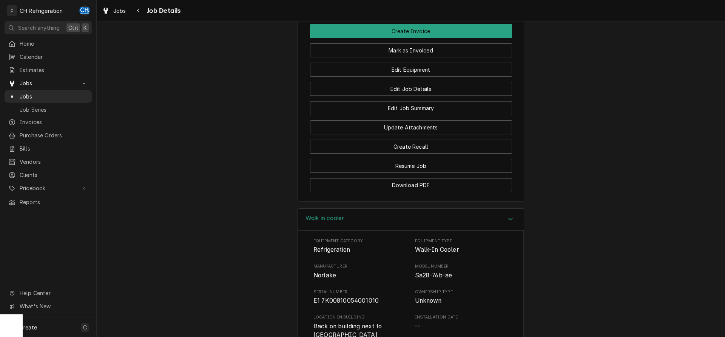
scroll to position [655, 0]
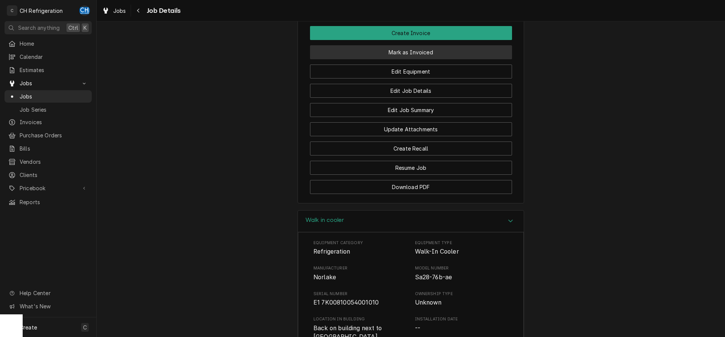
click at [412, 51] on button "Mark as Invoiced" at bounding box center [411, 52] width 202 height 14
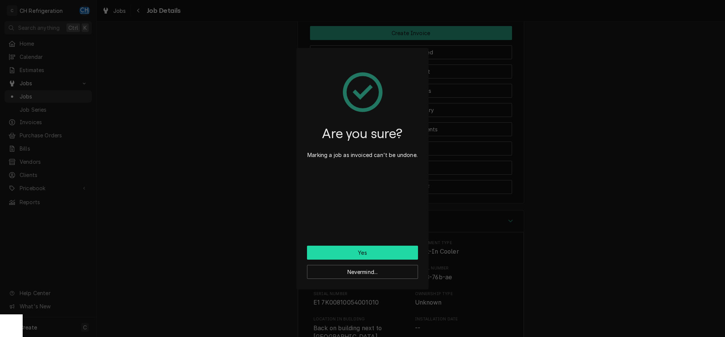
click at [335, 256] on button "Yes" at bounding box center [362, 253] width 111 height 14
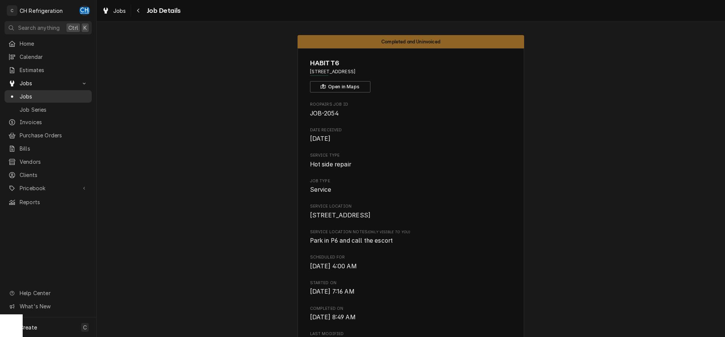
scroll to position [1061, 0]
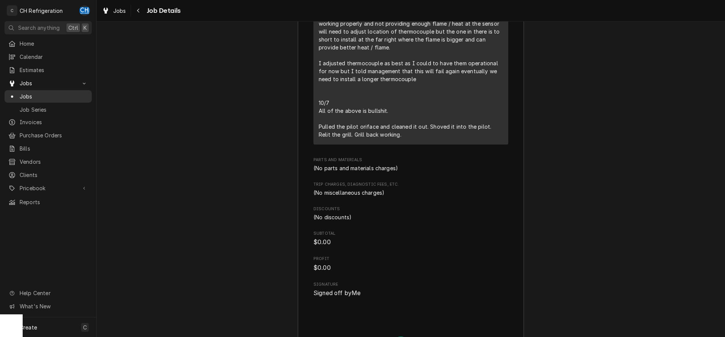
click at [54, 92] on span "Jobs" at bounding box center [54, 96] width 68 height 8
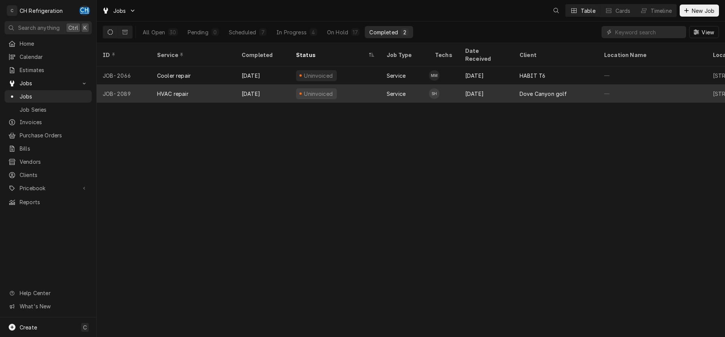
click at [499, 85] on div "[DATE]" at bounding box center [486, 94] width 54 height 18
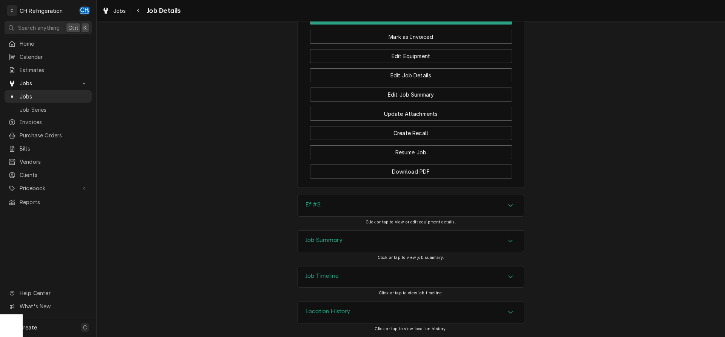
click at [328, 241] on h3 "Job Summary" at bounding box center [323, 240] width 37 height 7
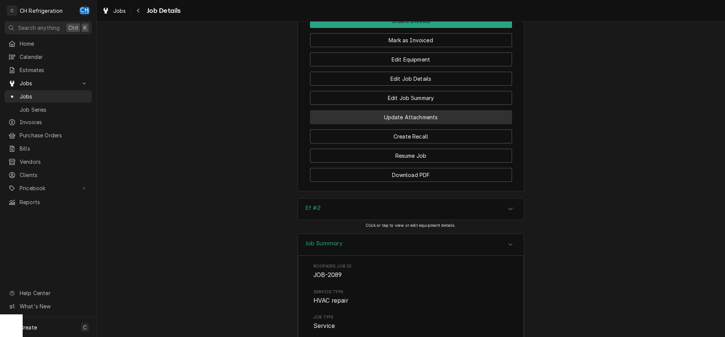
scroll to position [412, 0]
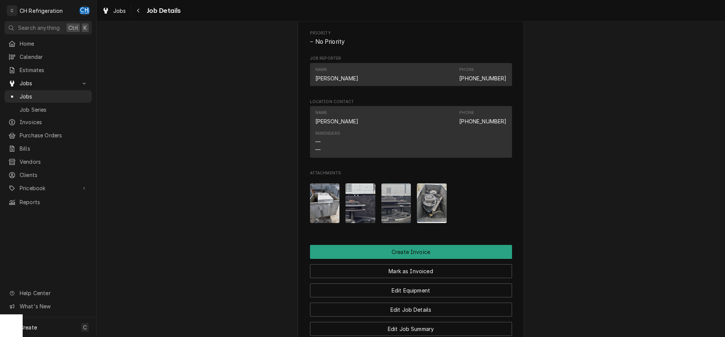
click at [334, 208] on img "Attachments" at bounding box center [325, 203] width 30 height 40
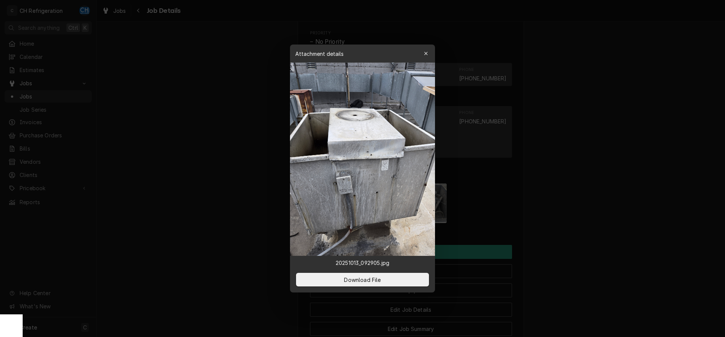
click at [596, 210] on div at bounding box center [362, 168] width 725 height 337
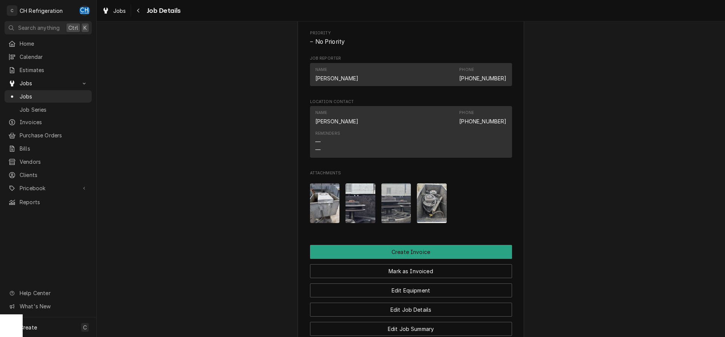
click at [357, 206] on img "Attachments" at bounding box center [360, 203] width 30 height 40
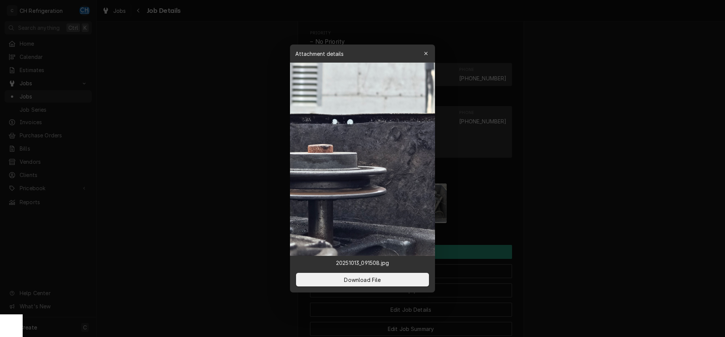
click at [576, 214] on div at bounding box center [362, 168] width 725 height 337
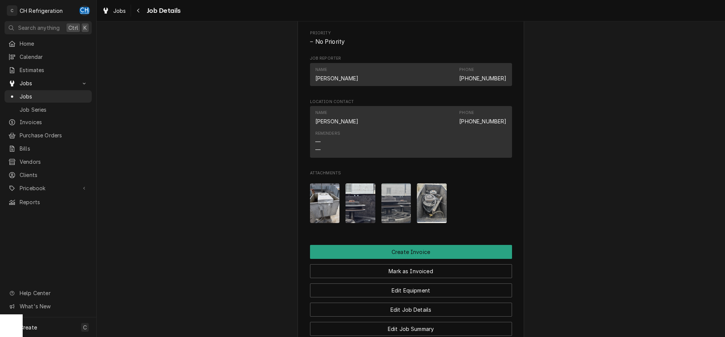
click at [398, 208] on img "Attachments" at bounding box center [396, 203] width 30 height 40
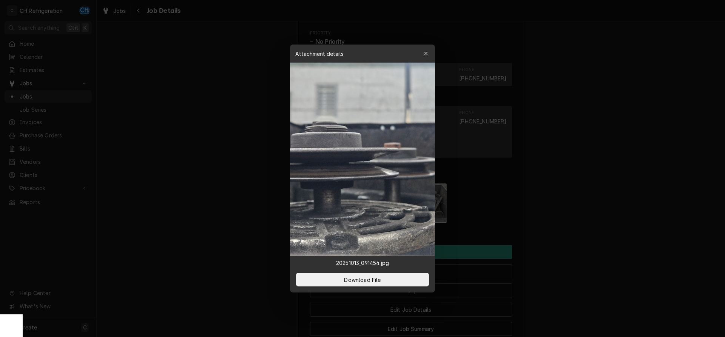
click at [562, 213] on div at bounding box center [362, 168] width 725 height 337
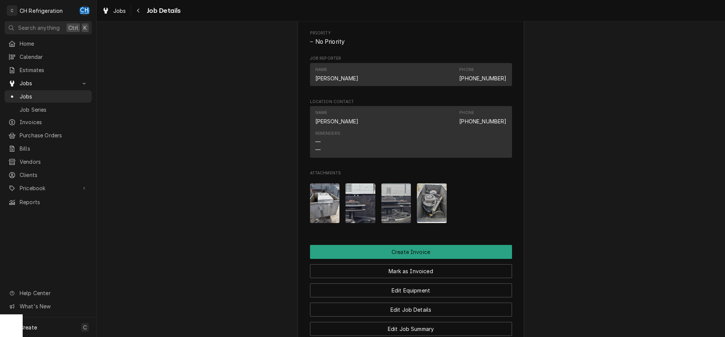
click at [434, 211] on img "Attachments" at bounding box center [432, 203] width 30 height 40
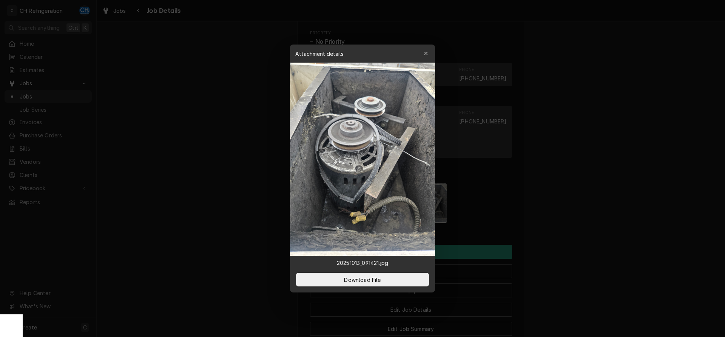
click at [561, 211] on div at bounding box center [362, 168] width 725 height 337
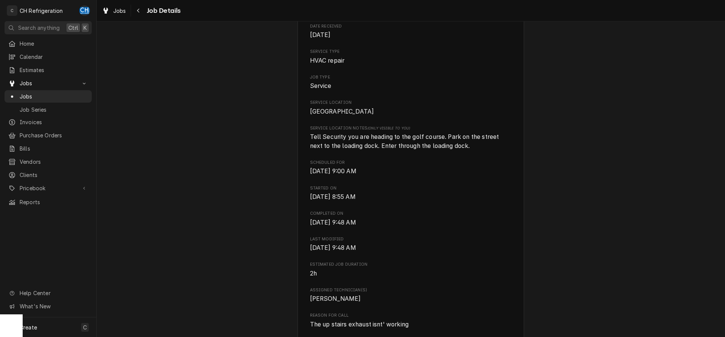
scroll to position [0, 0]
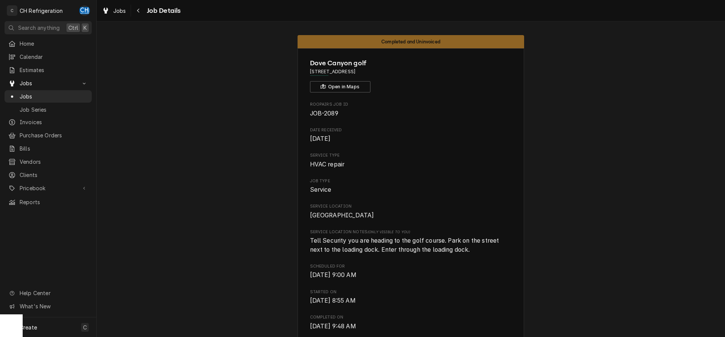
drag, startPoint x: 436, startPoint y: 72, endPoint x: 314, endPoint y: 72, distance: 122.3
copy span "[STREET_ADDRESS]"
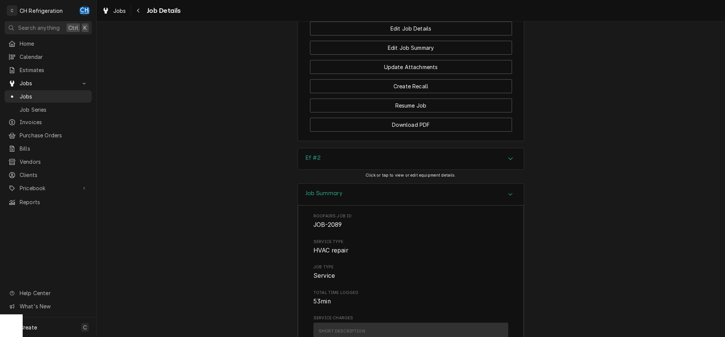
scroll to position [809, 0]
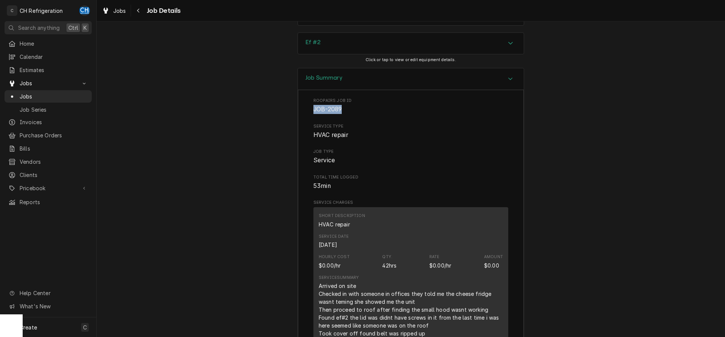
drag, startPoint x: 327, startPoint y: 121, endPoint x: 308, endPoint y: 120, distance: 18.9
click at [308, 120] on div "Roopairs Job ID JOB-2089 Service Type HVAC repair Job Type Service Total Time L…" at bounding box center [411, 317] width 226 height 455
copy span "JOB-2089"
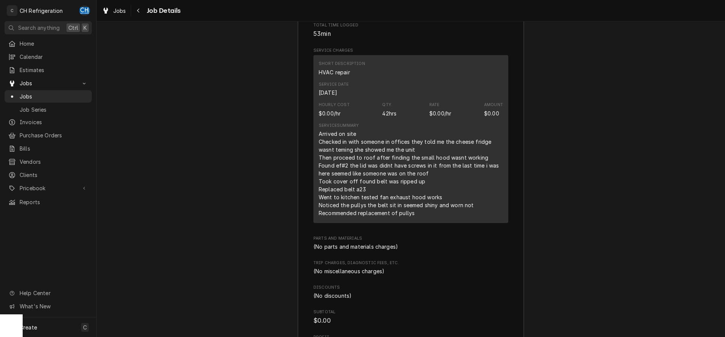
scroll to position [963, 0]
drag, startPoint x: 351, startPoint y: 173, endPoint x: 429, endPoint y: 172, distance: 77.4
click at [429, 172] on div "Arrived on site Checked in with someone in offices they told me the cheese frid…" at bounding box center [411, 171] width 184 height 87
click at [357, 176] on div "Arrived on site Checked in with someone in offices they told me the cheese frid…" at bounding box center [411, 171] width 184 height 87
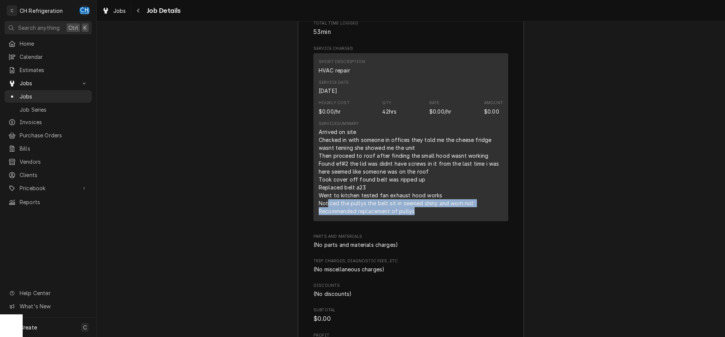
drag, startPoint x: 327, startPoint y: 213, endPoint x: 468, endPoint y: 218, distance: 141.6
click at [468, 215] on div "Arrived on site Checked in with someone in offices they told me the cheese frid…" at bounding box center [411, 171] width 184 height 87
click at [403, 215] on div "Arrived on site Checked in with someone in offices they told me the cheese frid…" at bounding box center [411, 171] width 184 height 87
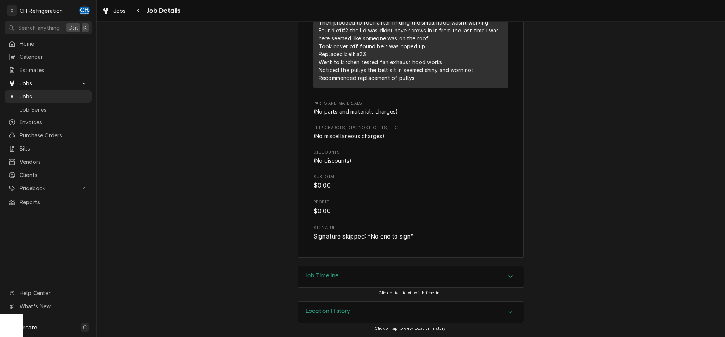
scroll to position [989, 0]
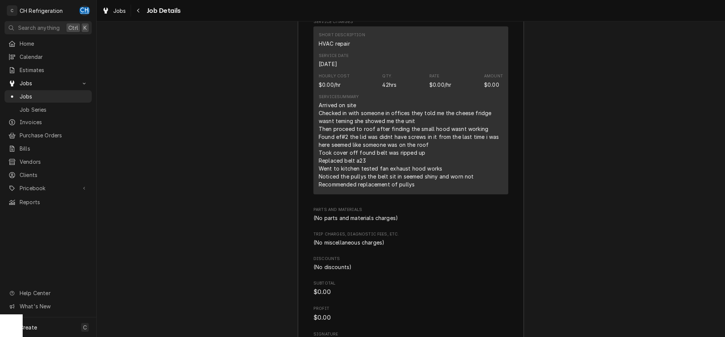
click at [430, 186] on div "Arrived on site Checked in with someone in offices they told me the cheese frid…" at bounding box center [411, 144] width 184 height 87
click at [432, 188] on div "Arrived on site Checked in with someone in offices they told me the cheese frid…" at bounding box center [411, 144] width 184 height 87
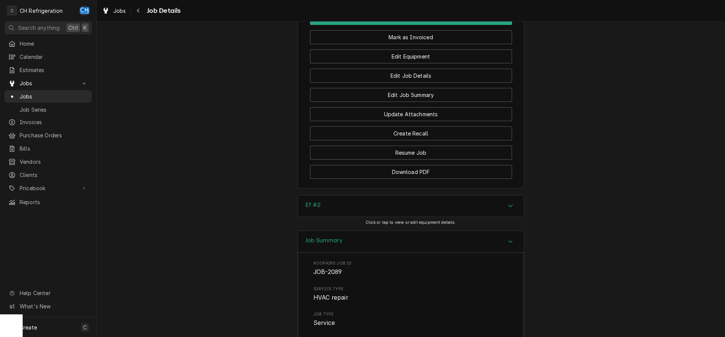
scroll to position [681, 0]
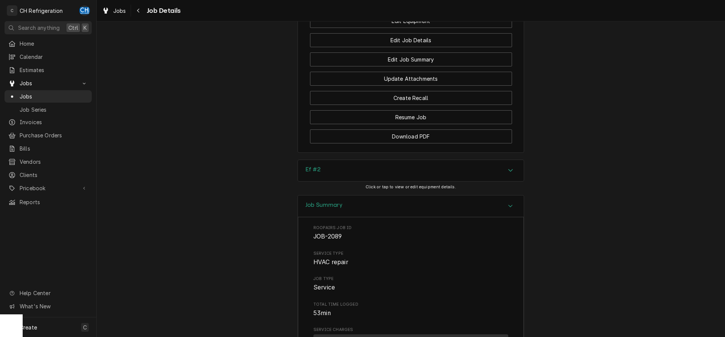
click at [388, 181] on div "Ef #2" at bounding box center [411, 170] width 226 height 21
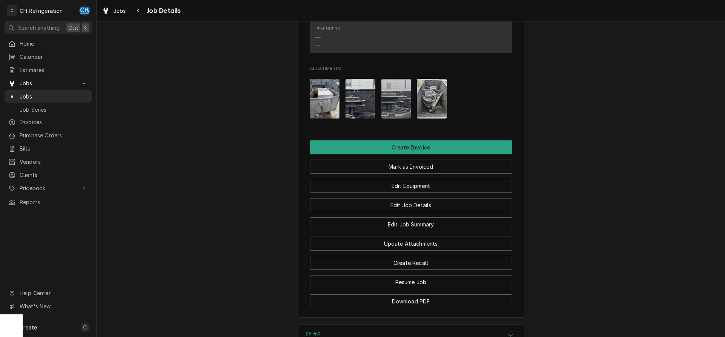
scroll to position [450, 0]
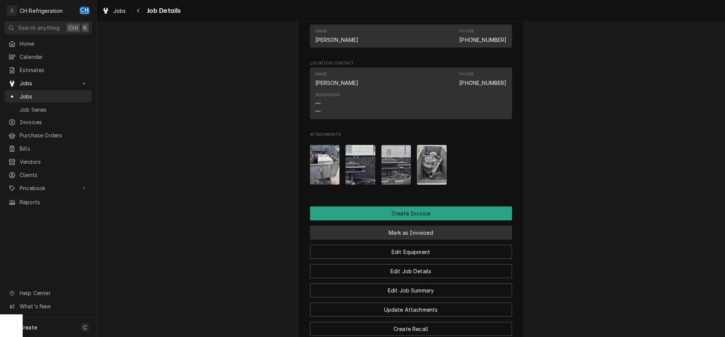
click at [410, 240] on button "Mark as Invoiced" at bounding box center [411, 233] width 202 height 14
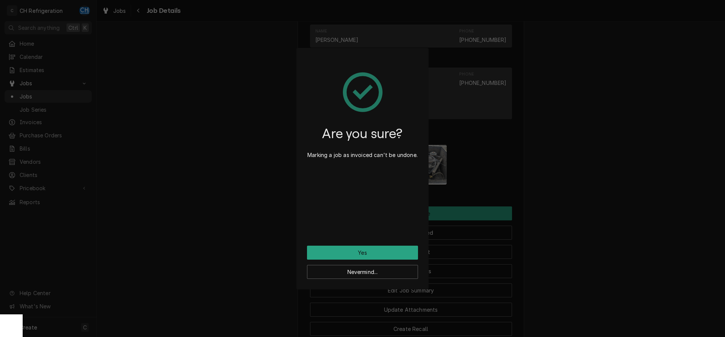
click at [584, 189] on div "Are you sure? Marking a job as invoiced can't be undone. Yes Nevermind..." at bounding box center [362, 168] width 725 height 337
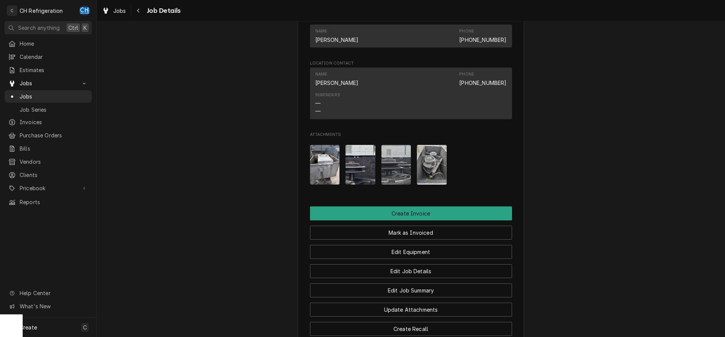
click at [332, 180] on img "Attachments" at bounding box center [325, 165] width 30 height 40
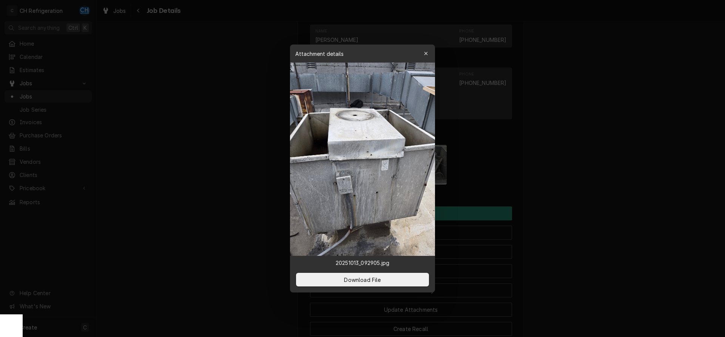
click at [580, 165] on div at bounding box center [362, 168] width 725 height 337
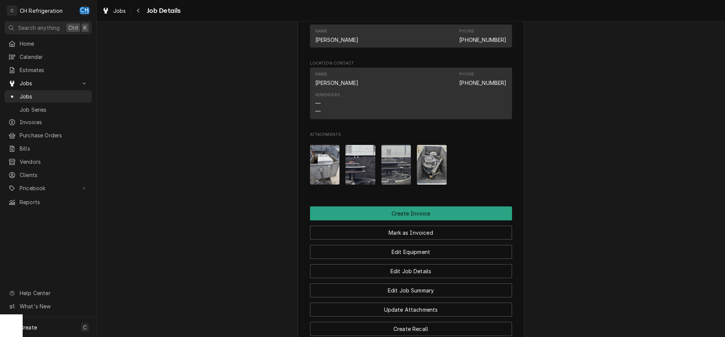
click at [364, 179] on img "Attachments" at bounding box center [360, 165] width 30 height 40
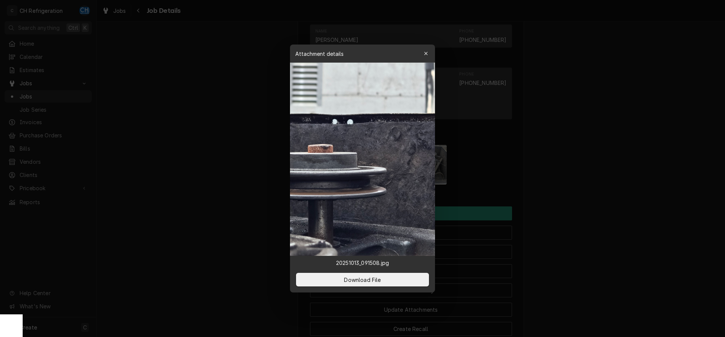
click at [576, 166] on div at bounding box center [362, 168] width 725 height 337
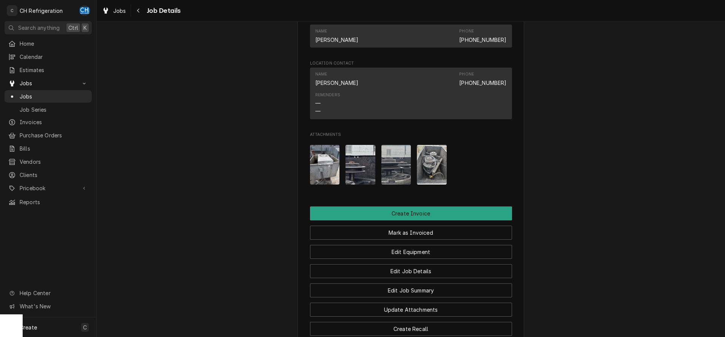
click at [398, 182] on img "Attachments" at bounding box center [396, 165] width 30 height 40
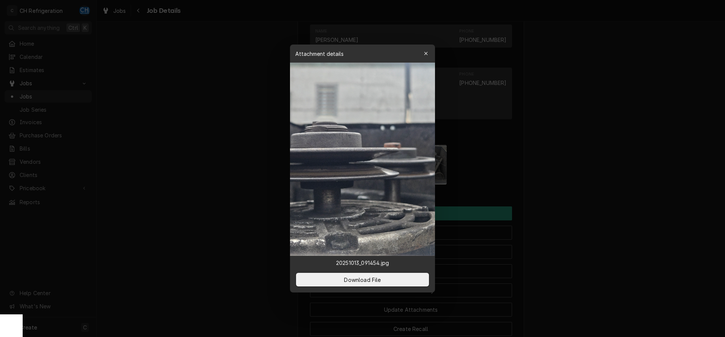
click at [572, 161] on div at bounding box center [362, 168] width 725 height 337
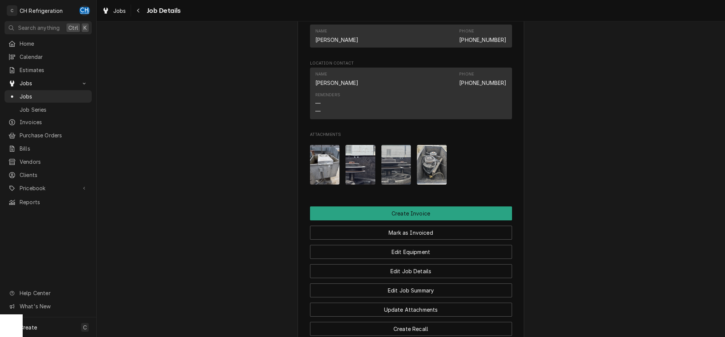
click at [424, 184] on img "Attachments" at bounding box center [432, 165] width 30 height 40
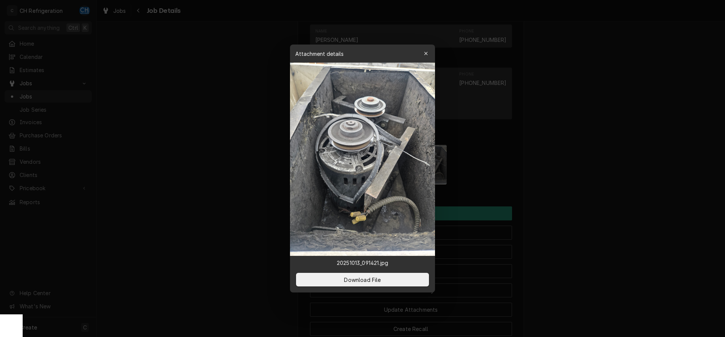
click at [351, 158] on img at bounding box center [362, 159] width 145 height 193
click at [315, 151] on img at bounding box center [362, 159] width 145 height 193
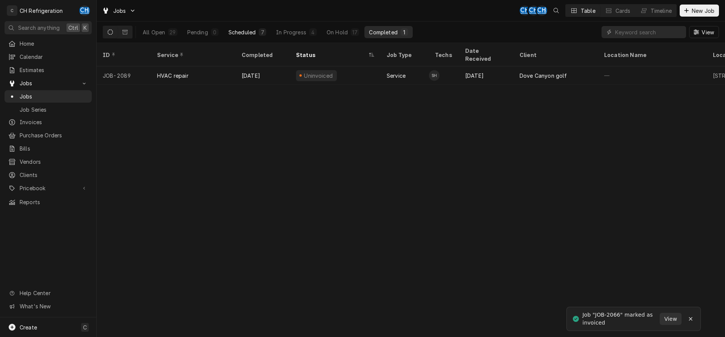
click at [251, 31] on div "Scheduled" at bounding box center [241, 32] width 27 height 8
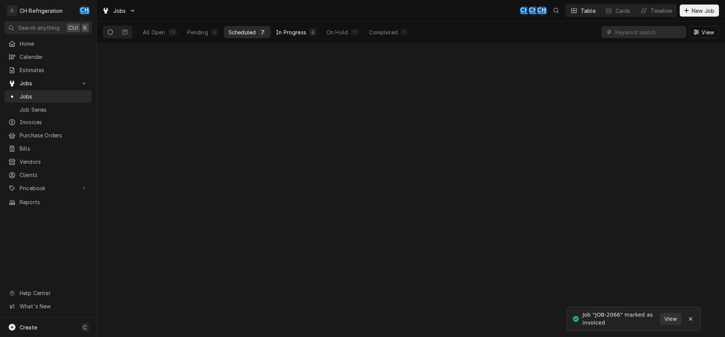
click at [302, 34] on div "In Progress" at bounding box center [291, 32] width 30 height 8
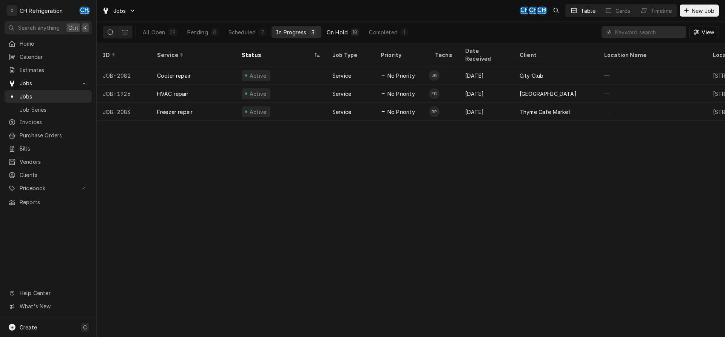
click at [353, 31] on div "18" at bounding box center [354, 32] width 5 height 8
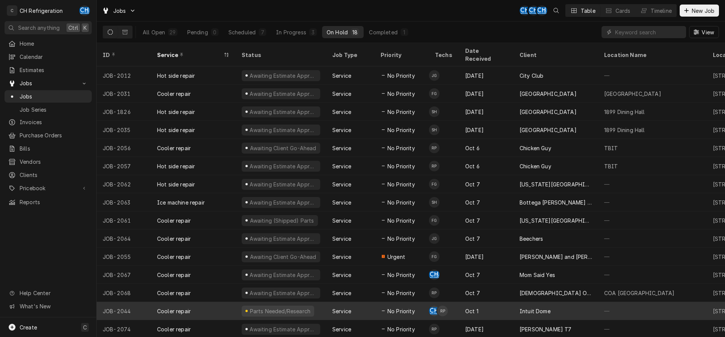
scroll to position [46, 0]
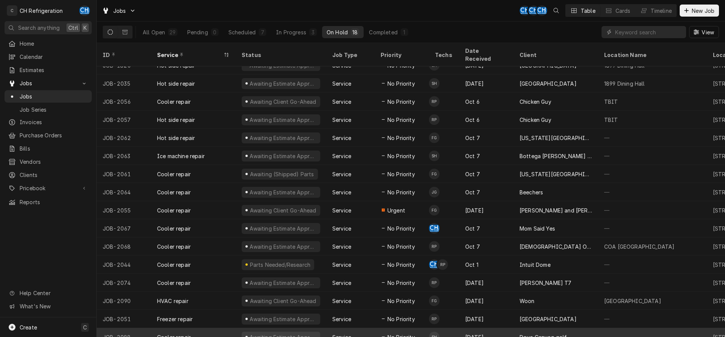
click at [487, 328] on div "Oct 11" at bounding box center [486, 337] width 54 height 18
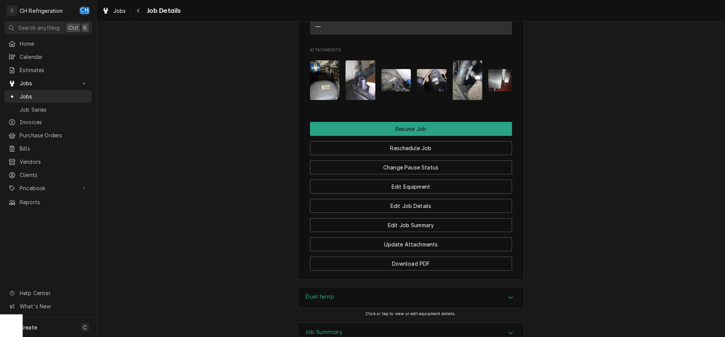
scroll to position [716, 0]
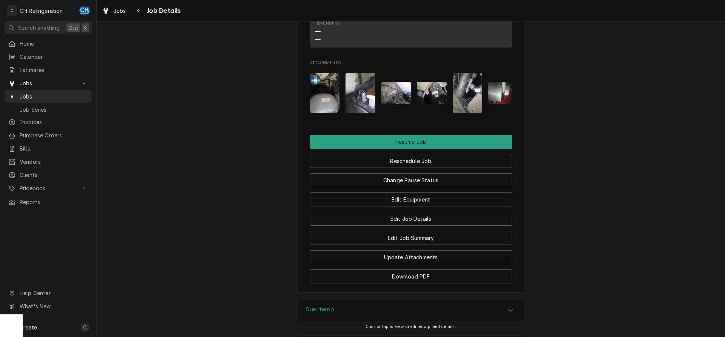
click at [406, 182] on div "Change Pause Status" at bounding box center [411, 177] width 202 height 19
click at [407, 184] on button "Change Pause Status" at bounding box center [411, 180] width 202 height 14
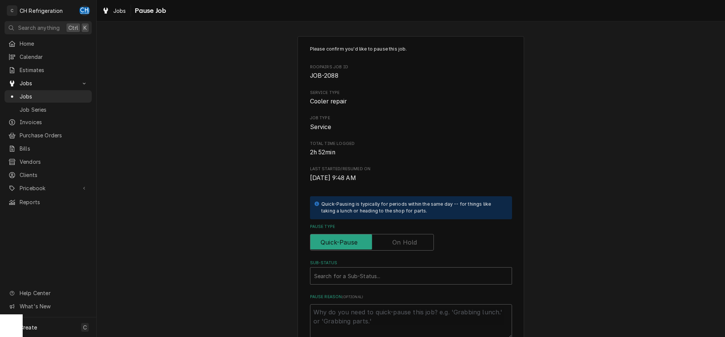
click at [403, 243] on label "Pause Type" at bounding box center [372, 242] width 124 height 17
click at [403, 243] on input "Pause Type" at bounding box center [371, 242] width 117 height 17
checkbox input "true"
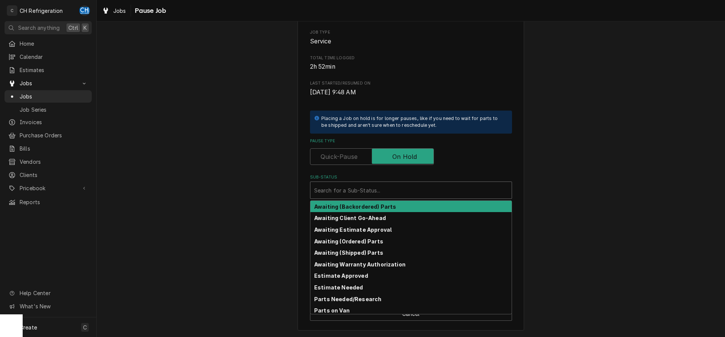
click at [403, 183] on div "Search for a Sub-Status..." at bounding box center [410, 190] width 201 height 17
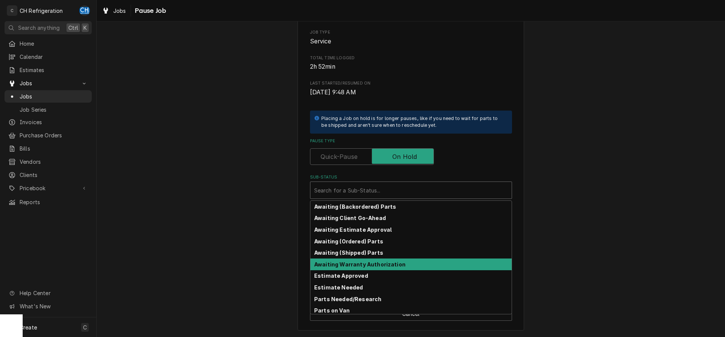
scroll to position [37, 0]
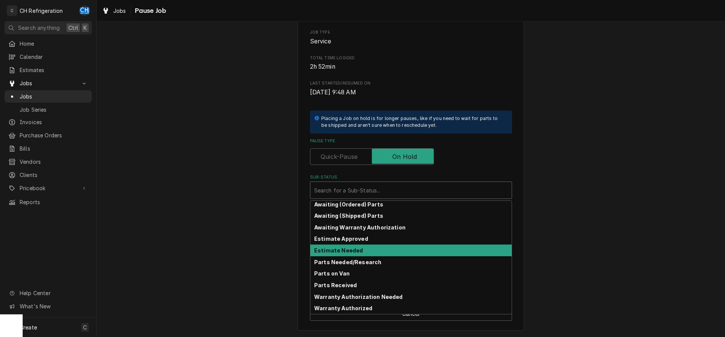
click at [338, 252] on strong "Estimate Needed" at bounding box center [338, 250] width 49 height 6
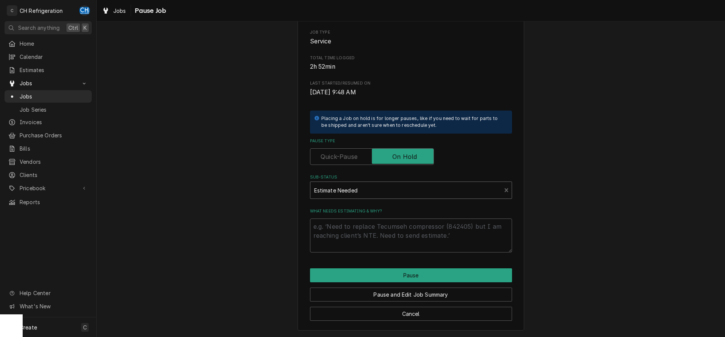
scroll to position [77, 0]
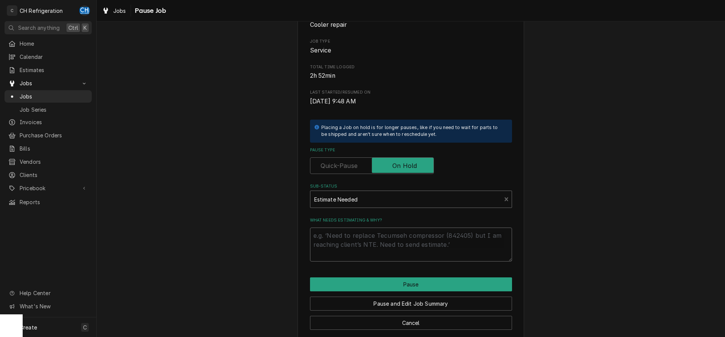
click at [357, 251] on textarea "What needs estimating & why?" at bounding box center [411, 245] width 202 height 34
type textarea "x"
type textarea "p"
type textarea "x"
type textarea "pa"
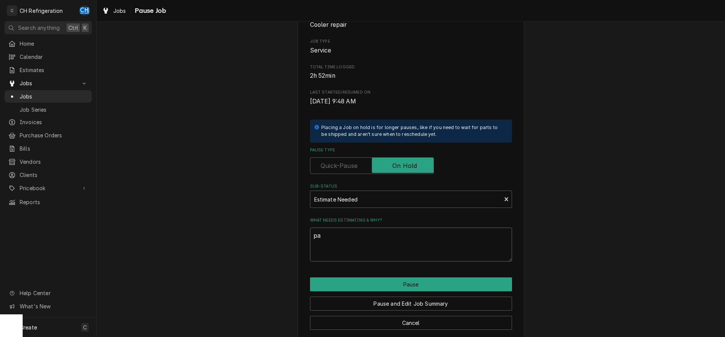
type textarea "x"
type textarea "par"
type textarea "x"
type textarea "part"
type textarea "x"
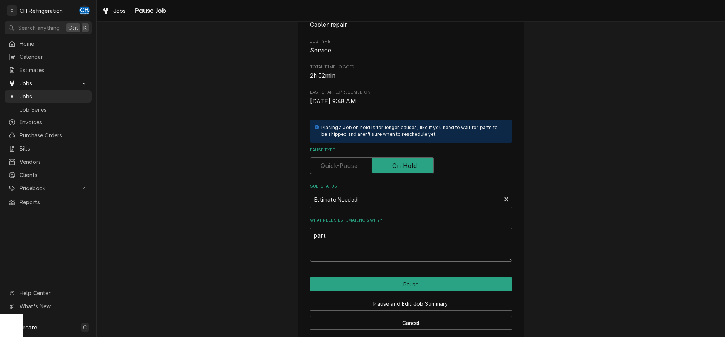
type textarea "parts"
type textarea "x"
type textarea "parts"
click at [412, 288] on button "Pause" at bounding box center [411, 284] width 202 height 14
type textarea "x"
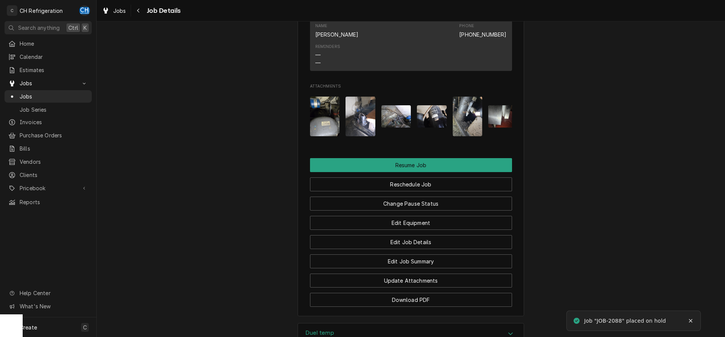
scroll to position [830, 0]
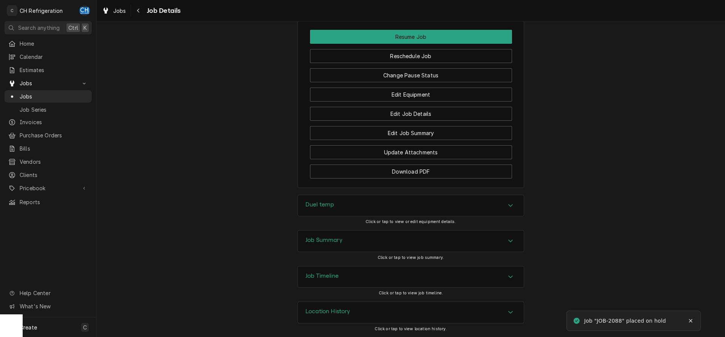
click at [337, 238] on h3 "Job Summary" at bounding box center [323, 240] width 37 height 7
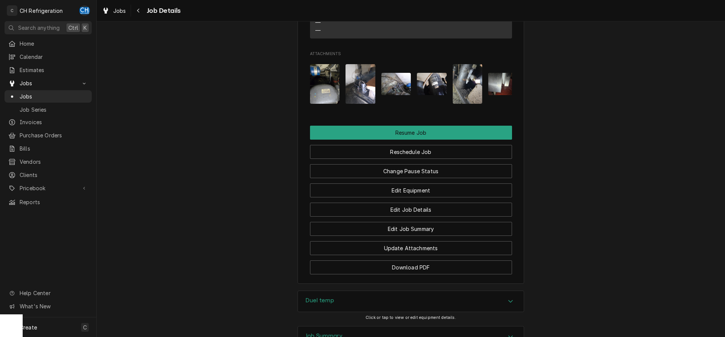
scroll to position [676, 0]
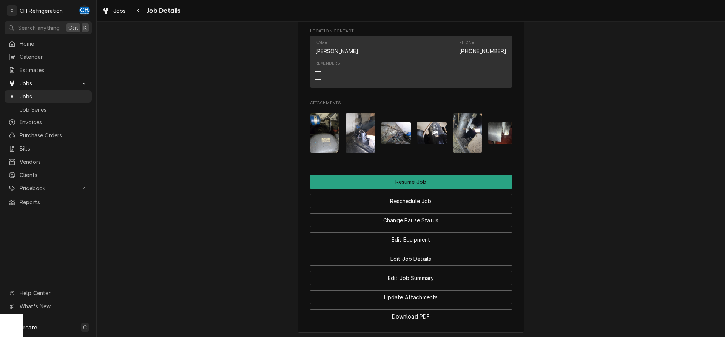
click at [435, 138] on img "Attachments" at bounding box center [432, 133] width 30 height 22
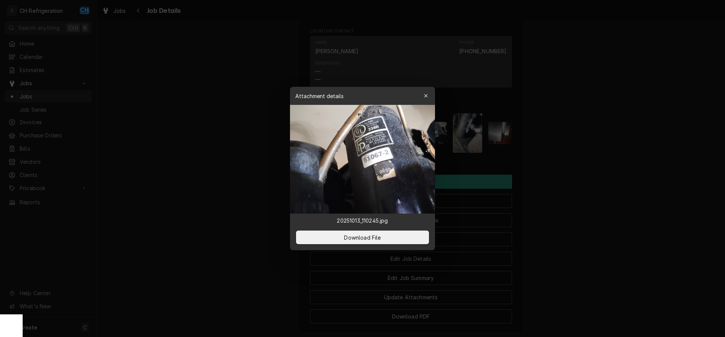
click at [557, 161] on div at bounding box center [362, 168] width 725 height 337
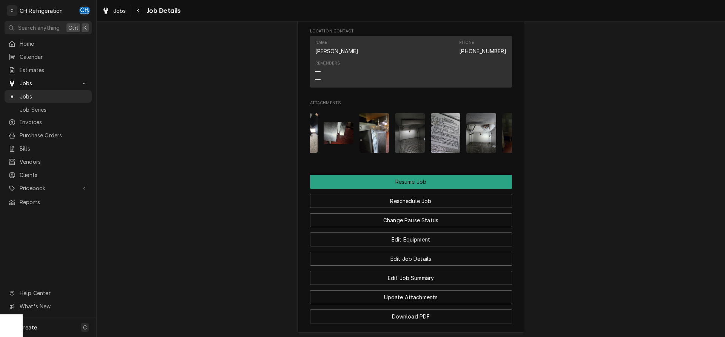
scroll to position [0, 226]
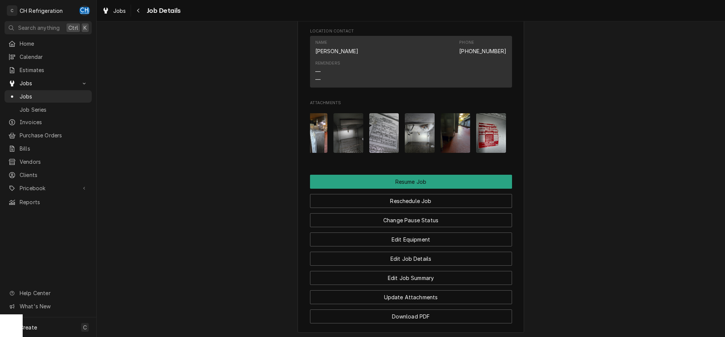
click at [391, 148] on img "Attachments" at bounding box center [384, 133] width 30 height 40
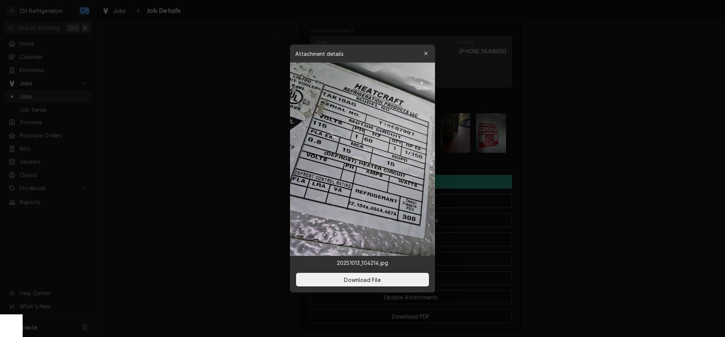
click at [558, 169] on div at bounding box center [362, 168] width 725 height 337
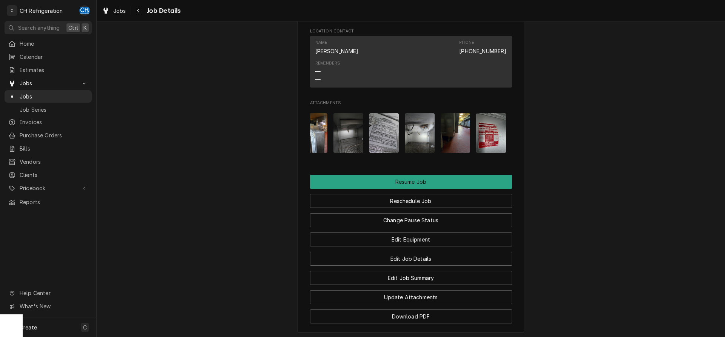
click at [390, 146] on img "Attachments" at bounding box center [384, 133] width 30 height 40
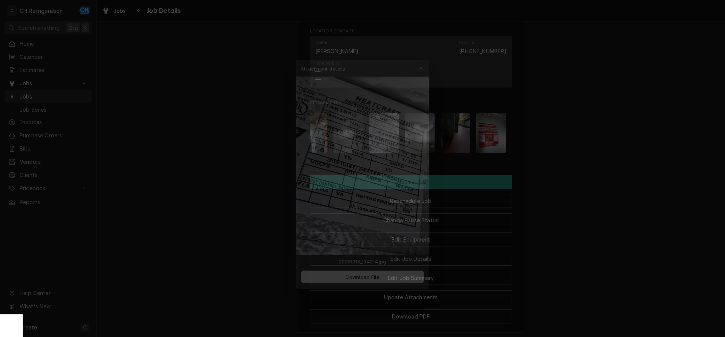
click at [568, 186] on div at bounding box center [362, 168] width 725 height 337
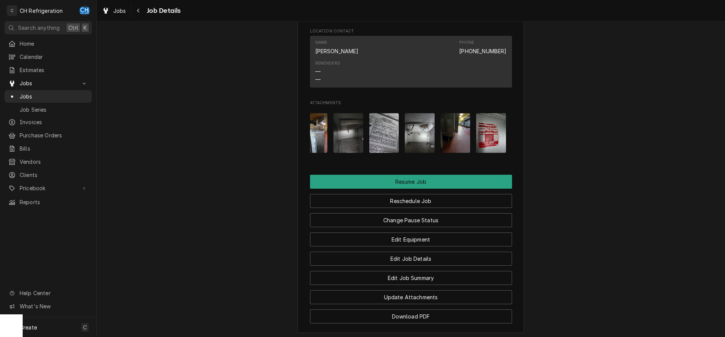
click at [496, 147] on img "Attachments" at bounding box center [491, 133] width 30 height 40
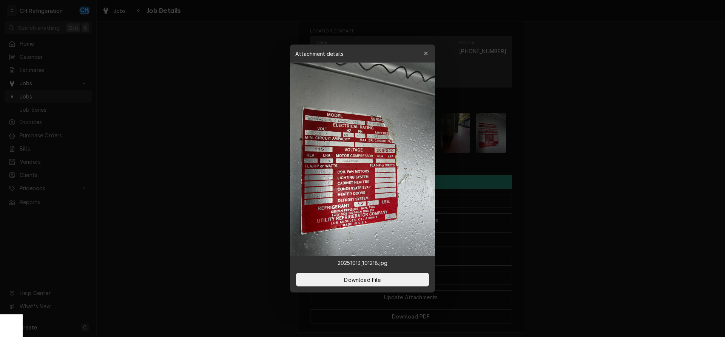
click at [587, 163] on div at bounding box center [362, 168] width 725 height 337
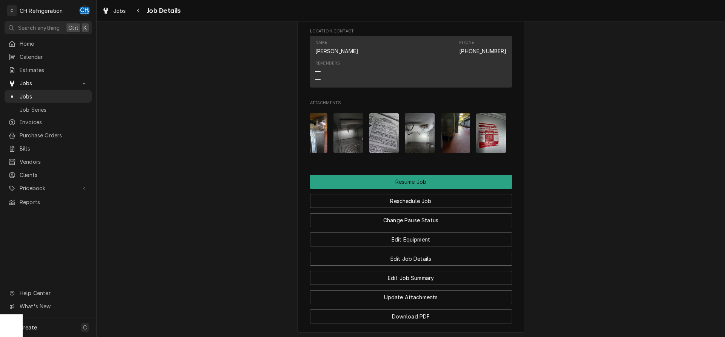
click at [486, 151] on img "Attachments" at bounding box center [491, 133] width 30 height 40
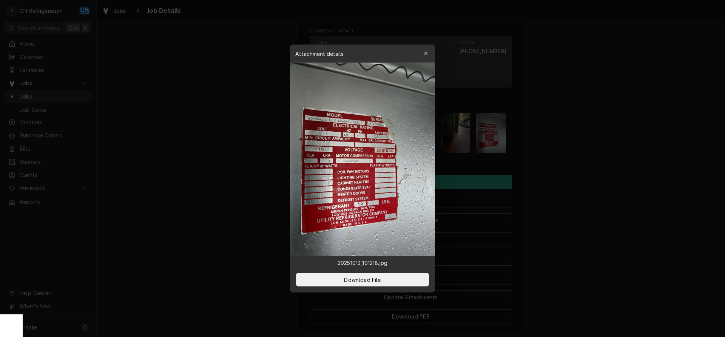
click at [546, 153] on div at bounding box center [362, 168] width 725 height 337
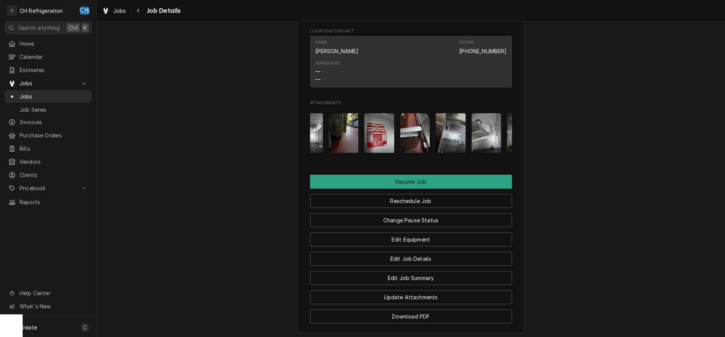
scroll to position [0, 308]
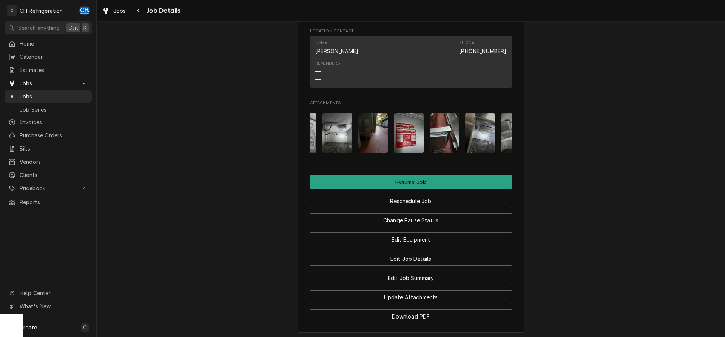
click at [407, 150] on img "Attachments" at bounding box center [409, 133] width 30 height 40
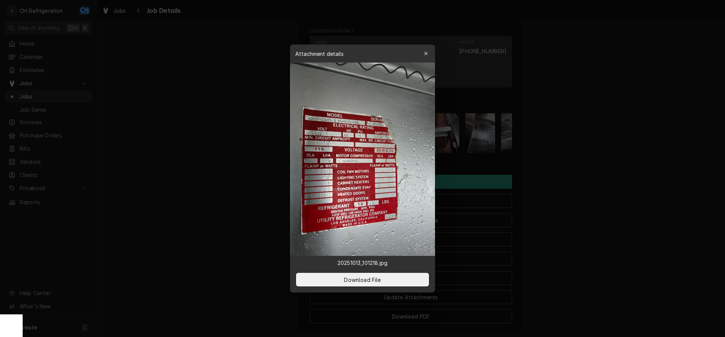
click at [533, 168] on div at bounding box center [362, 168] width 725 height 337
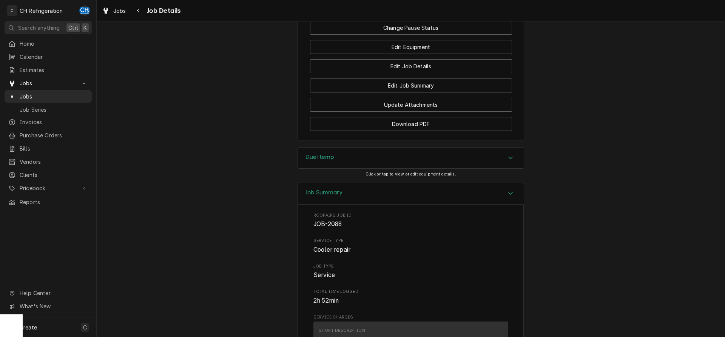
scroll to position [792, 0]
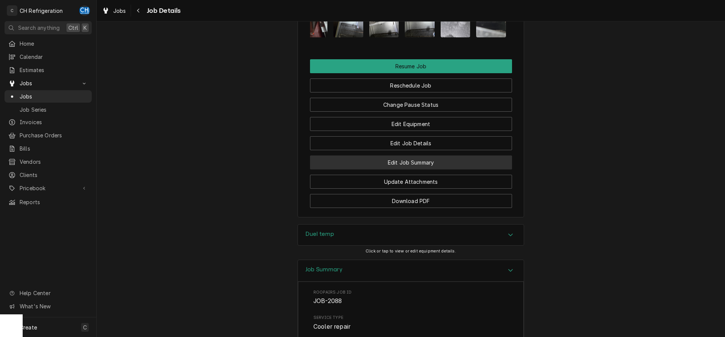
click at [434, 169] on button "Edit Job Summary" at bounding box center [411, 163] width 202 height 14
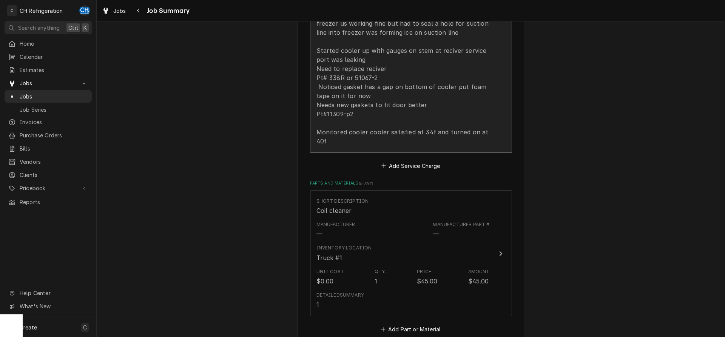
click at [362, 139] on div "Was on site when told double door utility cooler/freezer wasnt temping Cooler w…" at bounding box center [402, 50] width 173 height 190
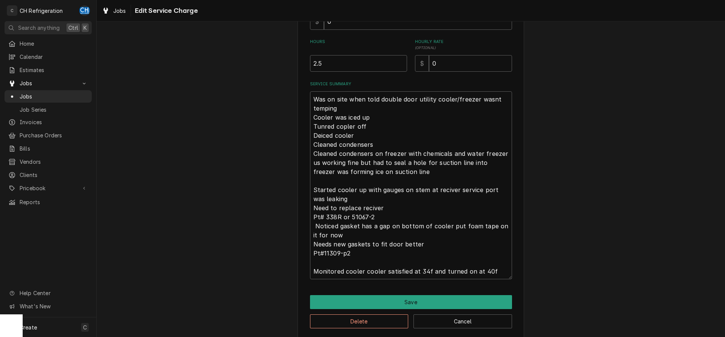
scroll to position [199, 0]
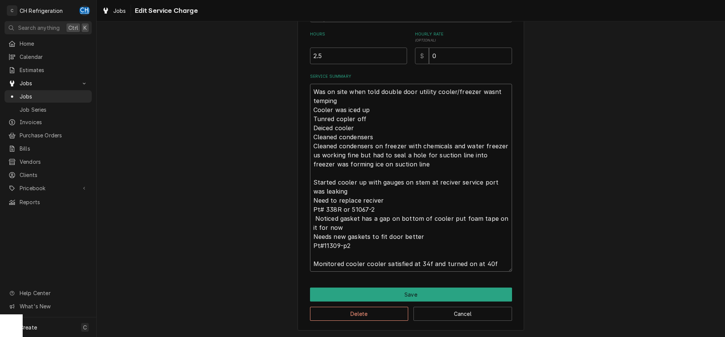
click at [501, 264] on textarea "Was on site when told double door utility cooler/freezer wasnt temping Cooler w…" at bounding box center [411, 178] width 202 height 188
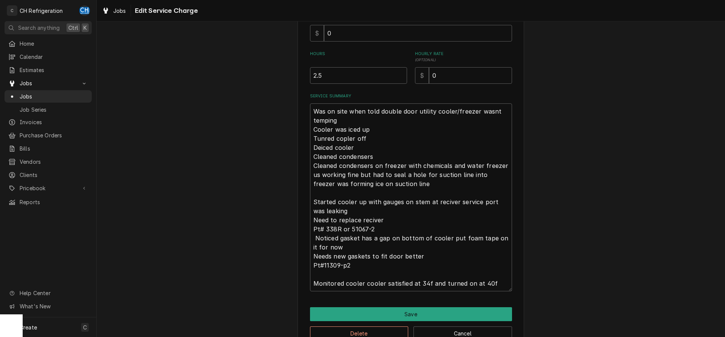
scroll to position [214, 0]
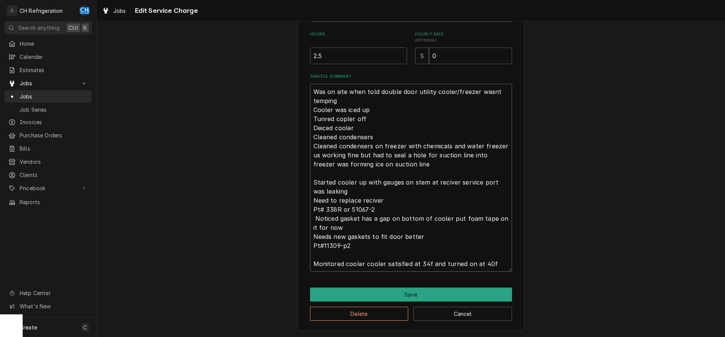
click at [503, 265] on textarea "Was on site when told double door utility cooler/freezer wasnt temping Cooler w…" at bounding box center [411, 178] width 202 height 188
type textarea "x"
type textarea "Was on site when told double door utility cooler/freezer wasnt temping Cooler w…"
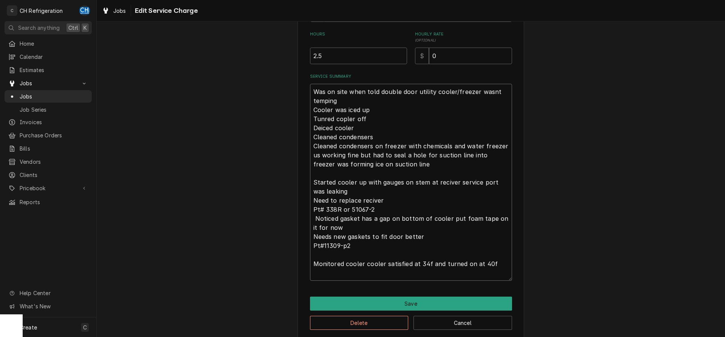
type textarea "x"
type textarea "Was on site when told double door utility cooler/freezer wasnt temping Cooler w…"
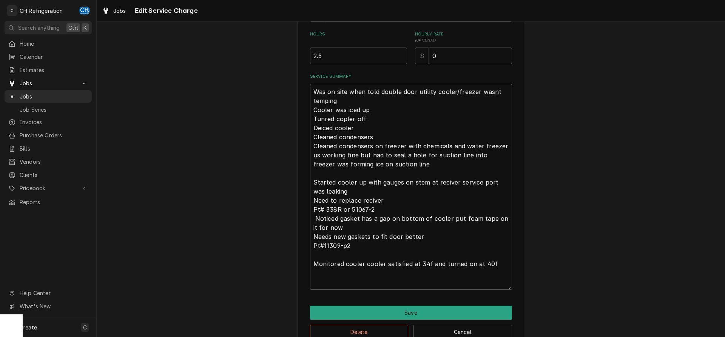
type textarea "x"
type textarea "Was on site when told double door utility cooler/freezer wasnt temping Cooler w…"
type textarea "x"
type textarea "Was on site when told double door utility cooler/freezer wasnt temping Cooler w…"
type textarea "x"
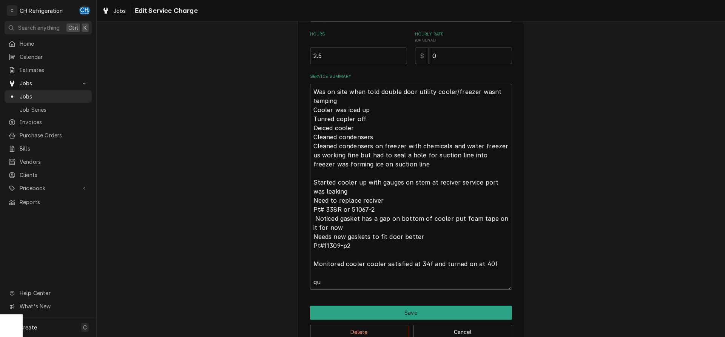
type textarea "Was on site when told double door utility cooler/freezer wasnt temping Cooler w…"
type textarea "x"
type textarea "Was on site when told double door utility cooler/freezer wasnt temping Cooler w…"
type textarea "x"
type textarea "Was on site when told double door utility cooler/freezer wasnt temping Cooler w…"
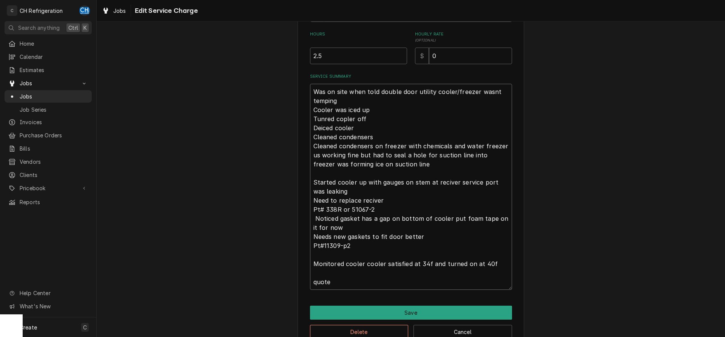
type textarea "x"
type textarea "Was on site when told double door utility cooler/freezer wasnt temping Cooler w…"
type textarea "x"
type textarea "Was on site when told double door utility cooler/freezer wasnt temping Cooler w…"
type textarea "x"
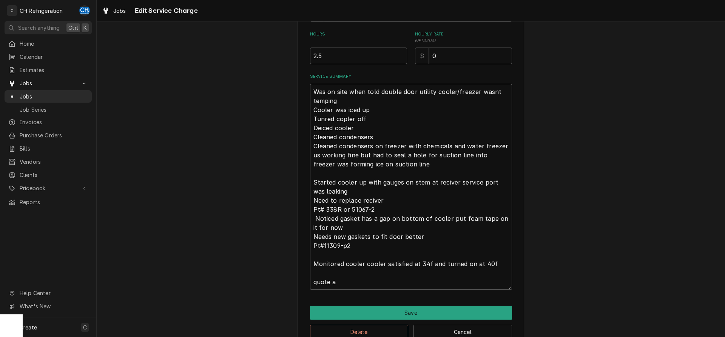
type textarea "Was on site when told double door utility cooler/freezer wasnt temping Cooler w…"
type textarea "x"
type textarea "Was on site when told double door utility cooler/freezer wasnt temping Cooler w…"
type textarea "x"
type textarea "Was on site when told double door utility cooler/freezer wasnt temping Cooler w…"
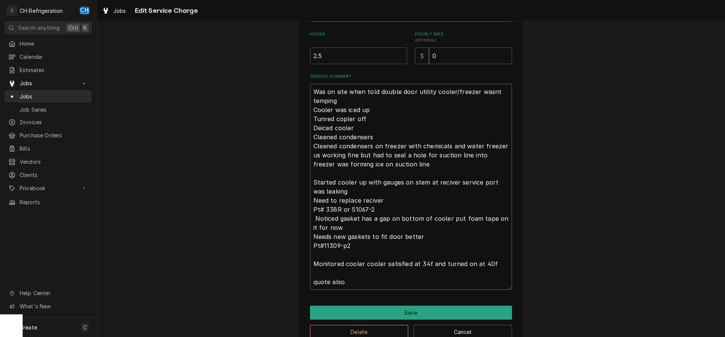
type textarea "x"
type textarea "Was on site when told double door utility cooler/freezer wasnt temping Cooler w…"
type textarea "x"
type textarea "Was on site when told double door utility cooler/freezer wasnt temping Cooler w…"
type textarea "x"
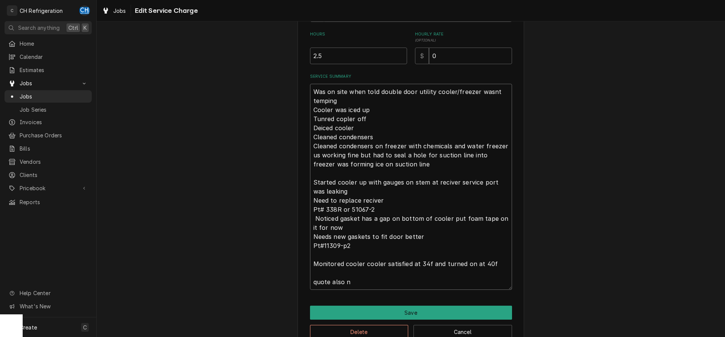
type textarea "Was on site when told double door utility cooler/freezer wasnt temping Cooler w…"
type textarea "x"
type textarea "Was on site when told double door utility cooler/freezer wasnt temping Cooler w…"
type textarea "x"
type textarea "Was on site when told double door utility cooler/freezer wasnt temping Cooler w…"
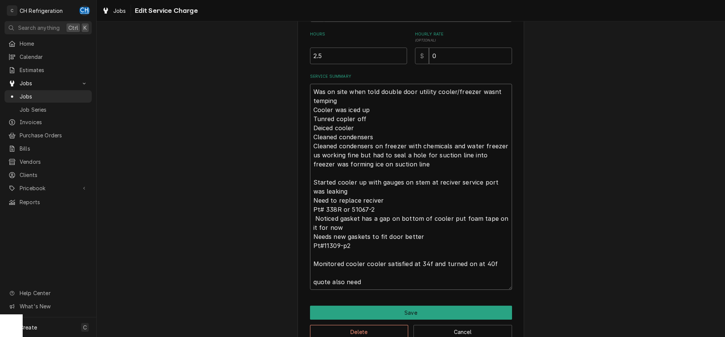
type textarea "x"
type textarea "Was on site when told double door utility cooler/freezer wasnt temping Cooler w…"
type textarea "x"
type textarea "Was on site when told double door utility cooler/freezer wasnt temping Cooler w…"
type textarea "x"
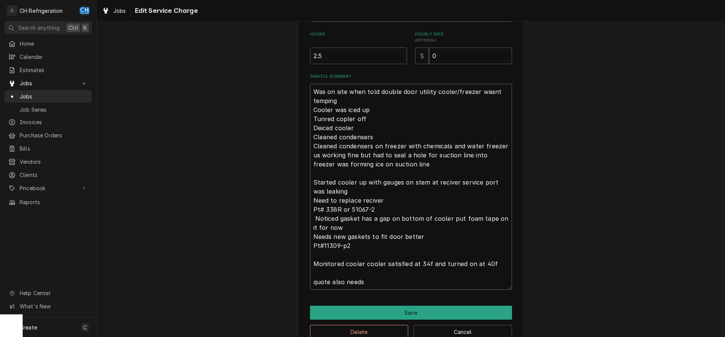
type textarea "Was on site when told double door utility cooler/freezer wasnt temping Cooler w…"
type textarea "x"
type textarea "Was on site when told double door utility cooler/freezer wasnt temping Cooler w…"
type textarea "x"
type textarea "Was on site when told double door utility cooler/freezer wasnt temping Cooler w…"
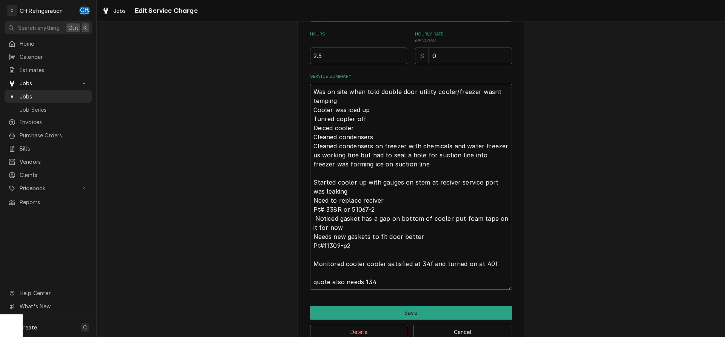
type textarea "x"
type textarea "Was on site when told double door utility cooler/freezer wasnt temping Cooler w…"
type textarea "x"
type textarea "Was on site when told double door utility cooler/freezer wasnt temping Cooler w…"
type textarea "x"
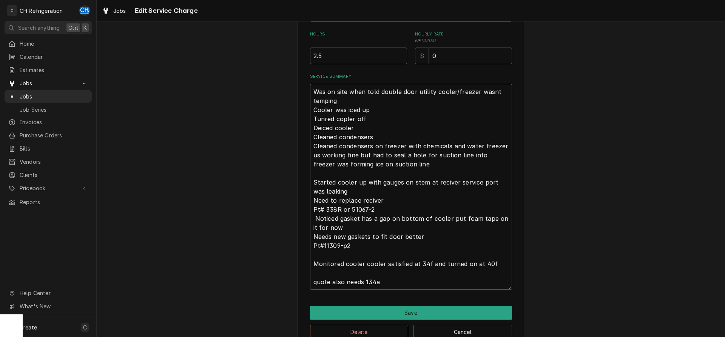
type textarea "Was on site when told double door utility cooler/freezer wasnt temping Cooler w…"
type textarea "x"
type textarea "Was on site when told double door utility cooler/freezer wasnt temping Cooler w…"
type textarea "x"
type textarea "Was on site when told double door utility cooler/freezer wasnt temping Cooler w…"
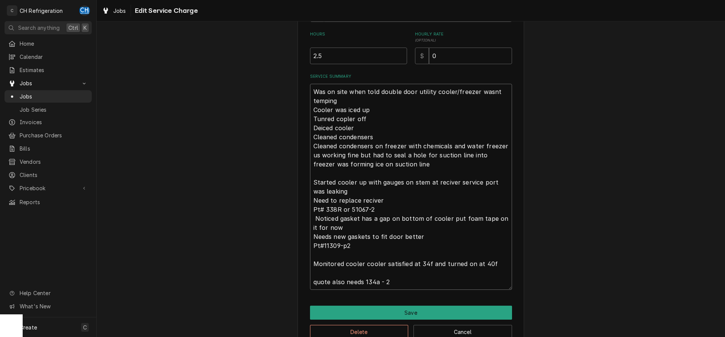
type textarea "x"
type textarea "Was on site when told double door utility cooler/freezer wasnt temping Cooler w…"
type textarea "x"
type textarea "Was on site when told double door utility cooler/freezer wasnt temping Cooler w…"
type textarea "x"
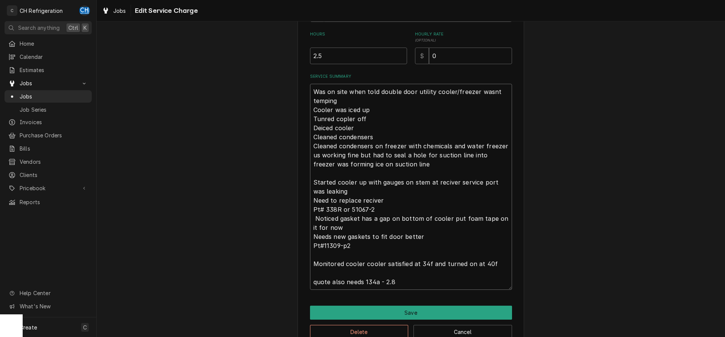
type textarea "Was on site when told double door utility cooler/freezer wasnt temping Cooler w…"
type textarea "x"
type textarea "Was on site when told double door utility cooler/freezer wasnt temping Cooler w…"
type textarea "x"
type textarea "Was on site when told double door utility cooler/freezer wasnt temping Cooler w…"
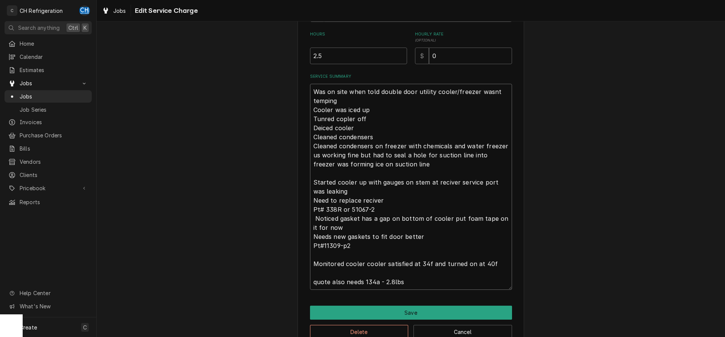
type textarea "x"
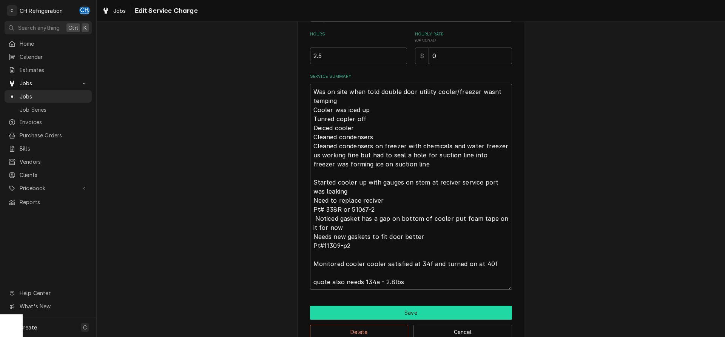
type textarea "Was on site when told double door utility cooler/freezer wasnt temping Cooler w…"
click at [423, 310] on button "Save" at bounding box center [411, 313] width 202 height 14
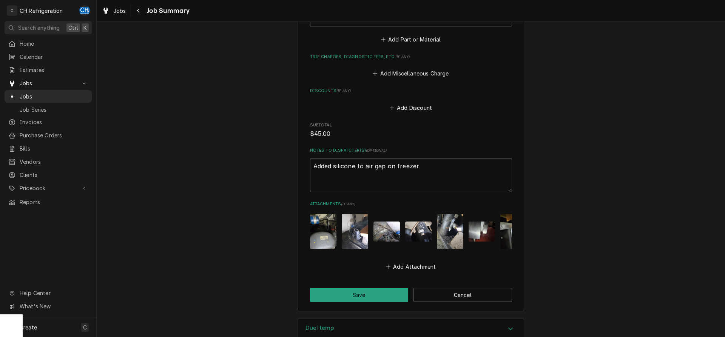
scroll to position [707, 0]
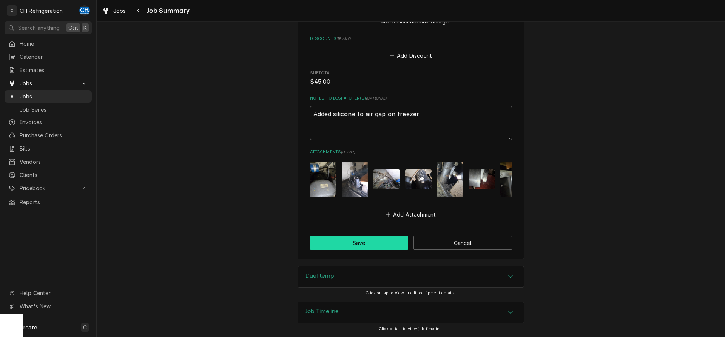
click at [378, 244] on button "Save" at bounding box center [359, 243] width 99 height 14
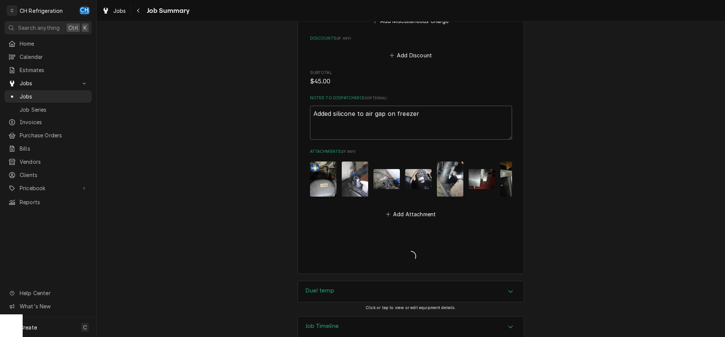
type textarea "x"
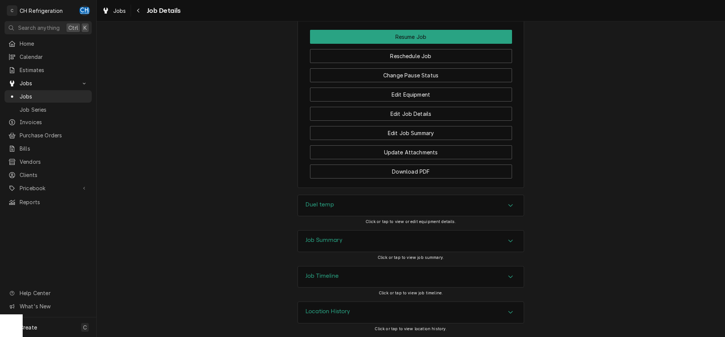
scroll to position [830, 0]
click at [491, 248] on div "Job Summary" at bounding box center [411, 241] width 226 height 21
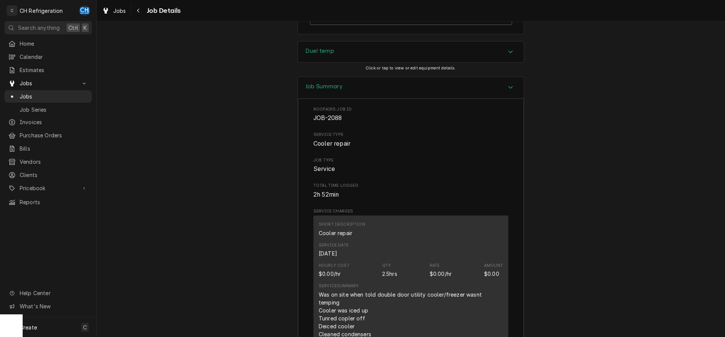
scroll to position [924, 0]
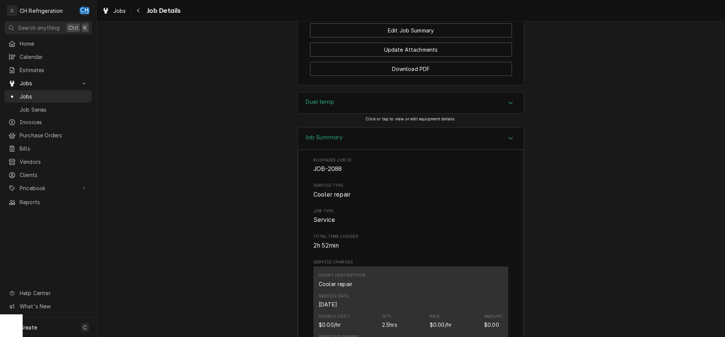
click at [443, 114] on div "Duel temp" at bounding box center [411, 102] width 226 height 21
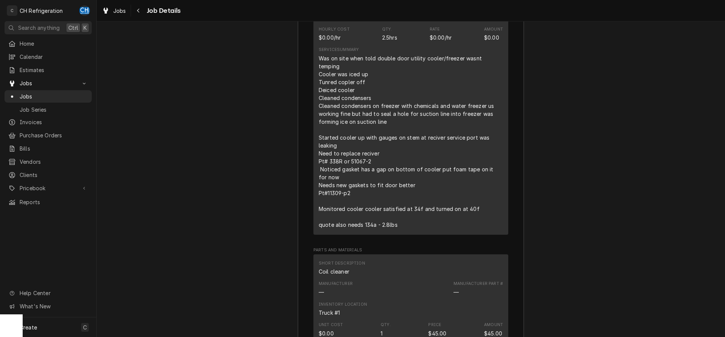
scroll to position [1425, 0]
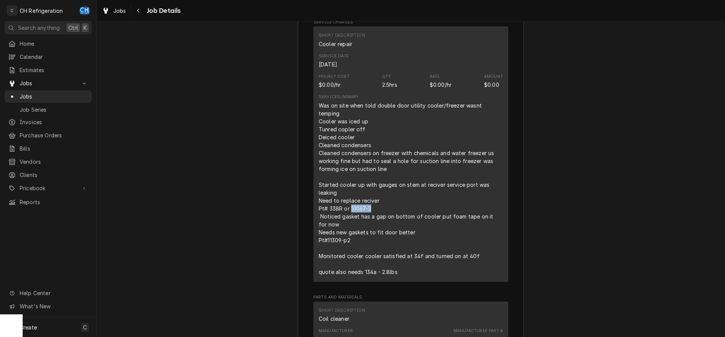
drag, startPoint x: 370, startPoint y: 210, endPoint x: 350, endPoint y: 210, distance: 19.3
click at [350, 210] on div "Was on site when told double door utility cooler/freezer wasnt temping Cooler w…" at bounding box center [411, 189] width 184 height 174
click at [365, 208] on div "Was on site when told double door utility cooler/freezer wasnt temping Cooler w…" at bounding box center [411, 189] width 184 height 174
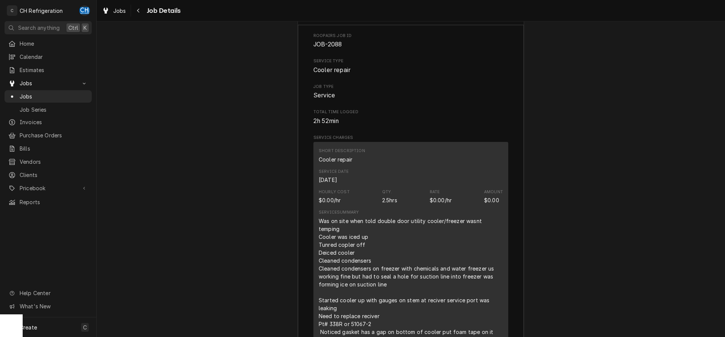
scroll to position [1117, 0]
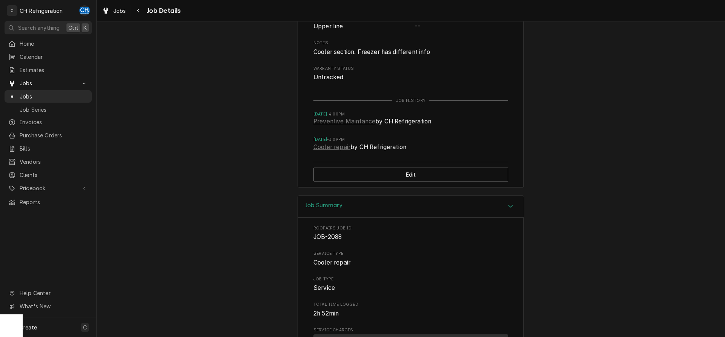
click at [50, 100] on div "Jobs Job Series" at bounding box center [48, 102] width 87 height 25
click at [51, 96] on span "Jobs" at bounding box center [54, 96] width 68 height 8
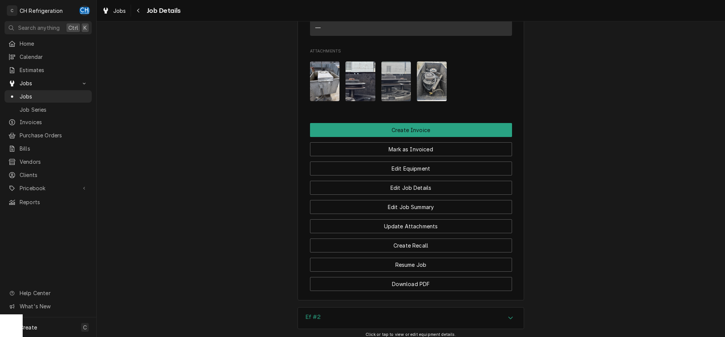
scroll to position [539, 0]
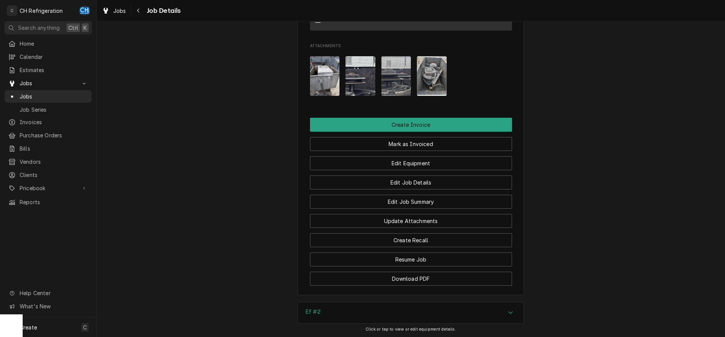
click at [322, 85] on img "Attachments" at bounding box center [325, 76] width 30 height 40
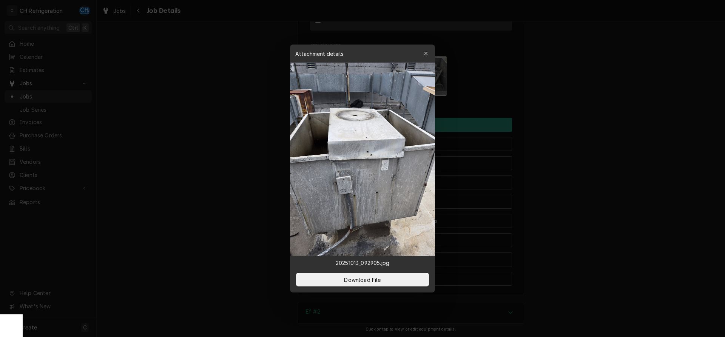
click at [604, 173] on div at bounding box center [362, 168] width 725 height 337
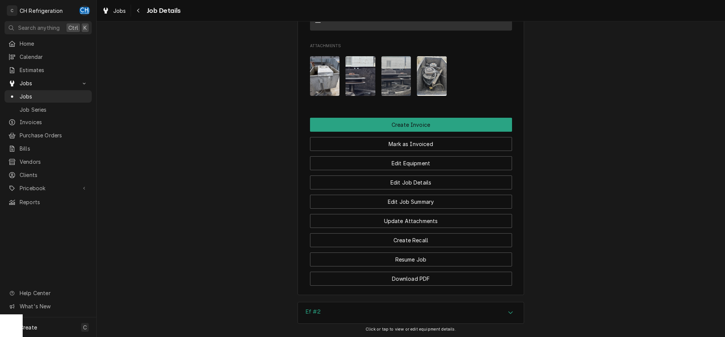
click at [396, 88] on img "Attachments" at bounding box center [396, 76] width 30 height 40
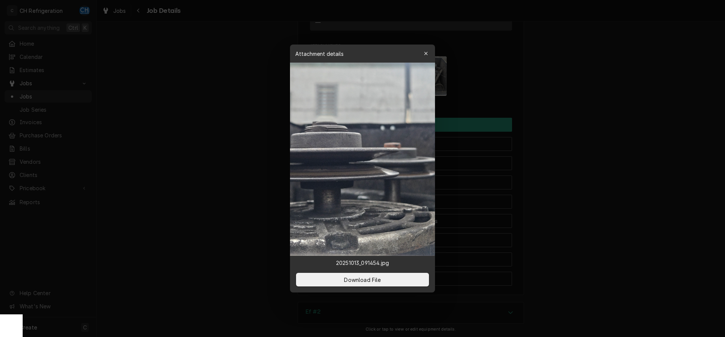
click at [559, 149] on div at bounding box center [362, 168] width 725 height 337
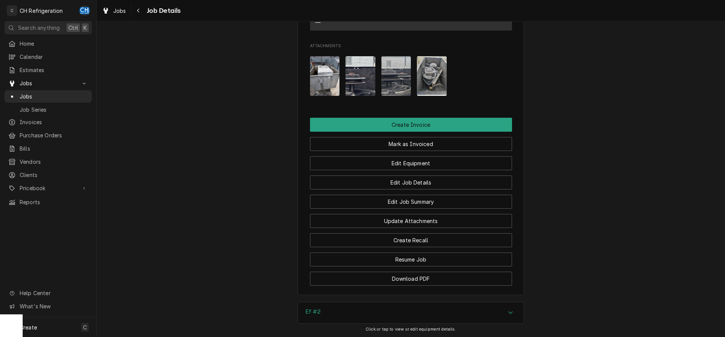
click at [369, 85] on img "Attachments" at bounding box center [360, 76] width 30 height 40
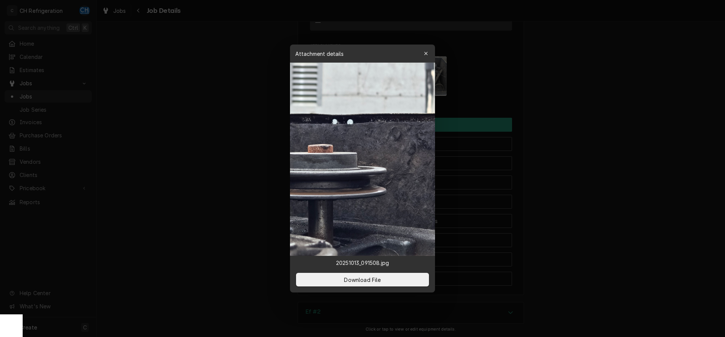
drag, startPoint x: 622, startPoint y: 136, endPoint x: 618, endPoint y: 136, distance: 4.2
click at [622, 136] on div at bounding box center [362, 168] width 725 height 337
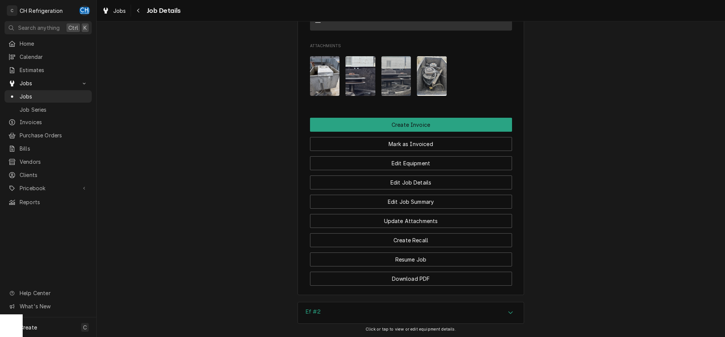
click at [401, 92] on img "Attachments" at bounding box center [396, 76] width 30 height 40
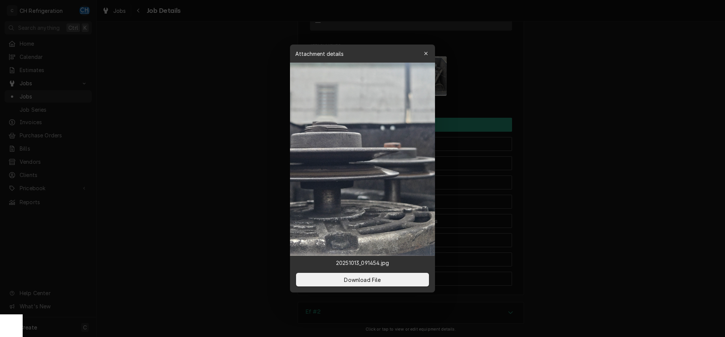
click at [607, 1] on div at bounding box center [362, 168] width 725 height 337
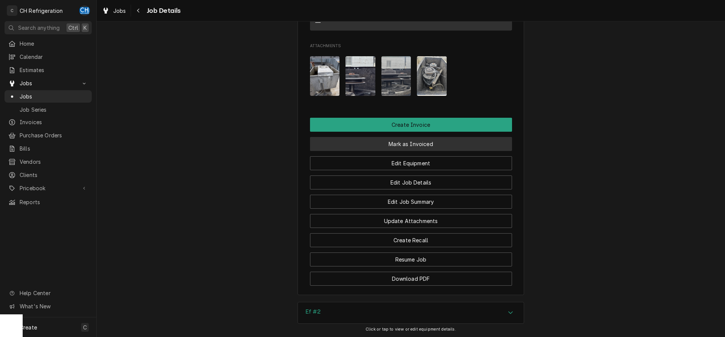
click at [412, 151] on button "Mark as Invoiced" at bounding box center [411, 144] width 202 height 14
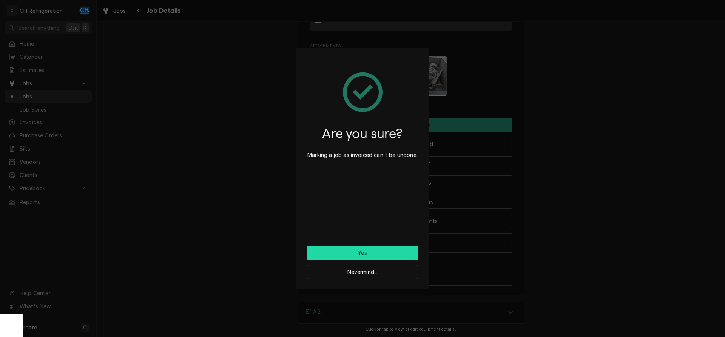
click at [371, 254] on button "Yes" at bounding box center [362, 253] width 111 height 14
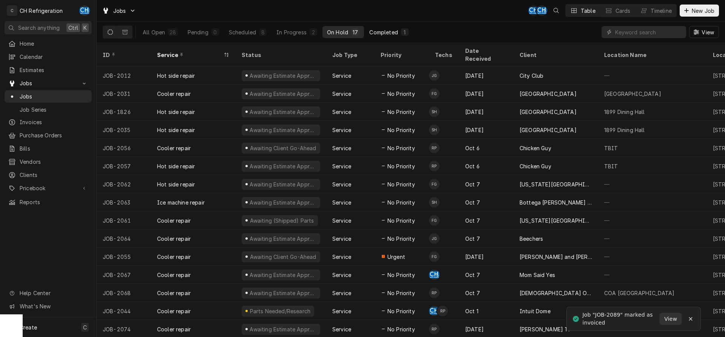
click at [394, 37] on button "Completed 1" at bounding box center [389, 32] width 48 height 12
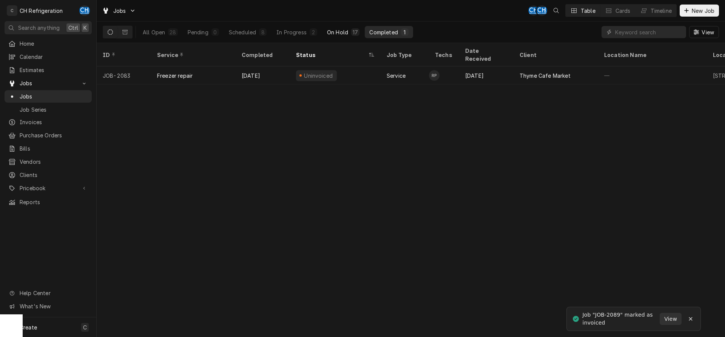
click at [344, 34] on div "On Hold" at bounding box center [337, 32] width 21 height 8
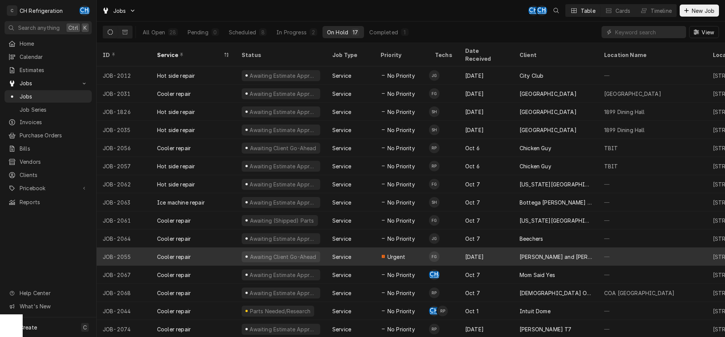
scroll to position [28, 0]
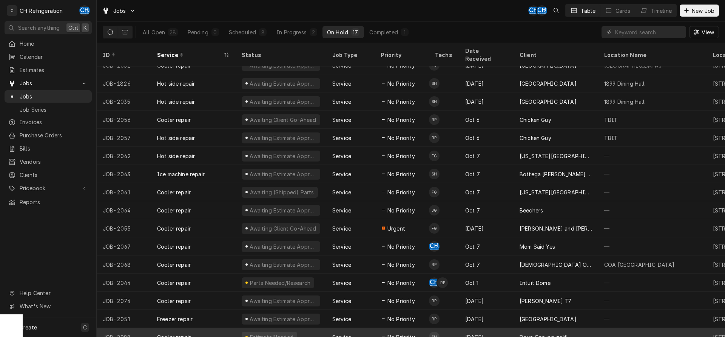
click at [495, 328] on div "[DATE]" at bounding box center [486, 337] width 54 height 18
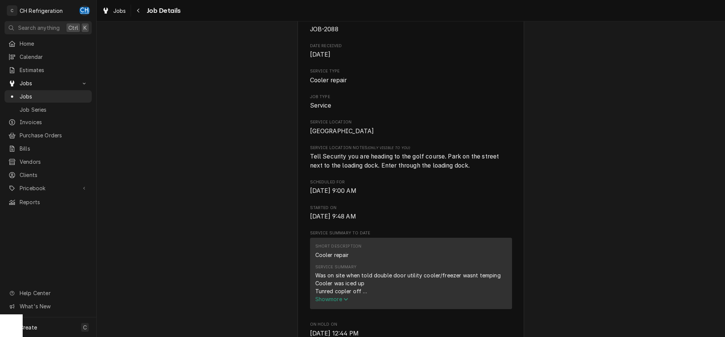
scroll to position [154, 0]
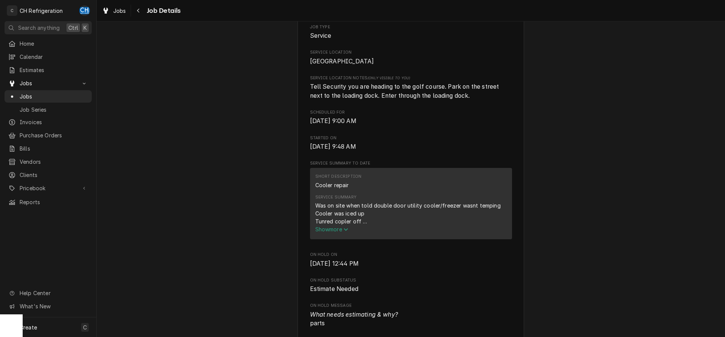
click at [345, 225] on div "Was on site when told double door utility cooler/freezer wasnt temping Cooler w…" at bounding box center [410, 214] width 191 height 24
click at [352, 233] on button "Show more" at bounding box center [410, 229] width 191 height 8
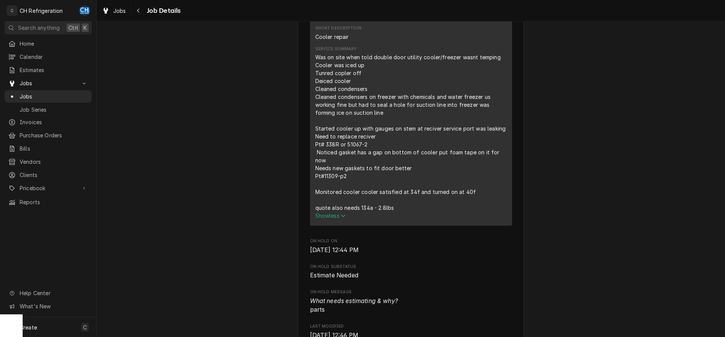
scroll to position [308, 0]
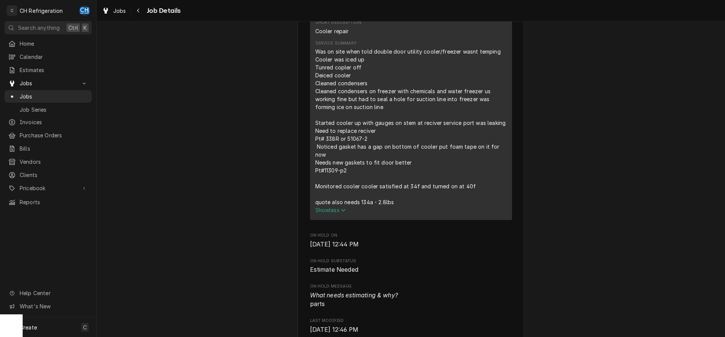
click at [330, 146] on div "Was on site when told double door utility cooler/freezer wasnt temping Cooler w…" at bounding box center [410, 127] width 191 height 159
click at [357, 146] on div "Was on site when told double door utility cooler/freezer wasnt temping Cooler w…" at bounding box center [410, 127] width 191 height 159
drag, startPoint x: 379, startPoint y: 146, endPoint x: 347, endPoint y: 150, distance: 31.9
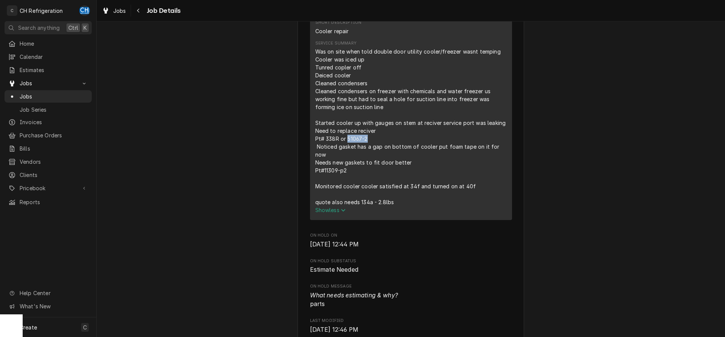
click at [347, 150] on div "Was on site when told double door utility cooler/freezer wasnt temping Cooler w…" at bounding box center [410, 127] width 191 height 159
click at [452, 182] on div "Was on site when told double door utility cooler/freezer wasnt temping Cooler w…" at bounding box center [410, 127] width 191 height 159
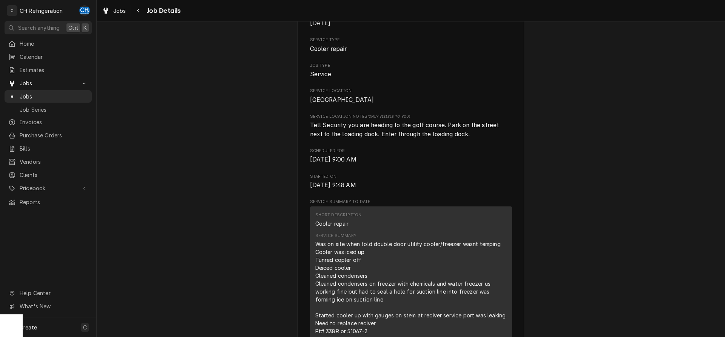
scroll to position [0, 0]
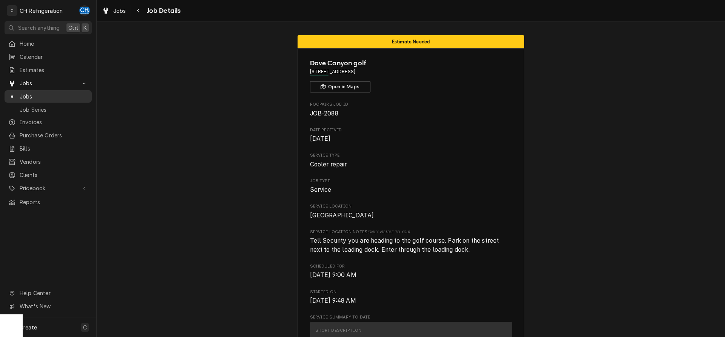
click at [27, 94] on span "Jobs" at bounding box center [54, 96] width 68 height 8
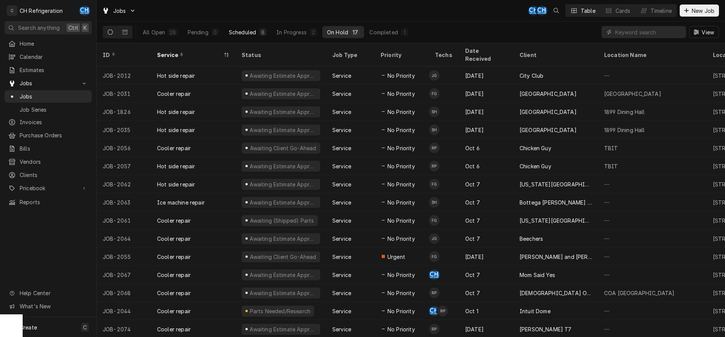
click at [243, 35] on div "Scheduled" at bounding box center [242, 32] width 27 height 8
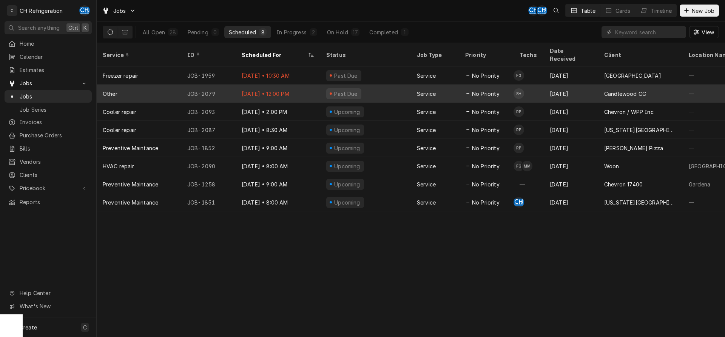
click at [595, 87] on div "Oct 9" at bounding box center [571, 94] width 54 height 18
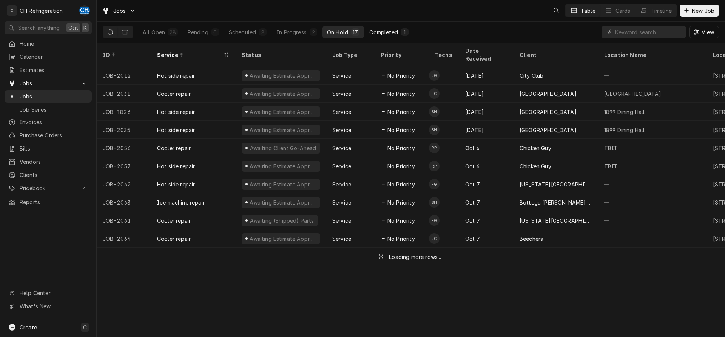
click at [387, 32] on div "Completed" at bounding box center [383, 32] width 28 height 8
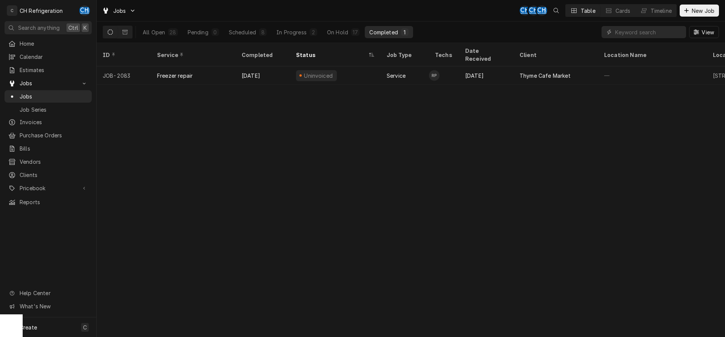
click at [467, 68] on div "[DATE]" at bounding box center [486, 75] width 54 height 18
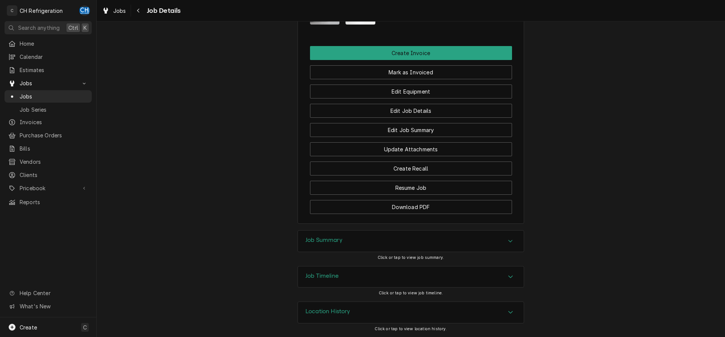
click at [345, 248] on div "Job Summary" at bounding box center [411, 241] width 226 height 21
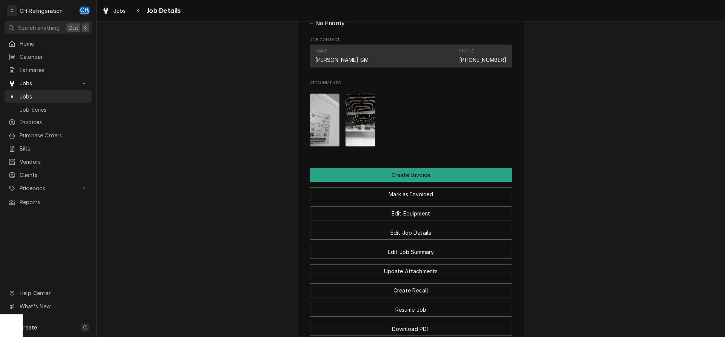
scroll to position [359, 0]
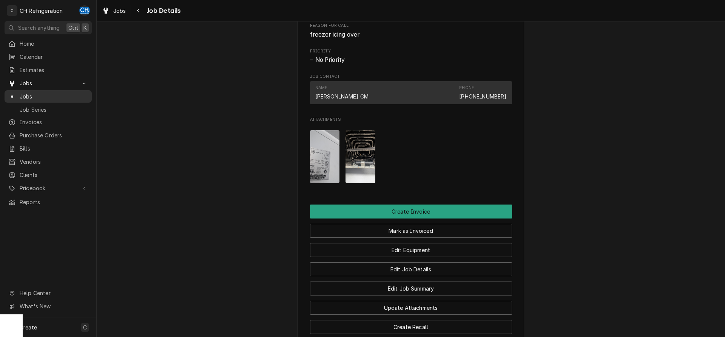
click at [29, 94] on span "Jobs" at bounding box center [54, 96] width 68 height 8
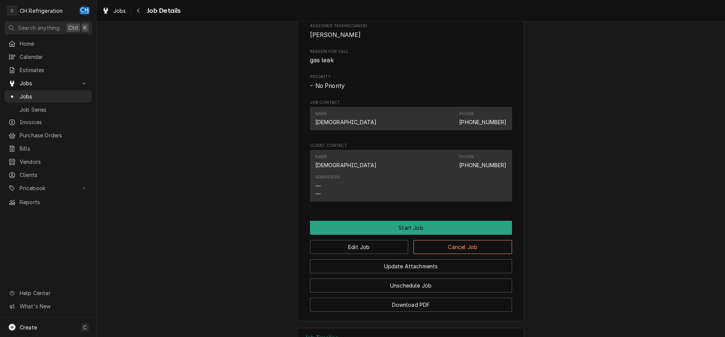
scroll to position [379, 0]
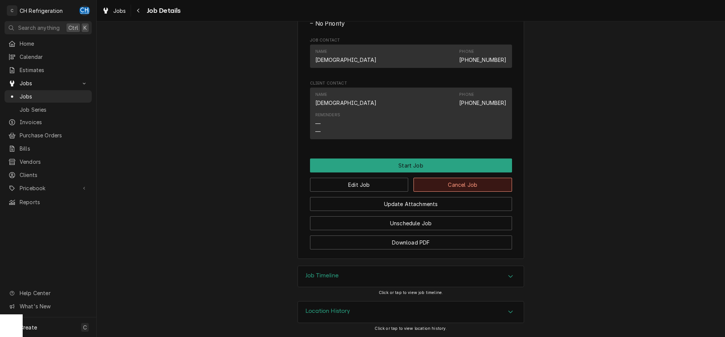
click at [456, 185] on button "Cancel Job" at bounding box center [462, 185] width 99 height 14
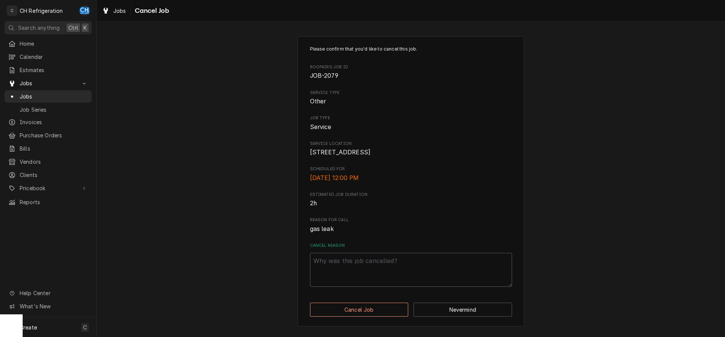
scroll to position [5, 0]
click at [371, 265] on textarea "Cancel Reason" at bounding box center [411, 270] width 202 height 34
type textarea "x"
type textarea "c"
type textarea "x"
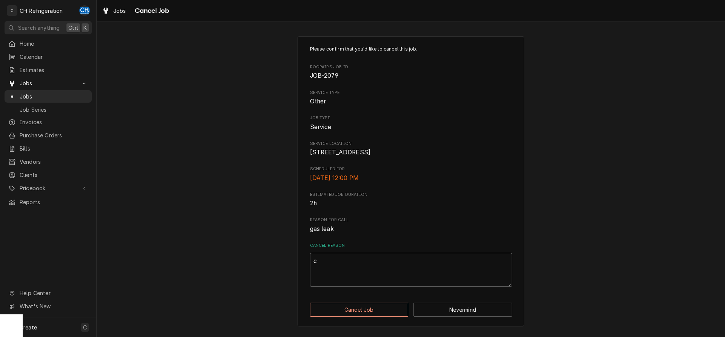
type textarea "ca"
type textarea "x"
type textarea "can"
type textarea "x"
type textarea "canc"
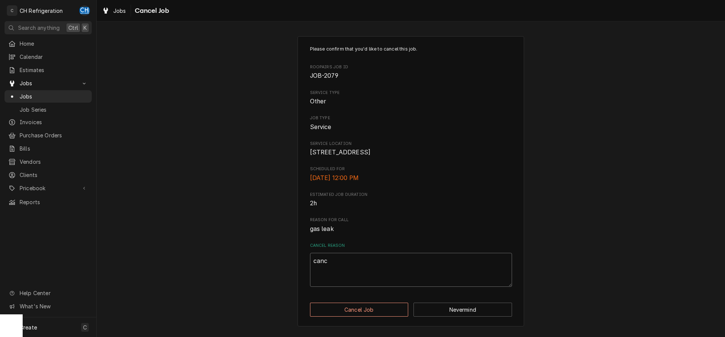
type textarea "x"
type textarea "cance"
type textarea "x"
type textarea "cancel"
type textarea "x"
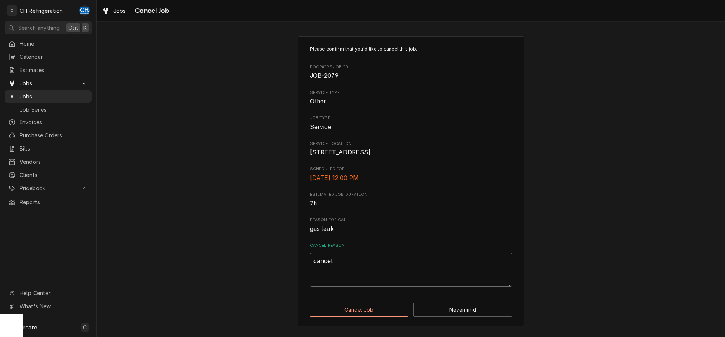
type textarea "cancel"
type textarea "x"
type textarea "cancel -"
type textarea "x"
type textarea "cancel -"
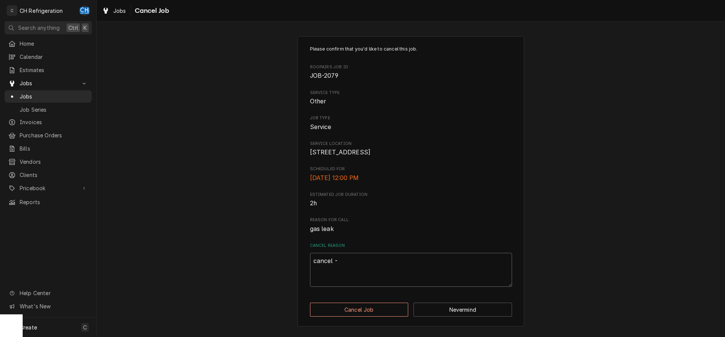
type textarea "x"
type textarea "cancel - l"
type textarea "x"
type textarea "cancel - le"
type textarea "x"
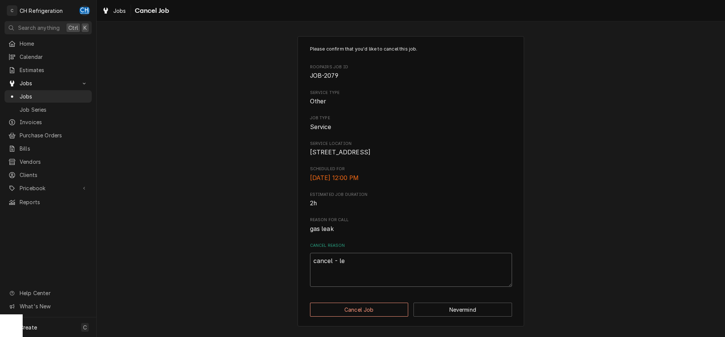
type textarea "cancel - lea"
type textarea "x"
type textarea "cancel - leak"
type textarea "x"
type textarea "cancel - leak"
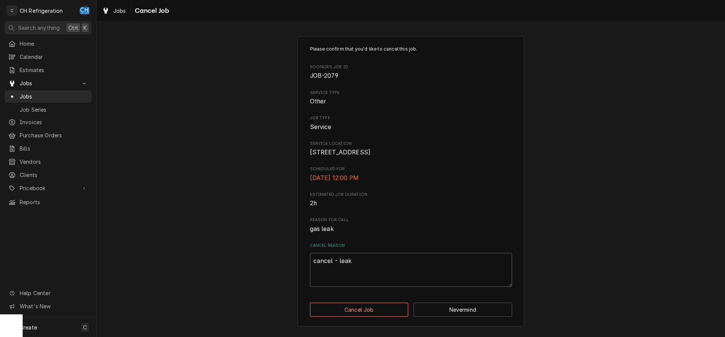
type textarea "x"
type textarea "cancel - leak w"
type textarea "x"
type textarea "cancel - leak wa"
type textarea "x"
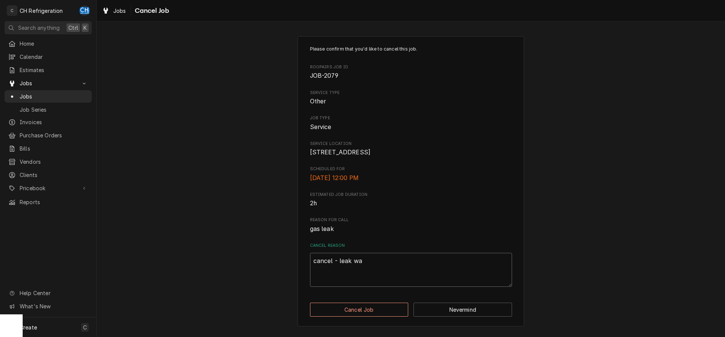
type textarea "cancel - leak was"
type textarea "x"
type textarea "cancel - leak was"
type textarea "x"
type textarea "cancel - leak was f"
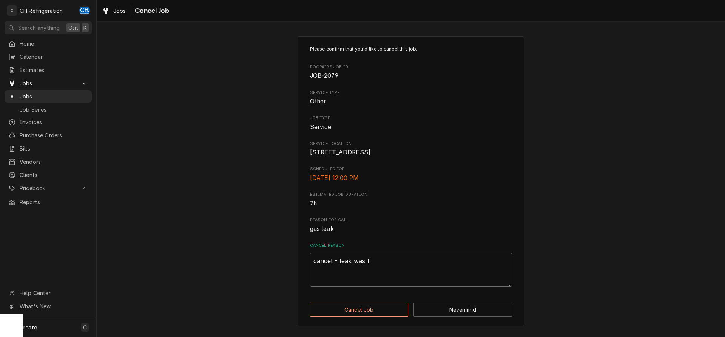
type textarea "x"
type textarea "cancel - leak was fo"
type textarea "x"
type textarea "cancel - leak was fou"
type textarea "x"
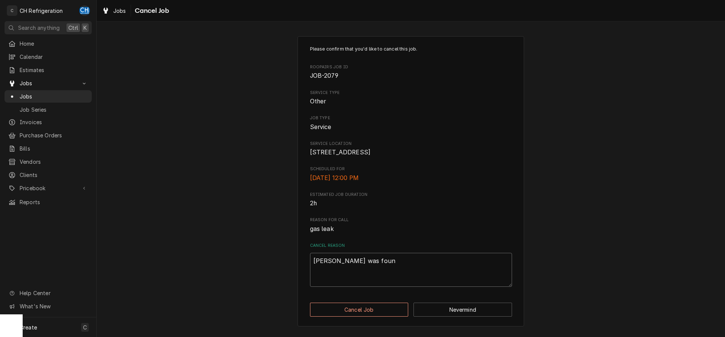
type textarea "cancel - leak was found"
type textarea "x"
type textarea "cancel - leak was found"
click at [333, 317] on button "Cancel Job" at bounding box center [359, 310] width 99 height 14
type textarea "x"
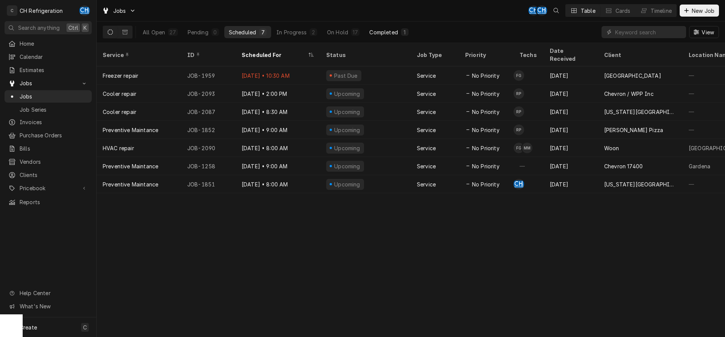
click at [380, 27] on button "Completed 1" at bounding box center [389, 32] width 48 height 12
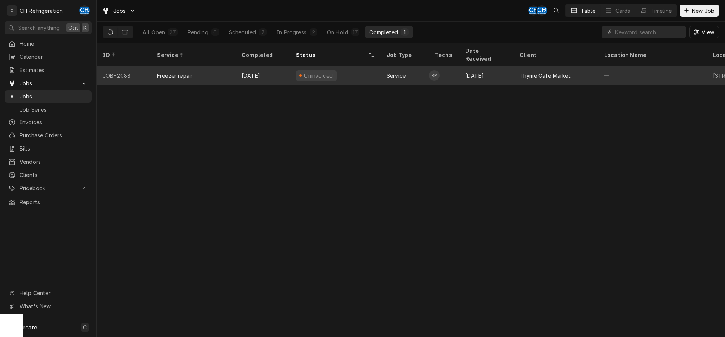
click at [487, 66] on div "[DATE]" at bounding box center [486, 75] width 54 height 18
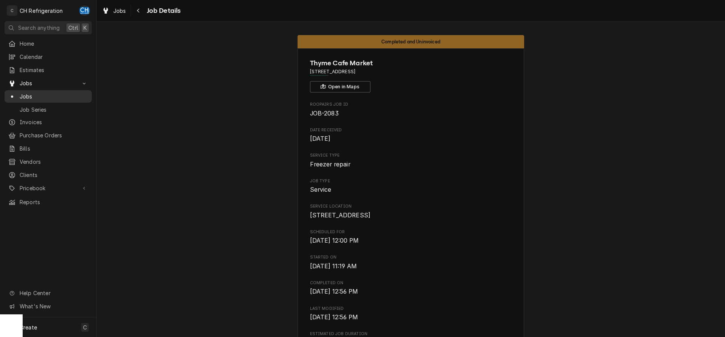
click at [38, 93] on span "Jobs" at bounding box center [54, 96] width 68 height 8
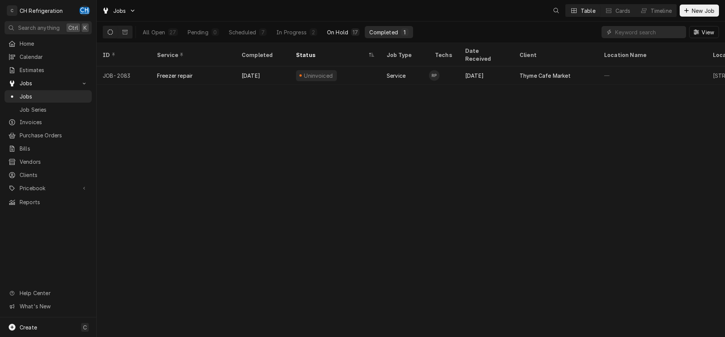
click at [342, 35] on div "On Hold" at bounding box center [337, 32] width 21 height 8
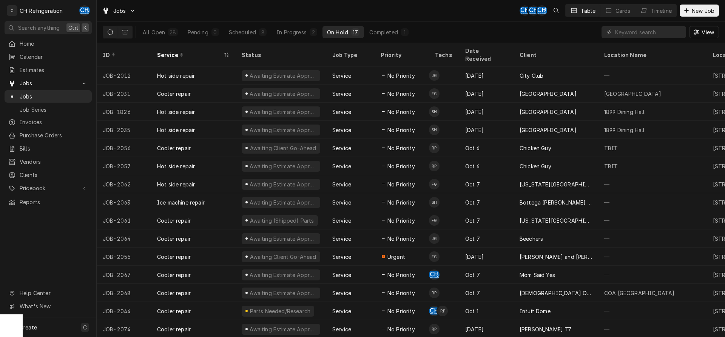
click at [235, 23] on div "All Open 28 Pending 0 Scheduled 8 In Progress 2 On Hold 17 Completed 1" at bounding box center [275, 32] width 275 height 21
click at [249, 34] on div "Scheduled" at bounding box center [242, 32] width 27 height 8
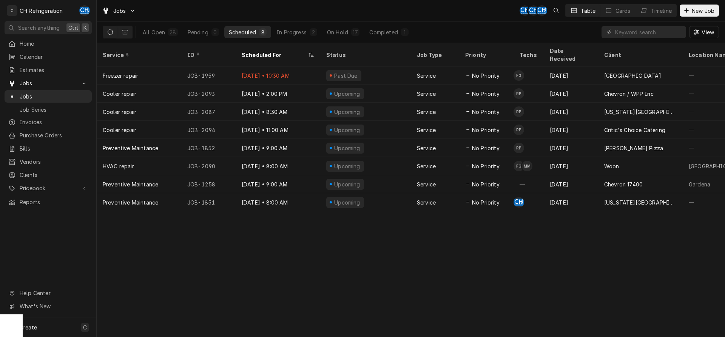
click at [259, 36] on button "Scheduled 8" at bounding box center [247, 32] width 47 height 12
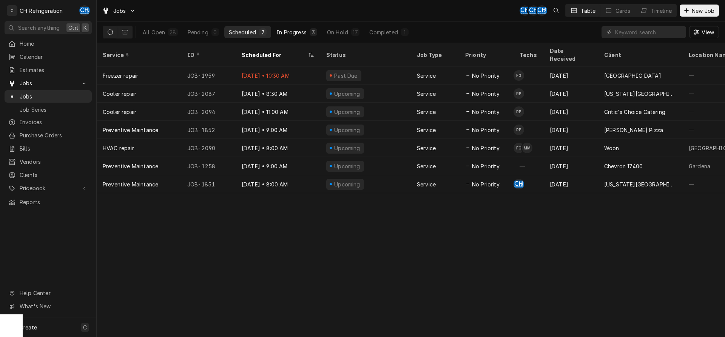
click at [288, 34] on div "In Progress" at bounding box center [291, 32] width 30 height 8
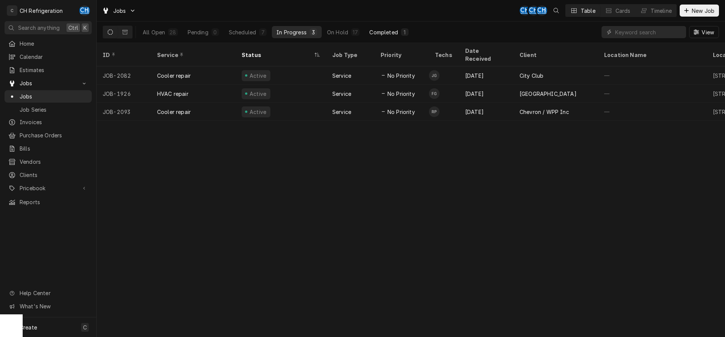
click at [392, 34] on div "Completed" at bounding box center [383, 32] width 28 height 8
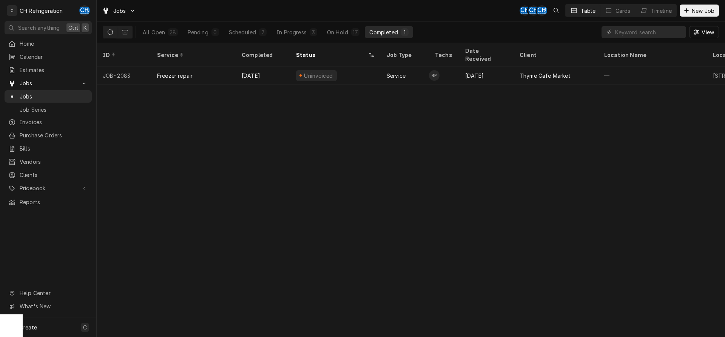
click at [356, 39] on div "All Open 28 Pending 0 Scheduled 7 In Progress 3 On Hold 17 Completed 1" at bounding box center [275, 32] width 275 height 21
click at [348, 34] on button "On Hold 17" at bounding box center [343, 32] width 42 height 12
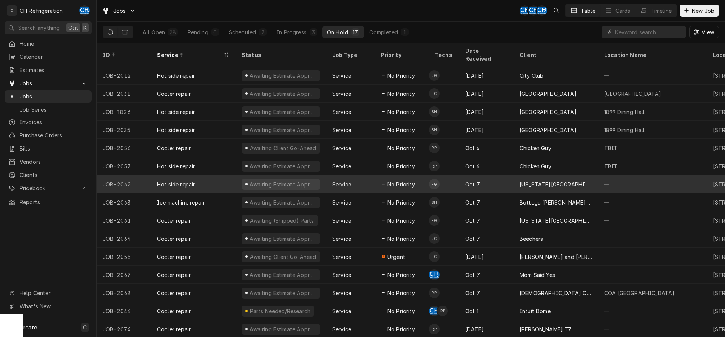
scroll to position [28, 0]
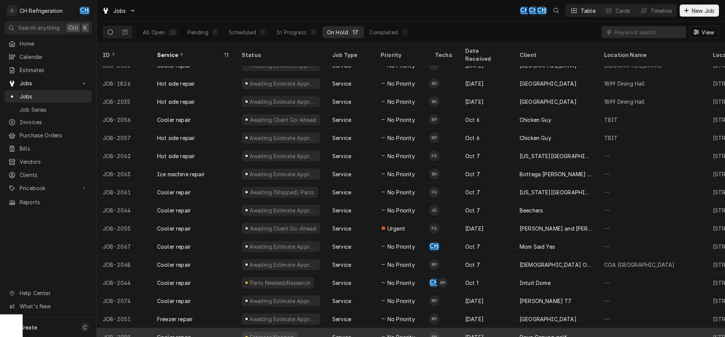
click at [510, 328] on div "[DATE]" at bounding box center [486, 337] width 54 height 18
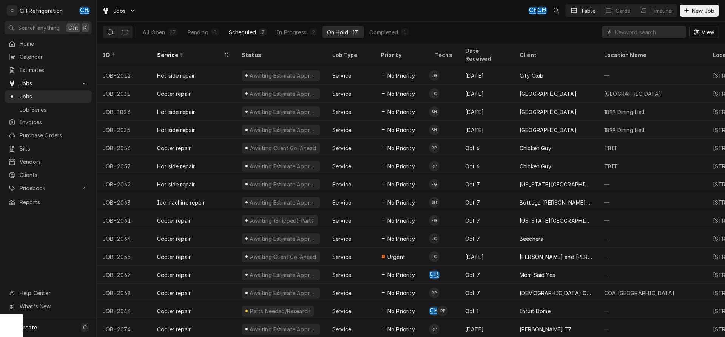
click at [251, 30] on div "Scheduled" at bounding box center [242, 32] width 27 height 8
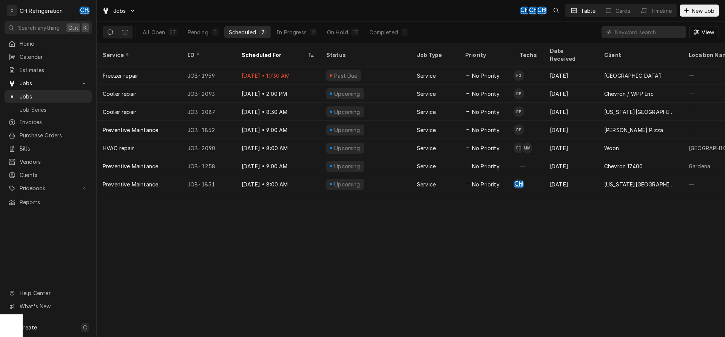
click at [240, 29] on div "Scheduled" at bounding box center [242, 32] width 27 height 8
click at [301, 32] on div "In Progress" at bounding box center [291, 32] width 30 height 8
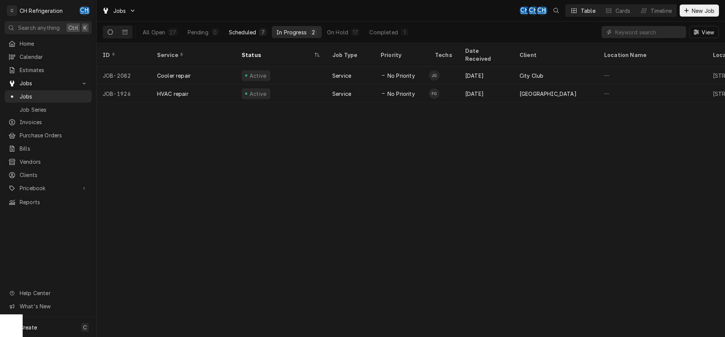
click at [238, 29] on div "Scheduled" at bounding box center [242, 32] width 27 height 8
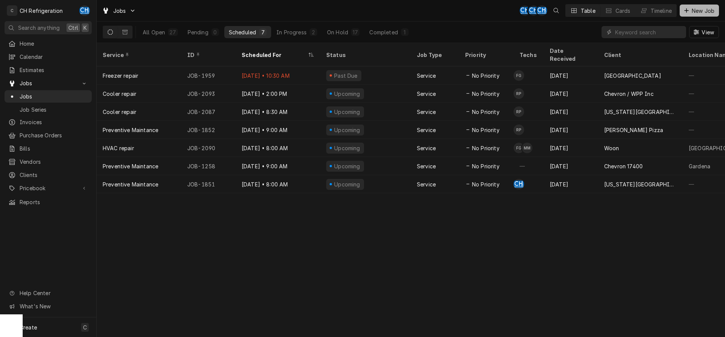
click at [693, 15] on button "New Job" at bounding box center [698, 11] width 39 height 12
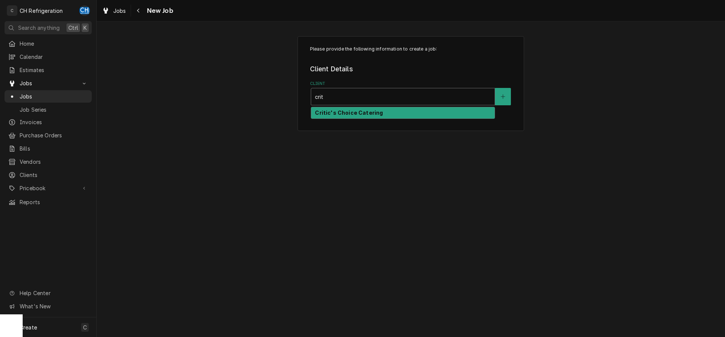
type input "crit"
click at [334, 106] on div "Please provide the following information to create a job: Client Details Client…" at bounding box center [410, 83] width 226 height 95
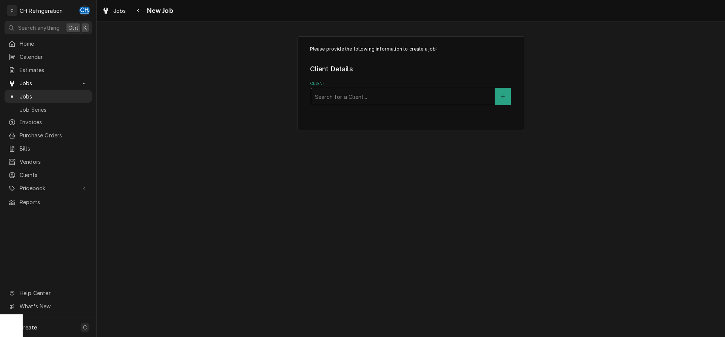
click at [340, 92] on div "Client" at bounding box center [403, 97] width 176 height 14
type input "crit"
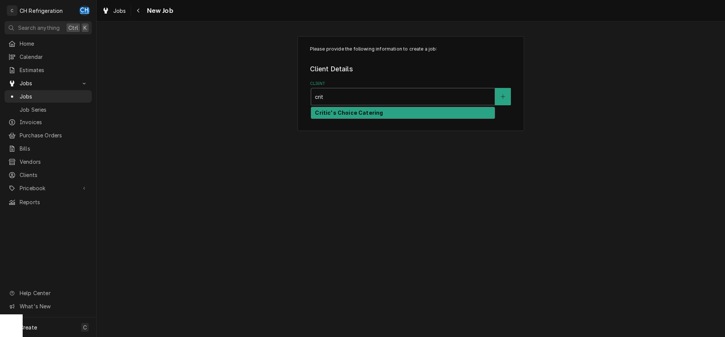
click at [350, 111] on strong "Critic's Choice Catering" at bounding box center [349, 112] width 68 height 6
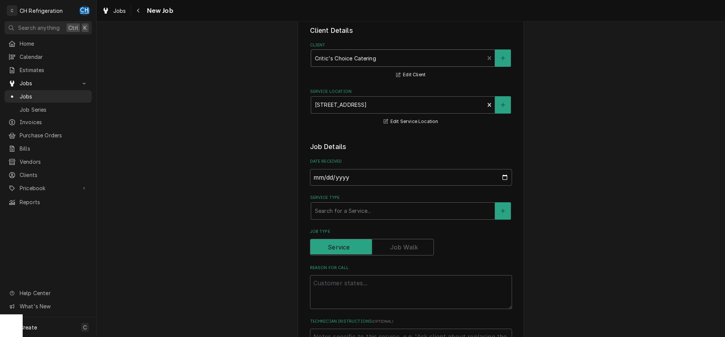
scroll to position [116, 0]
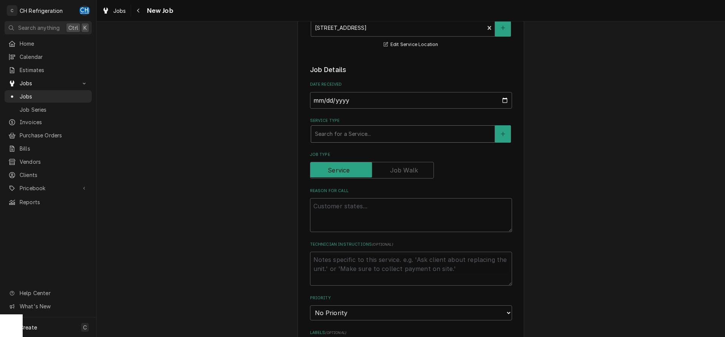
click at [357, 134] on div "Service Type" at bounding box center [403, 134] width 176 height 14
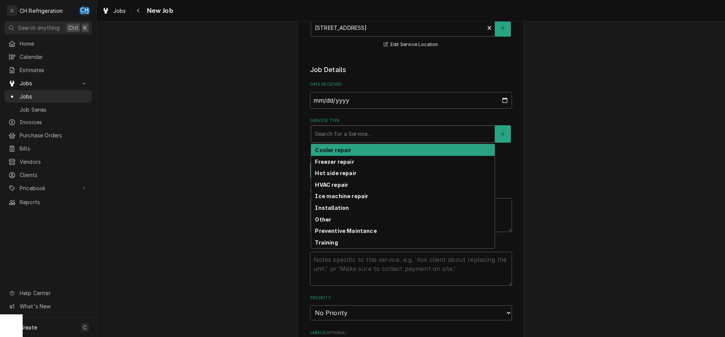
click at [351, 152] on div "Cooler repair" at bounding box center [402, 150] width 183 height 12
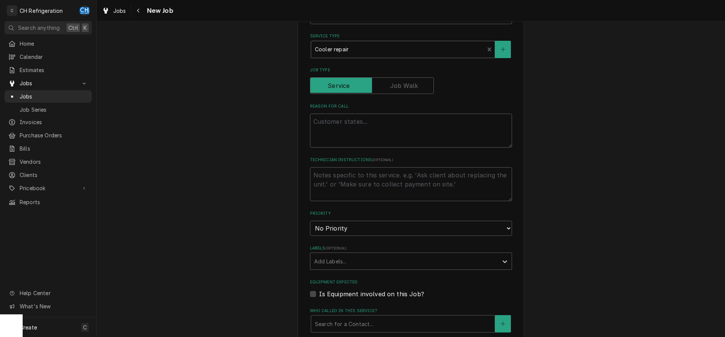
scroll to position [231, 0]
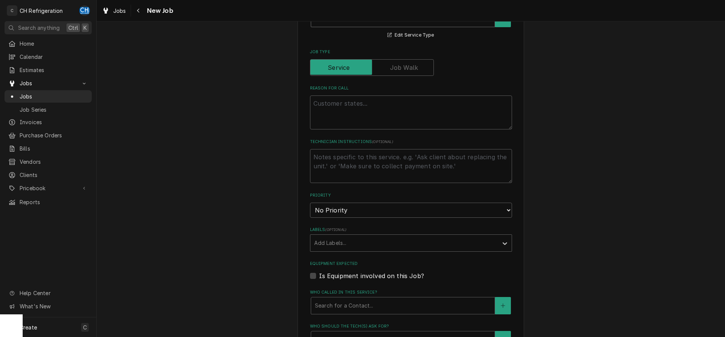
click at [369, 133] on fieldset "Job Details Date Received 2025-10-13 Service Type option [object Object], selec…" at bounding box center [411, 218] width 202 height 539
click at [370, 125] on textarea "Reason For Call" at bounding box center [411, 112] width 202 height 34
type textarea "x"
type textarea "e"
type textarea "x"
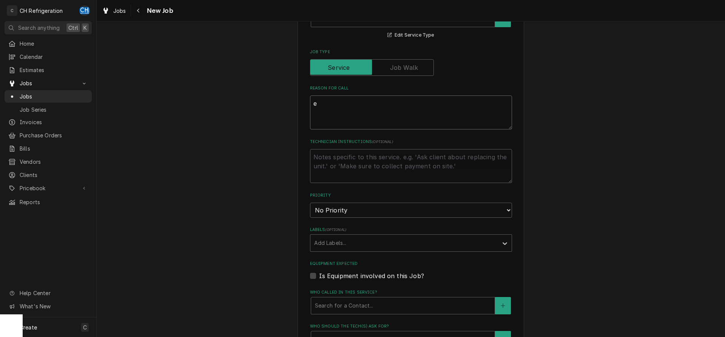
type textarea "ex"
type textarea "x"
type textarea "exp"
type textarea "x"
type textarea "expo"
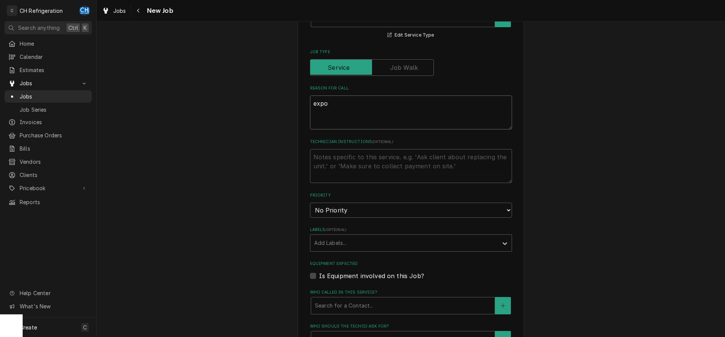
type textarea "x"
type textarea "expo"
type textarea "x"
type textarea "expo c"
type textarea "x"
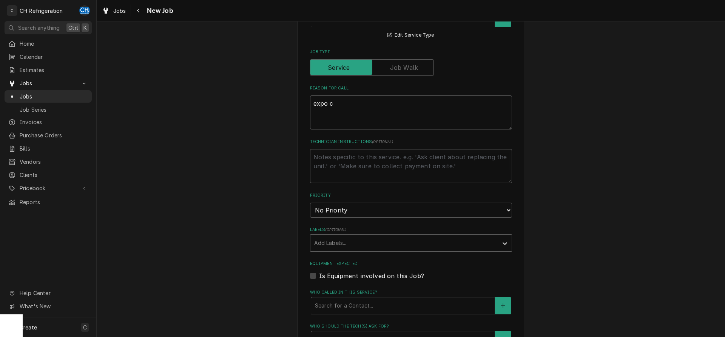
type textarea "expo co"
type textarea "x"
type textarea "expo coo"
type textarea "x"
type textarea "expo cool"
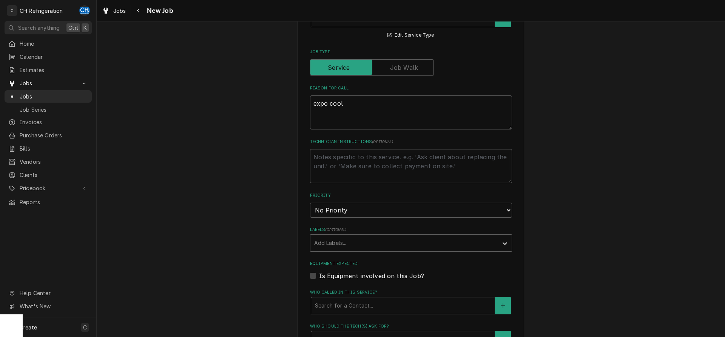
type textarea "x"
type textarea "expo coole"
type textarea "x"
type textarea "expo cooler"
type textarea "x"
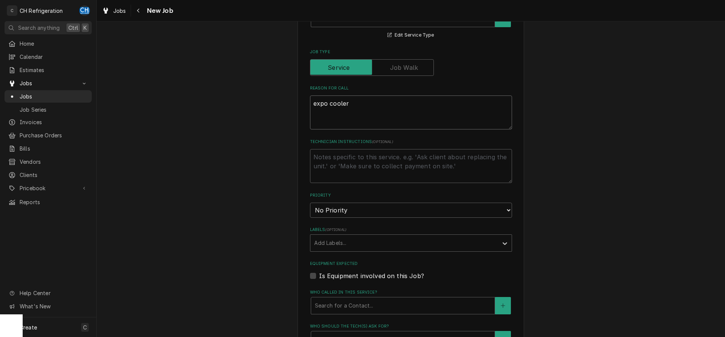
type textarea "expo cooler"
type textarea "x"
type textarea "expo cooler n"
type textarea "x"
type textarea "expo cooler no"
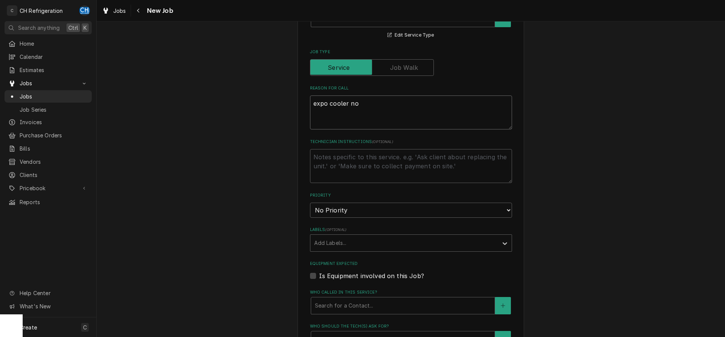
type textarea "x"
type textarea "expo cooler not"
type textarea "x"
type textarea "expo cooler not"
type textarea "x"
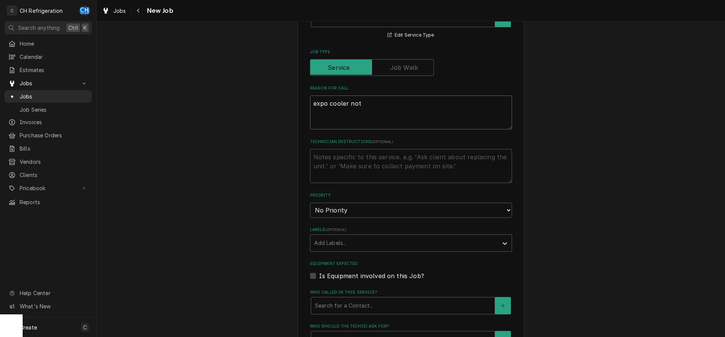
type textarea "expo cooler not a"
type textarea "x"
type textarea "expo cooler not at"
type textarea "x"
type textarea "expo cooler not at"
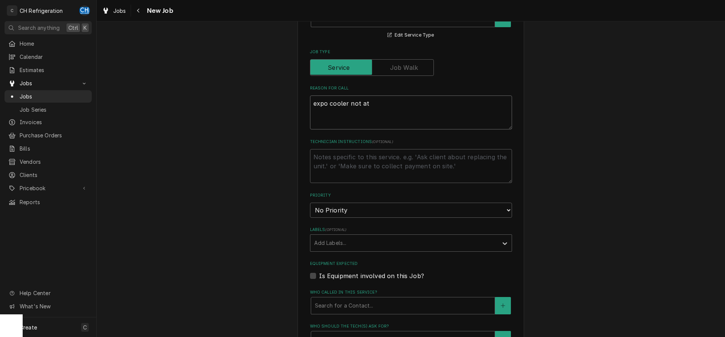
type textarea "x"
type textarea "expo cooler not at t"
type textarea "x"
type textarea "expo cooler not at te"
type textarea "x"
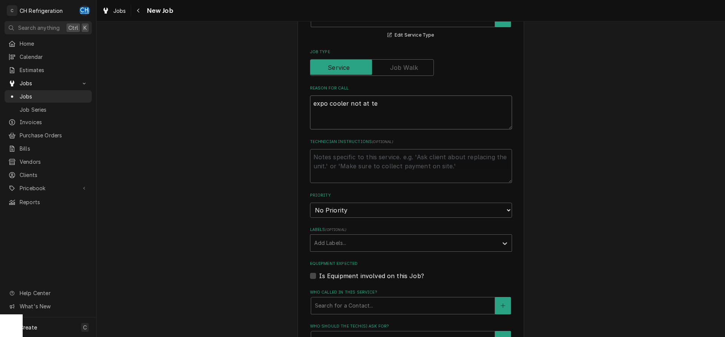
type textarea "expo cooler not at tem"
type textarea "x"
type textarea "expo cooler not at temp"
click at [348, 102] on textarea "expo cooler not at temp" at bounding box center [411, 112] width 202 height 34
type textarea "x"
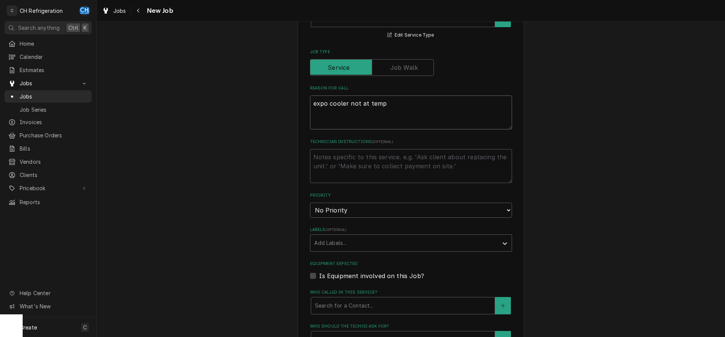
type textarea "expo cooler "not at temp"
click at [389, 97] on textarea "expo cooler "not at temp" at bounding box center [411, 112] width 202 height 34
type textarea "x"
type textarea "expo cooler "not at temp""
type textarea "x"
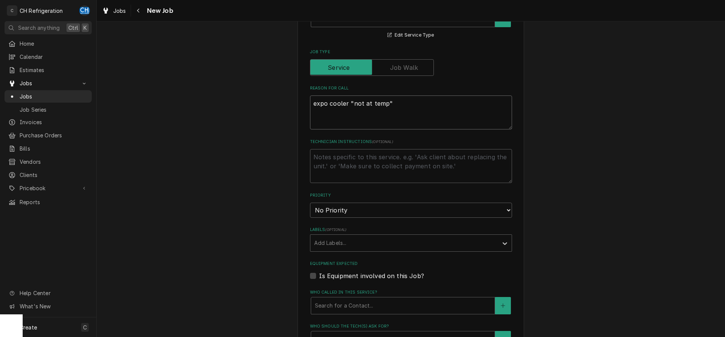
type textarea "expo cooler "not at temp""
type textarea "x"
type textarea "expo cooler "not at temp""
type textarea "x"
type textarea "expo cooler "not at temp" m"
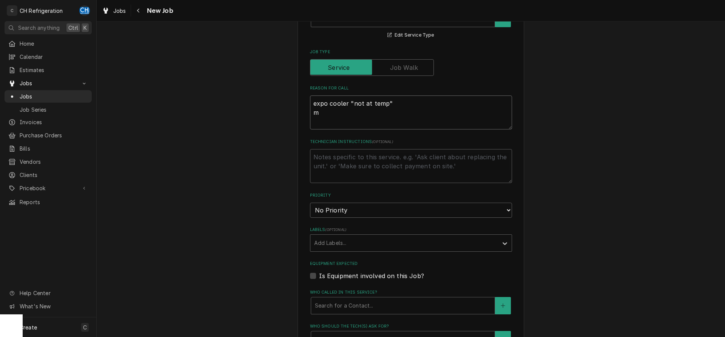
type textarea "x"
type textarea "expo cooler "not at temp" mi"
type textarea "x"
type textarea "expo cooler "not at temp" mig"
type textarea "x"
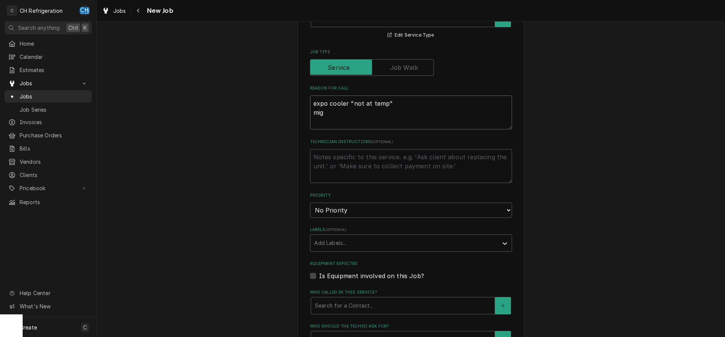
type textarea "expo cooler "not at temp" migh"
type textarea "x"
type textarea "expo cooler "not at temp" might"
type textarea "x"
type textarea "expo cooler "not at temp" might"
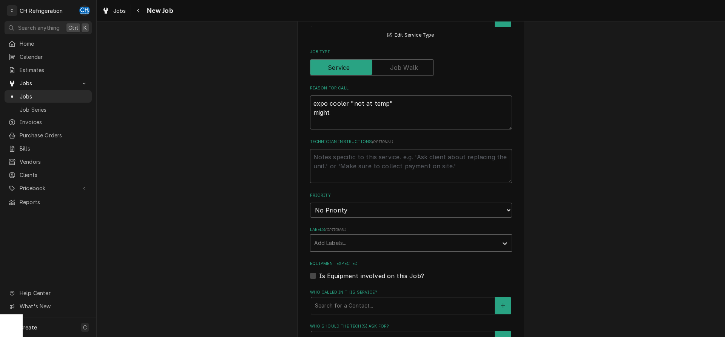
type textarea "x"
type textarea "expo cooler "not at temp" might j"
type textarea "x"
type textarea "expo cooler "not at temp" might ju"
type textarea "x"
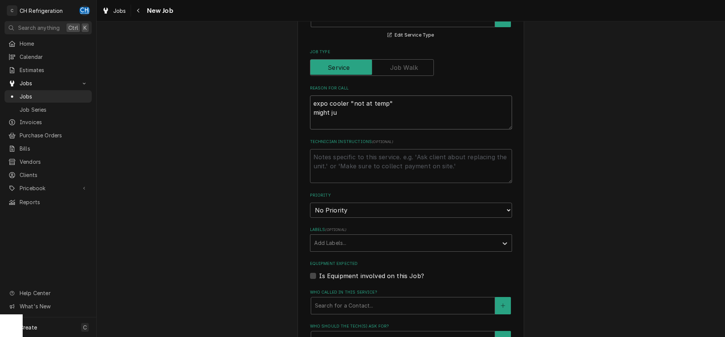
type textarea "expo cooler "not at temp" might jus"
type textarea "x"
type textarea "expo cooler "not at temp" might just"
type textarea "x"
type textarea "expo cooler "not at temp" might just"
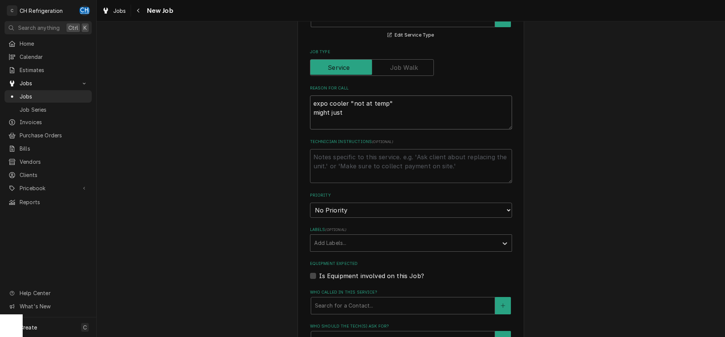
type textarea "x"
type textarea "expo cooler "not at temp" might just n"
type textarea "x"
type textarea "expo cooler "not at temp" might just ne"
type textarea "x"
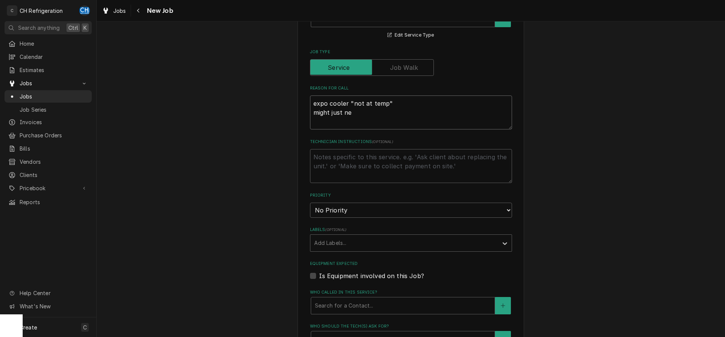
type textarea "expo cooler "not at temp" might just nee"
type textarea "x"
type textarea "expo cooler "not at temp" might just need"
type textarea "x"
type textarea "expo cooler "not at temp" might just need"
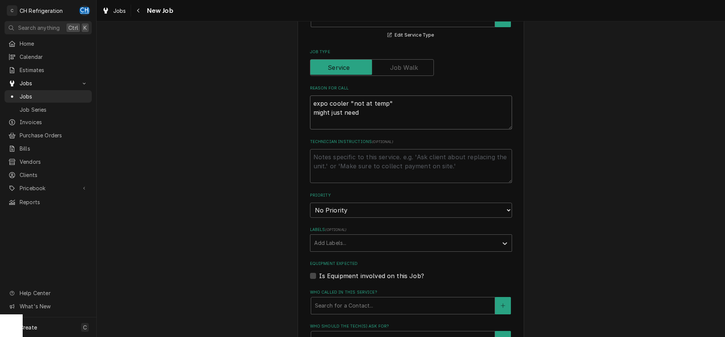
type textarea "x"
type textarea "expo cooler "not at temp" might just need t"
type textarea "x"
type textarea "expo cooler "not at temp" might just need th"
type textarea "x"
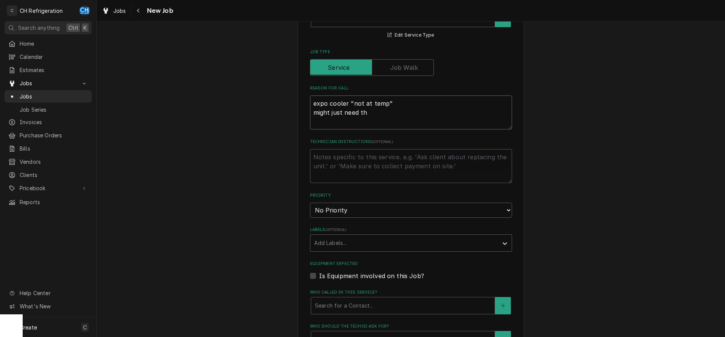
type textarea "expo cooler "not at temp" might just need the"
type textarea "x"
type textarea "expo cooler "not at temp" might just need ther"
type textarea "x"
type textarea "expo cooler "not at temp" might just need therm"
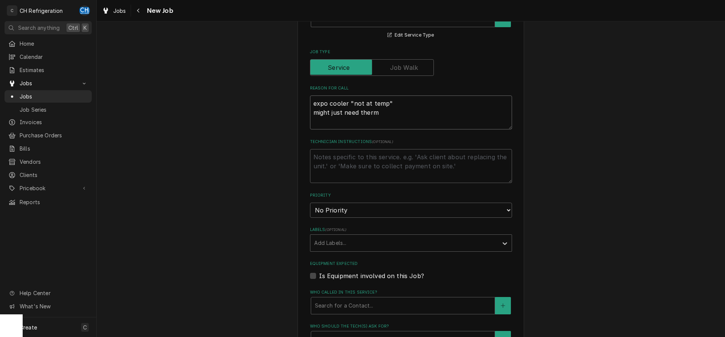
type textarea "x"
type textarea "expo cooler "not at temp" might just need thermo"
type textarea "x"
type textarea "expo cooler "not at temp" might just need thermos"
type textarea "x"
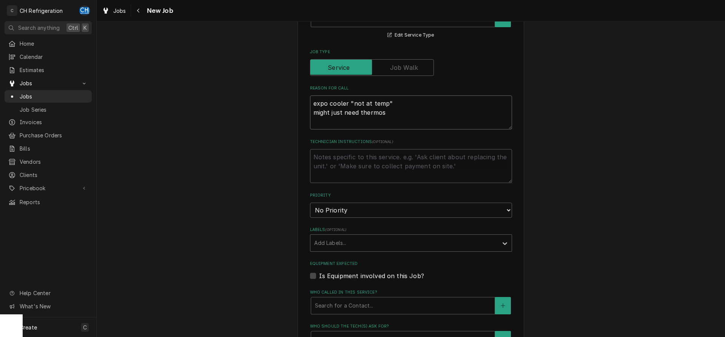
type textarea "expo cooler "not at temp" might just need thermost"
type textarea "x"
type textarea "expo cooler "not at temp" might just need thermosta"
type textarea "x"
type textarea "expo cooler "not at temp" might just need thermostat"
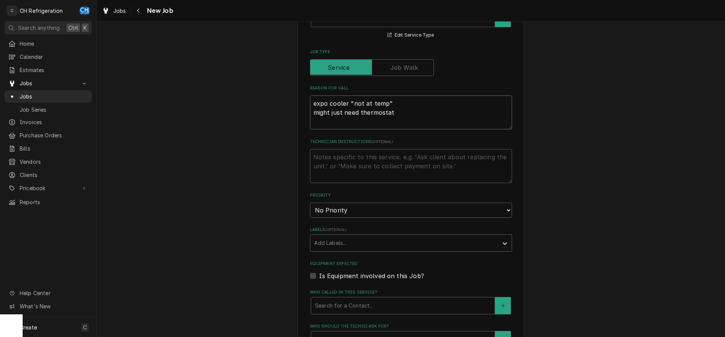
type textarea "x"
type textarea "expo cooler "not at temp" might just need thermostat"
type textarea "x"
type textarea "expo cooler "not at temp" might just need thermostat r"
type textarea "x"
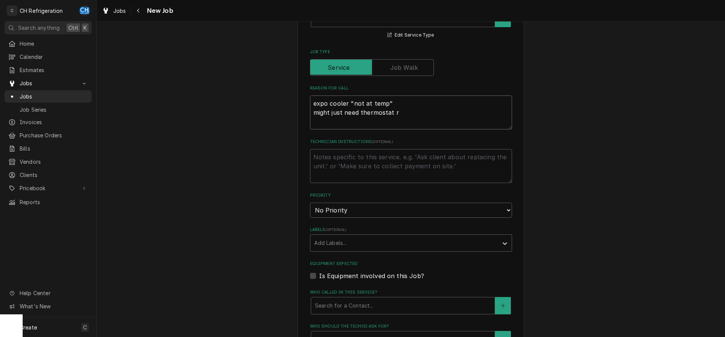
type textarea "expo cooler "not at temp" might just need thermostat re"
type textarea "x"
type textarea "expo cooler "not at temp" might just need thermostat rep"
type textarea "x"
type textarea "expo cooler "not at temp" might just need thermostat repl"
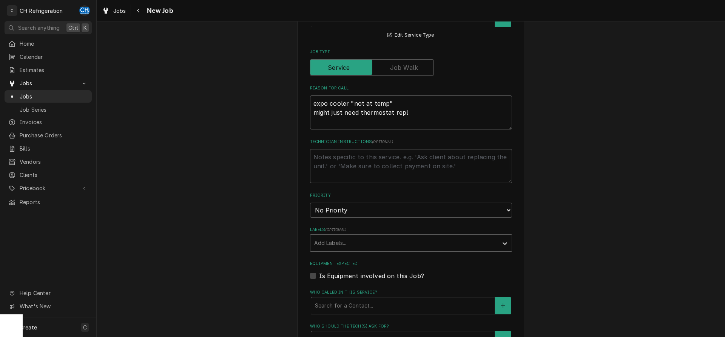
type textarea "x"
type textarea "expo cooler "not at temp" might just need thermostat repla"
type textarea "x"
type textarea "expo cooler "not at temp" might just need thermostat replac"
type textarea "x"
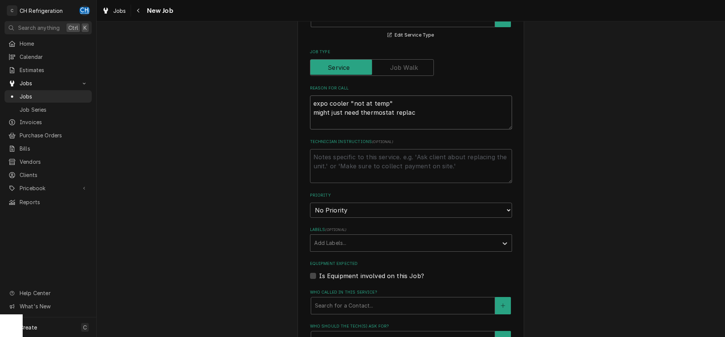
type textarea "expo cooler "not at temp" might just need thermostat replace"
type textarea "x"
type textarea "expo cooler "not at temp" might just need thermostat replaced"
type textarea "x"
type textarea "expo cooler "not at temp" might just need thermostat replaced."
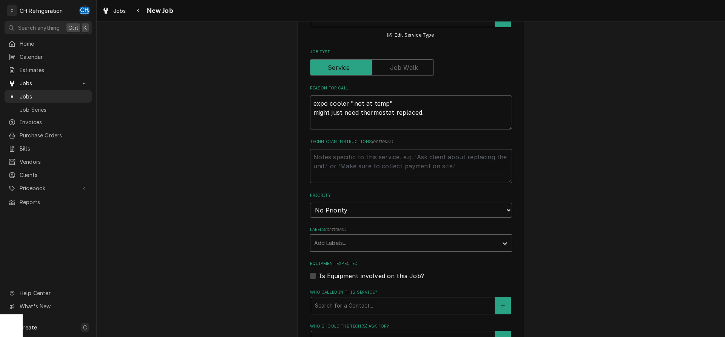
type textarea "x"
type textarea "expo cooler "not at temp" might just need thermostat replaced."
type textarea "x"
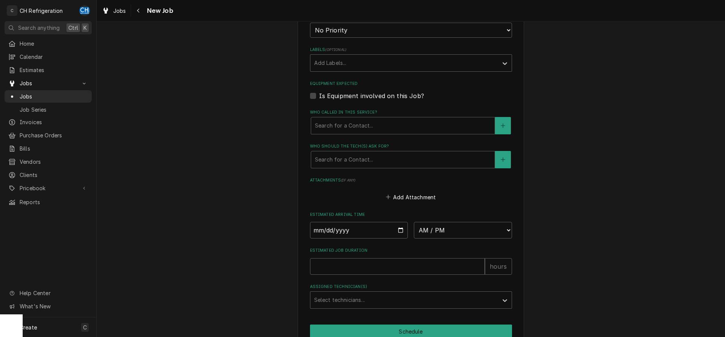
type textarea "expo cooler "not at temp" might just need thermostat replaced."
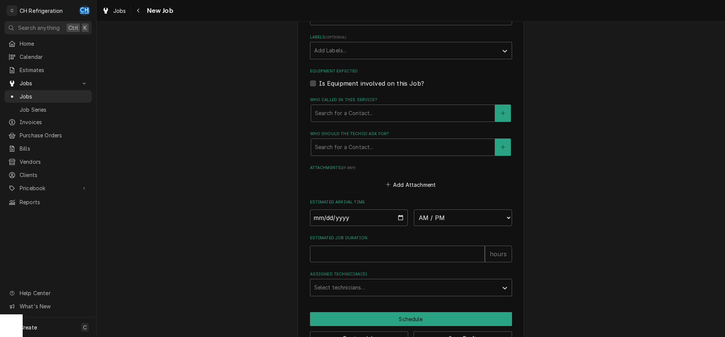
click at [367, 195] on fieldset "Job Details Date Received 2025-10-13 Service Type Cooler repair Edit Service Ty…" at bounding box center [411, 26] width 202 height 539
click at [361, 143] on div "Who should the tech(s) ask for?" at bounding box center [403, 147] width 176 height 14
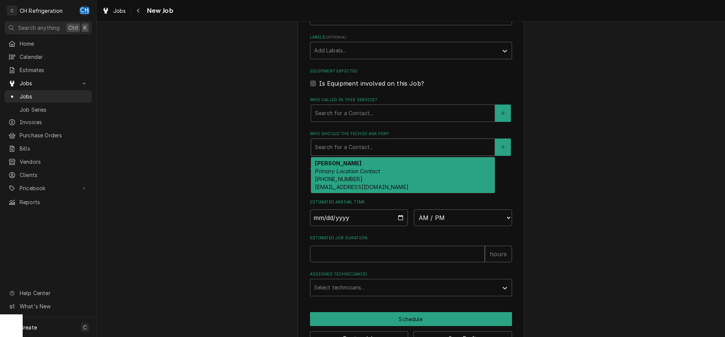
click at [369, 179] on div "Brendon Fellows Primary Location Contact (310) 251-0102 operations@criticschoic…" at bounding box center [402, 174] width 183 height 35
type textarea "x"
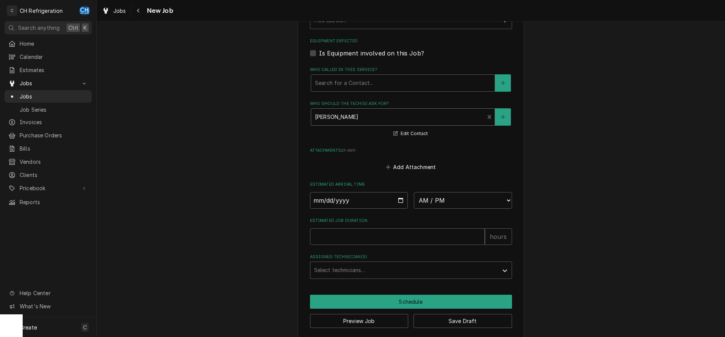
scroll to position [460, 0]
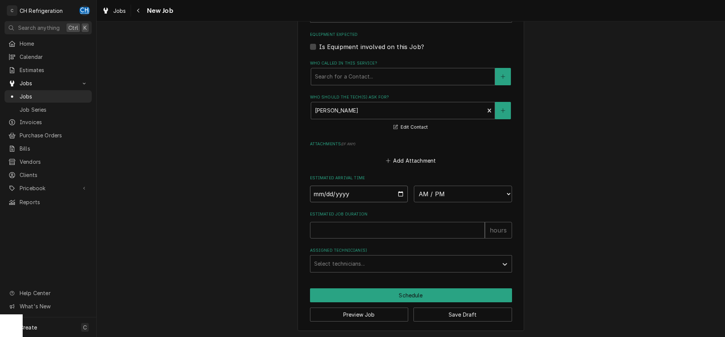
click at [397, 191] on input "Date" at bounding box center [359, 194] width 98 height 17
type input "2025-10-14"
click at [414, 186] on select "AM / PM 6:00 AM 6:15 AM 6:30 AM 6:45 AM 7:00 AM 7:15 AM 7:30 AM 7:45 AM 8:00 AM…" at bounding box center [463, 194] width 98 height 17
type textarea "x"
select select "11:00:00"
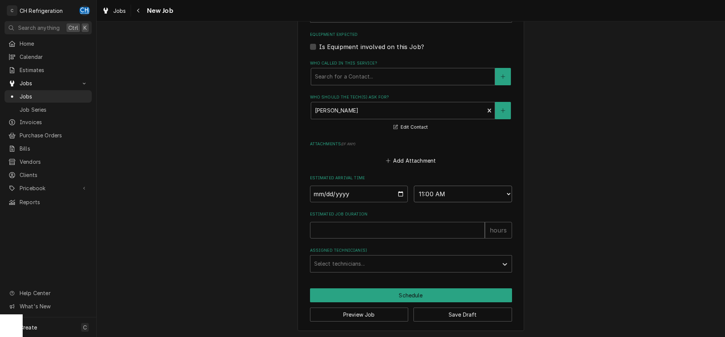
click option "11:00 AM" at bounding box center [0, 0] width 0 height 0
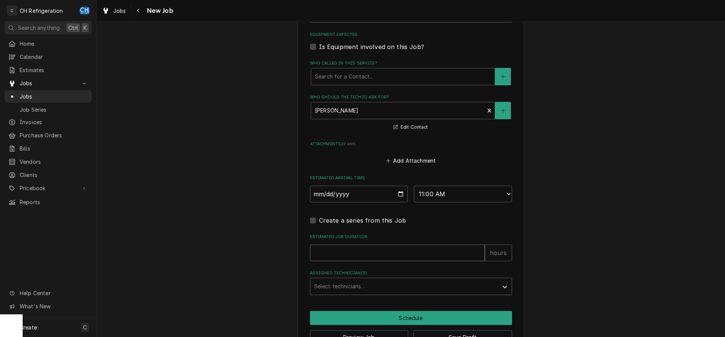
click at [393, 248] on input "Estimated Job Duration" at bounding box center [397, 253] width 175 height 17
type textarea "x"
type input "2"
type textarea "x"
type input "2"
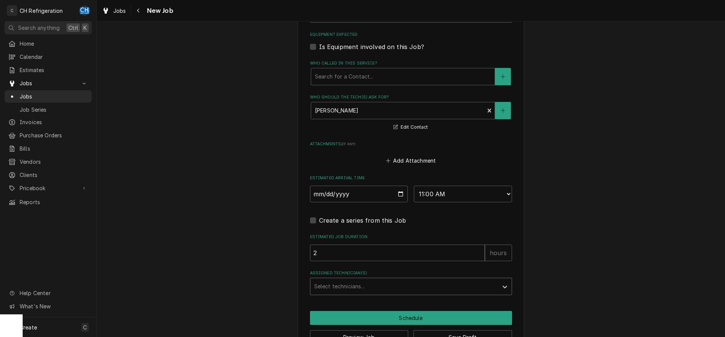
click at [369, 283] on div "Assigned Technician(s)" at bounding box center [404, 287] width 180 height 14
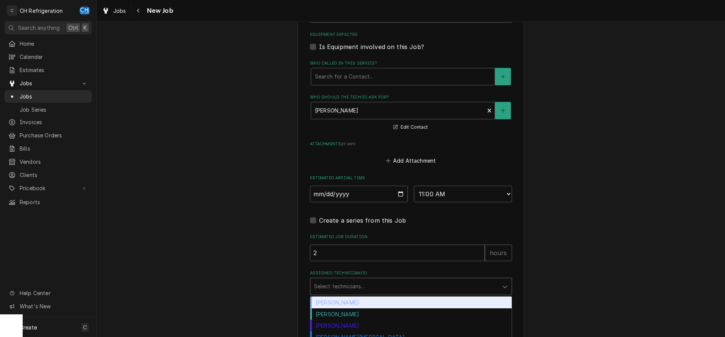
scroll to position [489, 0]
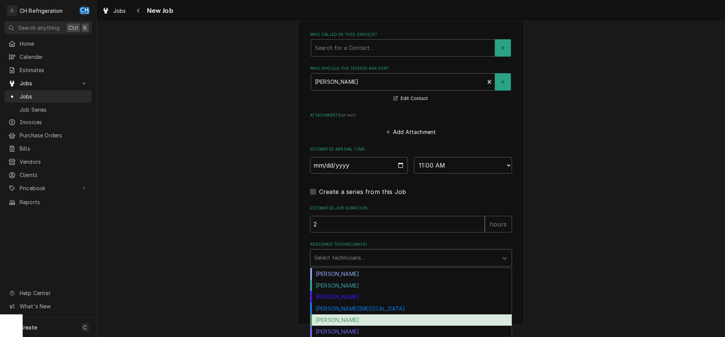
click at [358, 318] on div "[PERSON_NAME]" at bounding box center [410, 320] width 201 height 12
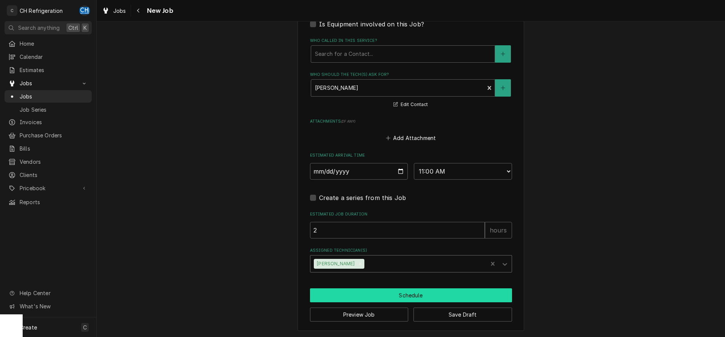
click at [365, 292] on button "Schedule" at bounding box center [411, 295] width 202 height 14
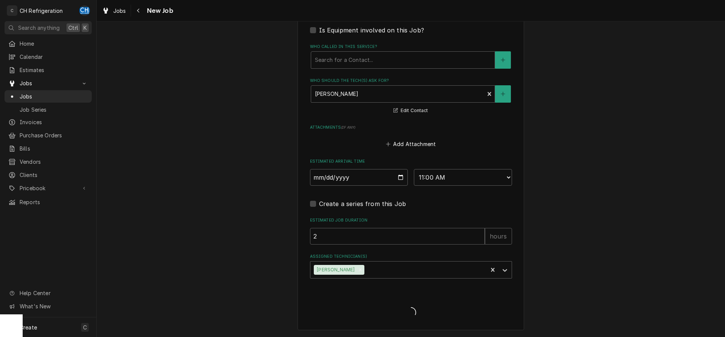
scroll to position [476, 0]
type textarea "x"
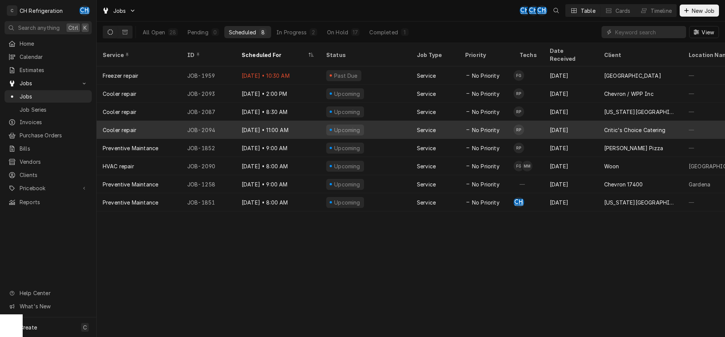
click at [529, 121] on td "RP" at bounding box center [528, 130] width 30 height 18
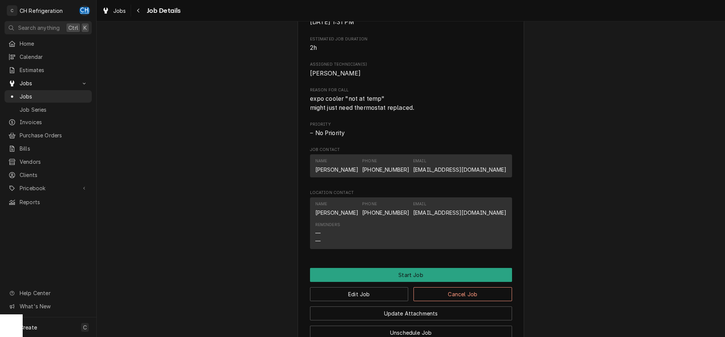
scroll to position [388, 0]
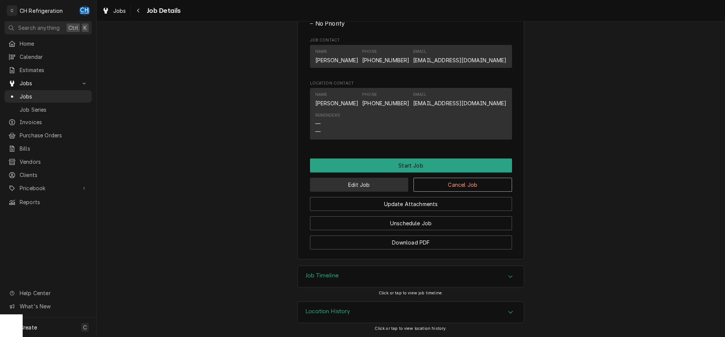
click at [359, 188] on button "Edit Job" at bounding box center [359, 185] width 99 height 14
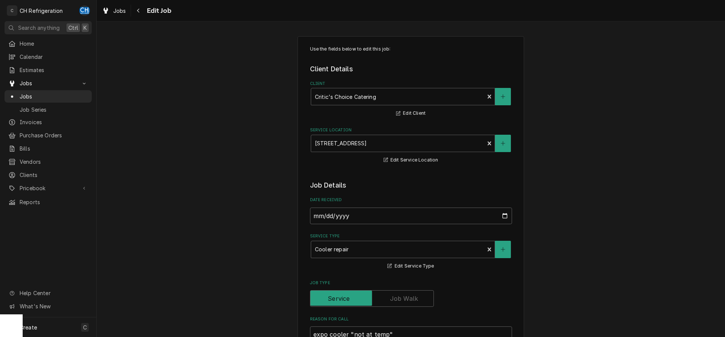
type textarea "x"
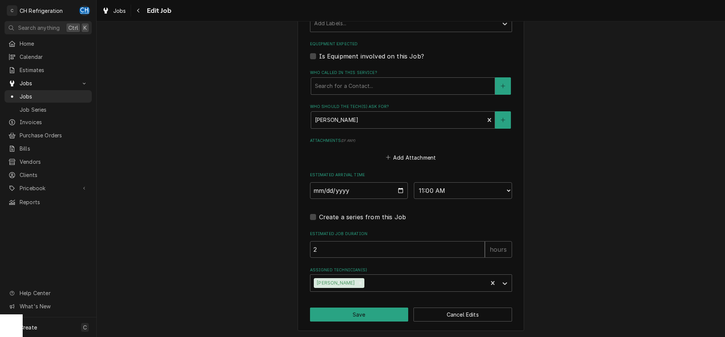
scroll to position [297, 0]
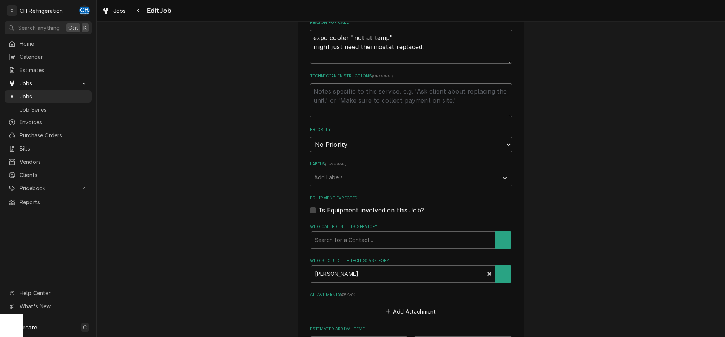
click at [356, 98] on textarea "Technician Instructions ( optional )" at bounding box center [411, 100] width 202 height 34
type textarea "p"
type textarea "x"
type textarea "p1"
type textarea "x"
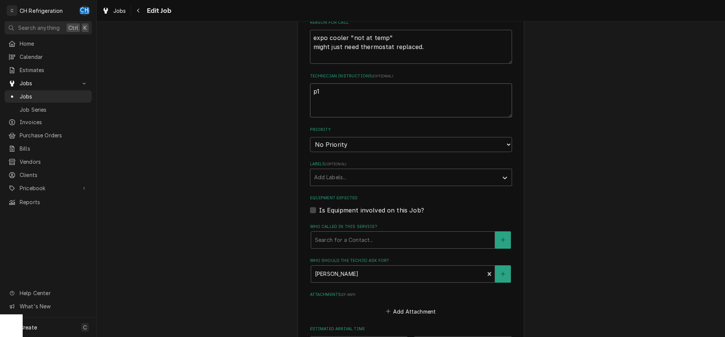
type textarea "p16"
type textarea "x"
type textarea "p162"
type textarea "x"
type textarea "p1620"
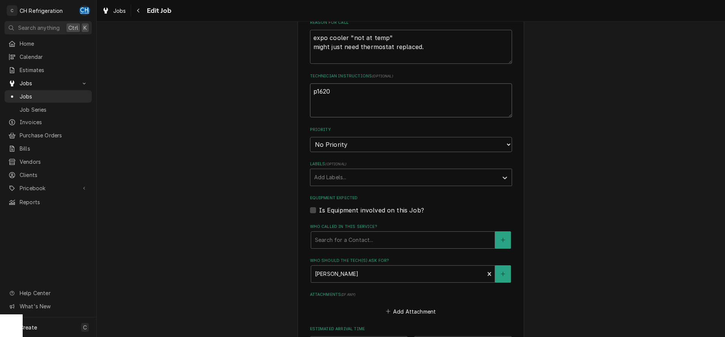
type textarea "x"
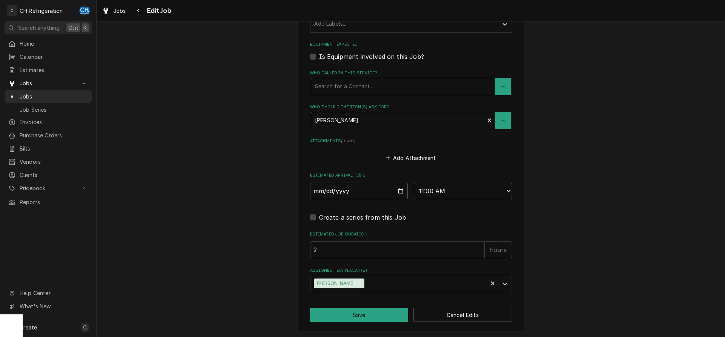
scroll to position [451, 0]
type textarea "p1620"
click at [369, 309] on button "Save" at bounding box center [359, 315] width 99 height 14
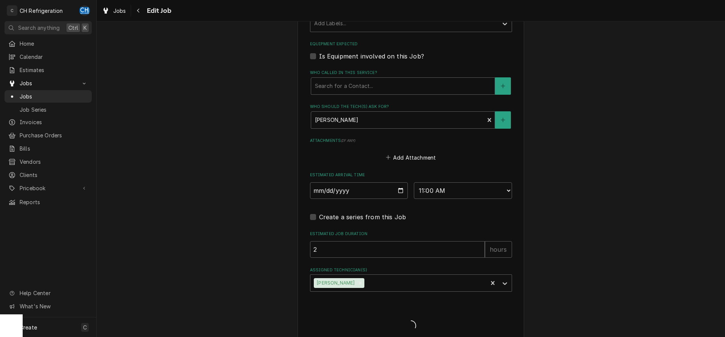
type textarea "x"
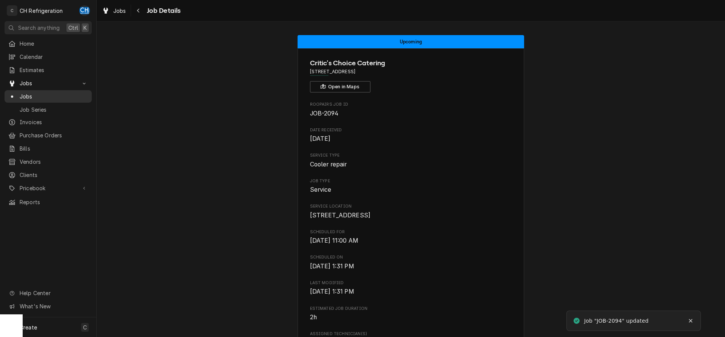
click at [53, 92] on span "Jobs" at bounding box center [54, 96] width 68 height 8
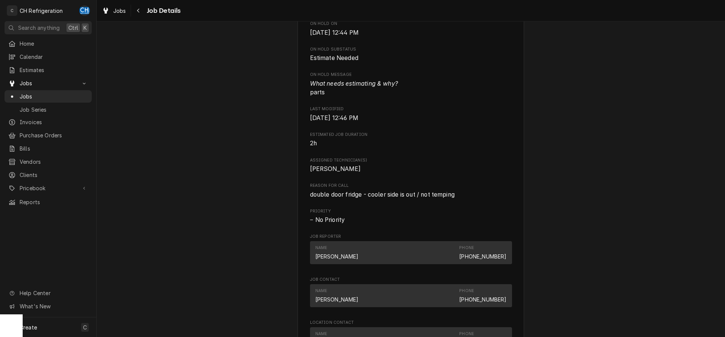
scroll to position [193, 0]
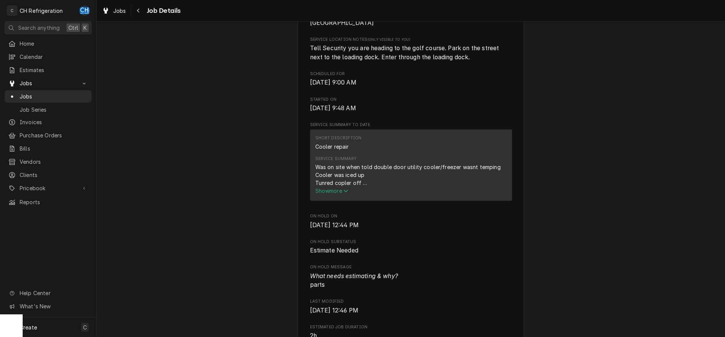
click at [332, 195] on button "Show more" at bounding box center [410, 191] width 191 height 8
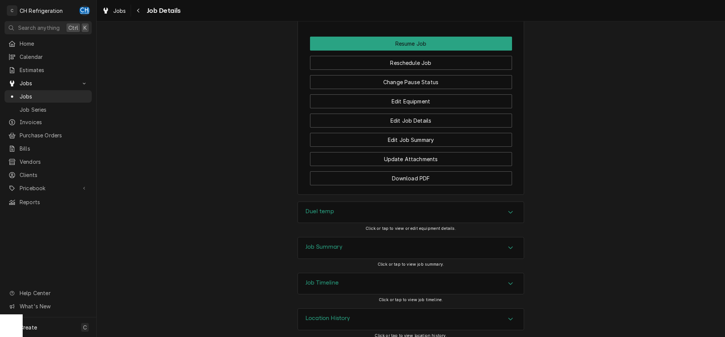
scroll to position [957, 0]
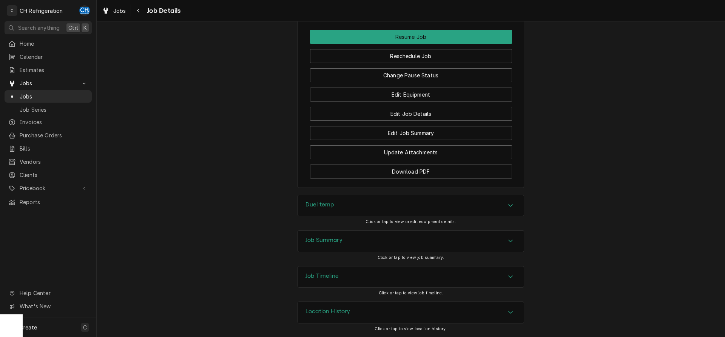
click at [367, 241] on div "Job Summary" at bounding box center [411, 241] width 226 height 21
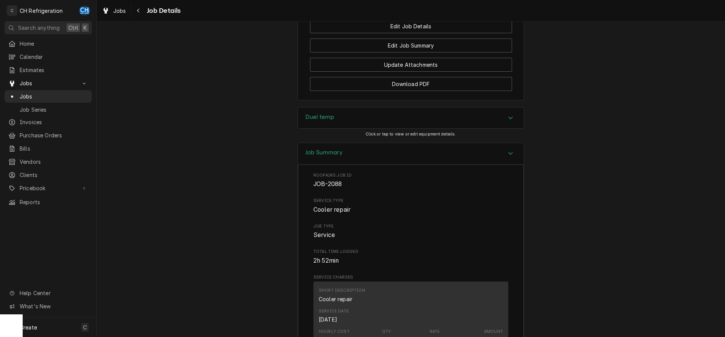
scroll to position [1073, 0]
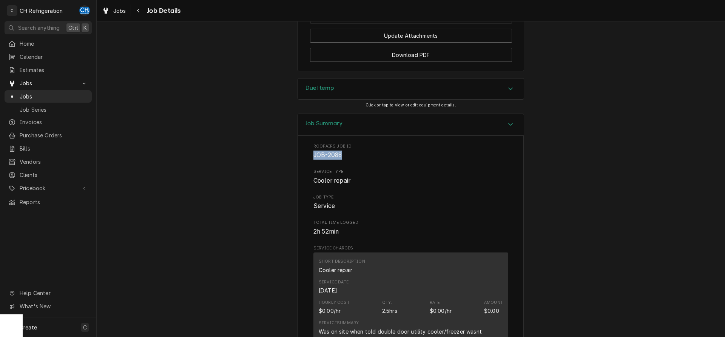
drag, startPoint x: 343, startPoint y: 158, endPoint x: 305, endPoint y: 155, distance: 38.7
copy span "JOB-2088"
click at [331, 206] on span "Service" at bounding box center [324, 205] width 22 height 7
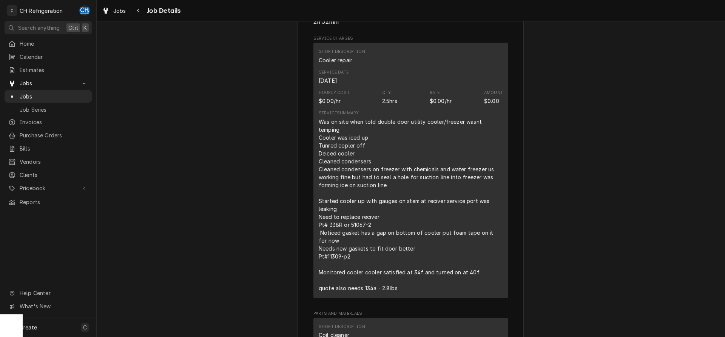
scroll to position [1244, 0]
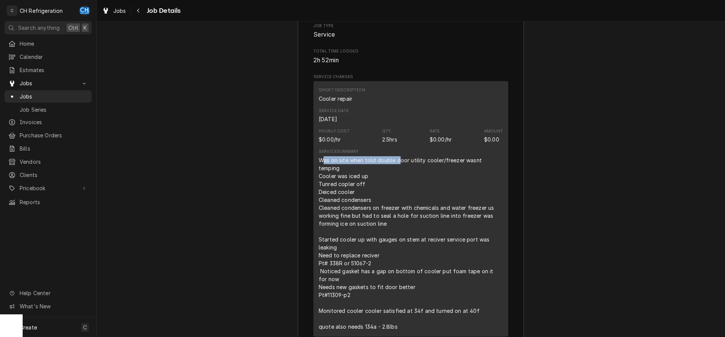
drag, startPoint x: 322, startPoint y: 159, endPoint x: 397, endPoint y: 160, distance: 75.5
click at [397, 160] on div "Was on site when told double door utility cooler/freezer wasnt temping Cooler w…" at bounding box center [411, 243] width 184 height 174
click at [321, 160] on div "Was on site when told double door utility cooler/freezer wasnt temping Cooler w…" at bounding box center [411, 243] width 184 height 174
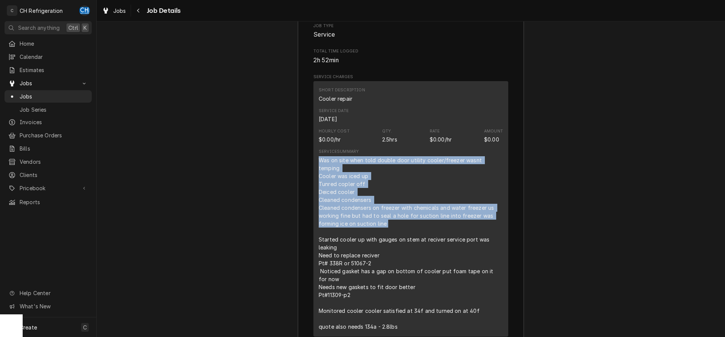
drag, startPoint x: 319, startPoint y: 160, endPoint x: 390, endPoint y: 222, distance: 93.4
click at [390, 222] on div "Was on site when told double door utility cooler/freezer wasnt temping Cooler w…" at bounding box center [411, 243] width 184 height 174
click at [372, 211] on div "Was on site when told double door utility cooler/freezer wasnt temping Cooler w…" at bounding box center [411, 243] width 184 height 174
drag, startPoint x: 317, startPoint y: 159, endPoint x: 443, endPoint y: 217, distance: 138.7
click at [443, 217] on div "Short Description Cooler repair Service Date Oct 13, 2025 Hourly Cost $0.00/hr …" at bounding box center [410, 208] width 195 height 255
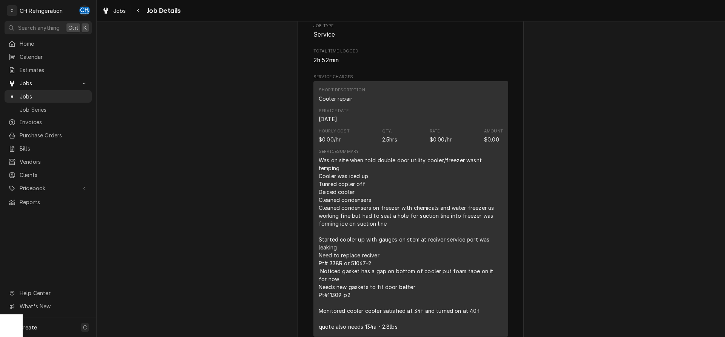
click at [443, 217] on div "Was on site when told double door utility cooler/freezer wasnt temping Cooler w…" at bounding box center [411, 243] width 184 height 174
drag, startPoint x: 377, startPoint y: 256, endPoint x: 317, endPoint y: 255, distance: 59.3
click at [314, 257] on div "Short Description Cooler repair Service Date Oct 13, 2025 Hourly Cost $0.00/hr …" at bounding box center [410, 208] width 195 height 255
click at [390, 254] on div "Was on site when told double door utility cooler/freezer wasnt temping Cooler w…" at bounding box center [411, 243] width 184 height 174
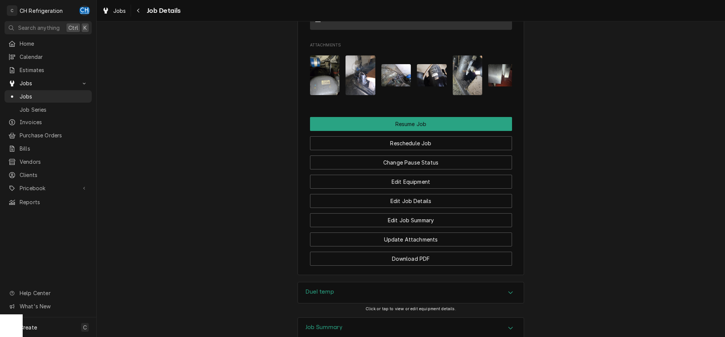
scroll to position [821, 0]
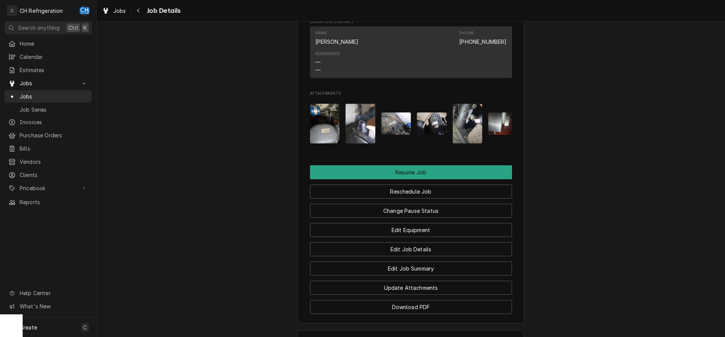
click at [428, 126] on img "Attachments" at bounding box center [432, 123] width 30 height 22
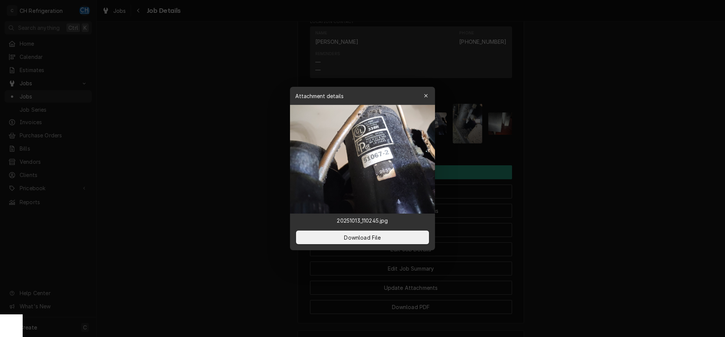
click at [393, 149] on img at bounding box center [362, 159] width 145 height 109
click at [619, 163] on div at bounding box center [362, 168] width 725 height 337
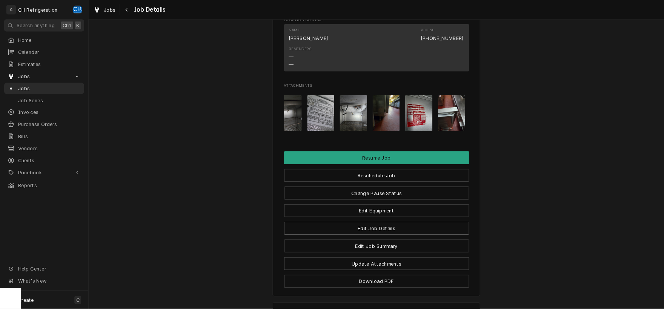
scroll to position [0, 272]
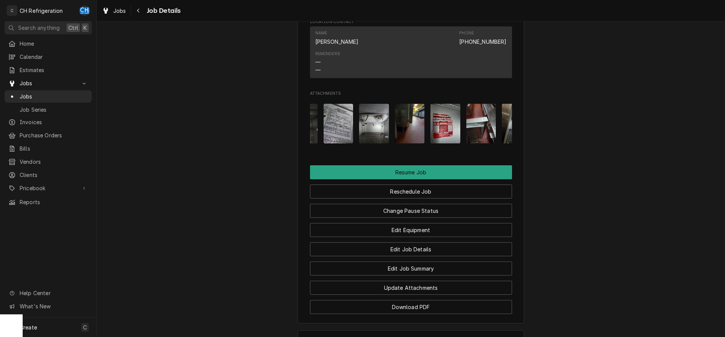
click at [346, 134] on img "Attachments" at bounding box center [338, 124] width 30 height 40
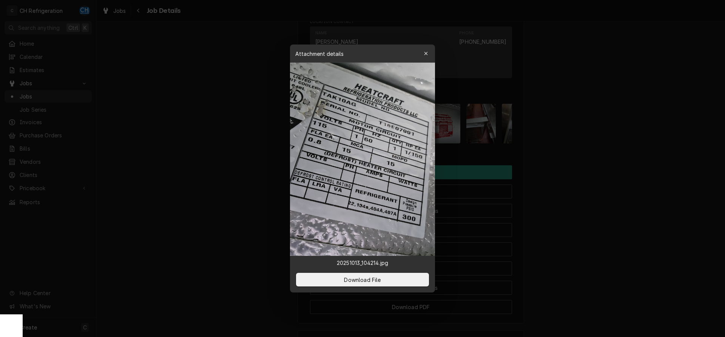
click at [615, 184] on div at bounding box center [362, 168] width 725 height 337
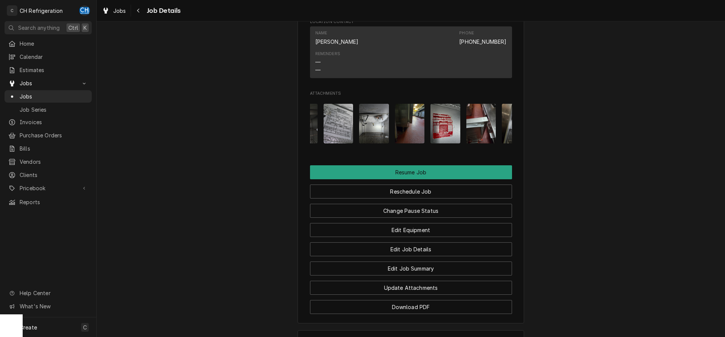
click at [450, 131] on img "Attachments" at bounding box center [445, 124] width 30 height 40
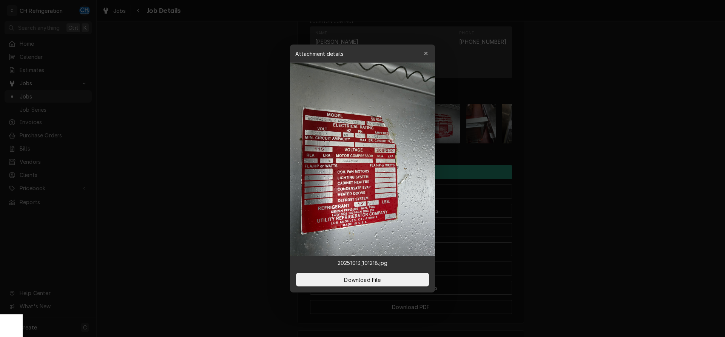
click at [567, 140] on div at bounding box center [362, 168] width 725 height 337
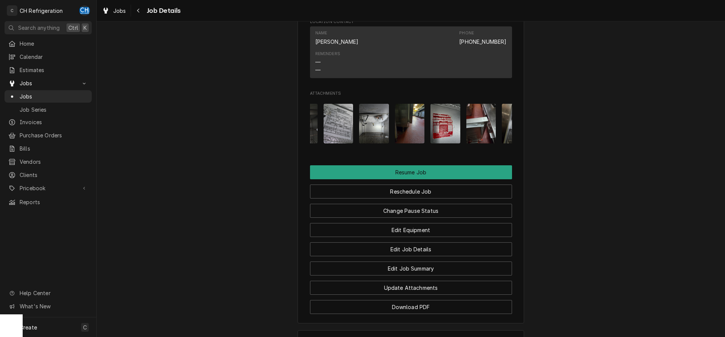
click at [354, 127] on div "Attachments" at bounding box center [411, 124] width 202 height 52
click at [342, 128] on img "Attachments" at bounding box center [338, 124] width 30 height 40
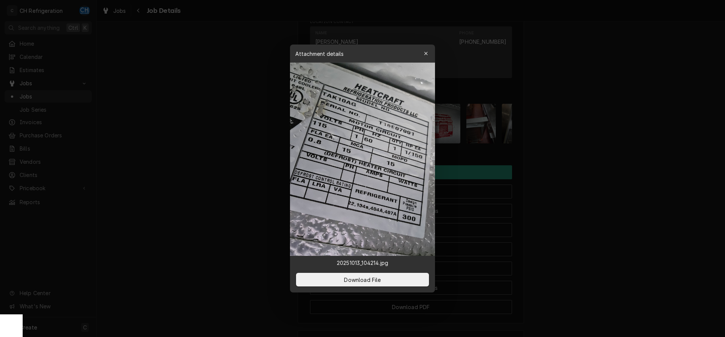
click at [578, 139] on div at bounding box center [362, 168] width 725 height 337
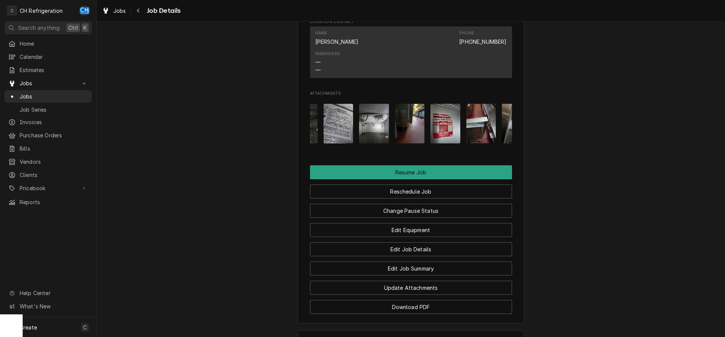
click at [440, 127] on img "Attachments" at bounding box center [445, 124] width 30 height 40
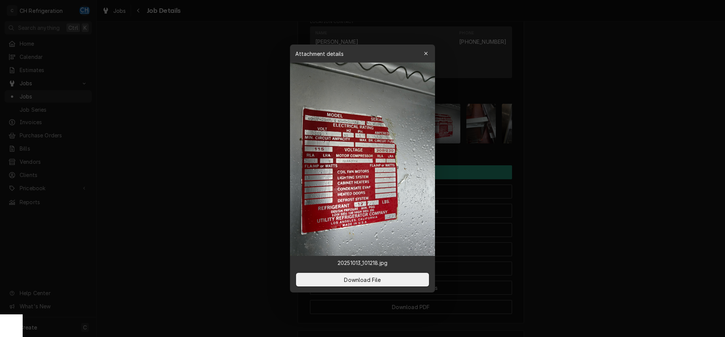
click at [348, 126] on img at bounding box center [362, 159] width 145 height 193
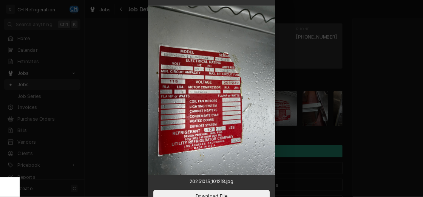
scroll to position [821, 0]
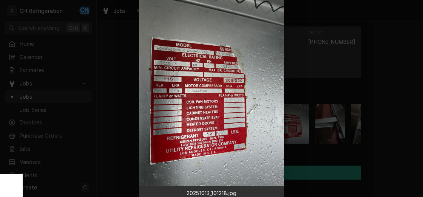
click at [390, 79] on div at bounding box center [211, 98] width 423 height 197
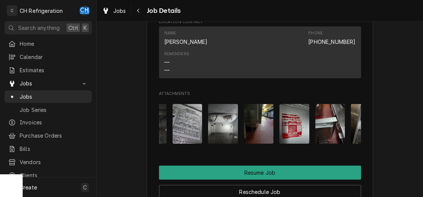
click at [192, 135] on img "Attachments" at bounding box center [188, 124] width 30 height 40
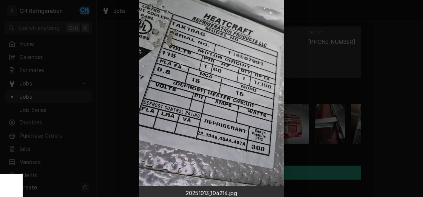
click at [387, 125] on div at bounding box center [211, 98] width 423 height 197
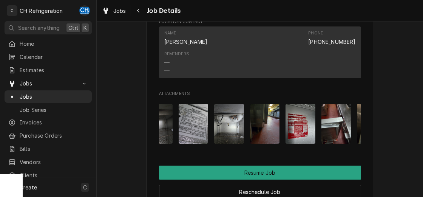
scroll to position [0, 276]
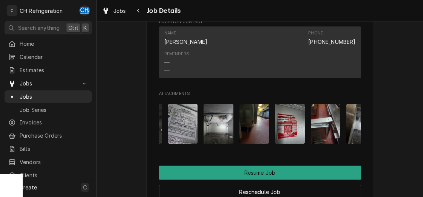
click at [285, 132] on img "Attachments" at bounding box center [290, 124] width 30 height 40
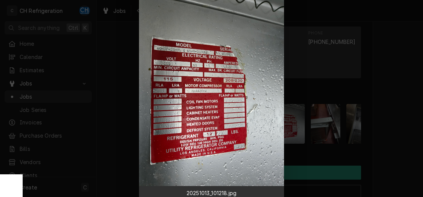
click at [382, 111] on div at bounding box center [211, 98] width 423 height 197
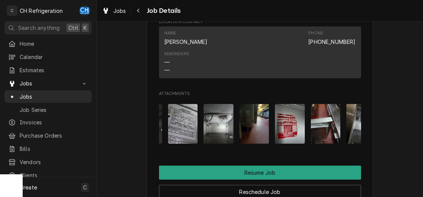
click at [257, 148] on div "Attachments" at bounding box center [260, 124] width 202 height 52
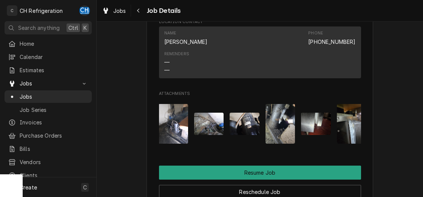
scroll to position [0, 41]
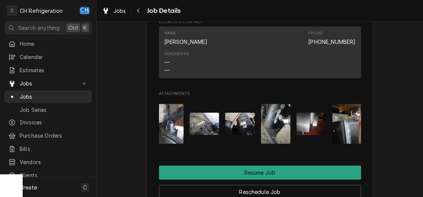
click at [240, 131] on img "Attachments" at bounding box center [240, 123] width 30 height 22
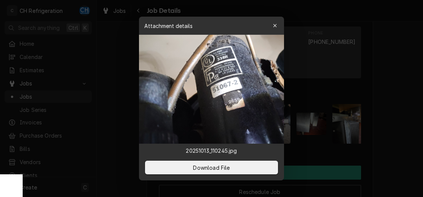
click at [107, 53] on div at bounding box center [211, 98] width 423 height 197
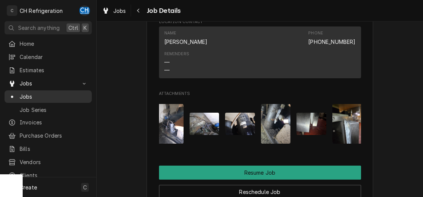
click at [32, 92] on span "Jobs" at bounding box center [54, 96] width 68 height 8
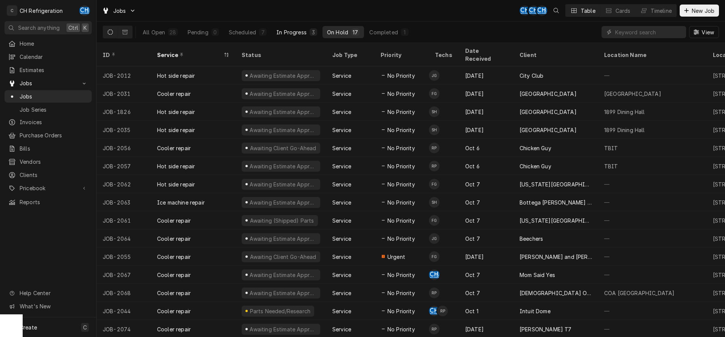
click at [305, 33] on div "In Progress" at bounding box center [291, 32] width 30 height 8
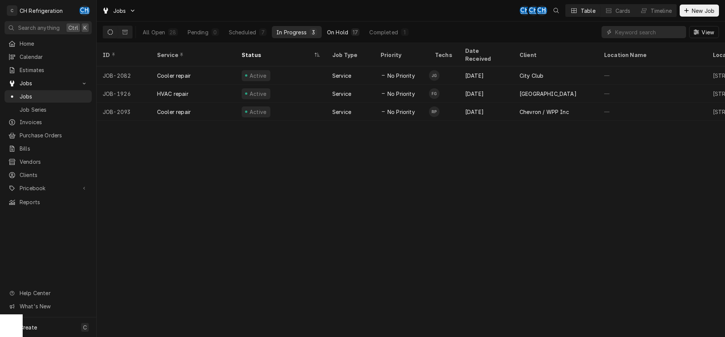
click at [356, 31] on div "17" at bounding box center [355, 32] width 5 height 8
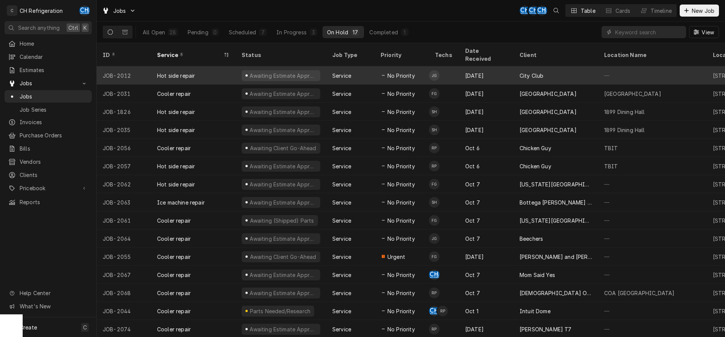
click at [465, 72] on div "Sep 25" at bounding box center [486, 75] width 54 height 18
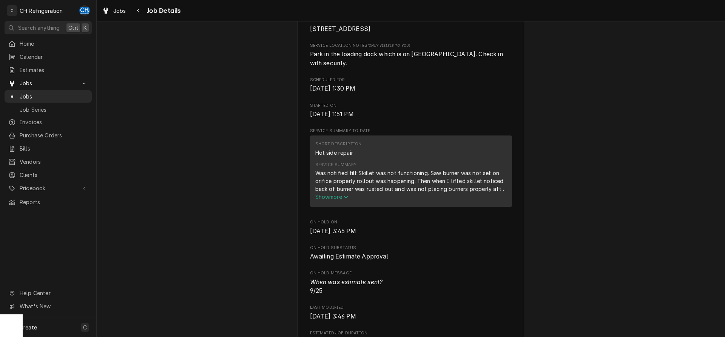
scroll to position [193, 0]
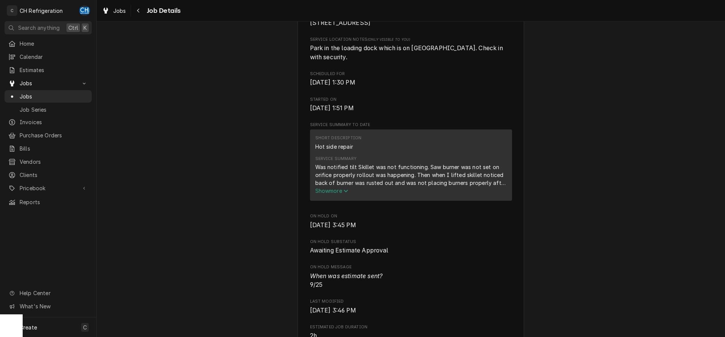
click at [337, 191] on span "Show more" at bounding box center [331, 191] width 33 height 6
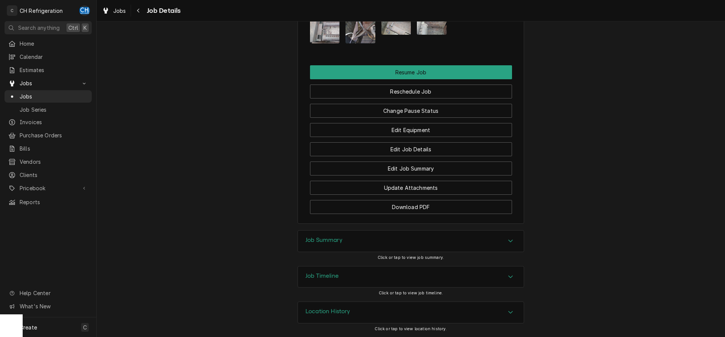
drag, startPoint x: 401, startPoint y: 240, endPoint x: 416, endPoint y: 240, distance: 15.1
click at [401, 240] on div "Job Summary" at bounding box center [411, 241] width 226 height 21
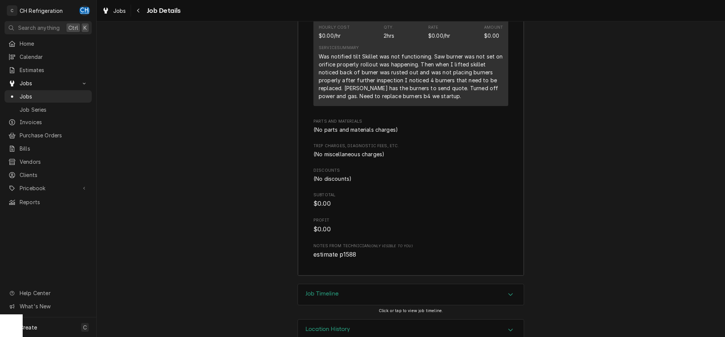
scroll to position [1105, 0]
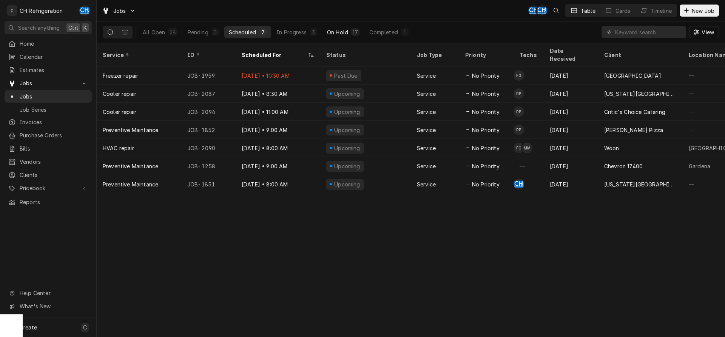
click at [339, 27] on button "On Hold 17" at bounding box center [343, 32] width 42 height 12
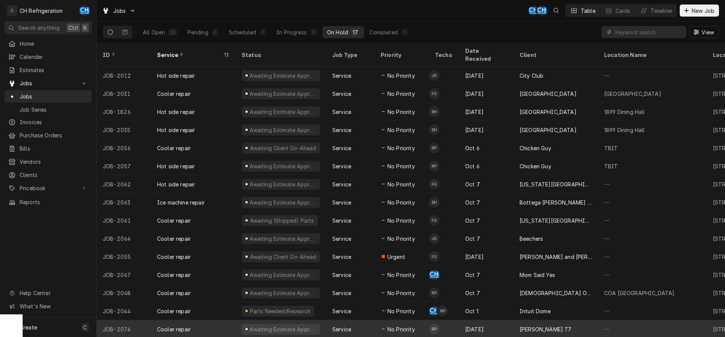
scroll to position [28, 0]
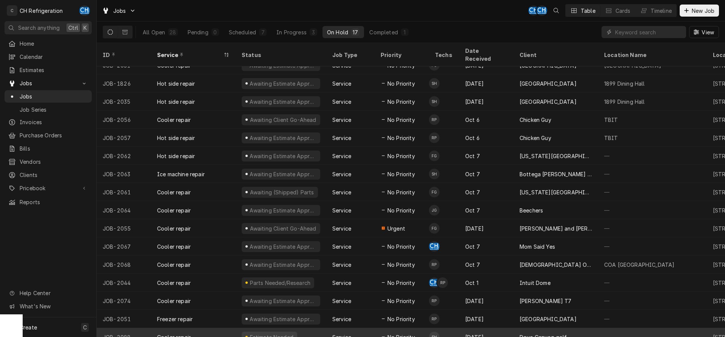
click at [578, 328] on div "Dove Canyon golf" at bounding box center [555, 337] width 85 height 18
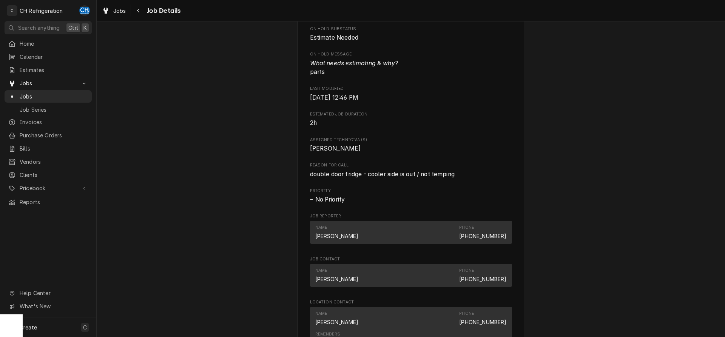
scroll to position [462, 0]
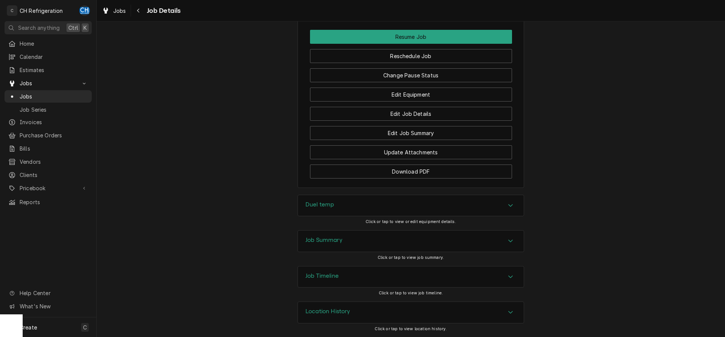
click at [311, 237] on h3 "Job Summary" at bounding box center [323, 240] width 37 height 7
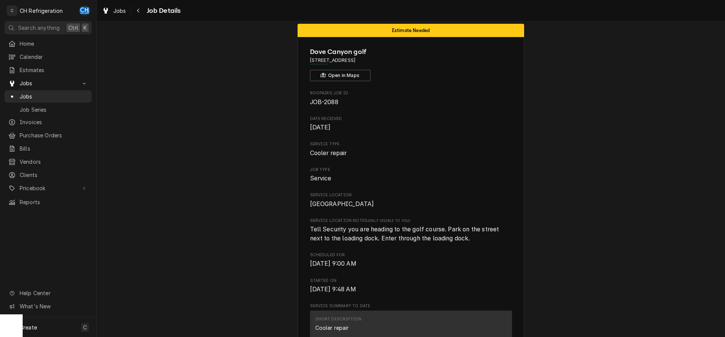
scroll to position [0, 0]
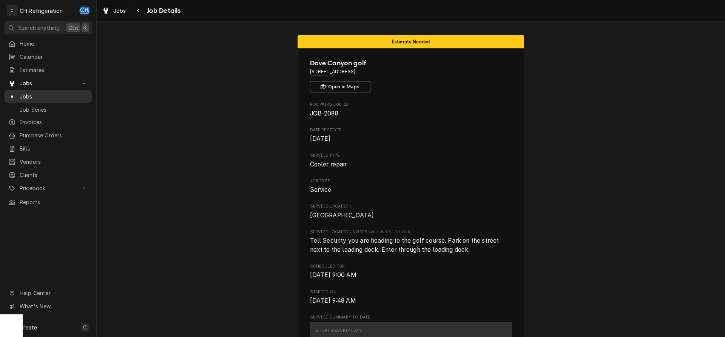
click at [21, 92] on span "Jobs" at bounding box center [54, 96] width 68 height 8
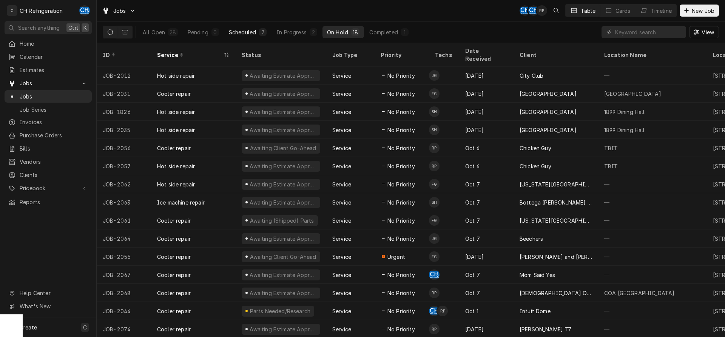
click at [239, 32] on div "Scheduled" at bounding box center [242, 32] width 27 height 8
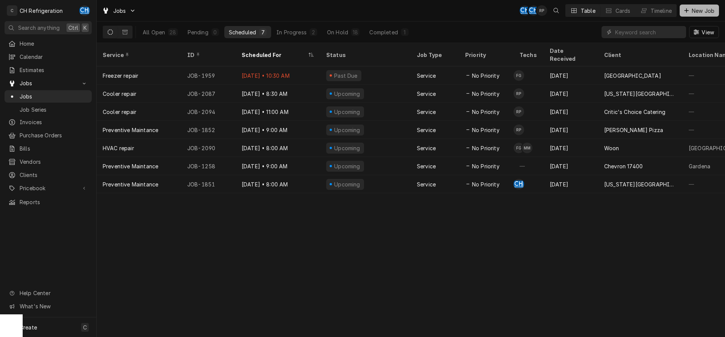
click at [697, 12] on span "New Job" at bounding box center [703, 11] width 26 height 8
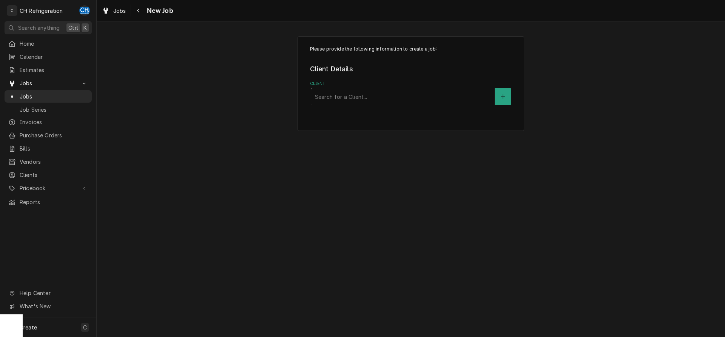
click at [367, 96] on div "Client" at bounding box center [403, 97] width 176 height 14
type input "candl"
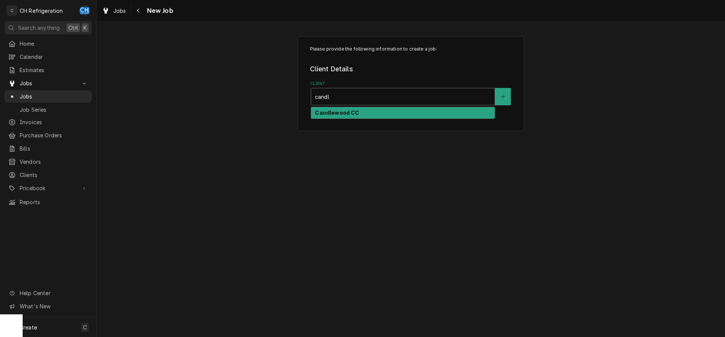
click at [363, 111] on div "Candlewood CC" at bounding box center [402, 113] width 183 height 12
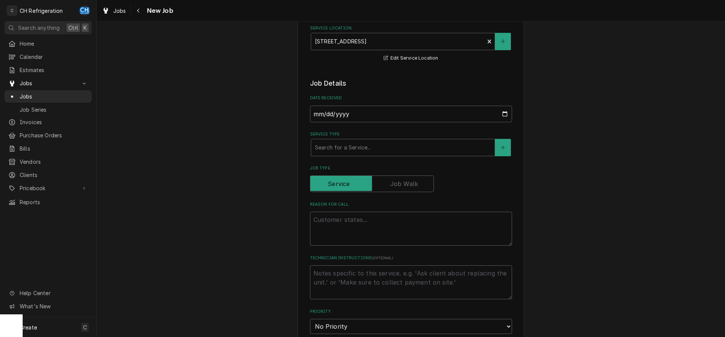
scroll to position [116, 0]
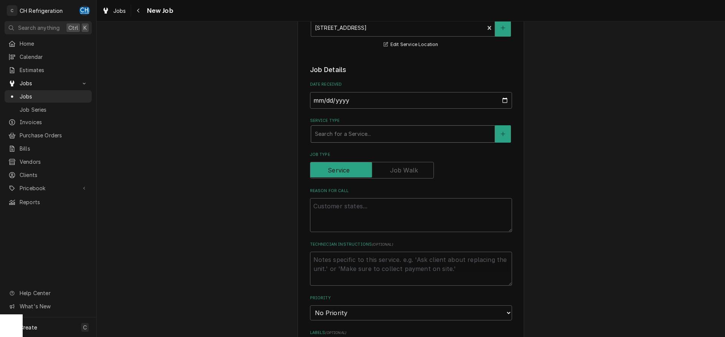
click at [374, 130] on div "Service Type" at bounding box center [403, 134] width 176 height 14
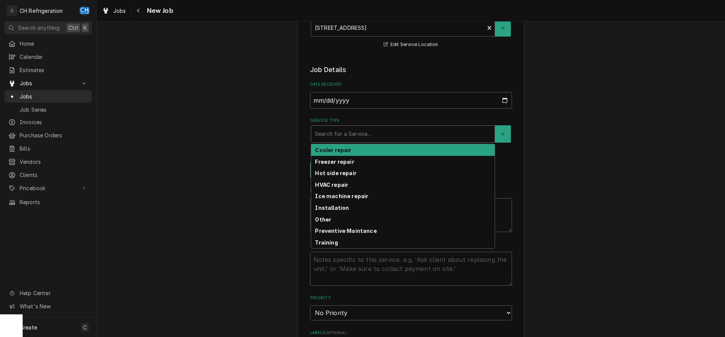
click at [638, 150] on div "Please provide the following information to create a job: Client Details Client…" at bounding box center [411, 285] width 628 height 743
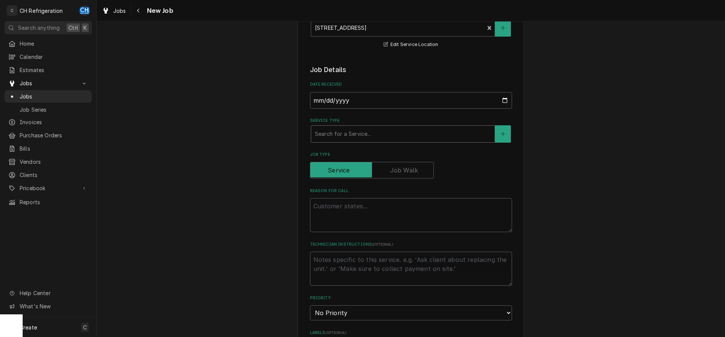
click at [355, 133] on div "Service Type" at bounding box center [403, 134] width 176 height 14
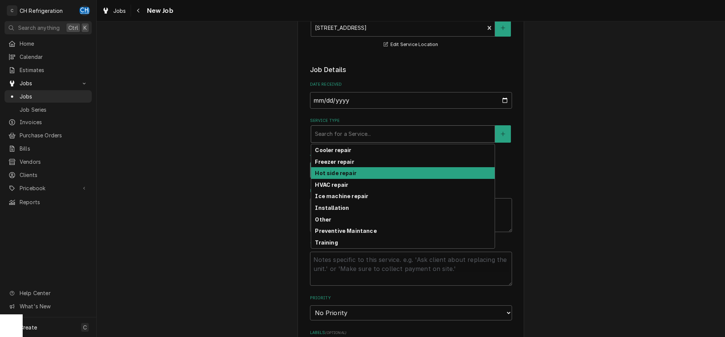
click at [367, 169] on div "Hot side repair" at bounding box center [402, 173] width 183 height 12
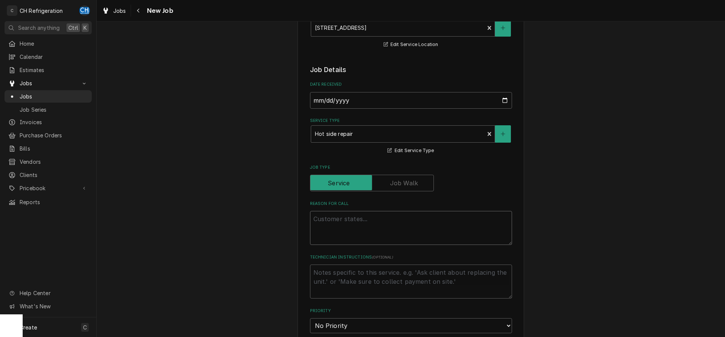
click at [367, 227] on textarea "Reason For Call" at bounding box center [411, 228] width 202 height 34
type textarea "x"
type textarea "s"
type textarea "x"
type textarea "st"
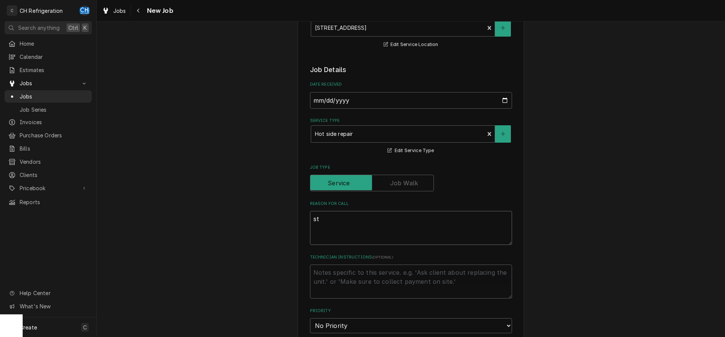
type textarea "x"
type textarea "ste"
type textarea "x"
type textarea "stea"
type textarea "x"
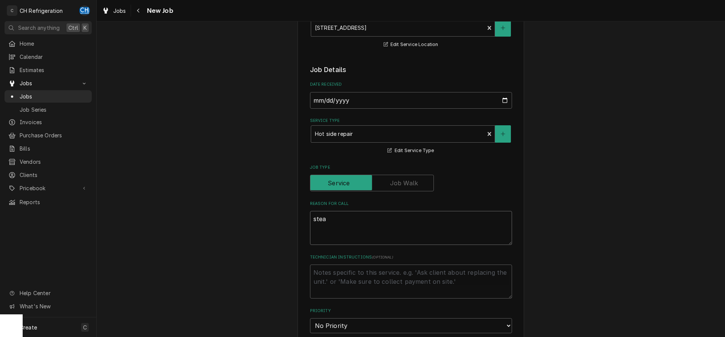
type textarea "steam"
type textarea "x"
type textarea "steam"
type textarea "x"
type textarea "steam t"
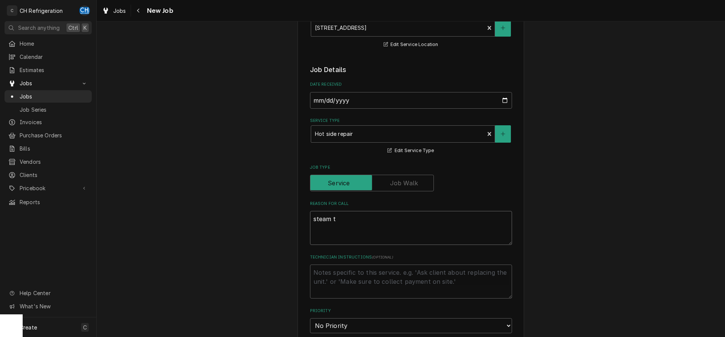
type textarea "x"
type textarea "steam ta"
type textarea "x"
type textarea "steam tab"
type textarea "x"
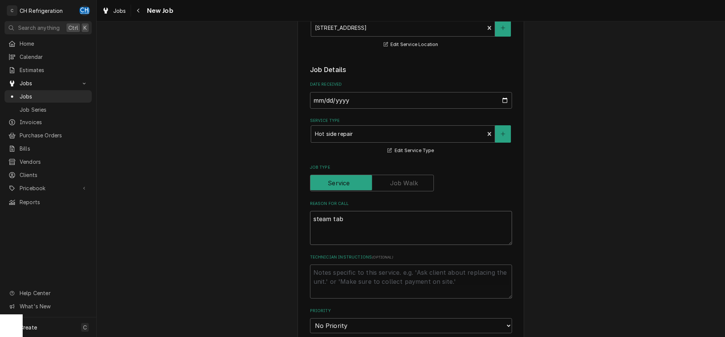
type textarea "steam tabl"
type textarea "x"
type textarea "steam table"
type textarea "x"
type textarea "steam table"
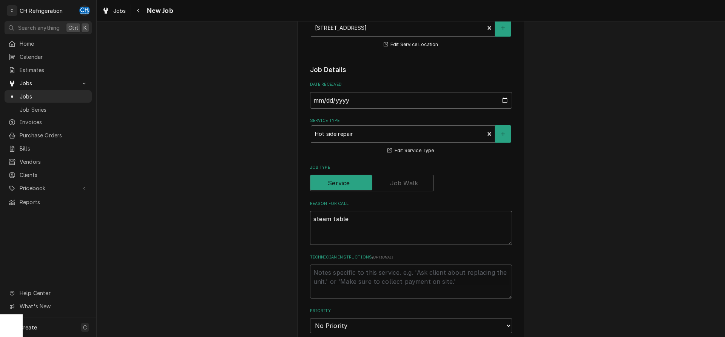
type textarea "x"
type textarea "steam table l"
type textarea "x"
type textarea "steam table le"
type textarea "x"
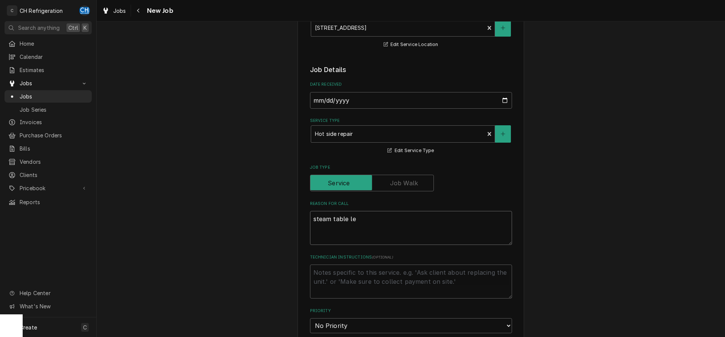
type textarea "steam table lea"
type textarea "x"
type textarea "steam table leak"
type textarea "x"
type textarea "steam table leak"
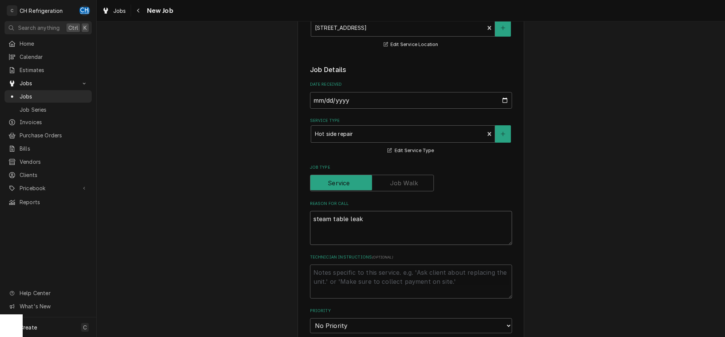
type textarea "x"
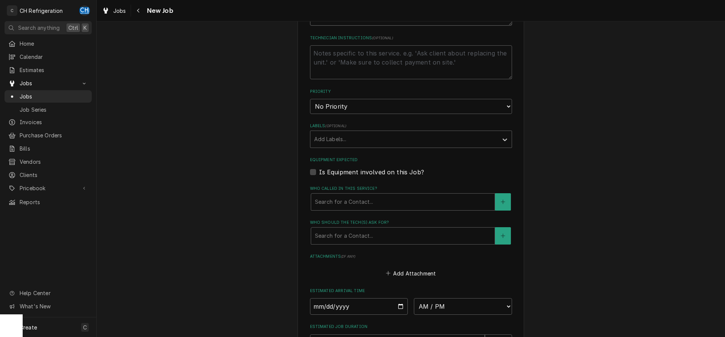
scroll to position [347, 0]
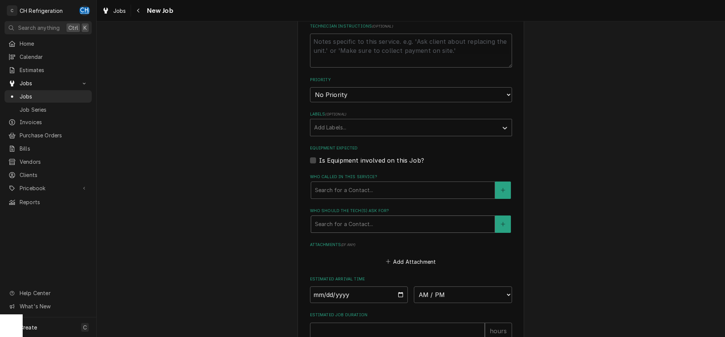
type textarea "steam table leak"
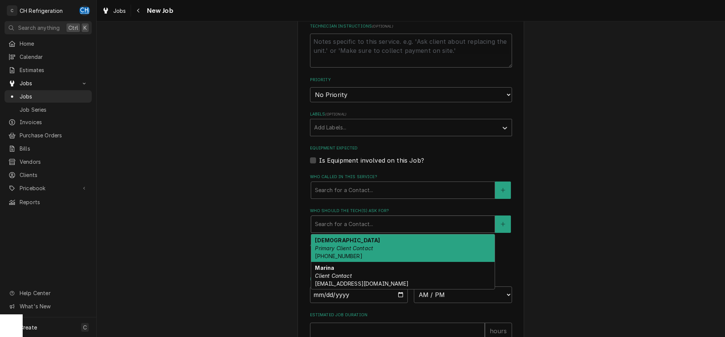
click at [371, 225] on div "Who should the tech(s) ask for?" at bounding box center [403, 224] width 176 height 14
click at [361, 248] on em "Primary Client Contact" at bounding box center [344, 248] width 58 height 6
type textarea "x"
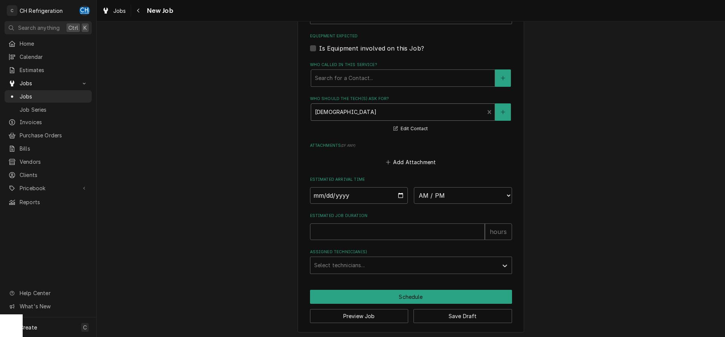
scroll to position [460, 0]
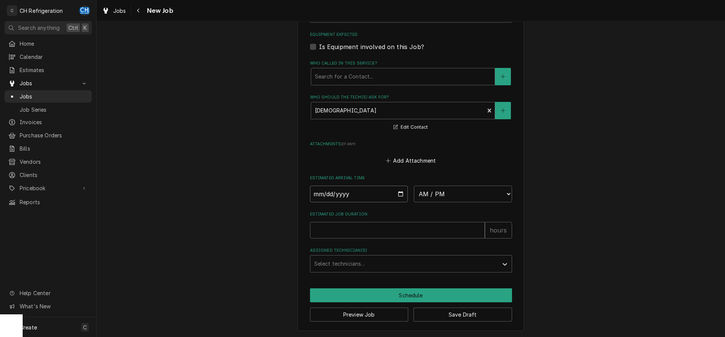
click at [400, 193] on input "Date" at bounding box center [359, 194] width 98 height 17
type input "[DATE]"
click at [414, 186] on select "AM / PM 6:00 AM 6:15 AM 6:30 AM 6:45 AM 7:00 AM 7:15 AM 7:30 AM 7:45 AM 8:00 AM…" at bounding box center [463, 194] width 98 height 17
type textarea "x"
select select "09:00:00"
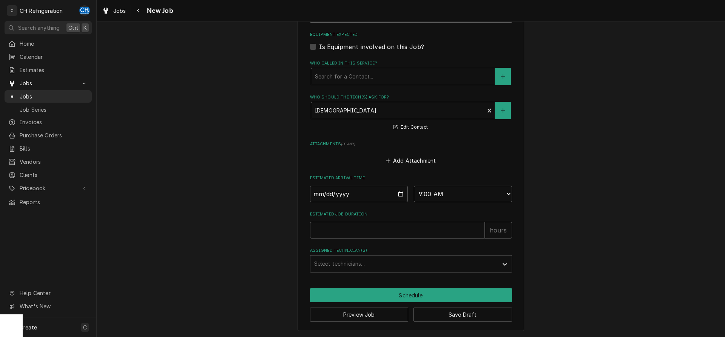
click option "9:00 AM" at bounding box center [0, 0] width 0 height 0
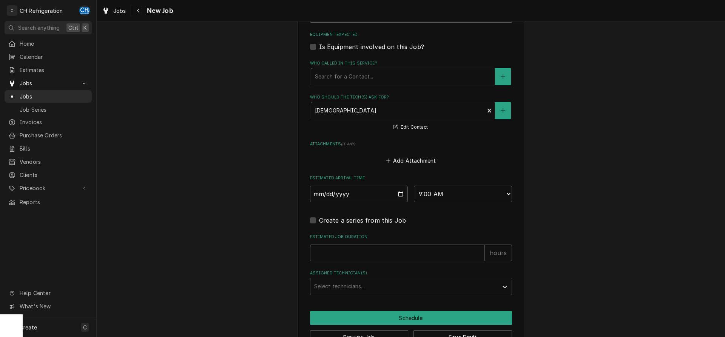
type textarea "x"
click at [394, 261] on fieldset "Job Details Date Received 2025-10-13 Service Type Hot side repair Edit Service …" at bounding box center [411, 7] width 202 height 574
click at [414, 186] on select "AM / PM 6:00 AM 6:15 AM 6:30 AM 6:45 AM 7:00 AM 7:15 AM 7:30 AM 7:45 AM 8:00 AM…" at bounding box center [463, 194] width 98 height 17
select select "08:30:00"
click option "8:30 AM" at bounding box center [0, 0] width 0 height 0
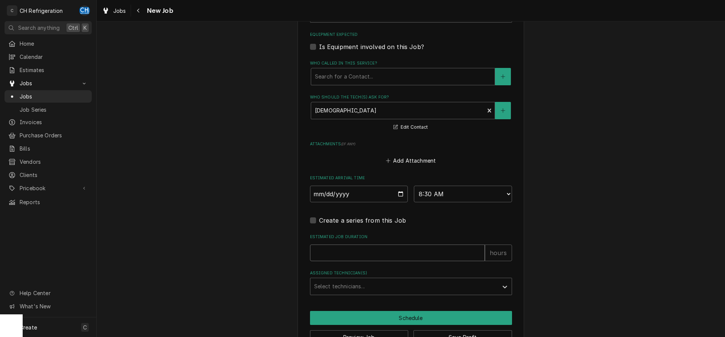
click at [402, 256] on input "Estimated Job Duration" at bounding box center [397, 253] width 175 height 17
type textarea "x"
type input "2"
type textarea "x"
type input "2"
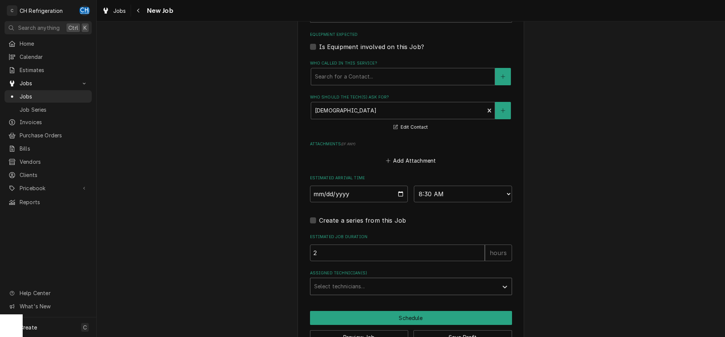
drag, startPoint x: 352, startPoint y: 280, endPoint x: 374, endPoint y: 283, distance: 23.0
click at [352, 280] on div "Assigned Technician(s)" at bounding box center [404, 287] width 180 height 14
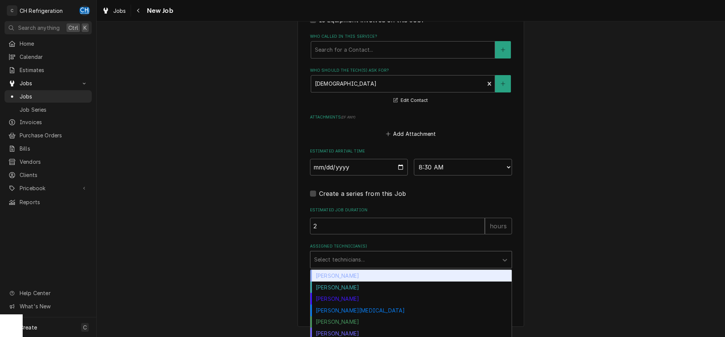
scroll to position [489, 0]
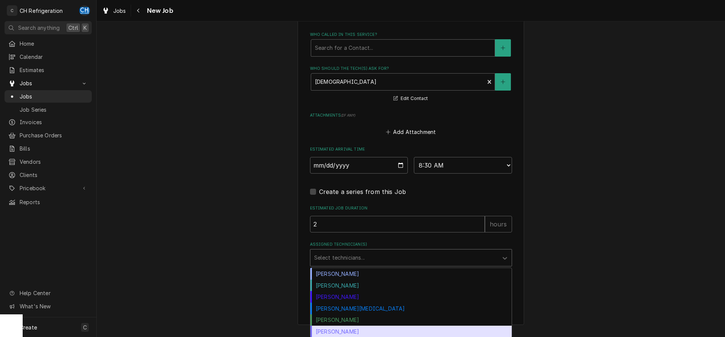
click at [347, 328] on div "[PERSON_NAME]" at bounding box center [410, 332] width 201 height 12
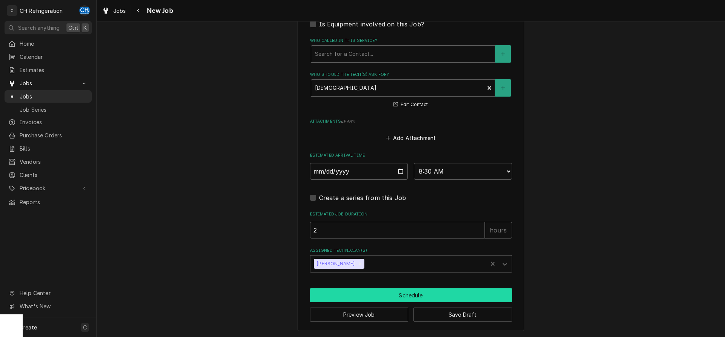
click at [364, 295] on button "Schedule" at bounding box center [411, 295] width 202 height 14
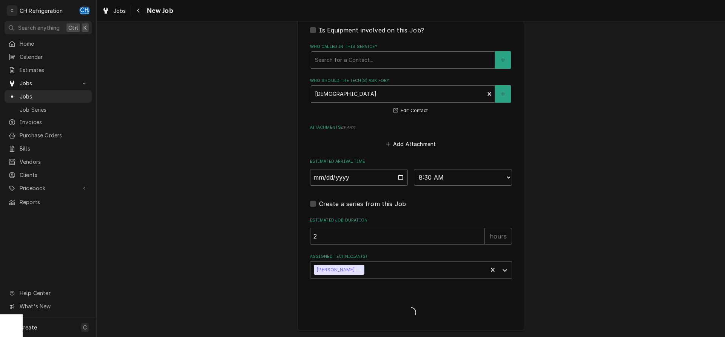
scroll to position [476, 0]
type textarea "x"
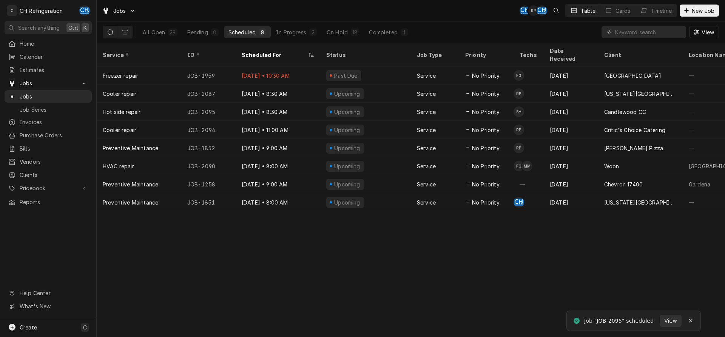
click at [244, 29] on div "Scheduled" at bounding box center [241, 32] width 27 height 8
click at [291, 32] on div "In Progress" at bounding box center [291, 32] width 30 height 8
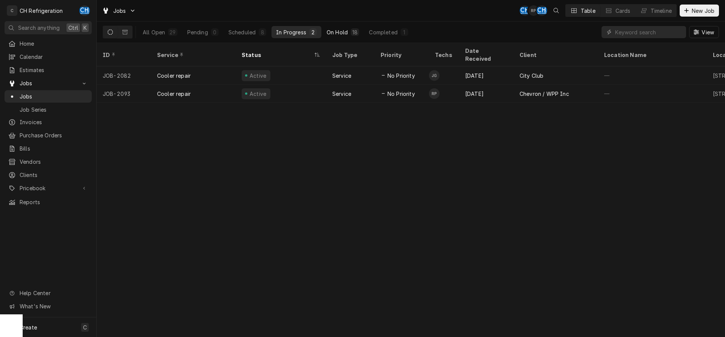
click at [362, 35] on button "On Hold 18" at bounding box center [343, 32] width 42 height 12
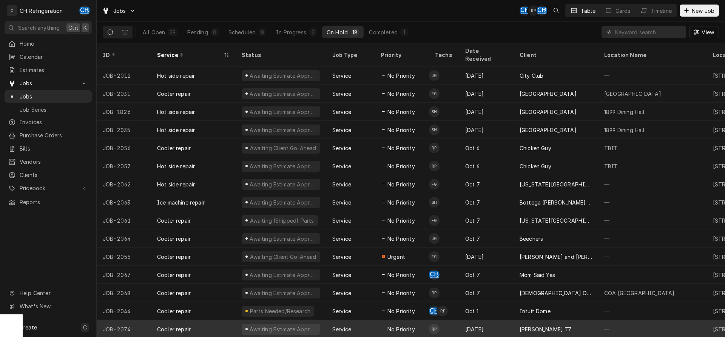
scroll to position [46, 0]
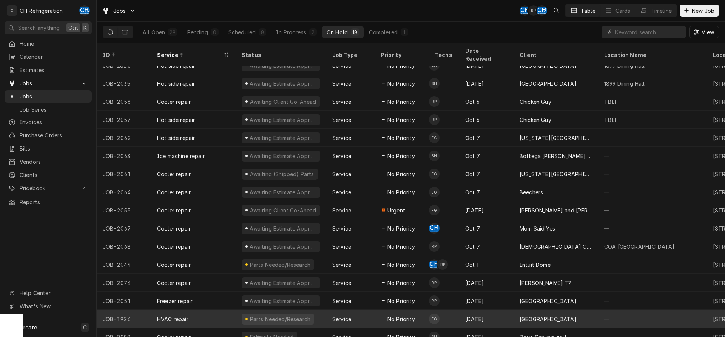
click at [320, 310] on div "Parts Needed/Research" at bounding box center [281, 319] width 91 height 18
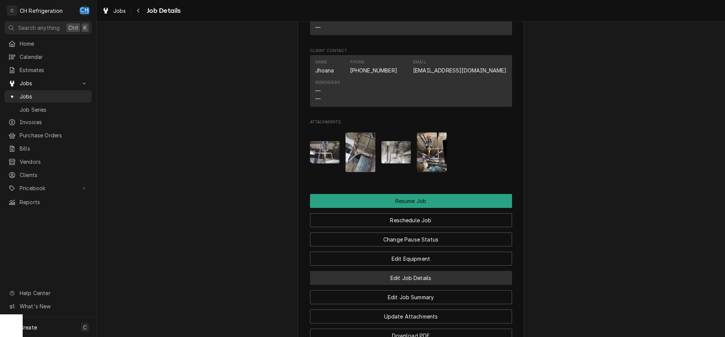
scroll to position [655, 0]
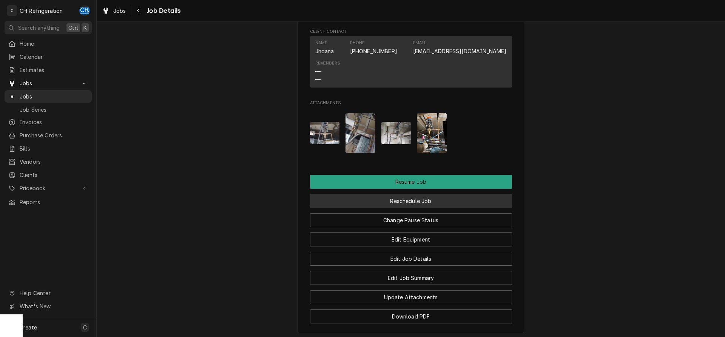
click at [398, 208] on button "Reschedule Job" at bounding box center [411, 201] width 202 height 14
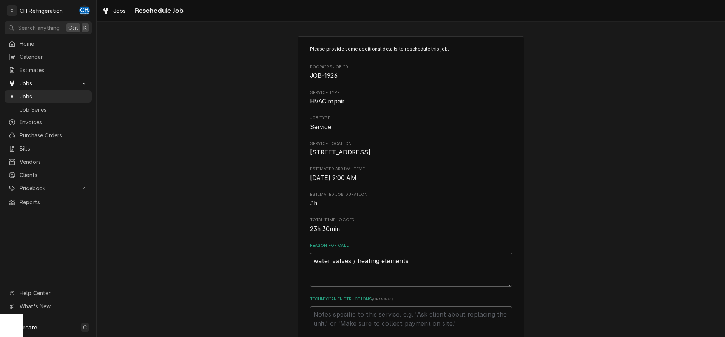
scroll to position [219, 0]
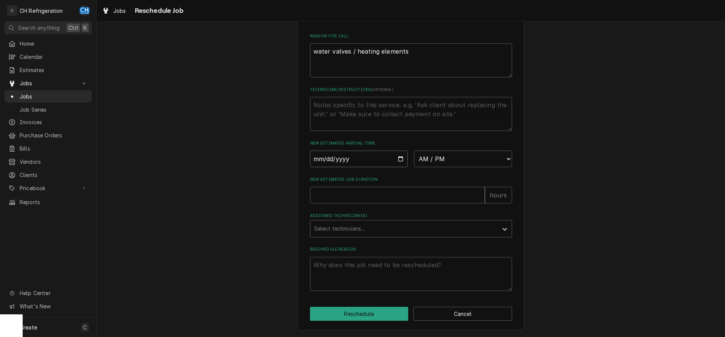
click at [398, 158] on input "Date" at bounding box center [359, 159] width 98 height 17
type input "[DATE]"
type textarea "x"
click at [414, 151] on select "AM / PM 6:00 AM 6:15 AM 6:30 AM 6:45 AM 7:00 AM 7:15 AM 7:30 AM 7:45 AM 8:00 AM…" at bounding box center [463, 159] width 98 height 17
select select "09:00:00"
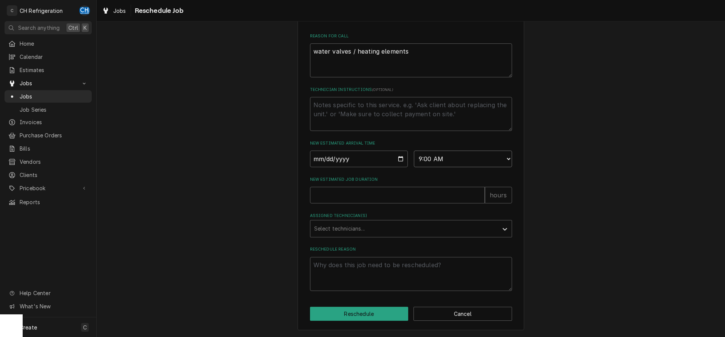
click option "9:00 AM" at bounding box center [0, 0] width 0 height 0
click at [368, 194] on input "New Estimated Job Duration" at bounding box center [397, 195] width 175 height 17
type textarea "x"
type input "2"
click at [344, 221] on div "Select technicians..." at bounding box center [404, 228] width 188 height 17
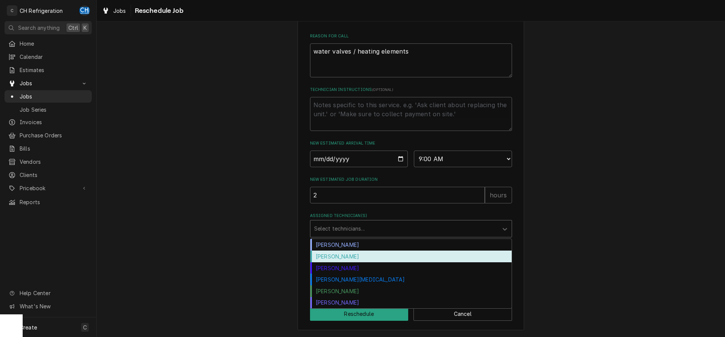
click at [345, 262] on div "Fred Gonzalez" at bounding box center [410, 257] width 201 height 12
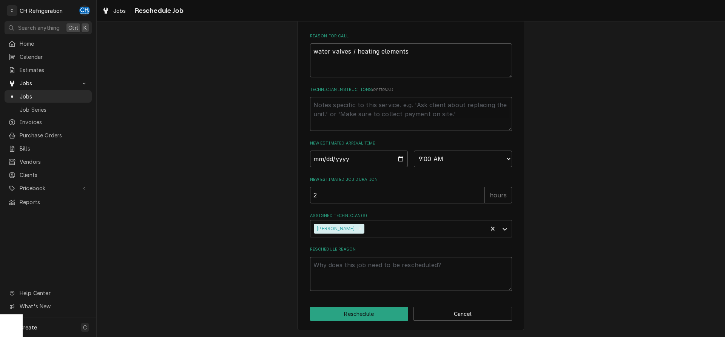
click at [363, 288] on textarea "Reschedule Reason" at bounding box center [411, 274] width 202 height 34
type textarea "x"
type textarea "p"
type textarea "x"
type textarea "pe"
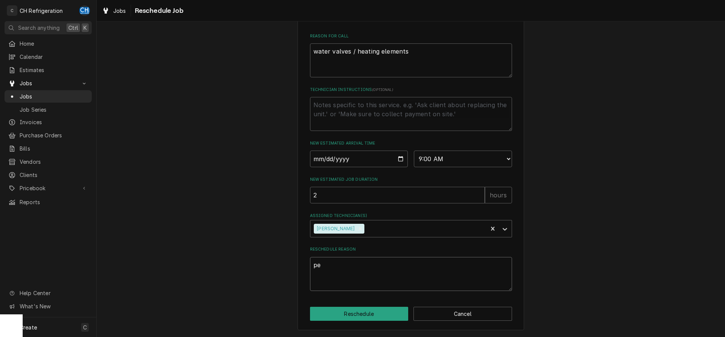
type textarea "x"
type textarea "pel"
type textarea "x"
type textarea "peli"
type textarea "x"
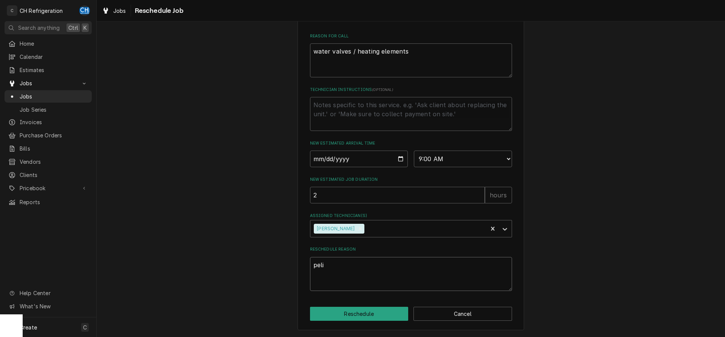
type textarea "pelic"
type textarea "x"
type textarea "pelica"
type textarea "x"
type textarea "pelican"
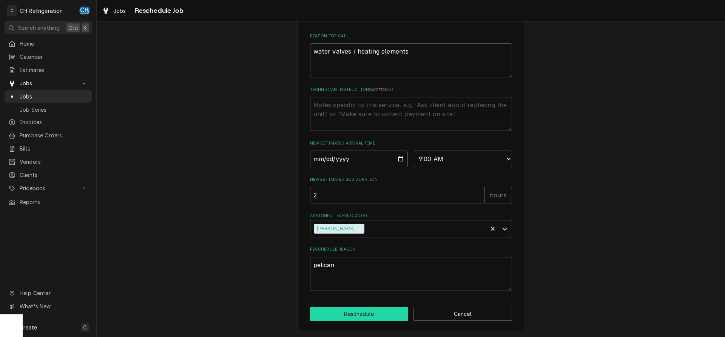
click at [362, 315] on button "Reschedule" at bounding box center [359, 314] width 99 height 14
type textarea "x"
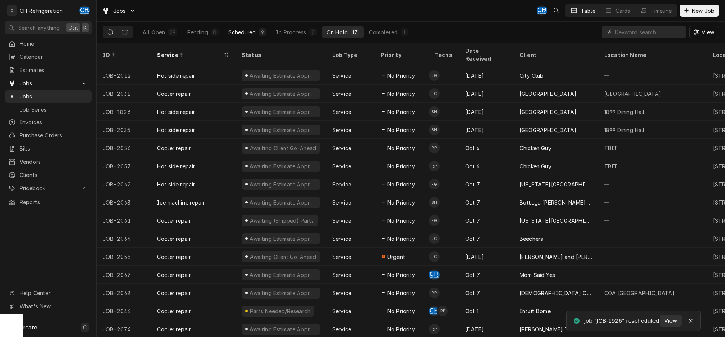
click at [254, 37] on button "Scheduled 9" at bounding box center [247, 32] width 47 height 12
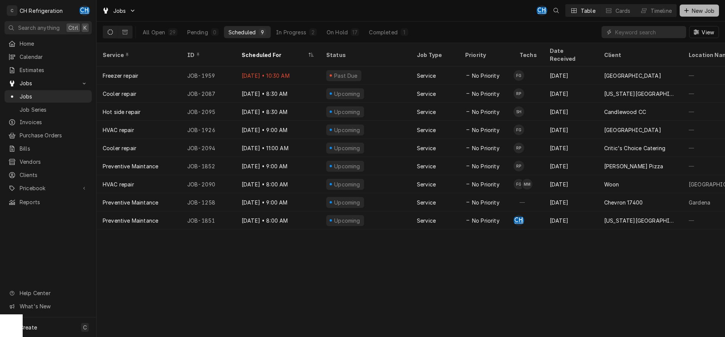
click at [704, 12] on span "New Job" at bounding box center [703, 11] width 26 height 8
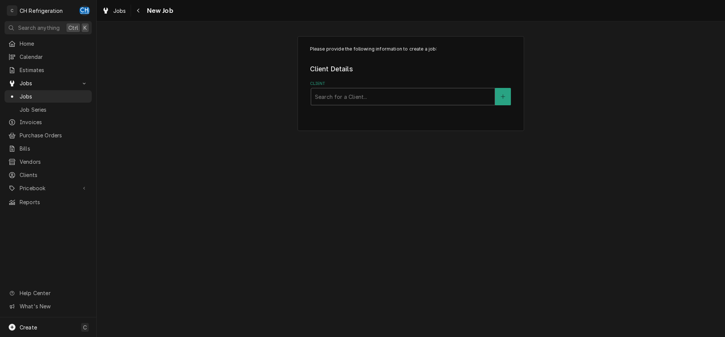
click at [343, 95] on div "Client" at bounding box center [403, 97] width 176 height 14
type input "foothi"
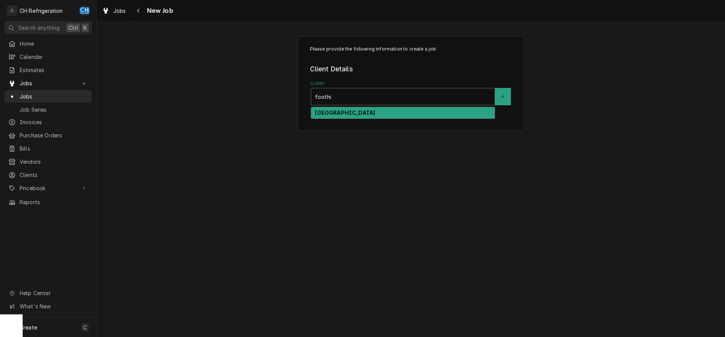
click at [360, 109] on div "[GEOGRAPHIC_DATA]" at bounding box center [402, 113] width 183 height 12
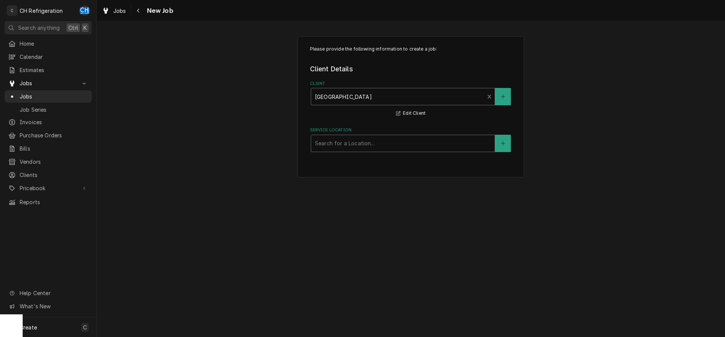
click at [367, 136] on div "Search for a Location..." at bounding box center [402, 143] width 183 height 17
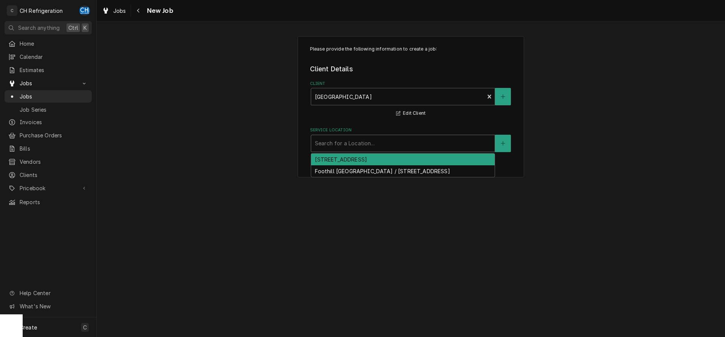
click at [393, 160] on div "[STREET_ADDRESS]" at bounding box center [402, 160] width 183 height 12
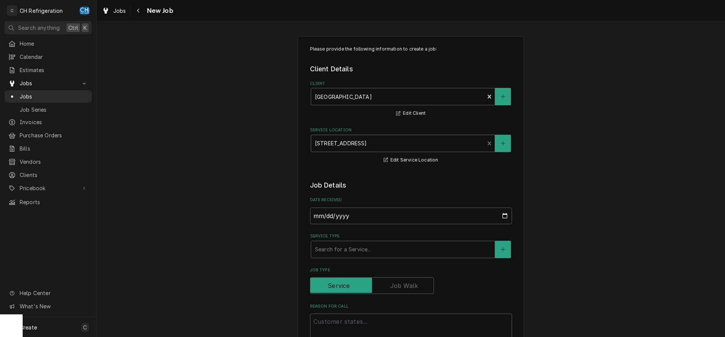
scroll to position [39, 0]
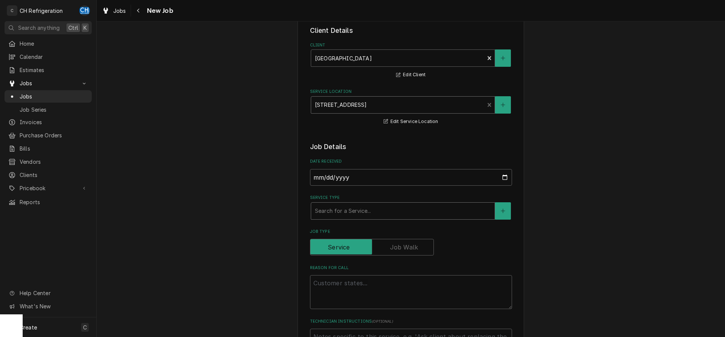
click at [432, 215] on div "Service Type" at bounding box center [403, 211] width 176 height 14
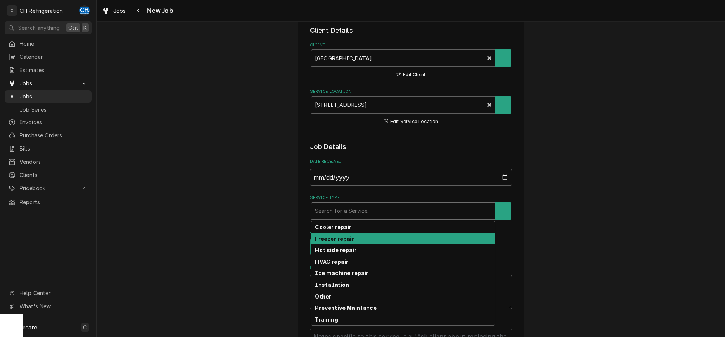
click at [358, 239] on div "Freezer repair" at bounding box center [402, 239] width 183 height 12
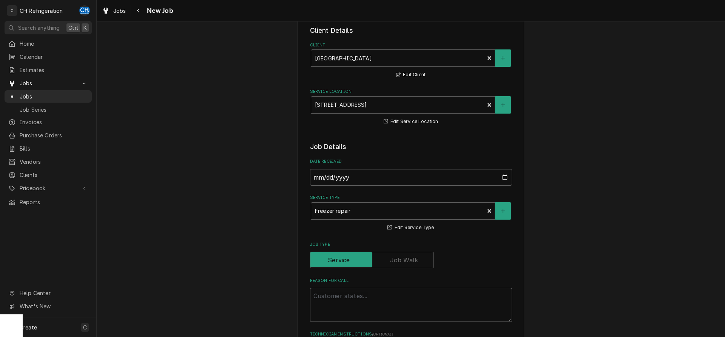
click at [368, 297] on textarea "Reason For Call" at bounding box center [411, 305] width 202 height 34
paste textarea "replace the condensing unit for the walk-in freezer."
type textarea "x"
type textarea "replace the condensing unit for the walk-in freezer."
type textarea "x"
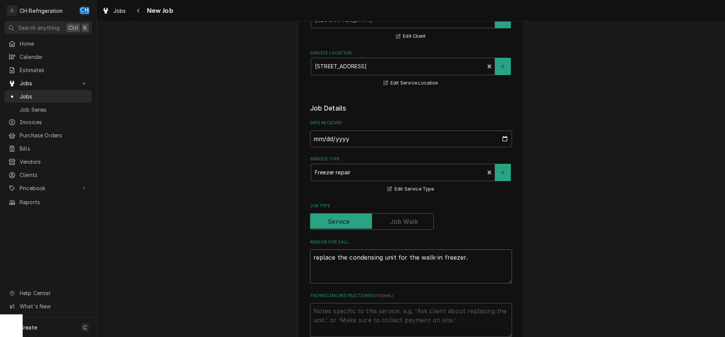
scroll to position [193, 0]
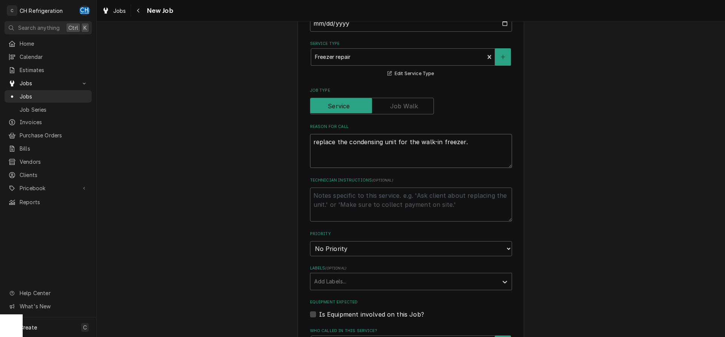
type textarea "replace the condensing unit for the walk-in freezer."
click at [406, 199] on textarea "Technician Instructions ( optional )" at bounding box center [411, 205] width 202 height 34
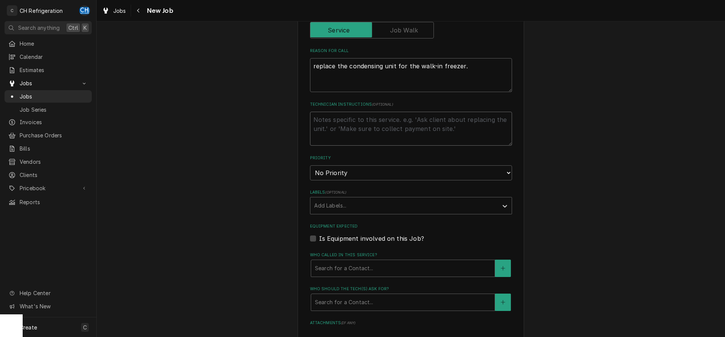
scroll to position [308, 0]
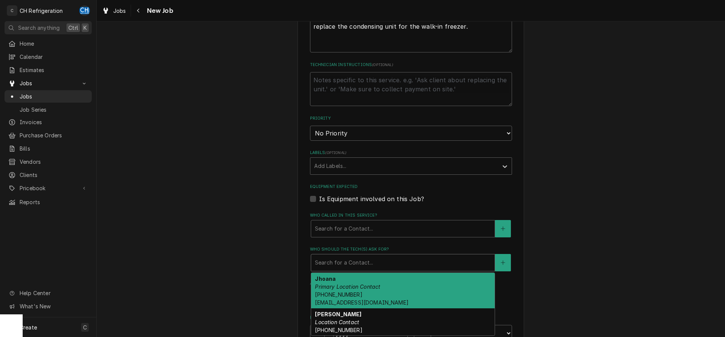
click at [409, 264] on div "Who should the tech(s) ask for?" at bounding box center [403, 263] width 176 height 14
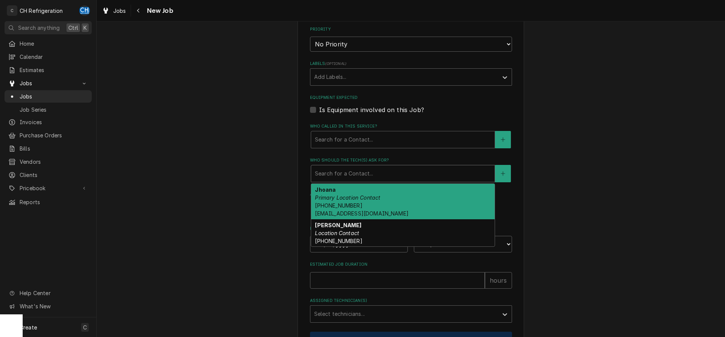
scroll to position [424, 0]
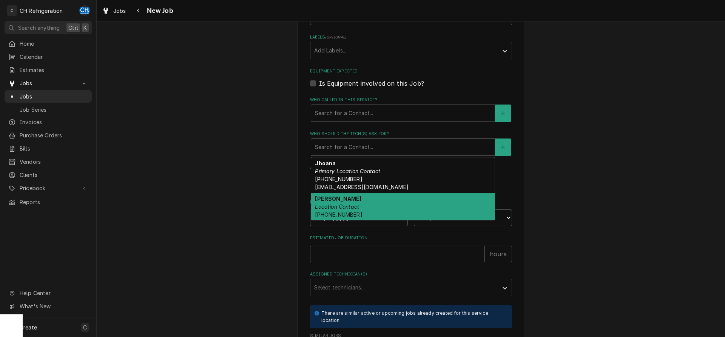
click at [389, 206] on div "Ray Location Contact (626) 824-6502" at bounding box center [402, 207] width 183 height 28
type textarea "x"
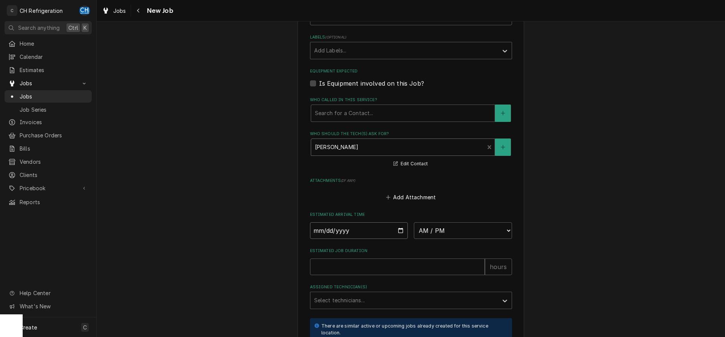
click at [400, 230] on input "Date" at bounding box center [359, 230] width 98 height 17
type input "2025-10-16"
type textarea "x"
click at [414, 222] on select "AM / PM 6:00 AM 6:15 AM 6:30 AM 6:45 AM 7:00 AM 7:15 AM 7:30 AM 7:45 AM 8:00 AM…" at bounding box center [463, 230] width 98 height 17
select select "10:00:00"
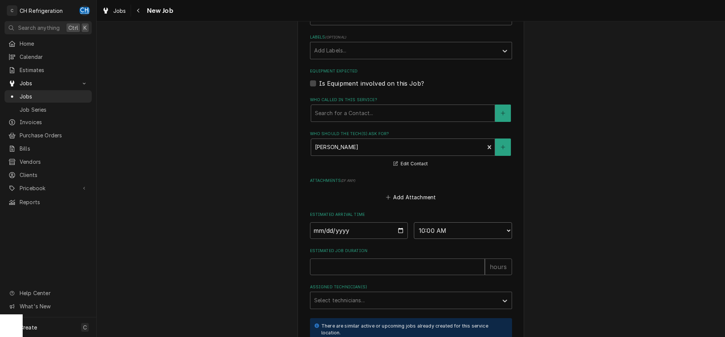
click option "10:00 AM" at bounding box center [0, 0] width 0 height 0
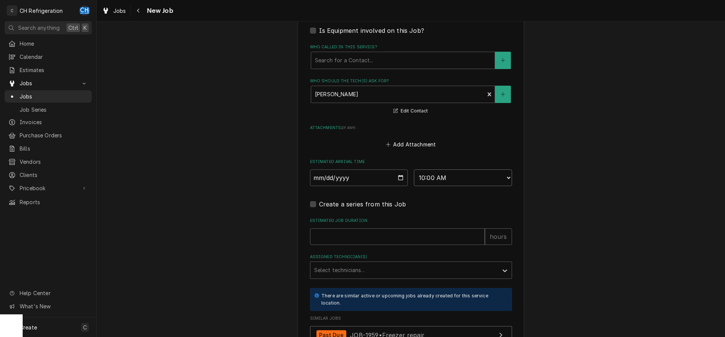
scroll to position [539, 0]
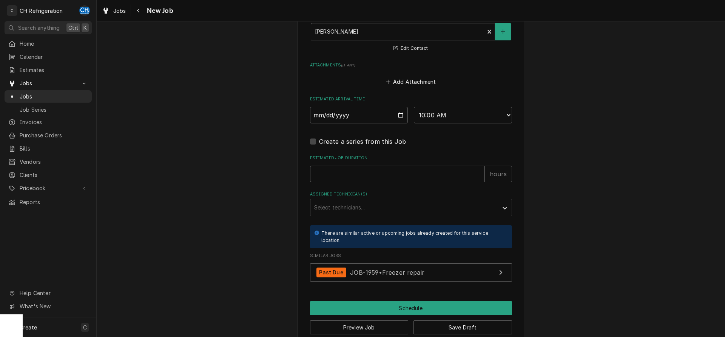
click at [375, 176] on input "Estimated Job Duration" at bounding box center [397, 174] width 175 height 17
type textarea "x"
type input "8"
type textarea "x"
type input "8"
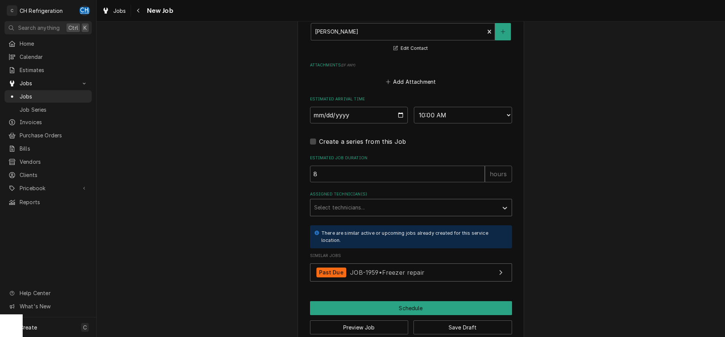
click at [350, 201] on div "Assigned Technician(s)" at bounding box center [404, 208] width 180 height 14
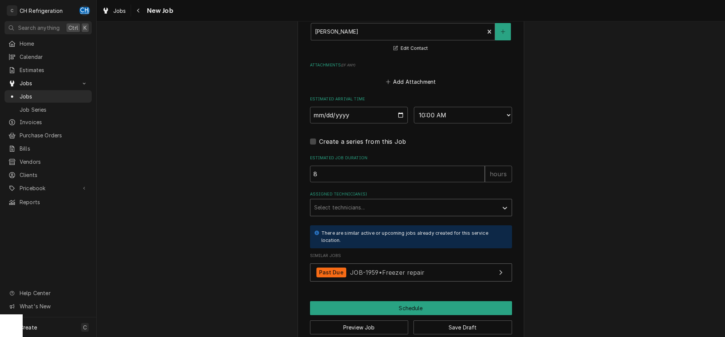
click at [346, 206] on div "Assigned Technician(s)" at bounding box center [404, 208] width 180 height 14
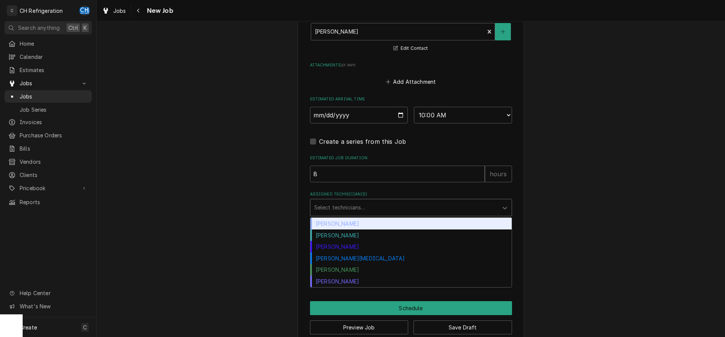
click at [345, 222] on div "Chris Hiraga" at bounding box center [410, 224] width 201 height 12
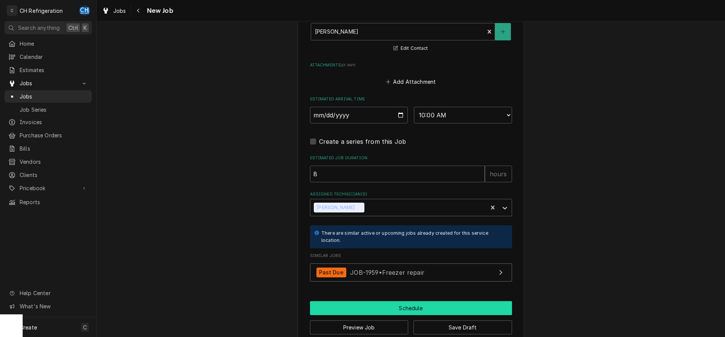
click at [402, 311] on button "Schedule" at bounding box center [411, 308] width 202 height 14
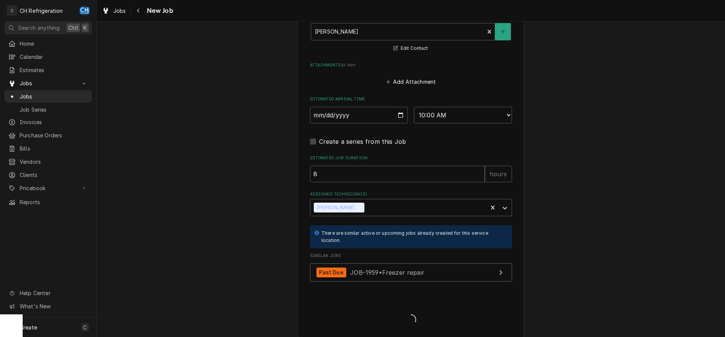
type textarea "x"
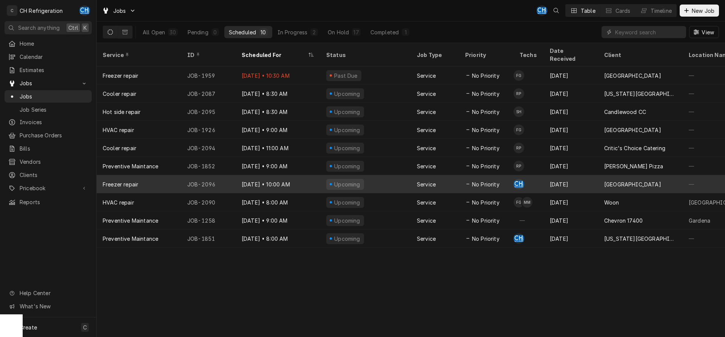
click at [545, 175] on div "[DATE]" at bounding box center [571, 184] width 54 height 18
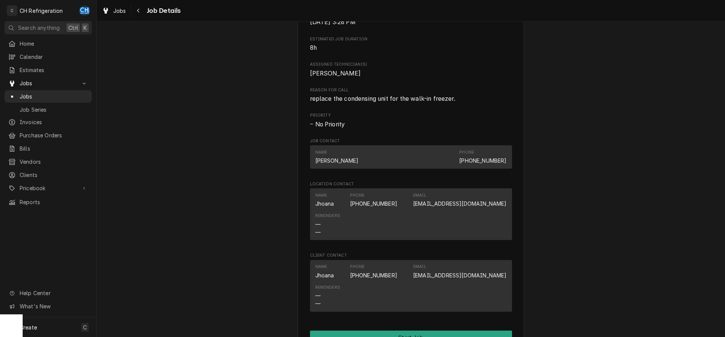
scroll to position [451, 0]
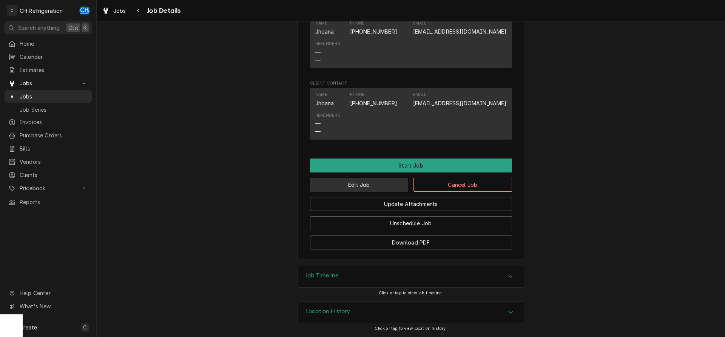
click at [368, 185] on button "Edit Job" at bounding box center [359, 185] width 99 height 14
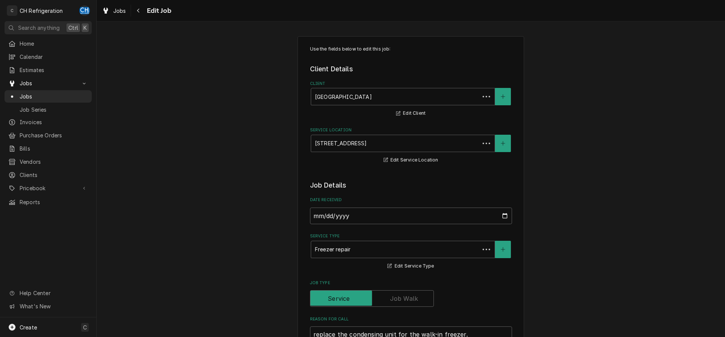
type textarea "x"
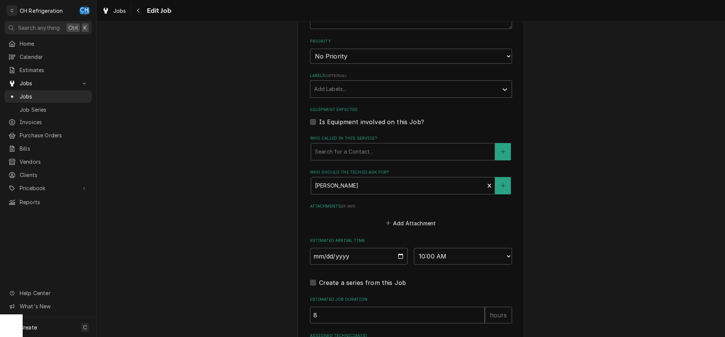
scroll to position [270, 0]
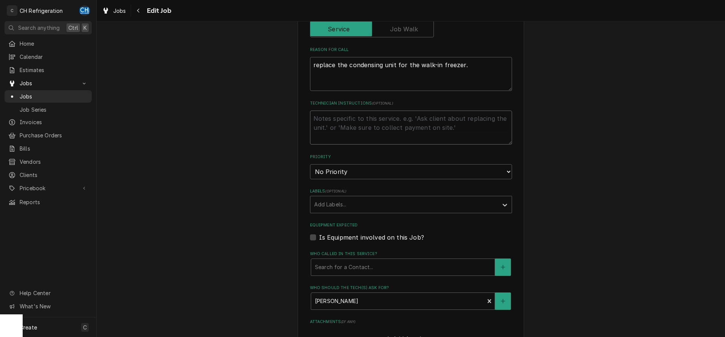
click at [356, 131] on textarea "Technician Instructions ( optional )" at bounding box center [411, 128] width 202 height 34
type textarea "p"
type textarea "x"
type textarea "p1"
type textarea "x"
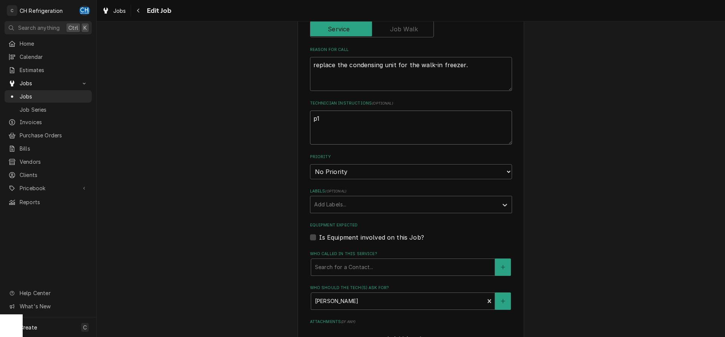
type textarea "p15"
type textarea "x"
type textarea "p150"
type textarea "x"
type textarea "p1505"
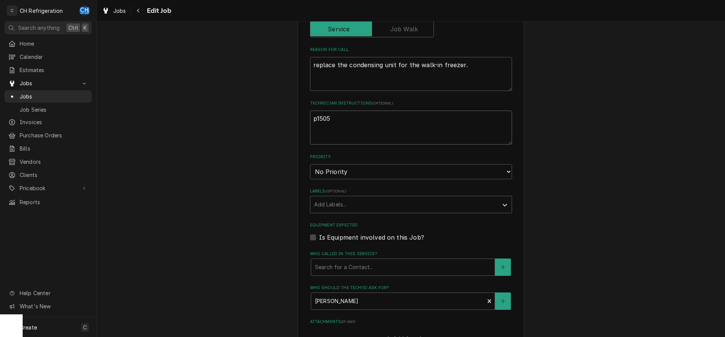
type textarea "x"
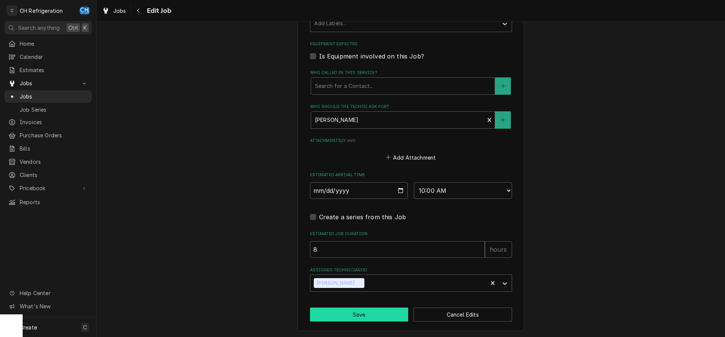
type textarea "p1505"
click at [356, 312] on button "Save" at bounding box center [359, 315] width 99 height 14
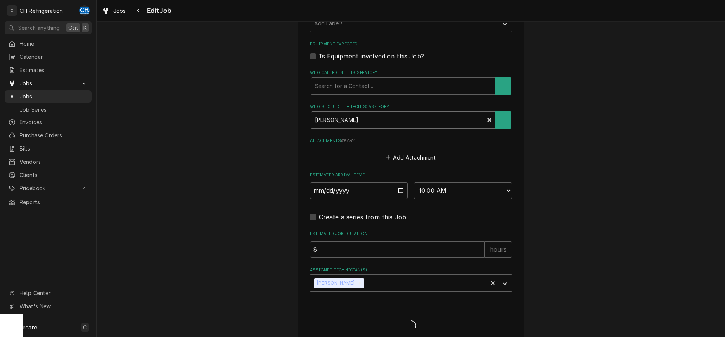
type textarea "x"
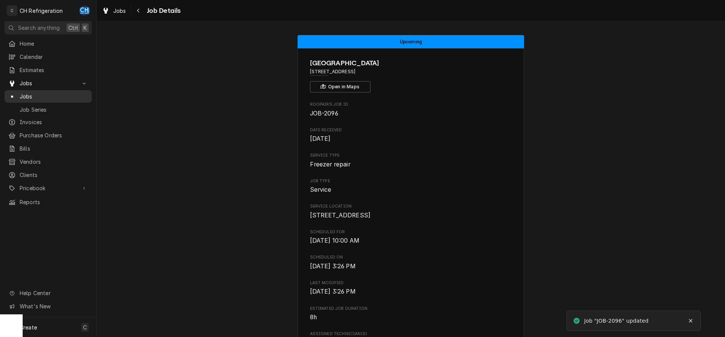
drag, startPoint x: 37, startPoint y: 92, endPoint x: 60, endPoint y: 85, distance: 24.2
click at [37, 92] on span "Jobs" at bounding box center [54, 96] width 68 height 8
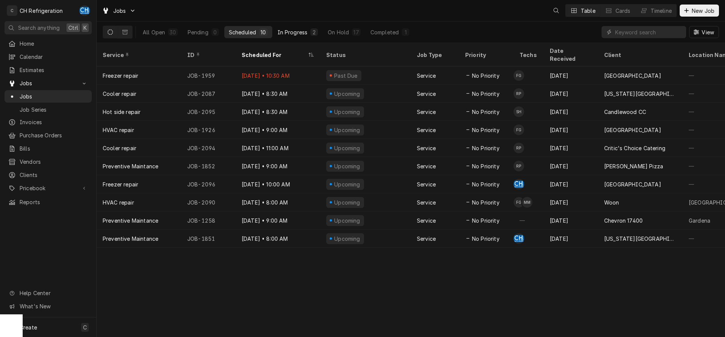
click at [303, 32] on div "In Progress" at bounding box center [292, 32] width 30 height 8
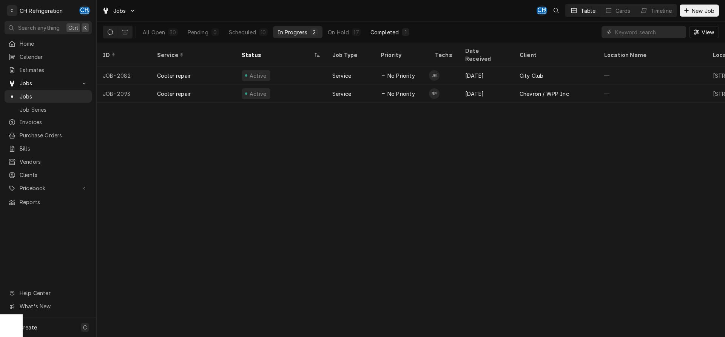
click at [376, 32] on div "Completed" at bounding box center [384, 32] width 28 height 8
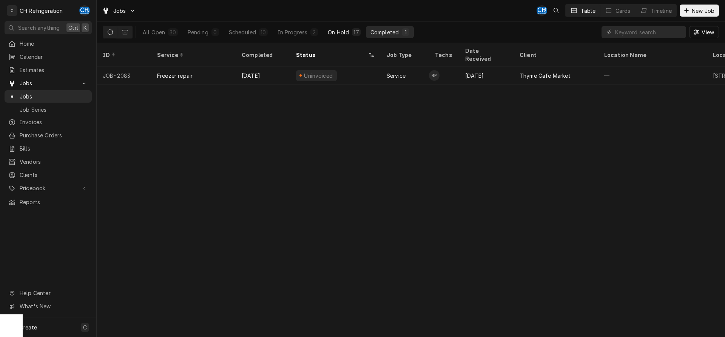
click at [338, 31] on div "On Hold" at bounding box center [338, 32] width 21 height 8
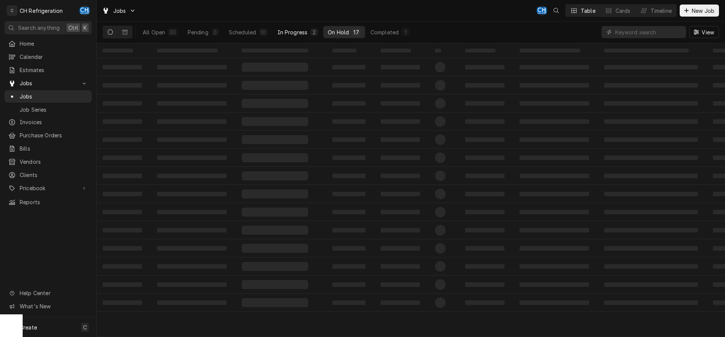
click at [299, 31] on div "In Progress" at bounding box center [292, 32] width 30 height 8
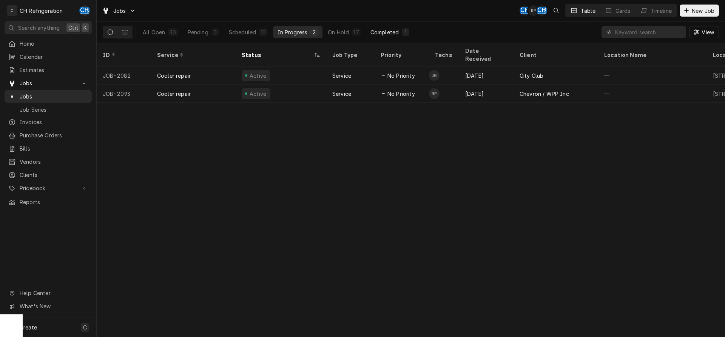
click at [376, 37] on button "Completed 1" at bounding box center [390, 32] width 48 height 12
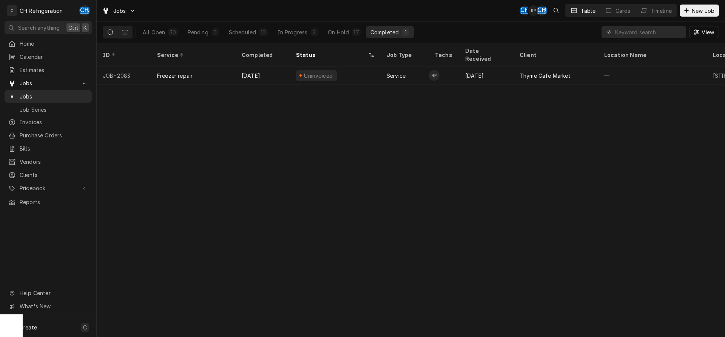
click at [399, 34] on button "Completed 1" at bounding box center [390, 32] width 48 height 12
click at [310, 32] on div "2" at bounding box center [314, 32] width 8 height 8
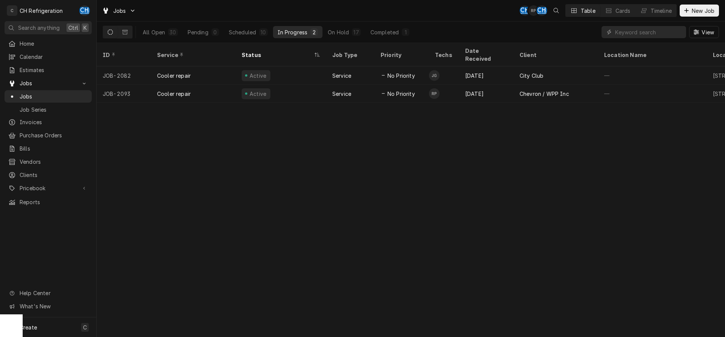
click at [464, 147] on div "ID Service Status Job Type Priority Techs Date Received Client Location Name Lo…" at bounding box center [411, 190] width 628 height 294
click at [394, 31] on div "Completed" at bounding box center [384, 32] width 28 height 8
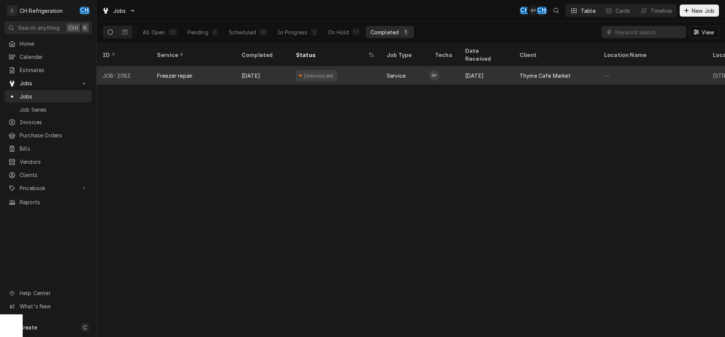
click at [502, 66] on div "Oct 9" at bounding box center [486, 75] width 54 height 18
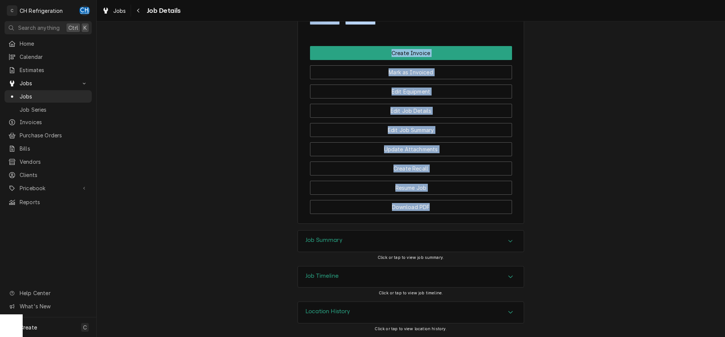
click at [311, 239] on h3 "Job Summary" at bounding box center [323, 240] width 37 height 7
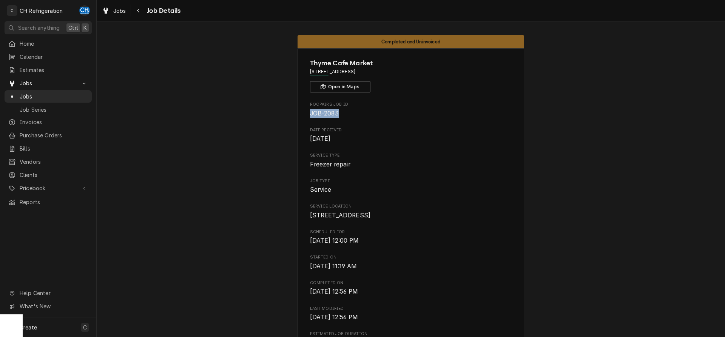
drag, startPoint x: 345, startPoint y: 114, endPoint x: 306, endPoint y: 112, distance: 38.9
copy span "JOB-2083"
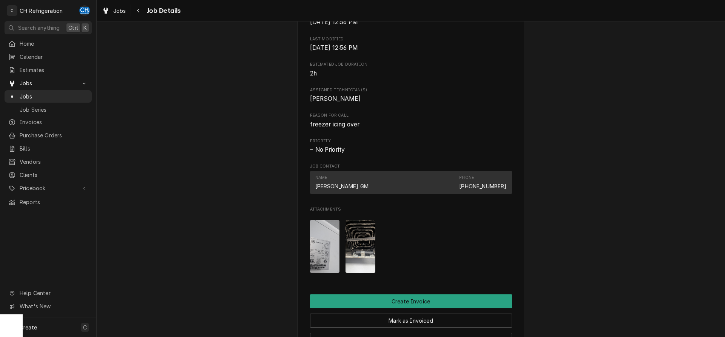
scroll to position [462, 0]
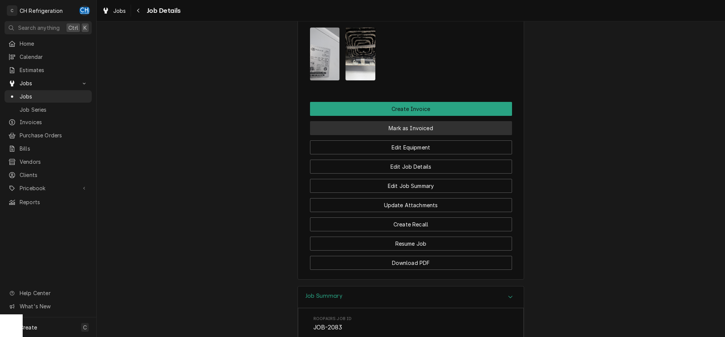
click at [368, 135] on button "Mark as Invoiced" at bounding box center [411, 128] width 202 height 14
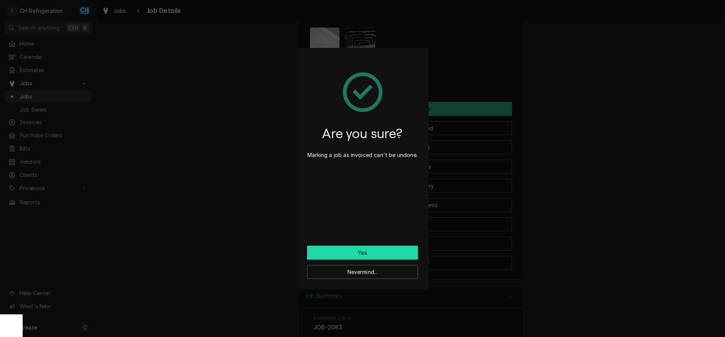
click at [350, 247] on button "Yes" at bounding box center [362, 253] width 111 height 14
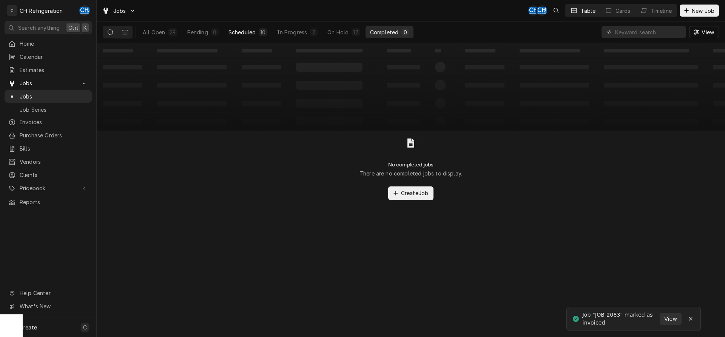
click at [257, 31] on button "Scheduled 10" at bounding box center [248, 32] width 48 height 12
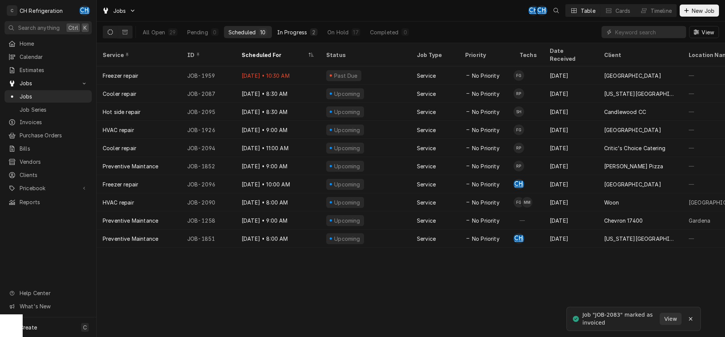
click at [280, 30] on div "In Progress" at bounding box center [292, 32] width 30 height 8
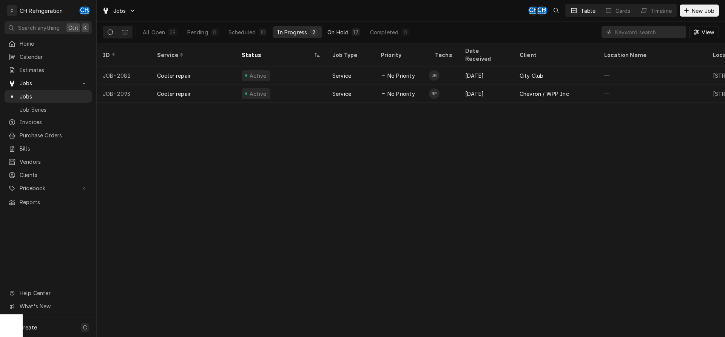
click at [359, 29] on button "On Hold 17" at bounding box center [344, 32] width 42 height 12
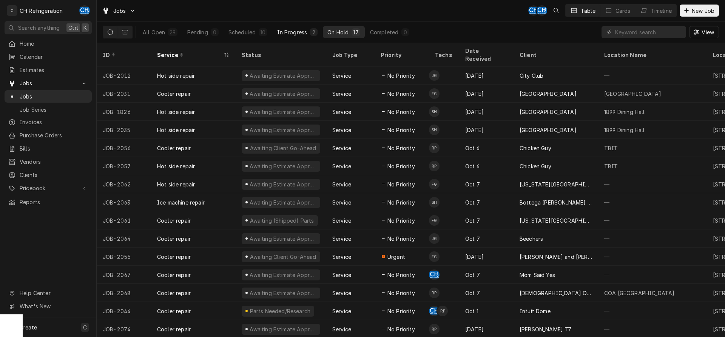
click at [314, 32] on div "2" at bounding box center [313, 32] width 5 height 8
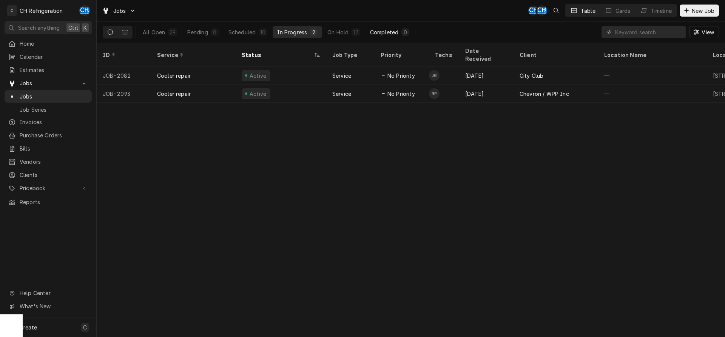
click at [370, 34] on div "Completed" at bounding box center [384, 32] width 28 height 8
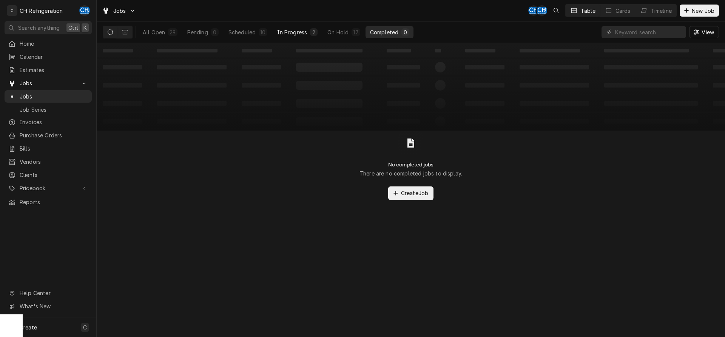
click at [304, 33] on div "In Progress" at bounding box center [292, 32] width 30 height 8
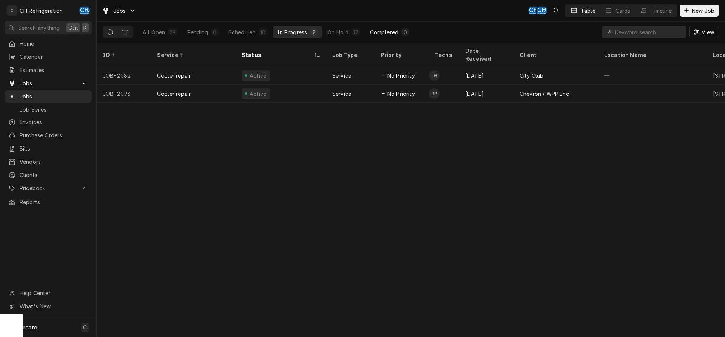
click at [403, 32] on div "0" at bounding box center [405, 32] width 5 height 8
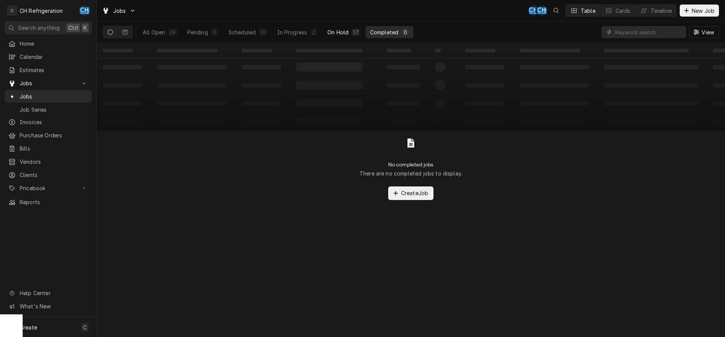
click at [333, 34] on div "On Hold" at bounding box center [337, 32] width 21 height 8
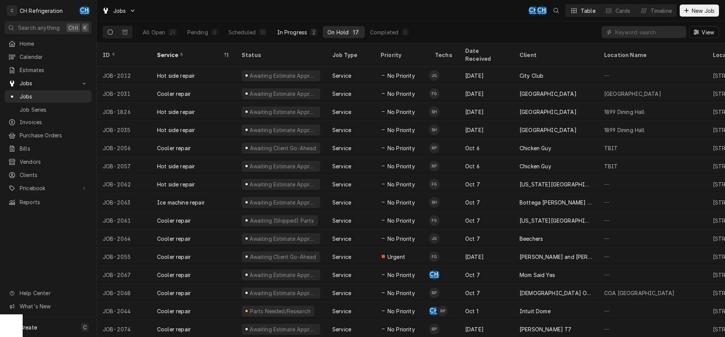
click at [295, 35] on div "In Progress" at bounding box center [292, 32] width 30 height 8
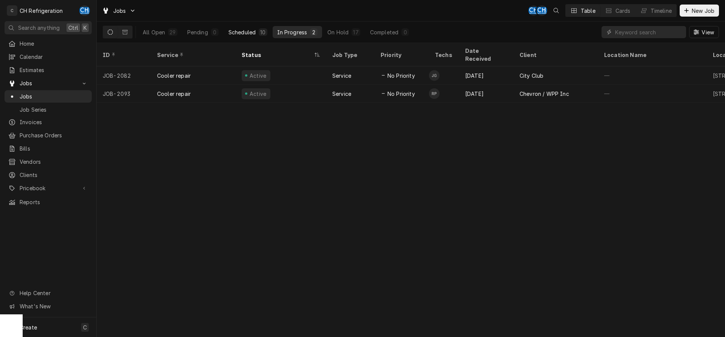
click at [244, 32] on div "Scheduled" at bounding box center [241, 32] width 27 height 8
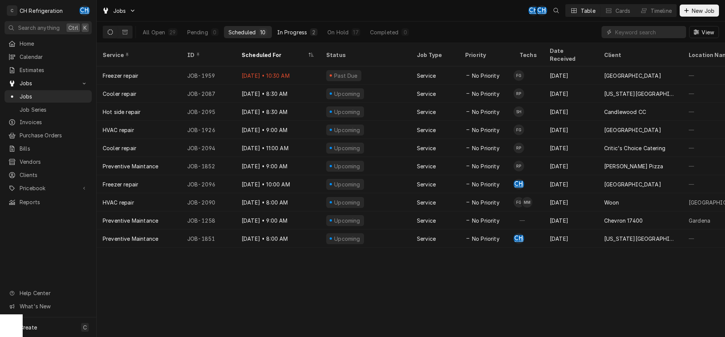
click at [278, 32] on div "In Progress" at bounding box center [292, 32] width 30 height 8
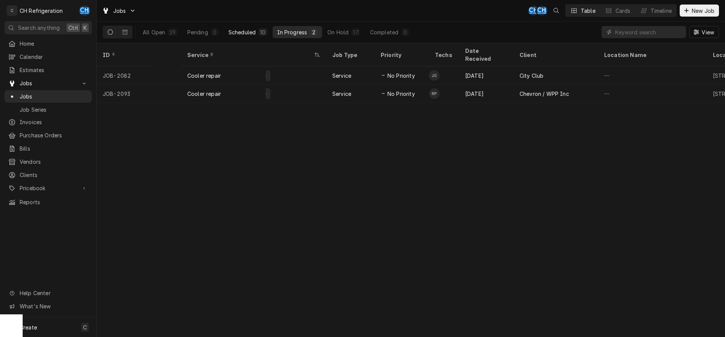
click at [254, 35] on div "Scheduled" at bounding box center [241, 32] width 27 height 8
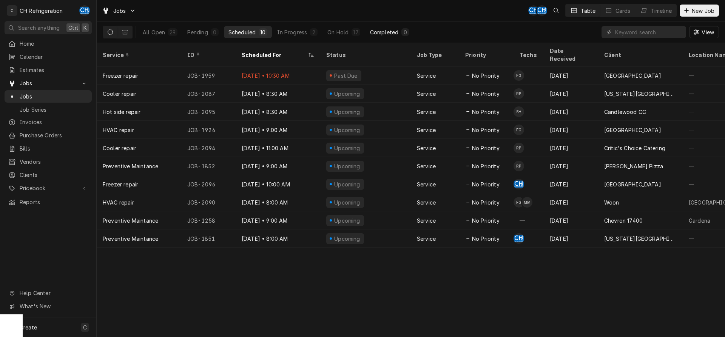
click at [388, 31] on div "Completed" at bounding box center [384, 32] width 28 height 8
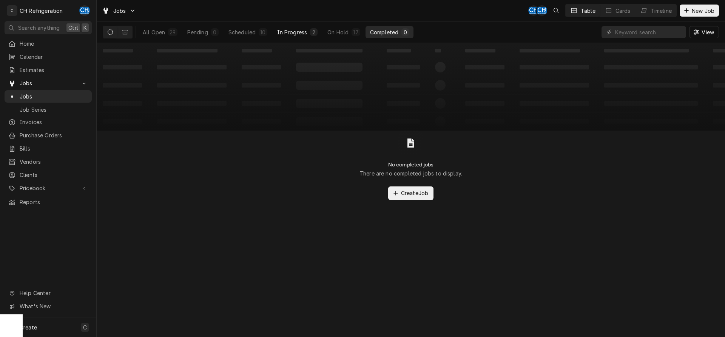
click at [299, 31] on div "In Progress" at bounding box center [292, 32] width 30 height 8
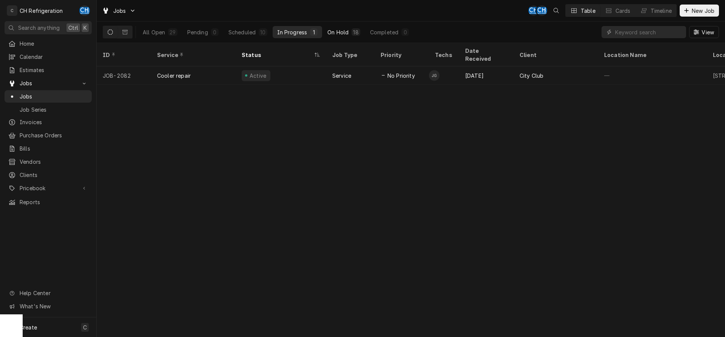
click at [333, 30] on div "On Hold" at bounding box center [337, 32] width 21 height 8
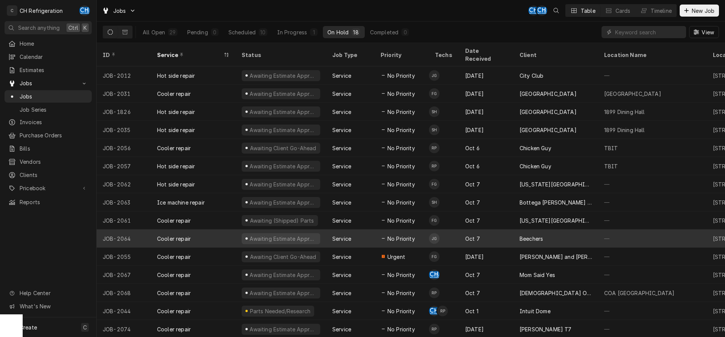
scroll to position [46, 0]
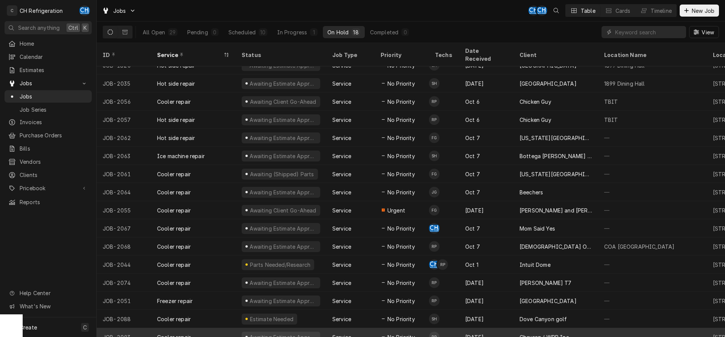
click at [358, 328] on div "Service" at bounding box center [350, 337] width 48 height 18
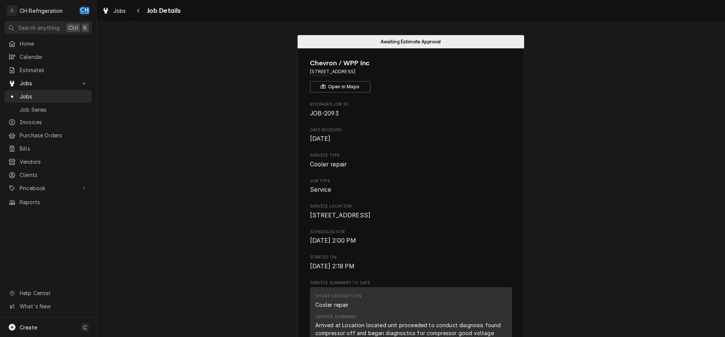
scroll to position [270, 0]
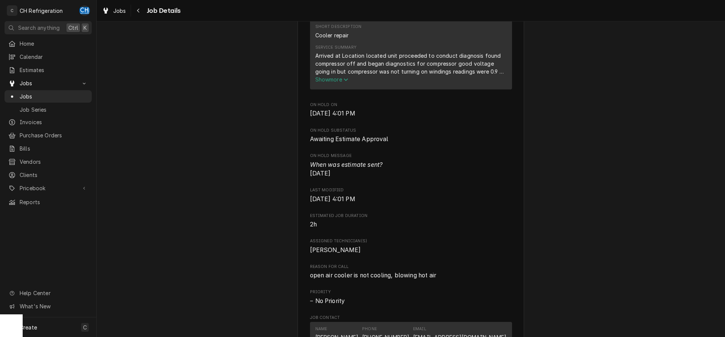
click at [329, 83] on span "Show more" at bounding box center [331, 79] width 33 height 6
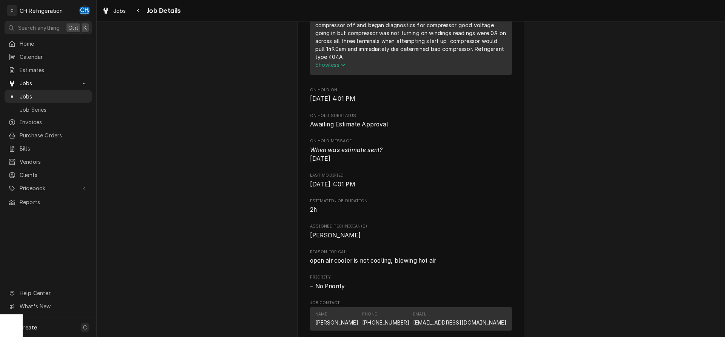
scroll to position [424, 0]
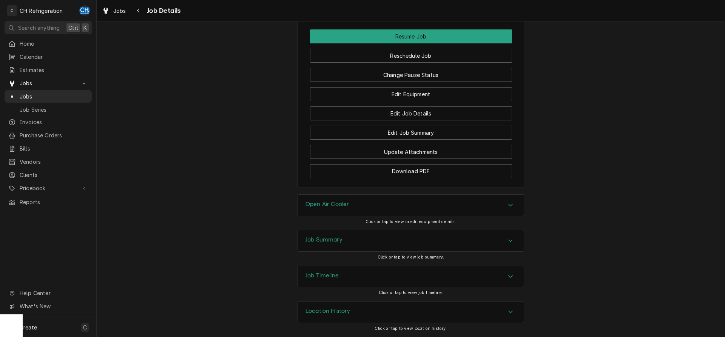
click at [330, 234] on div "Job Summary" at bounding box center [411, 240] width 226 height 21
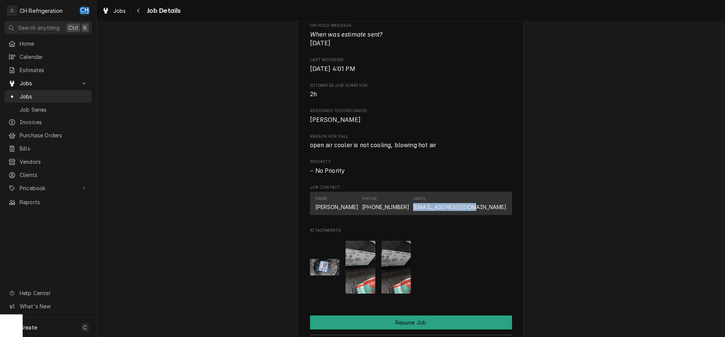
drag, startPoint x: 441, startPoint y: 213, endPoint x: 514, endPoint y: 216, distance: 73.7
click at [512, 215] on div "Name Albert Wei Phone (626) 500-8564 Email wppinc888@gmail.com" at bounding box center [411, 203] width 202 height 23
copy link "wppinc888@gmail.com"
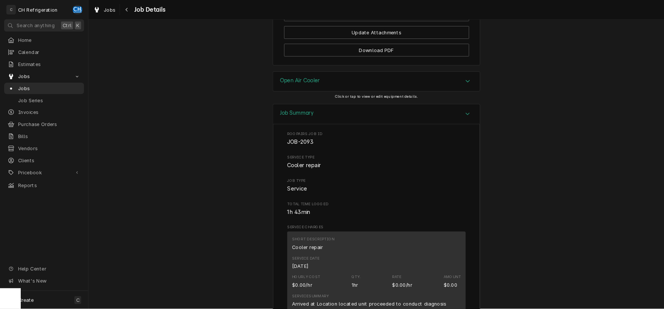
scroll to position [634, 0]
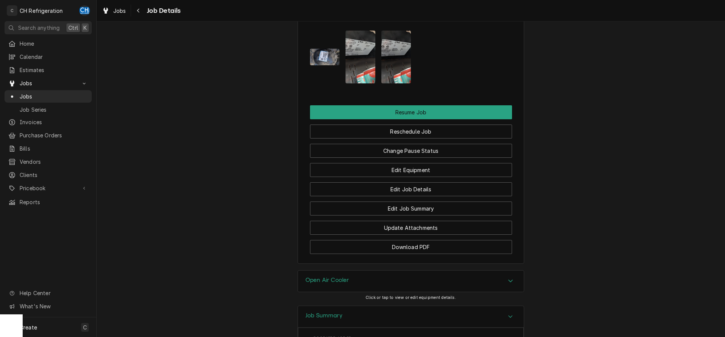
click at [357, 73] on img "Attachments" at bounding box center [360, 57] width 30 height 53
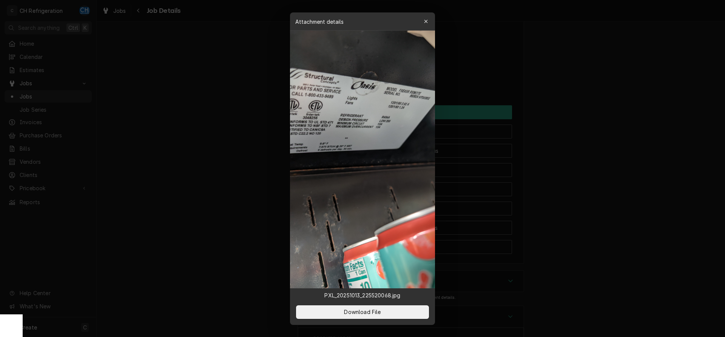
click at [558, 142] on div at bounding box center [362, 168] width 725 height 337
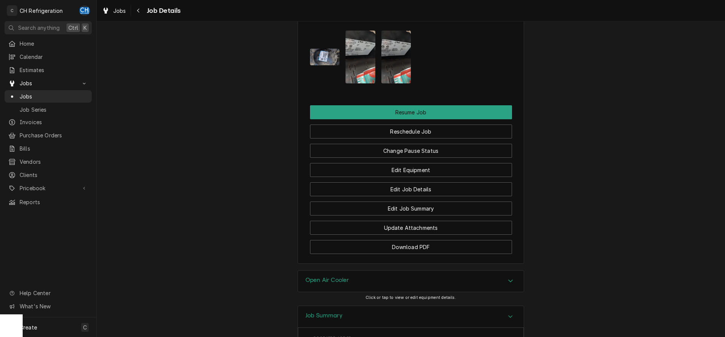
click at [391, 69] on img "Attachments" at bounding box center [396, 57] width 30 height 53
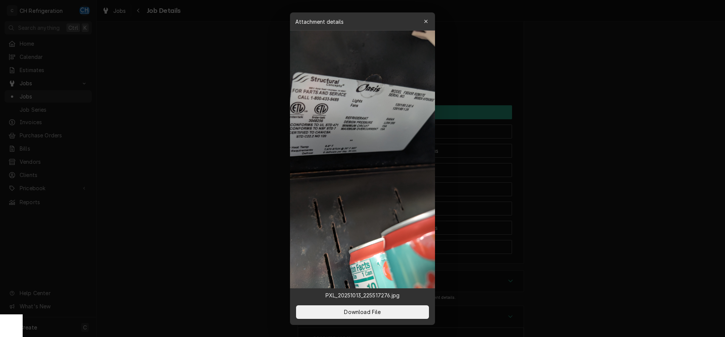
click at [560, 99] on div at bounding box center [362, 168] width 725 height 337
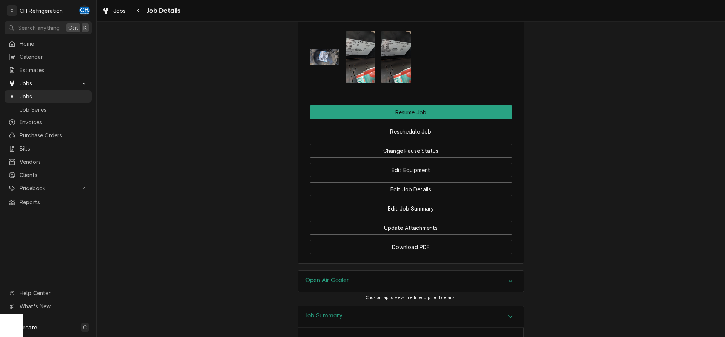
click at [333, 62] on img "Attachments" at bounding box center [325, 57] width 30 height 17
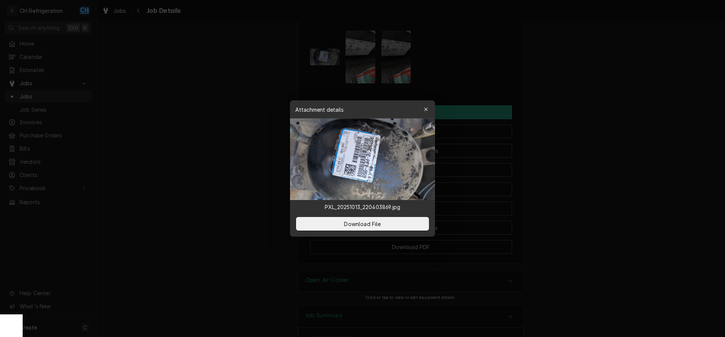
click at [368, 158] on img at bounding box center [362, 160] width 145 height 82
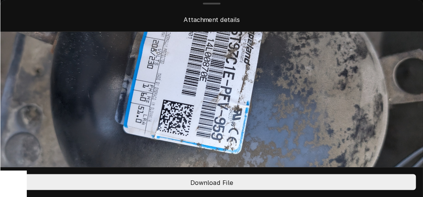
scroll to position [39, 0]
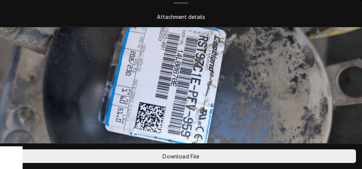
click at [305, 22] on div "Attachment details" at bounding box center [181, 16] width 359 height 21
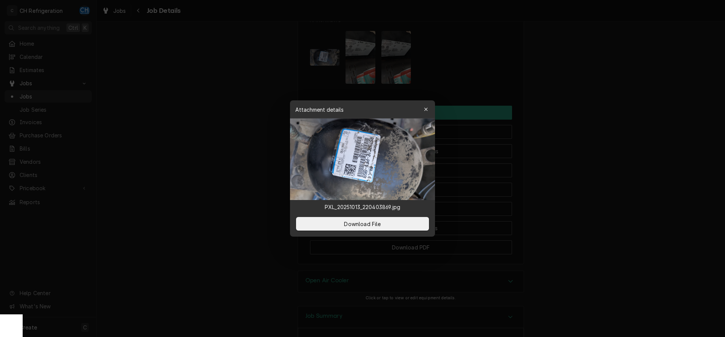
scroll to position [634, 0]
click at [699, 205] on div at bounding box center [362, 168] width 725 height 337
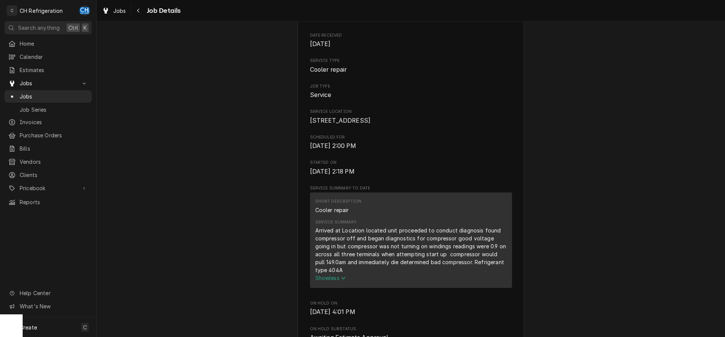
scroll to position [0, 0]
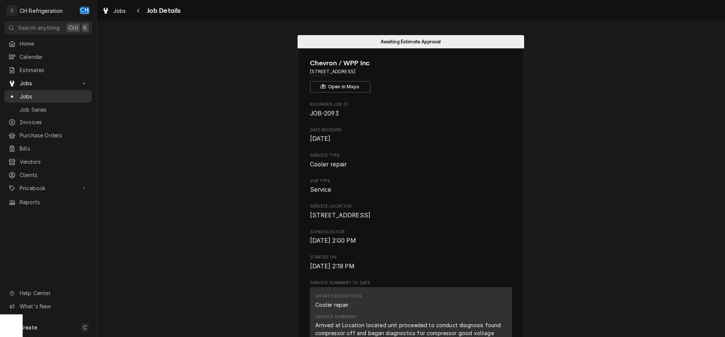
click at [59, 92] on span "Jobs" at bounding box center [54, 96] width 68 height 8
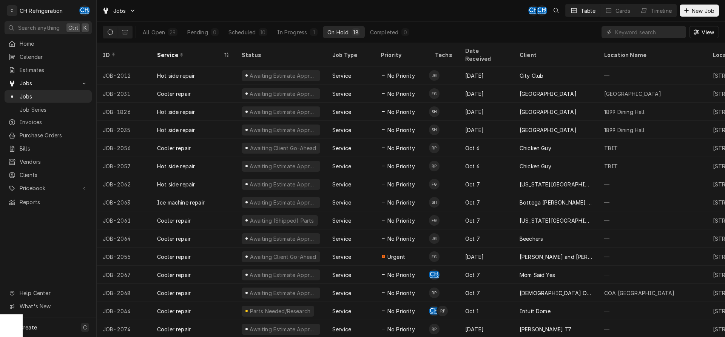
click at [283, 42] on div "All Open 29 Pending 0 Scheduled 10 In Progress 1 On Hold 18 Completed 0" at bounding box center [275, 32] width 275 height 21
click at [289, 34] on div "In Progress" at bounding box center [292, 32] width 30 height 8
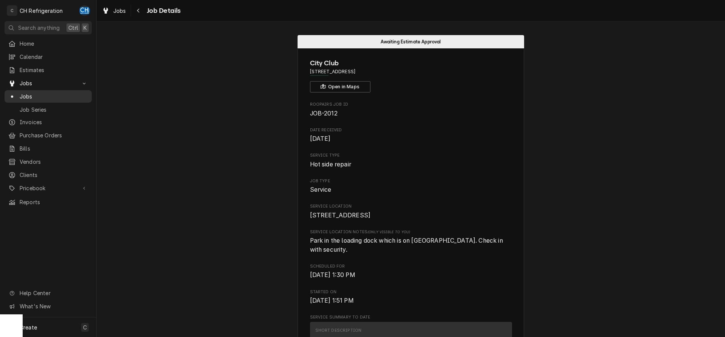
click at [17, 95] on div "Jobs" at bounding box center [48, 96] width 80 height 8
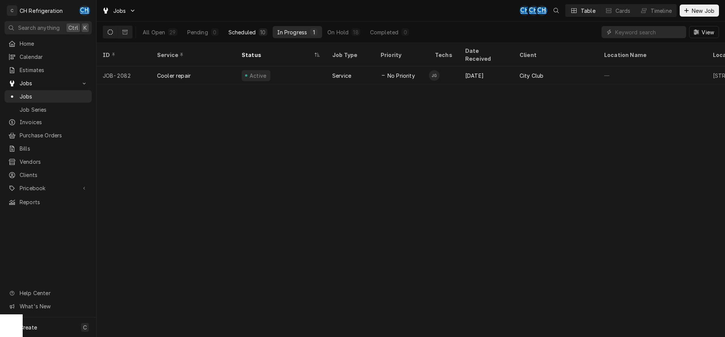
click at [245, 36] on button "Scheduled 10" at bounding box center [248, 32] width 48 height 12
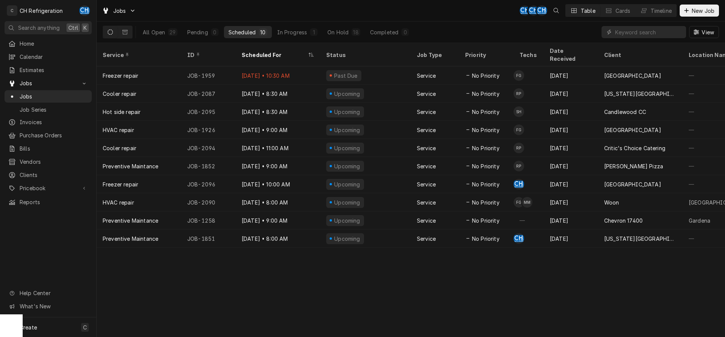
click at [362, 25] on div "All Open 29 Pending 0 Scheduled 10 In Progress 1 On Hold 18 Completed 0" at bounding box center [275, 32] width 275 height 21
click at [360, 27] on button "On Hold 18" at bounding box center [344, 32] width 42 height 12
